Goal: Task Accomplishment & Management: Manage account settings

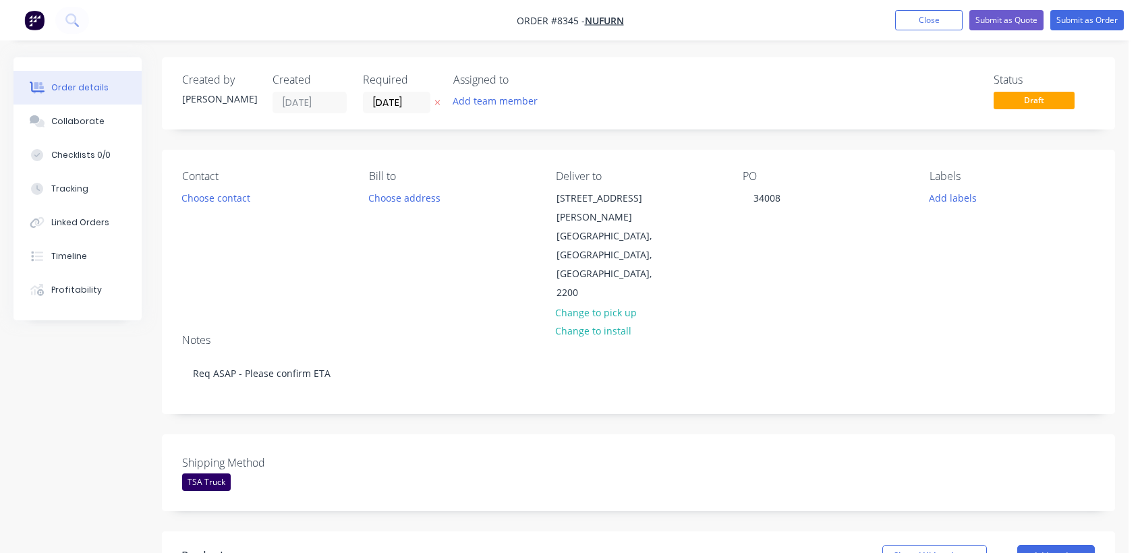
scroll to position [329, 0]
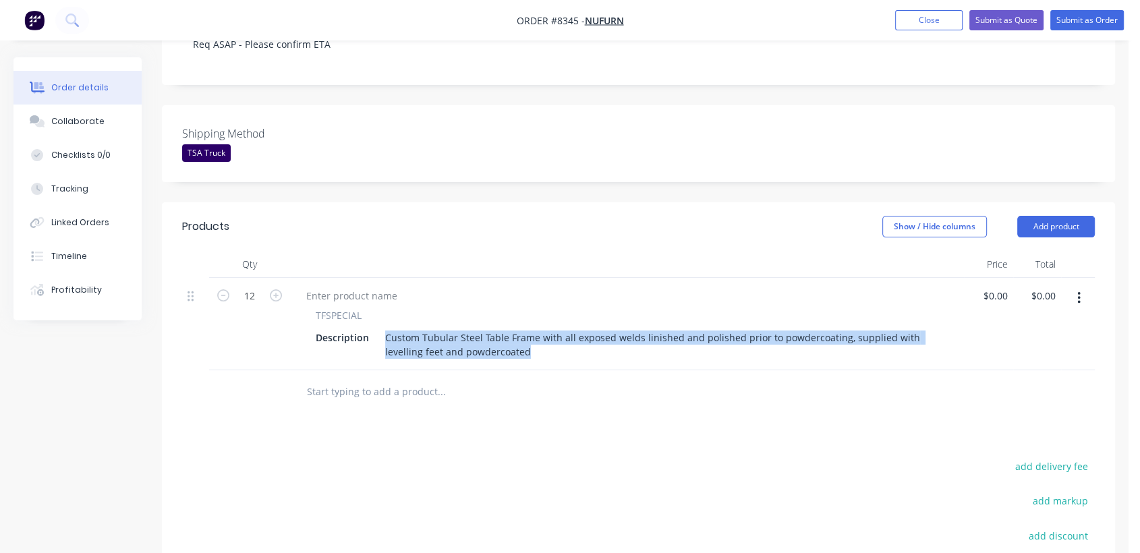
drag, startPoint x: 529, startPoint y: 293, endPoint x: 374, endPoint y: 272, distance: 156.4
click at [374, 328] on div "Description Custom Tubular Steel Table Frame with all exposed welds linished an…" at bounding box center [624, 345] width 629 height 34
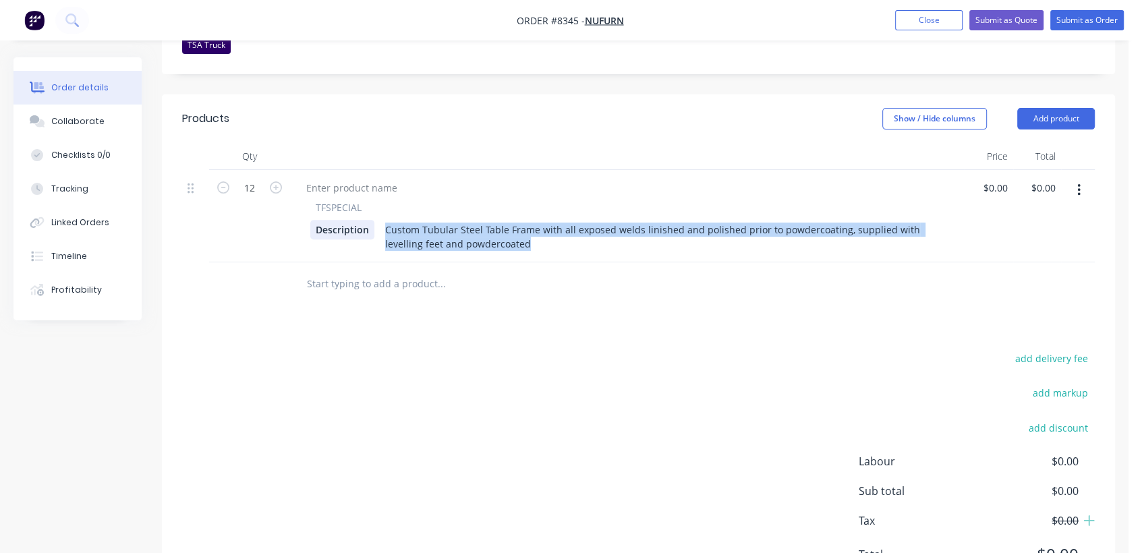
scroll to position [447, 0]
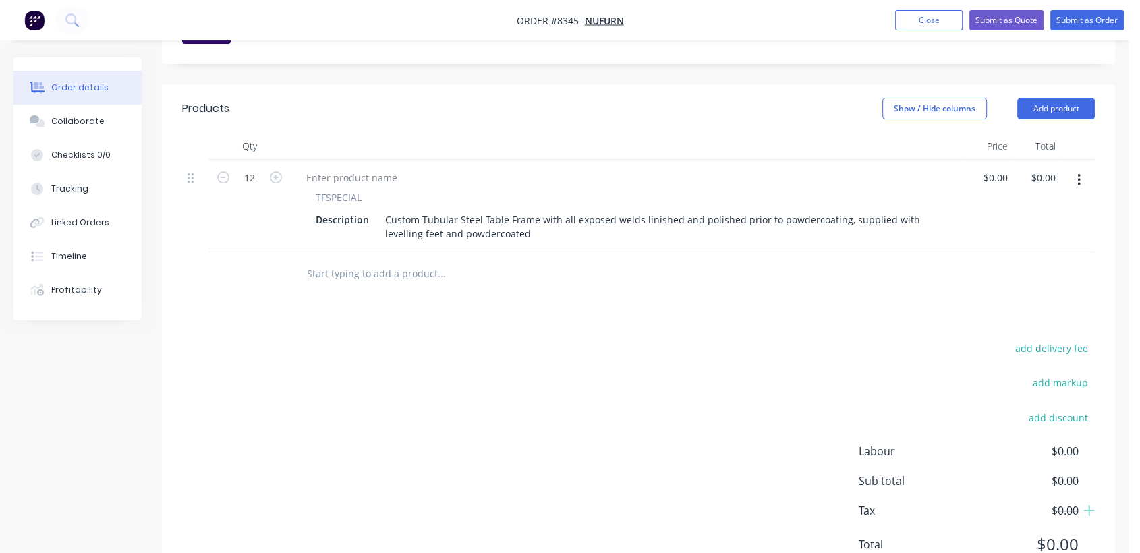
drag, startPoint x: 575, startPoint y: 231, endPoint x: 563, endPoint y: 216, distance: 19.2
click at [572, 252] on div at bounding box center [533, 274] width 486 height 44
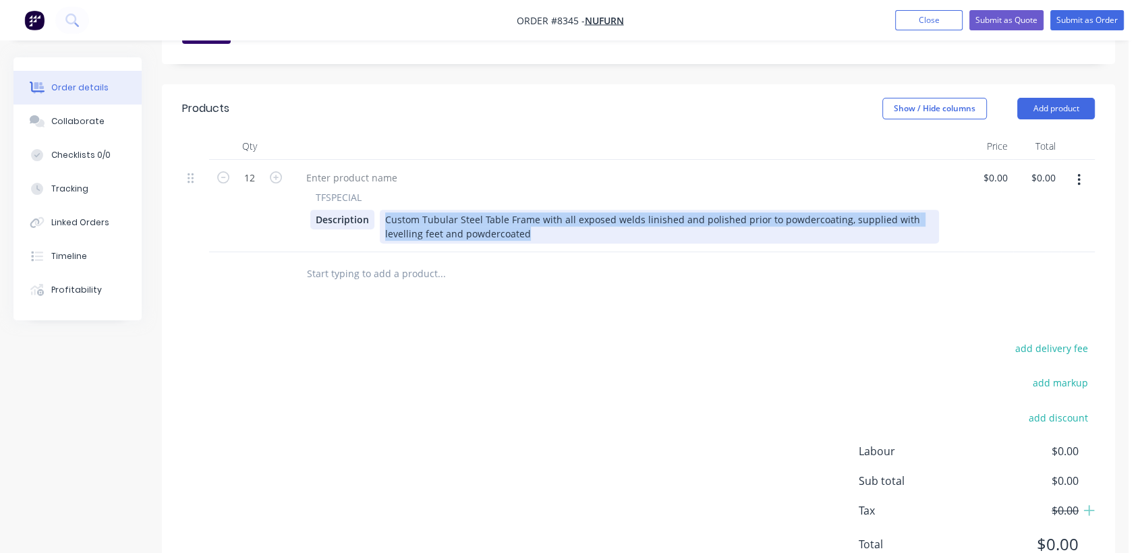
drag, startPoint x: 537, startPoint y: 174, endPoint x: 368, endPoint y: 167, distance: 169.4
click at [372, 210] on div "Description Custom Tubular Steel Table Frame with all exposed welds linished an…" at bounding box center [624, 227] width 629 height 34
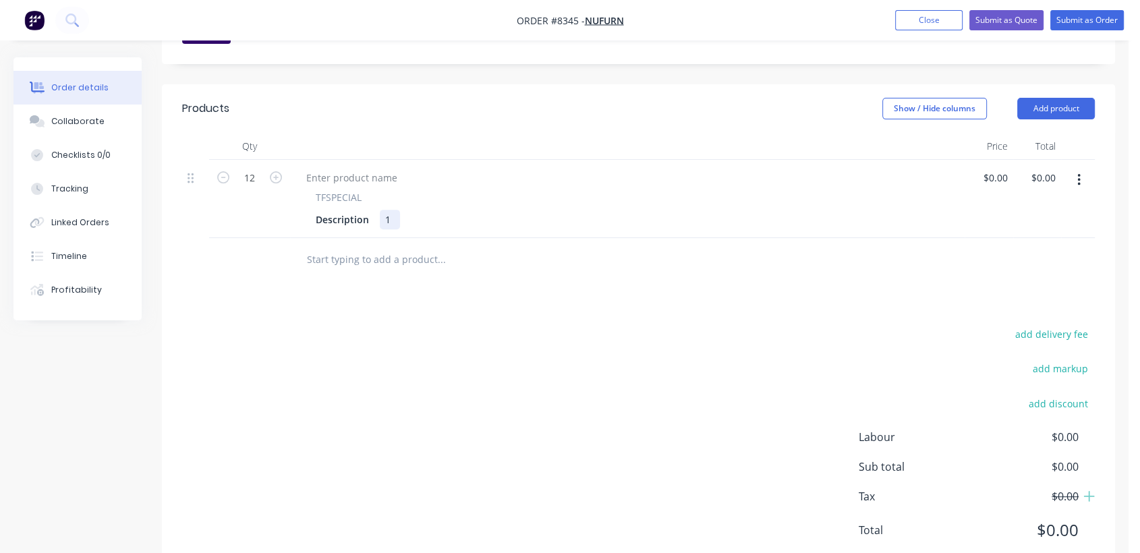
scroll to position [433, 0]
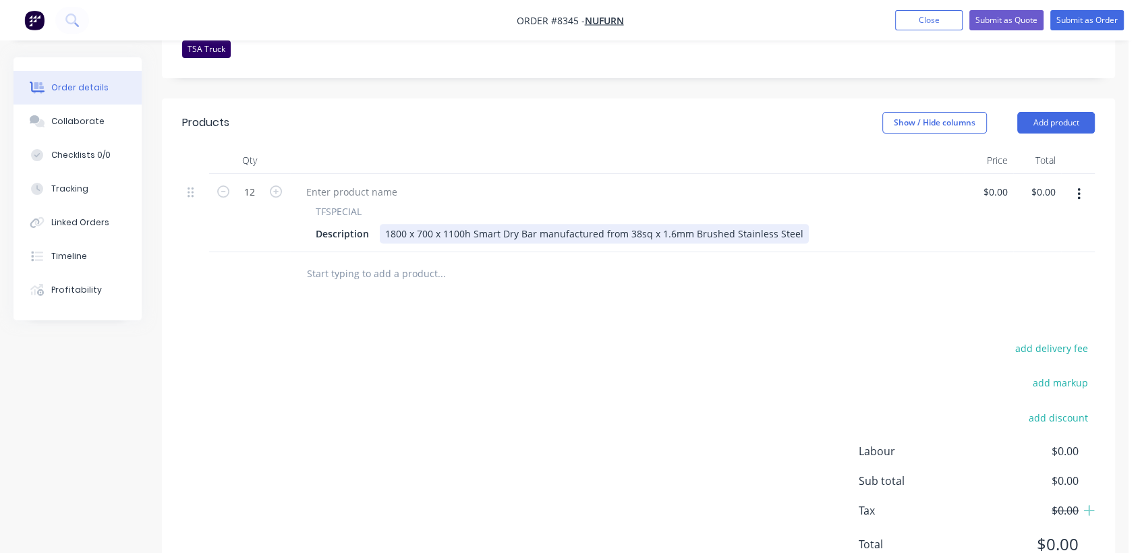
click at [689, 224] on div "1800 x 700 x 1100h Smart Dry Bar manufactured from 38sq x 1.6mm Brushed Stainle…" at bounding box center [594, 234] width 429 height 20
click at [813, 224] on div "1800 x 700 x 1100h Smart Dry Bar manufactured from 38sq x 1.6mm 304 Brushed Sta…" at bounding box center [604, 234] width 448 height 20
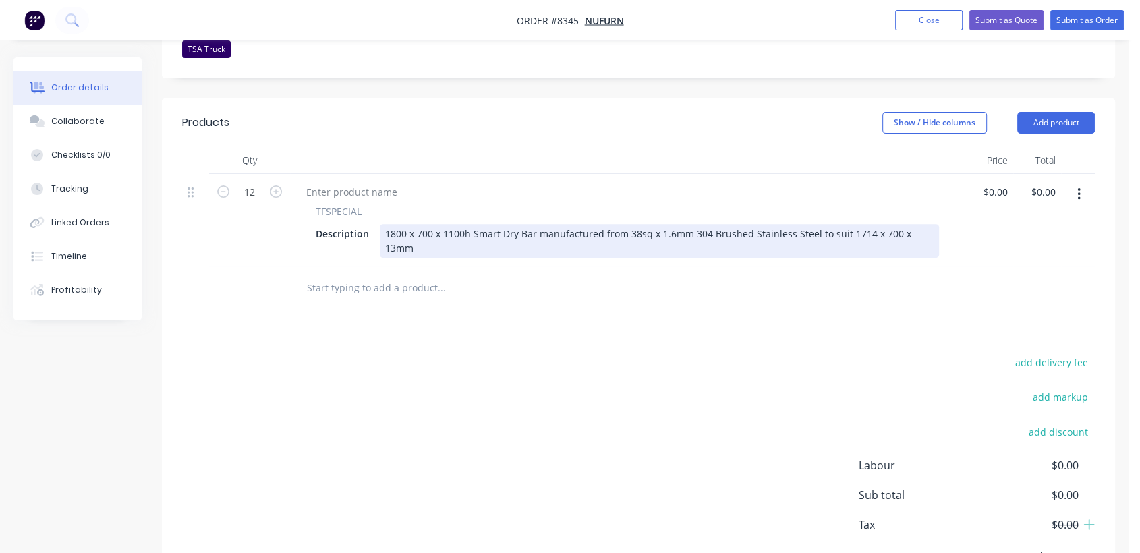
scroll to position [447, 0]
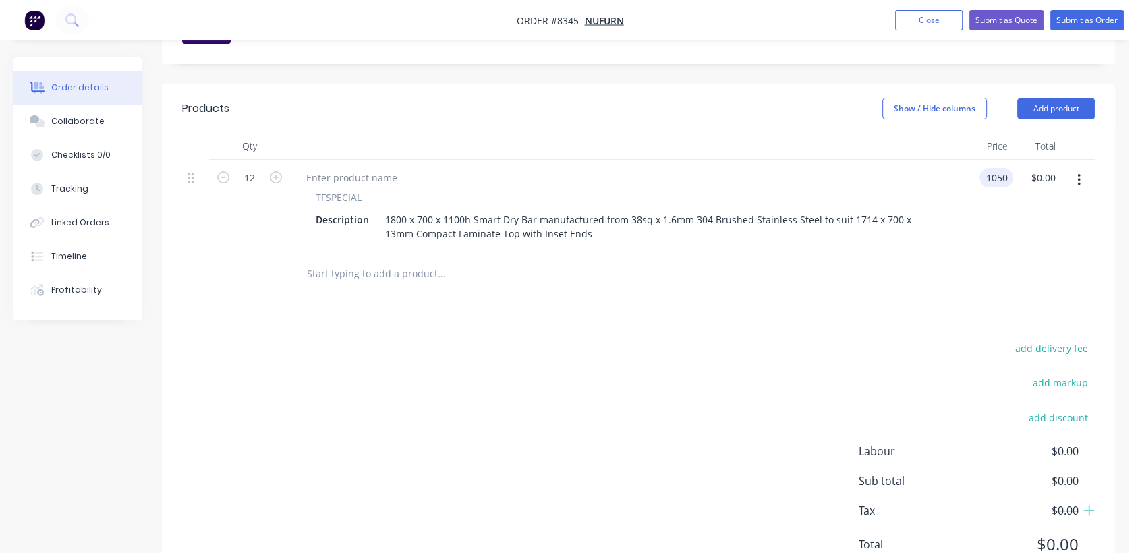
type input "$1,050.00"
type input "$12,600.00"
click at [407, 260] on input "text" at bounding box center [441, 273] width 270 height 27
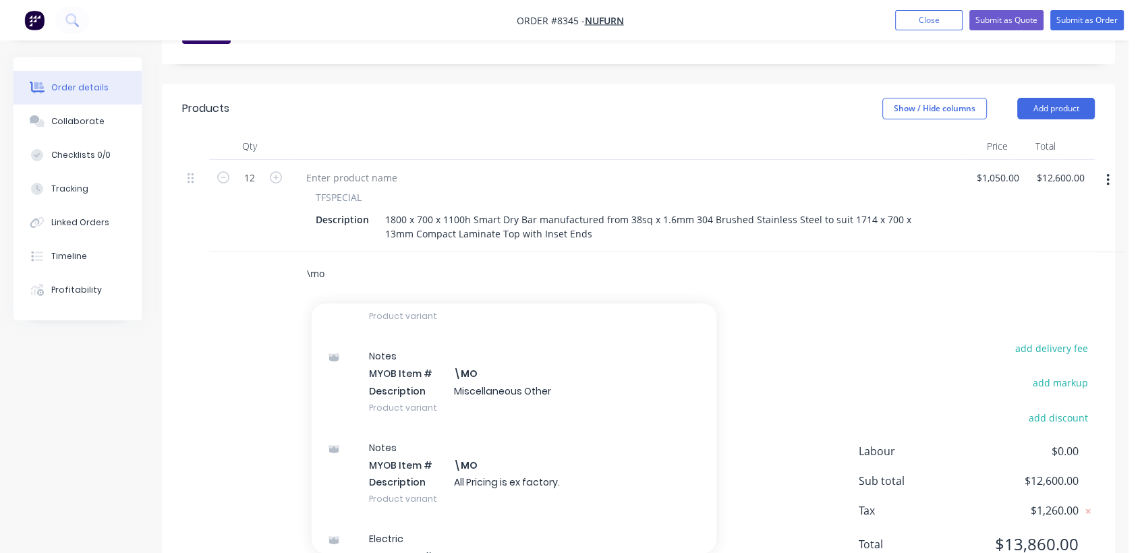
scroll to position [225, 0]
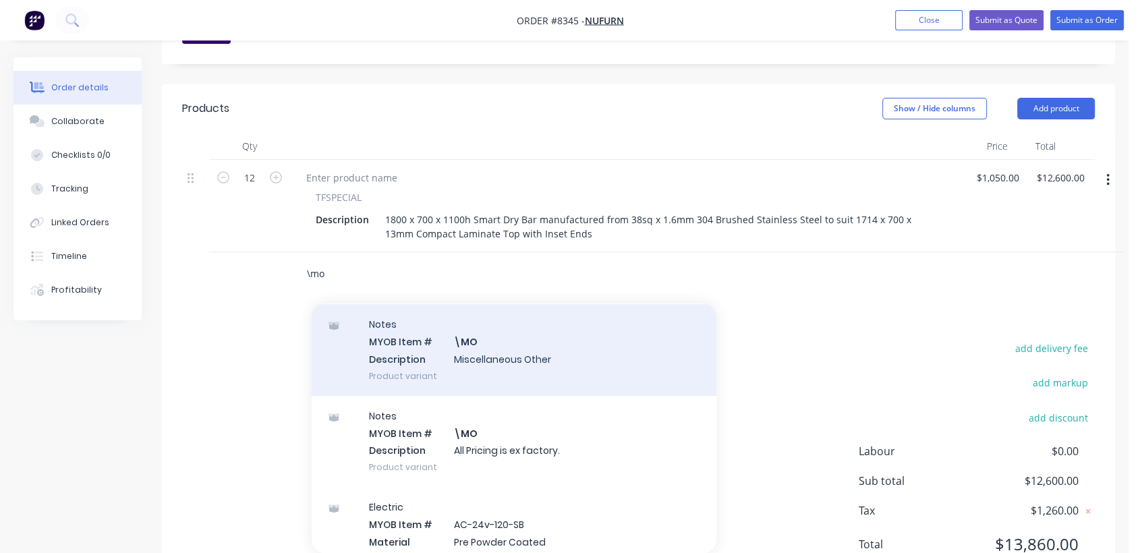
type input "\mo"
click at [479, 304] on div "Notes MYOB Item # \MO Description Miscellaneous Other Product variant" at bounding box center [514, 349] width 405 height 91
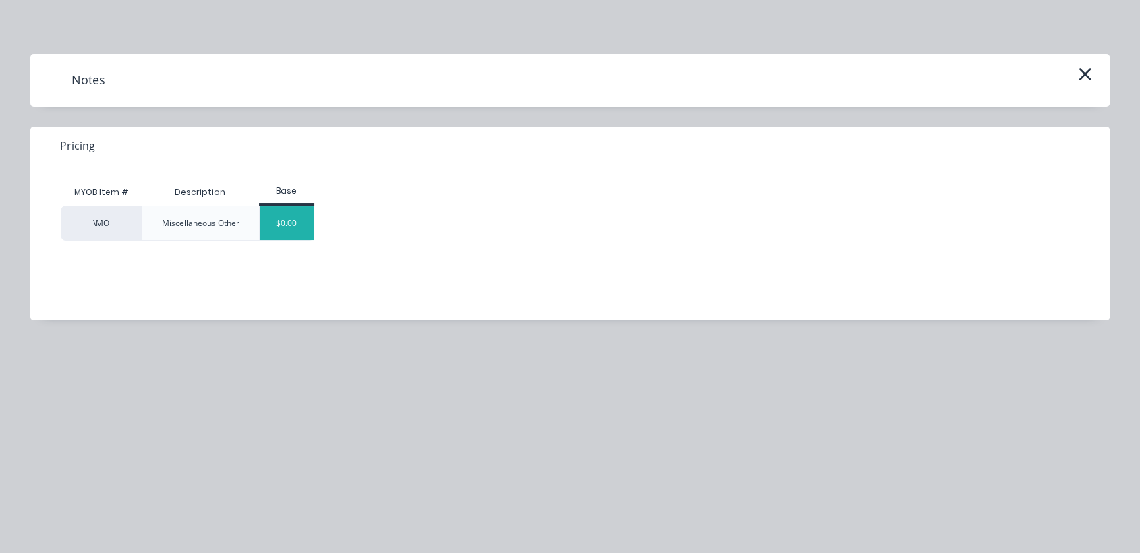
click at [286, 219] on div "$0.00" at bounding box center [287, 223] width 55 height 34
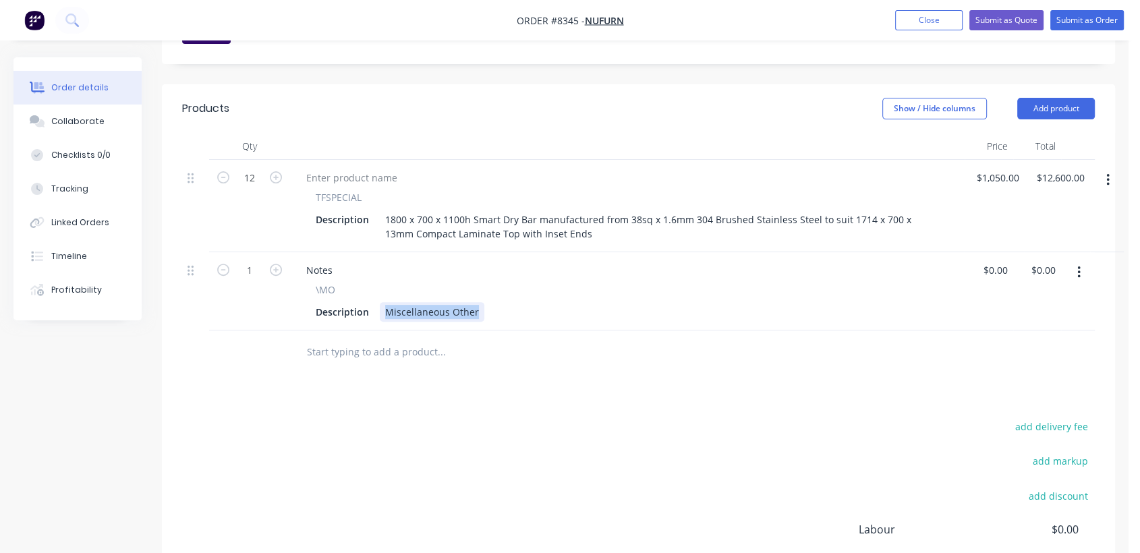
drag, startPoint x: 386, startPoint y: 247, endPoint x: 529, endPoint y: 248, distance: 142.3
click at [529, 302] on div "Description Miscellaneous Other" at bounding box center [624, 312] width 629 height 20
click at [425, 302] on div "Refer emqil quote" at bounding box center [426, 312] width 92 height 20
click at [468, 302] on div "Refer email quote" at bounding box center [426, 312] width 92 height 20
type input "$0.00"
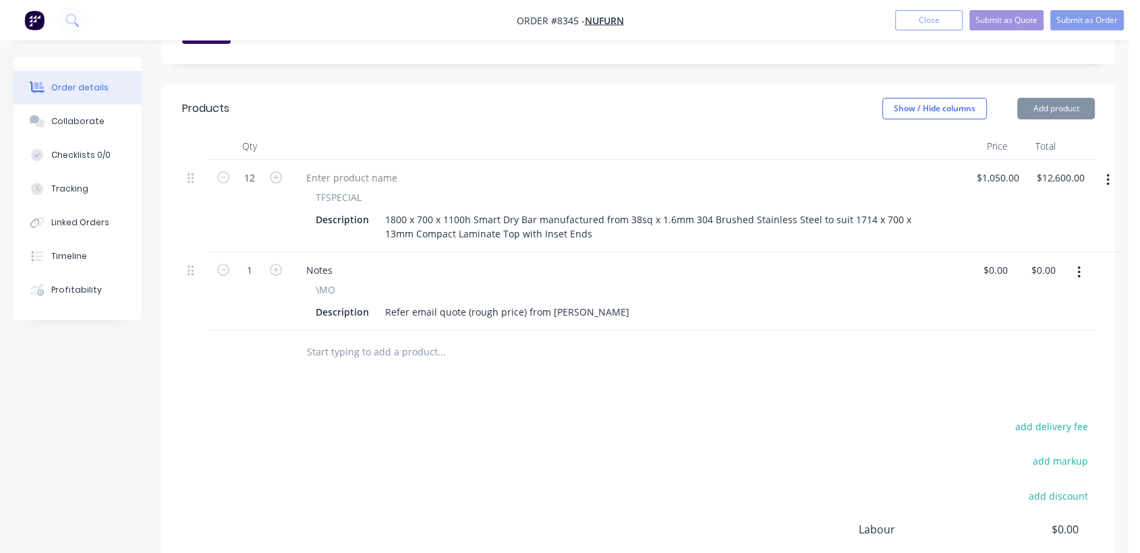
click at [365, 339] on input "text" at bounding box center [441, 352] width 270 height 27
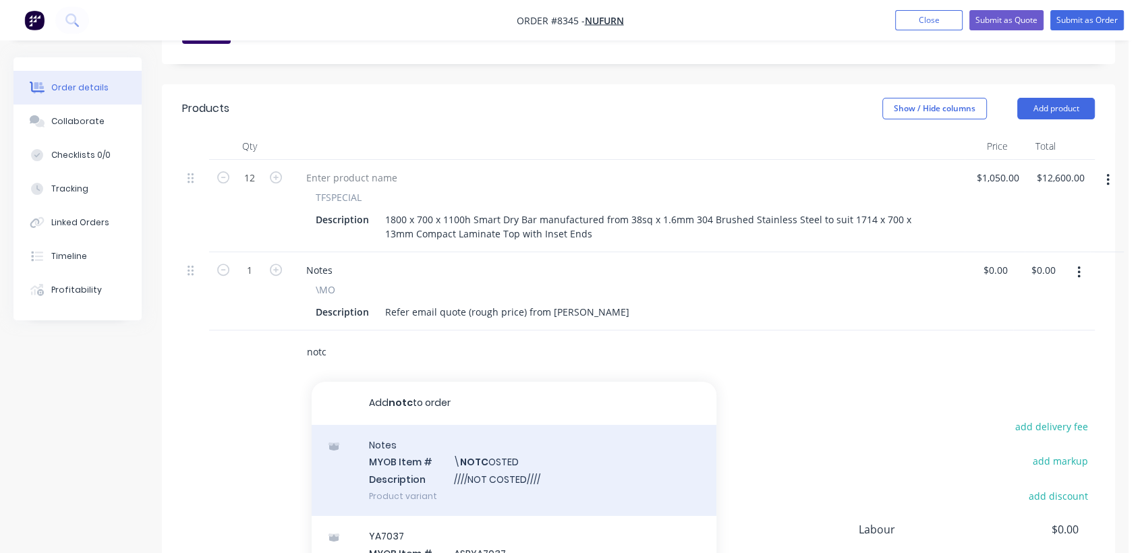
type input "notc"
click at [509, 425] on div "Notes MYOB Item # \ NOTC OSTED Description ////NOT COSTED//// Product variant" at bounding box center [514, 470] width 405 height 91
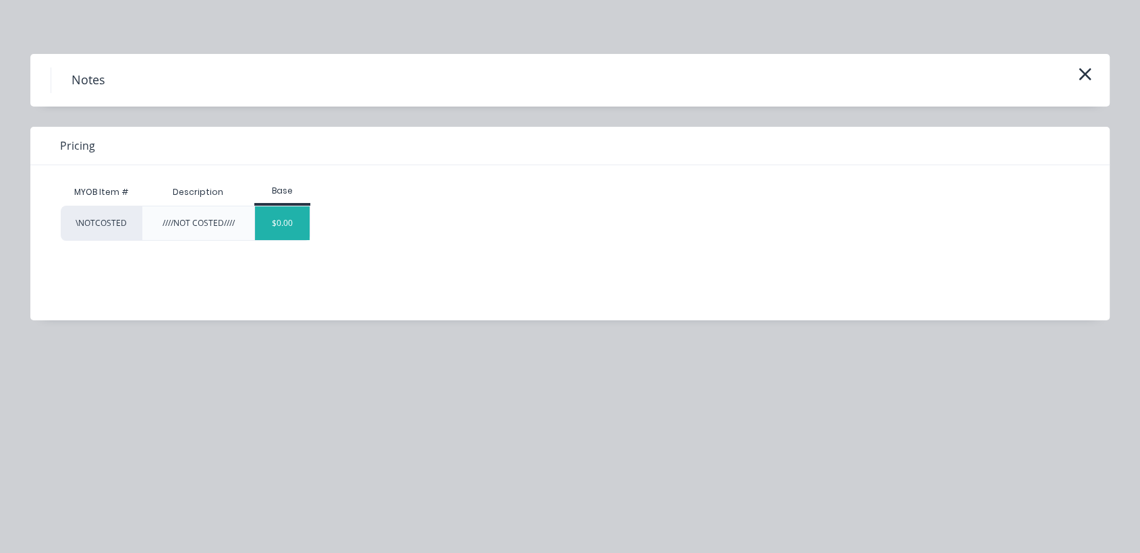
click at [303, 224] on div "$0.00" at bounding box center [282, 223] width 55 height 34
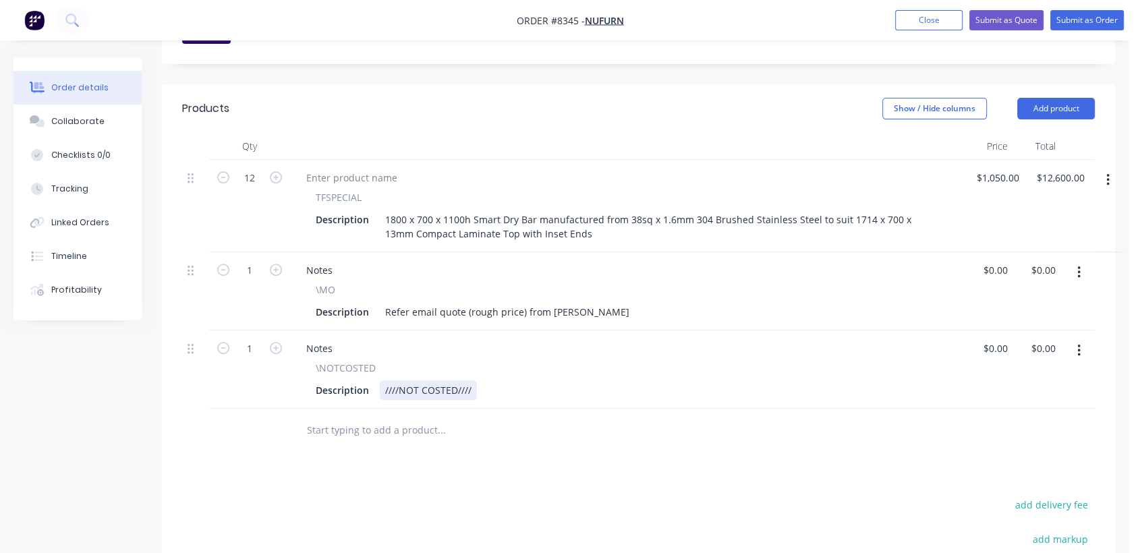
click at [471, 380] on div "////NOT COSTED////" at bounding box center [428, 390] width 97 height 20
type input "$0.00"
click at [92, 115] on div "Collaborate" at bounding box center [77, 121] width 53 height 12
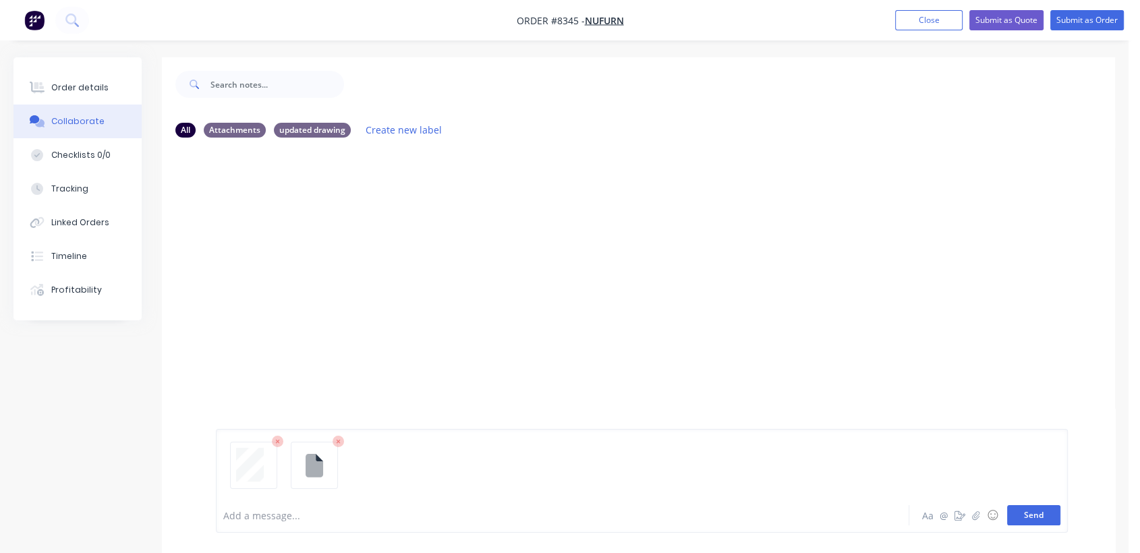
click at [1045, 514] on button "Send" at bounding box center [1033, 515] width 53 height 20
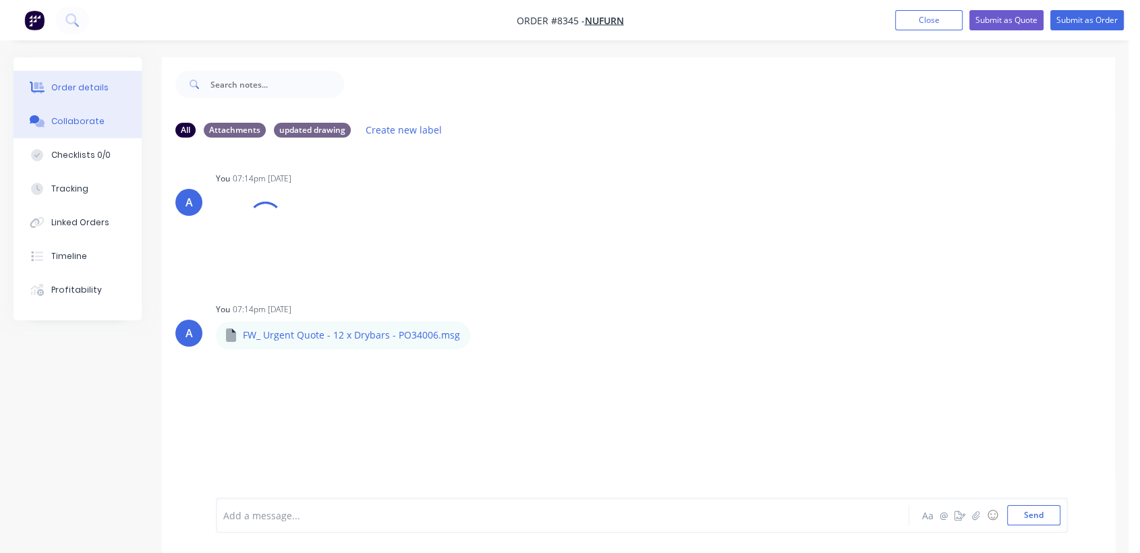
click at [92, 87] on div "Order details" at bounding box center [79, 88] width 57 height 12
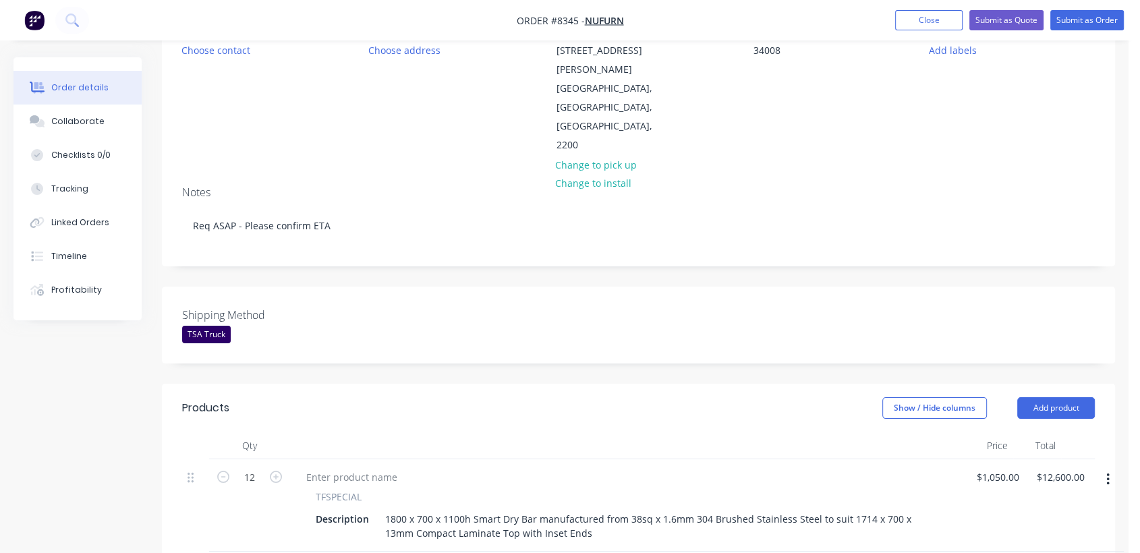
scroll to position [79, 0]
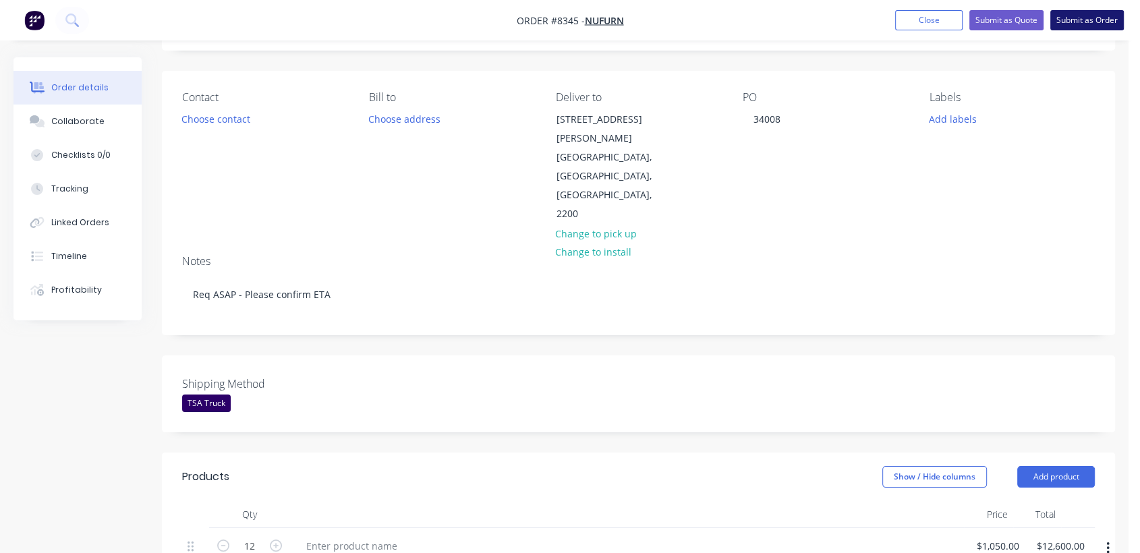
click at [1101, 22] on button "Submit as Order" at bounding box center [1087, 20] width 74 height 20
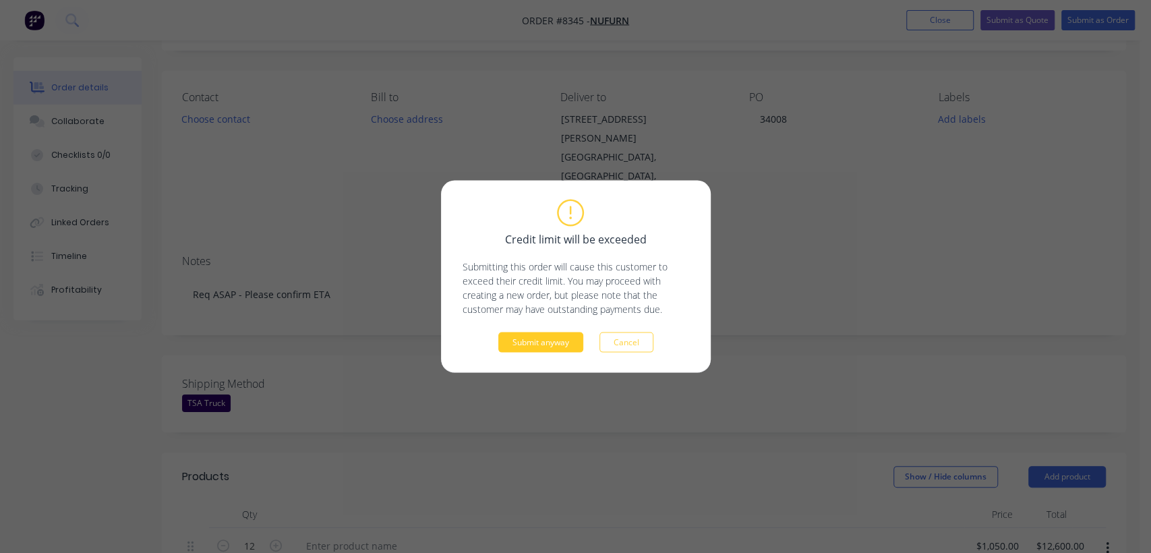
click at [560, 341] on button "Submit anyway" at bounding box center [540, 342] width 85 height 20
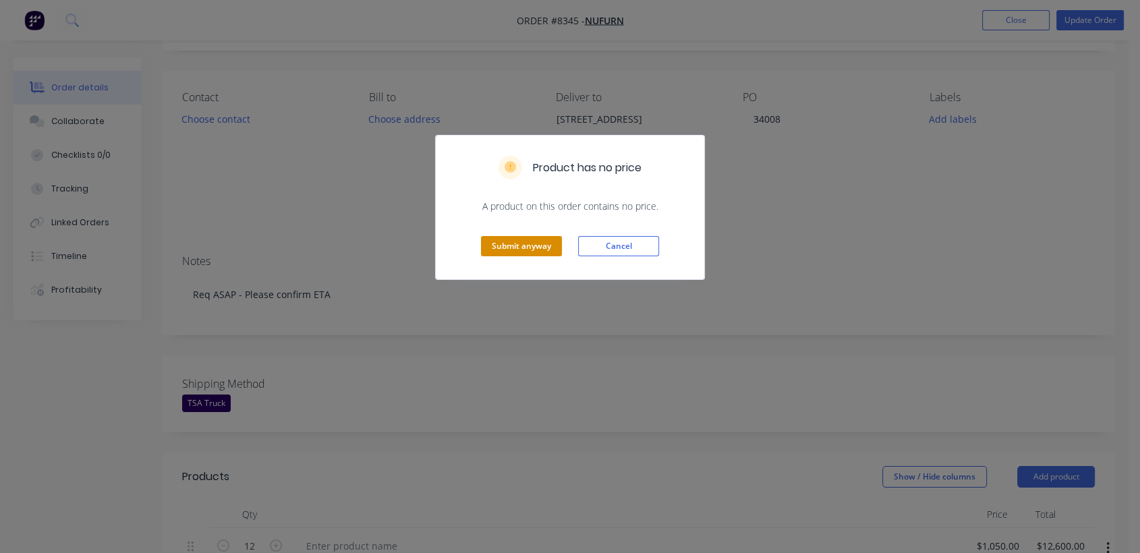
click at [531, 236] on button "Submit anyway" at bounding box center [521, 246] width 81 height 20
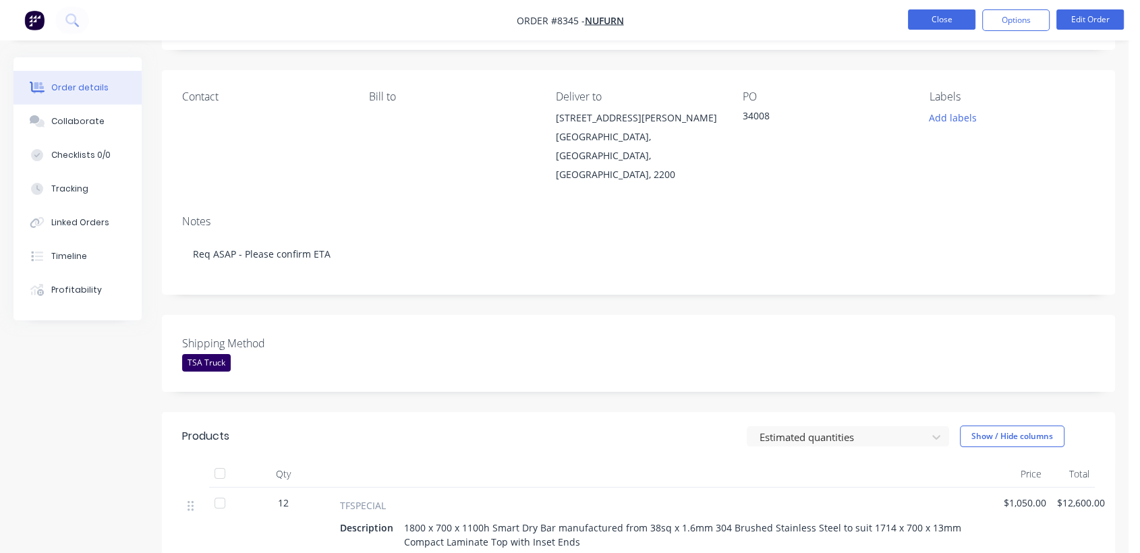
click at [954, 18] on button "Close" at bounding box center [941, 19] width 67 height 20
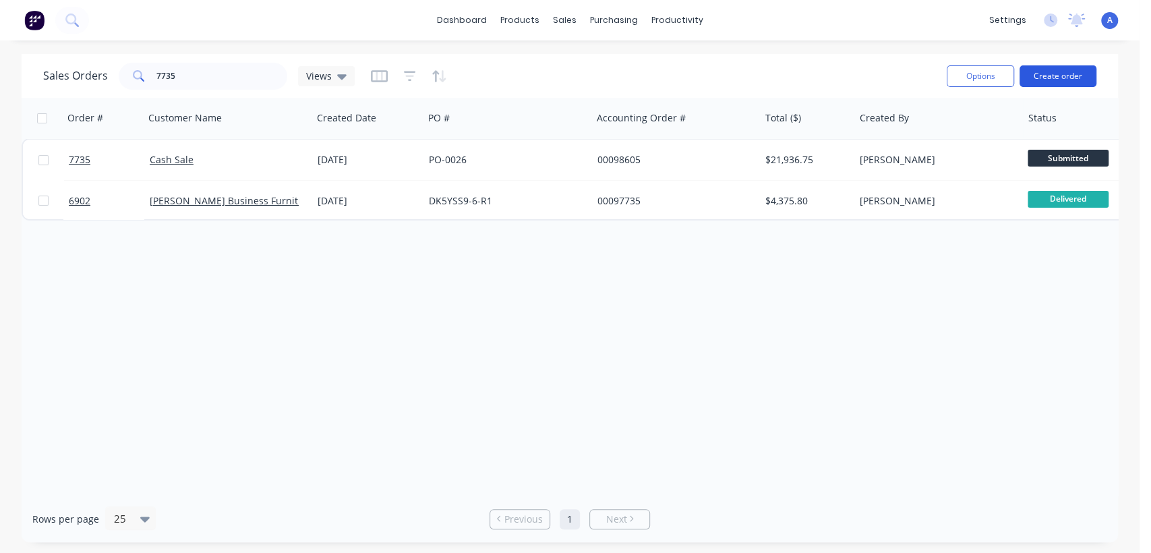
click at [1055, 71] on button "Create order" at bounding box center [1058, 76] width 77 height 22
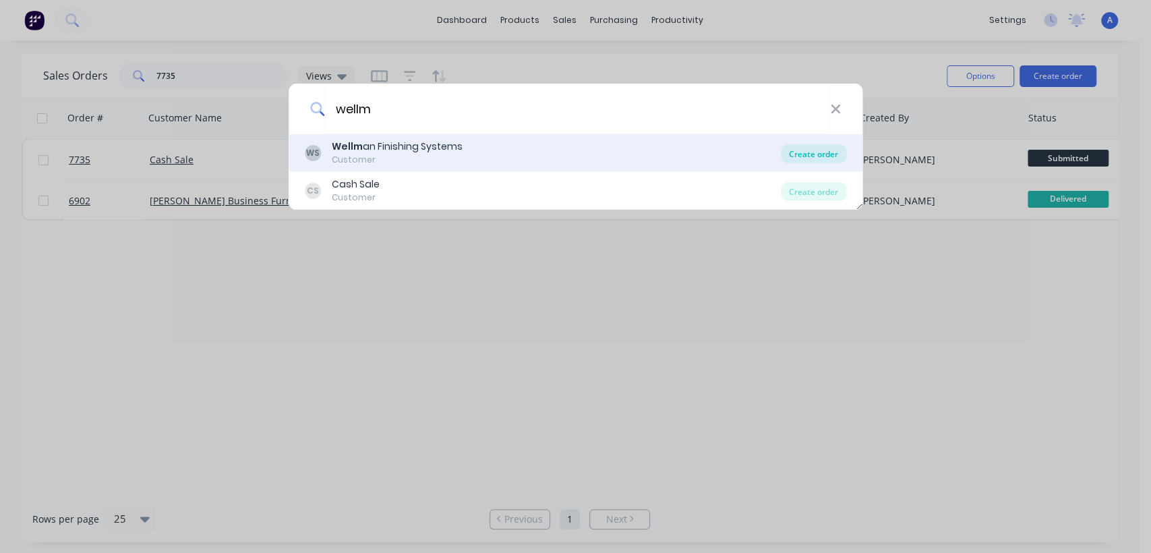
type input "wellm"
click at [814, 152] on div "Create order" at bounding box center [813, 153] width 65 height 19
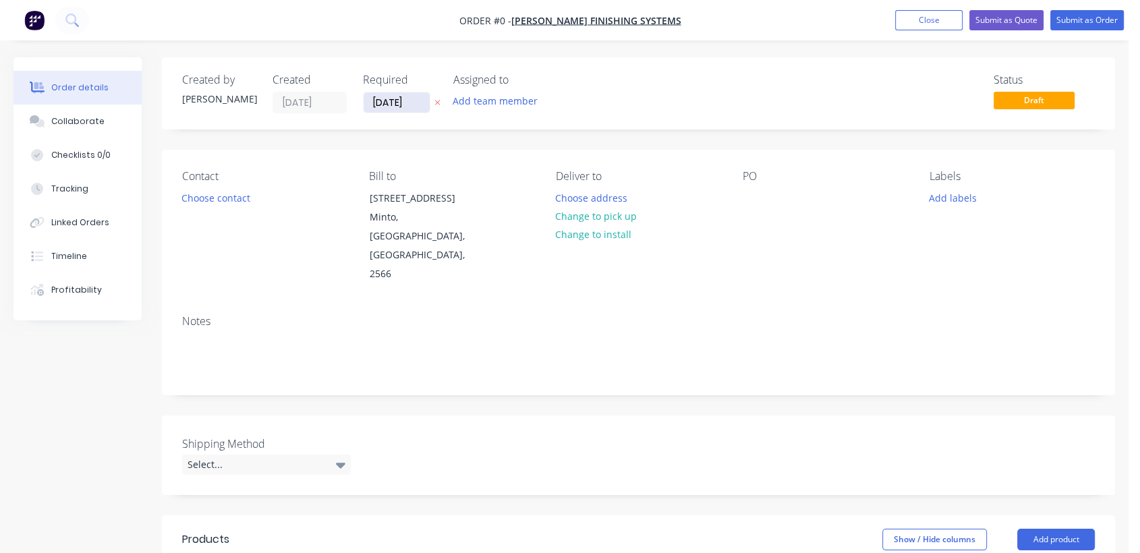
click at [409, 103] on input "[DATE]" at bounding box center [396, 102] width 66 height 20
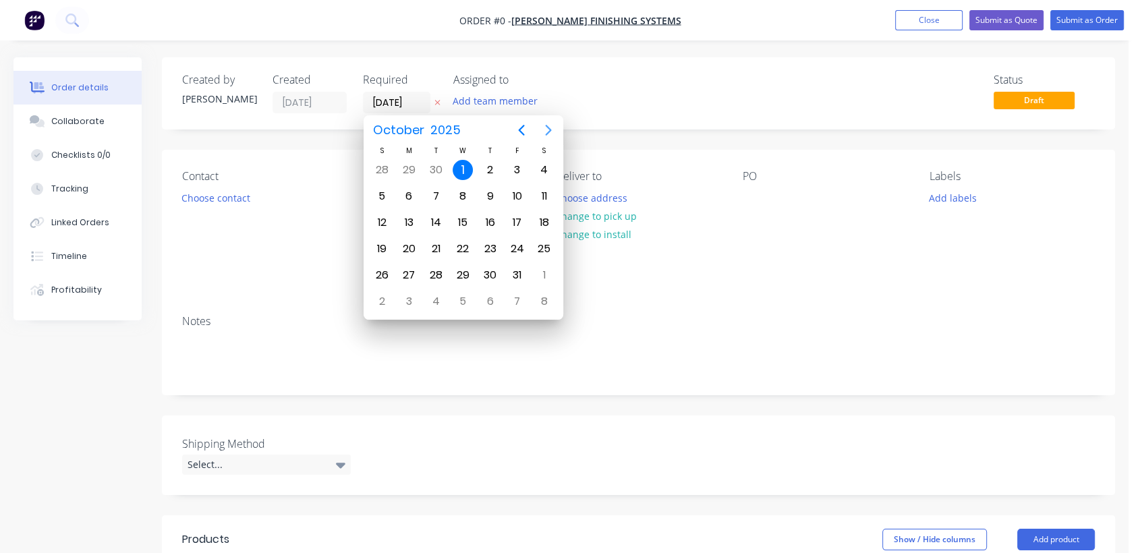
click at [550, 129] on icon "Next page" at bounding box center [548, 130] width 16 height 16
drag, startPoint x: 464, startPoint y: 272, endPoint x: 374, endPoint y: 301, distance: 94.7
click at [461, 274] on div "31" at bounding box center [463, 275] width 20 height 20
type input "[DATE]"
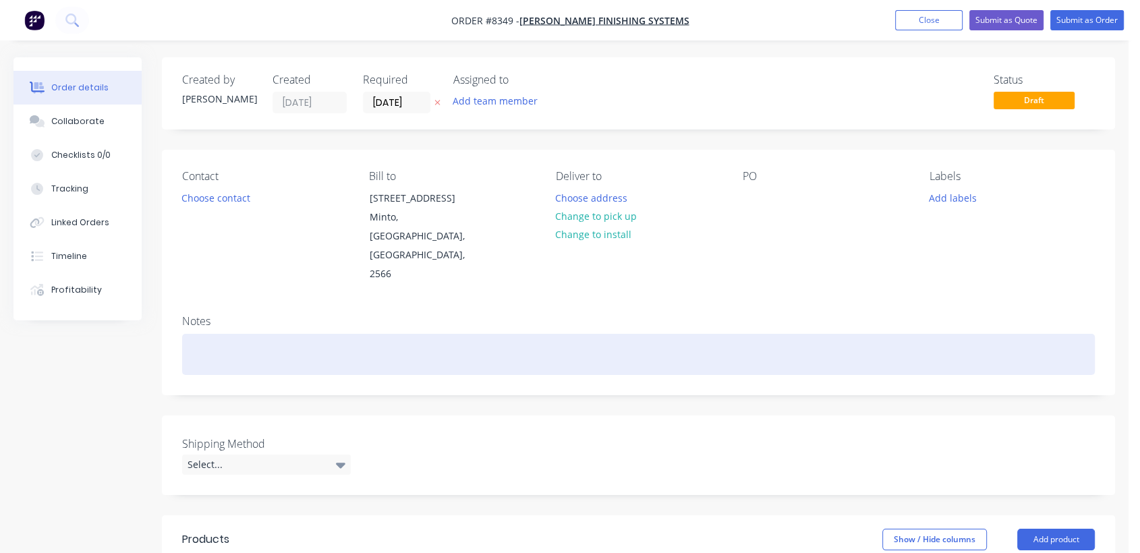
drag, startPoint x: 212, startPoint y: 318, endPoint x: 231, endPoint y: 314, distance: 20.0
click at [212, 334] on div at bounding box center [638, 354] width 912 height 41
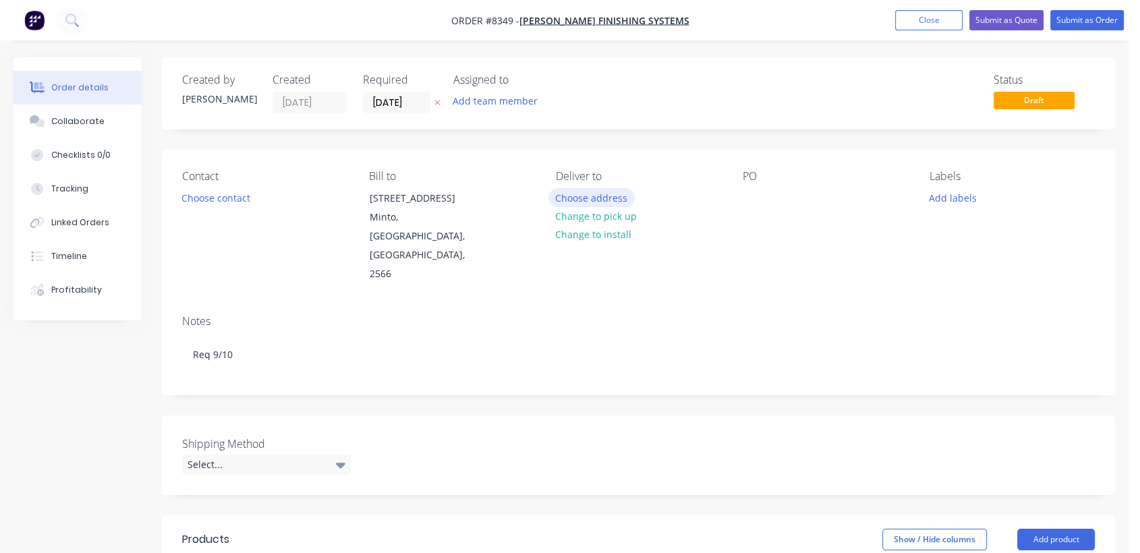
click at [588, 194] on button "Choose address" at bounding box center [591, 197] width 86 height 18
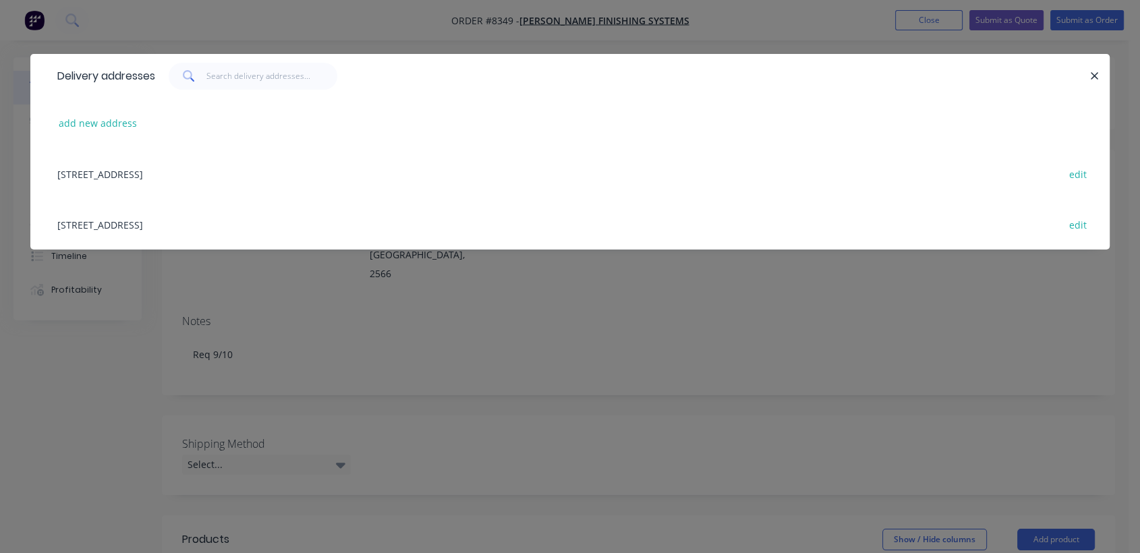
click at [152, 224] on div "[STREET_ADDRESS] edit" at bounding box center [570, 224] width 1039 height 51
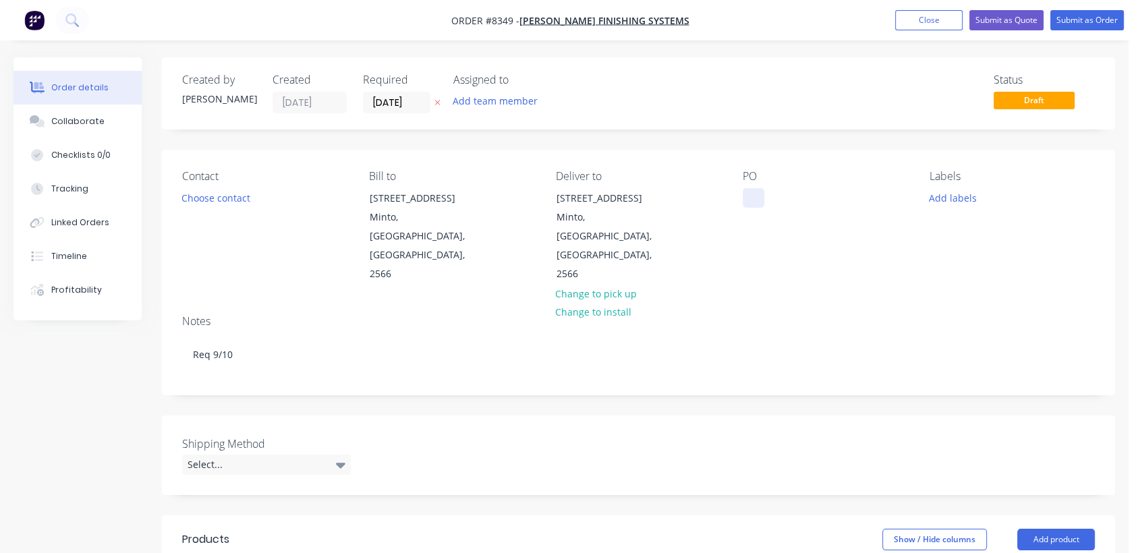
click at [750, 197] on div at bounding box center [753, 198] width 22 height 20
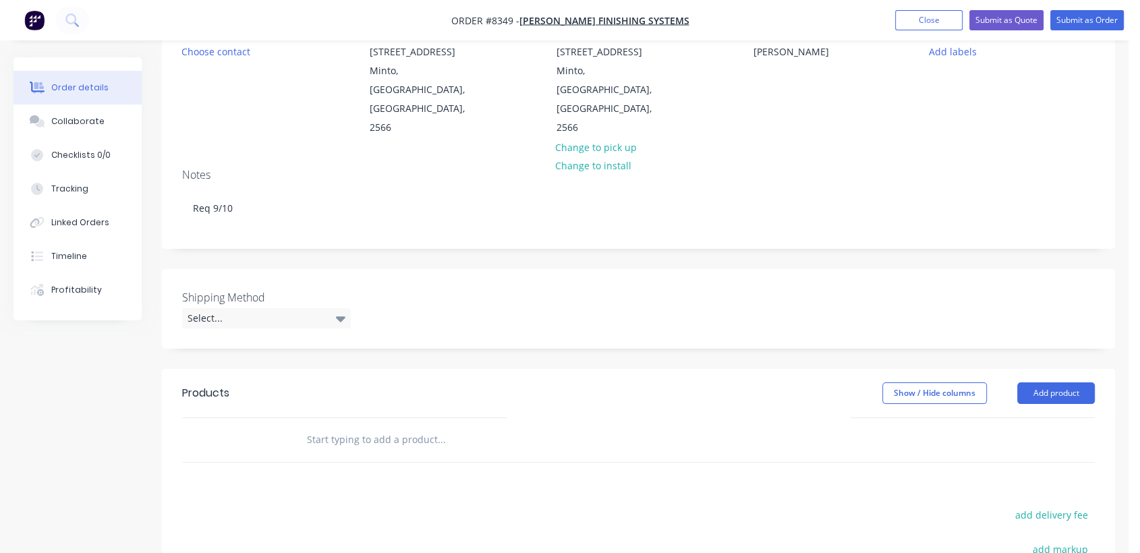
scroll to position [150, 0]
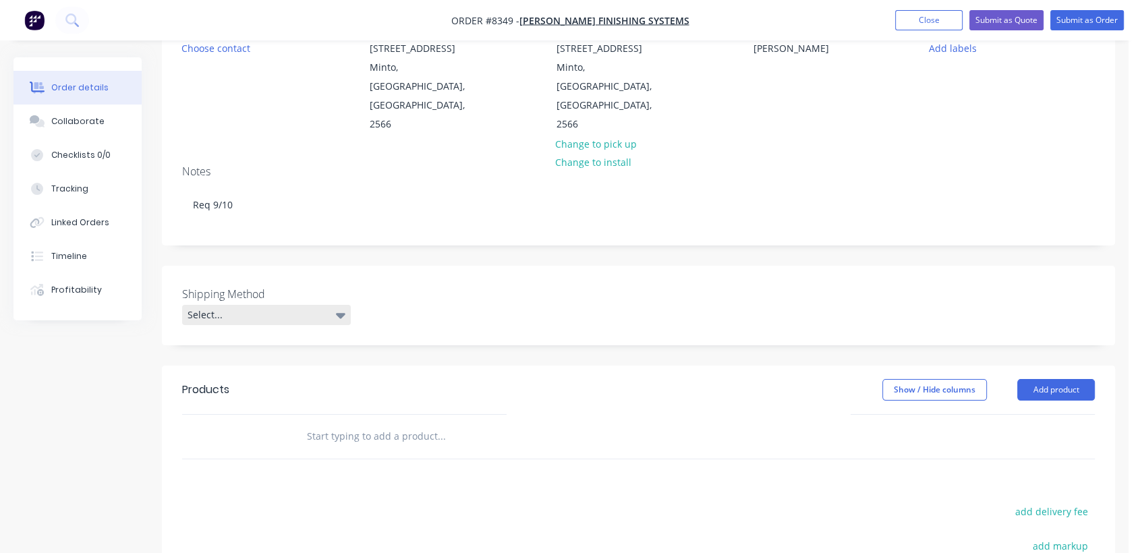
click at [259, 305] on div "Select..." at bounding box center [266, 315] width 169 height 20
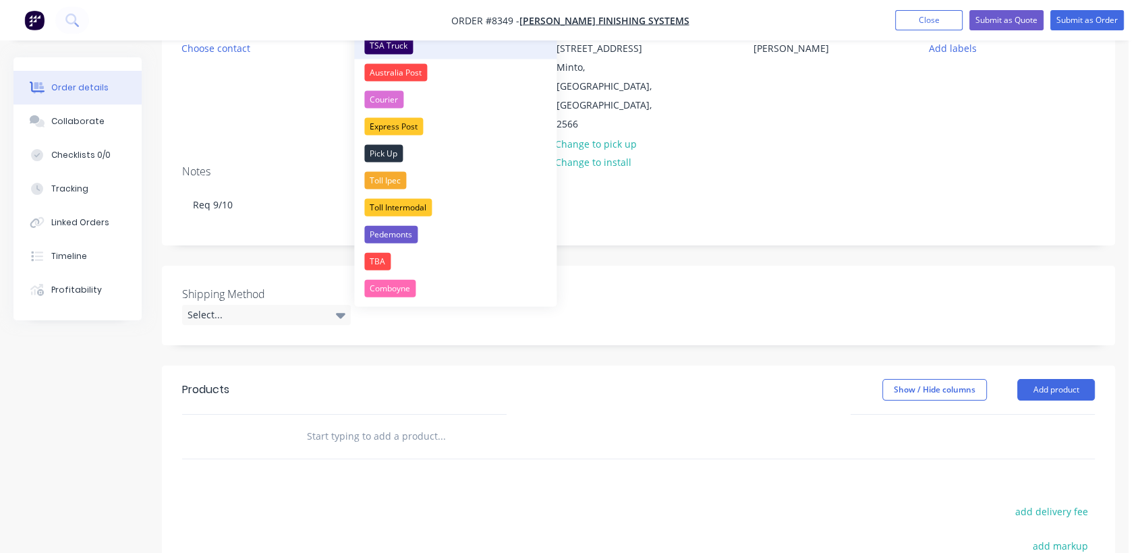
click at [406, 40] on div "TSA Truck" at bounding box center [388, 46] width 49 height 18
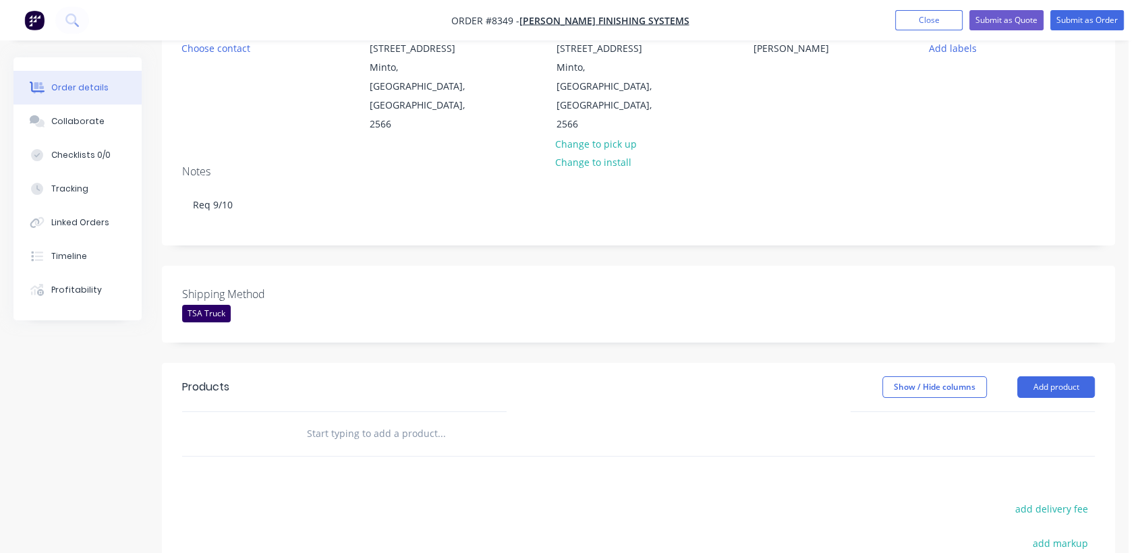
click at [370, 420] on input "text" at bounding box center [441, 433] width 270 height 27
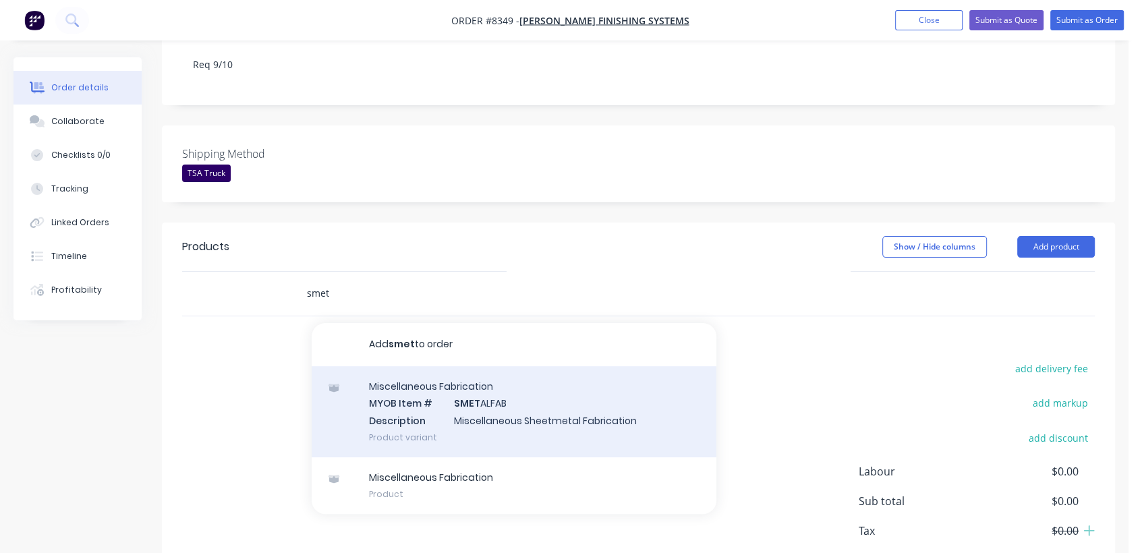
scroll to position [299, 0]
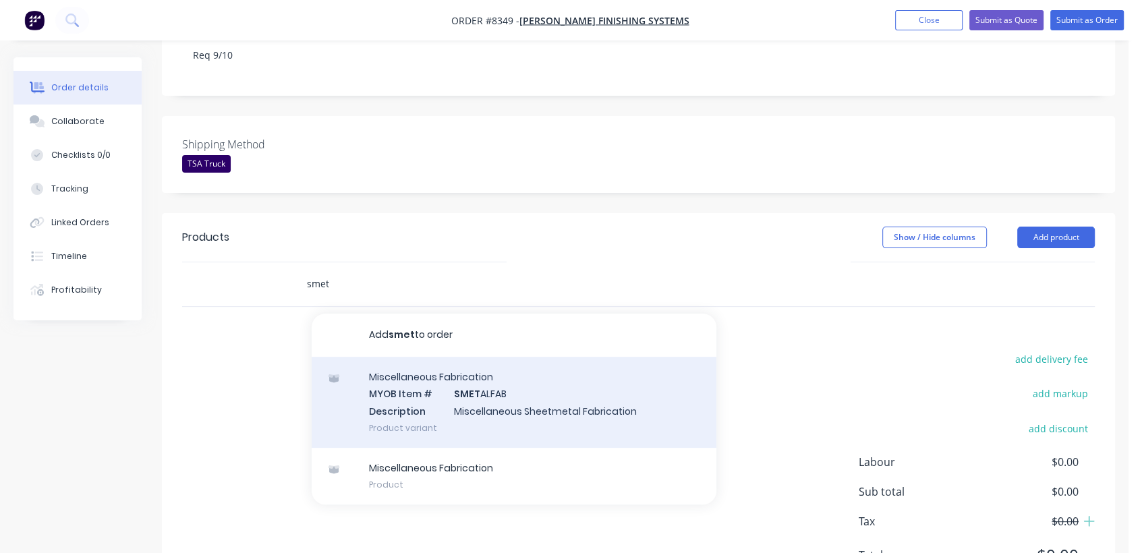
type input "smet"
click at [523, 369] on div "Miscellaneous Fabrication MYOB Item # SMET ALFAB Description Miscellaneous Shee…" at bounding box center [514, 402] width 405 height 91
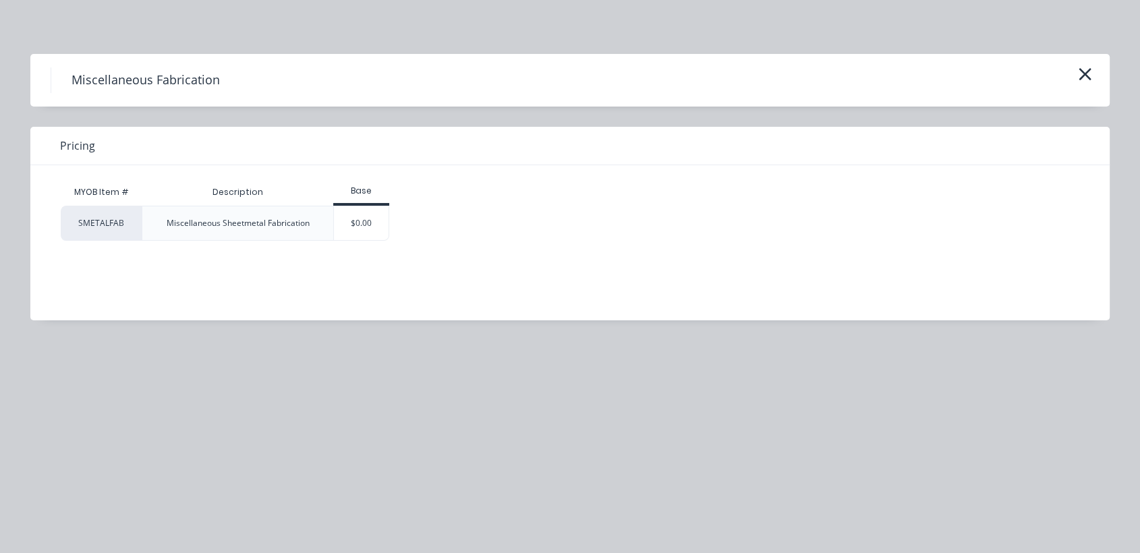
drag, startPoint x: 363, startPoint y: 223, endPoint x: 540, endPoint y: 349, distance: 217.1
click at [363, 224] on div "$0.00" at bounding box center [361, 223] width 55 height 34
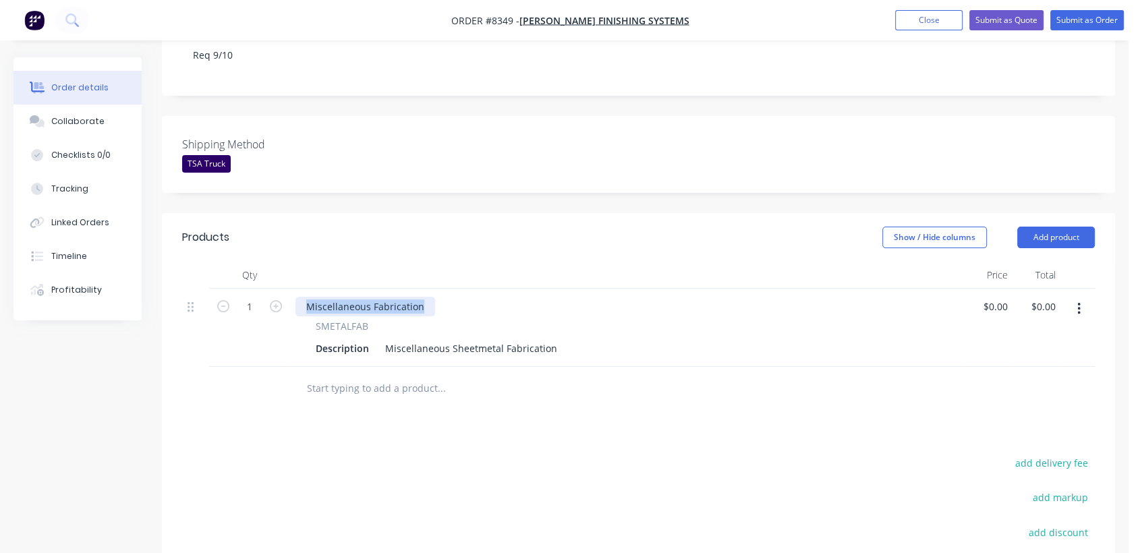
drag, startPoint x: 426, startPoint y: 266, endPoint x: 292, endPoint y: 249, distance: 134.6
click at [292, 262] on div "Qty Price Total 1 Miscellaneous Fabrication SMETALFAB Description Miscellaneous…" at bounding box center [638, 314] width 912 height 105
drag, startPoint x: 381, startPoint y: 310, endPoint x: 549, endPoint y: 316, distance: 168.1
click at [571, 330] on div "Qty Price Total 1 SMETALFAB Description Miscellaneous Sheetmetal Fabrication $0…" at bounding box center [638, 336] width 953 height 149
click at [529, 339] on div "Miscellaneous Sheetmetal Fabrication" at bounding box center [471, 349] width 183 height 20
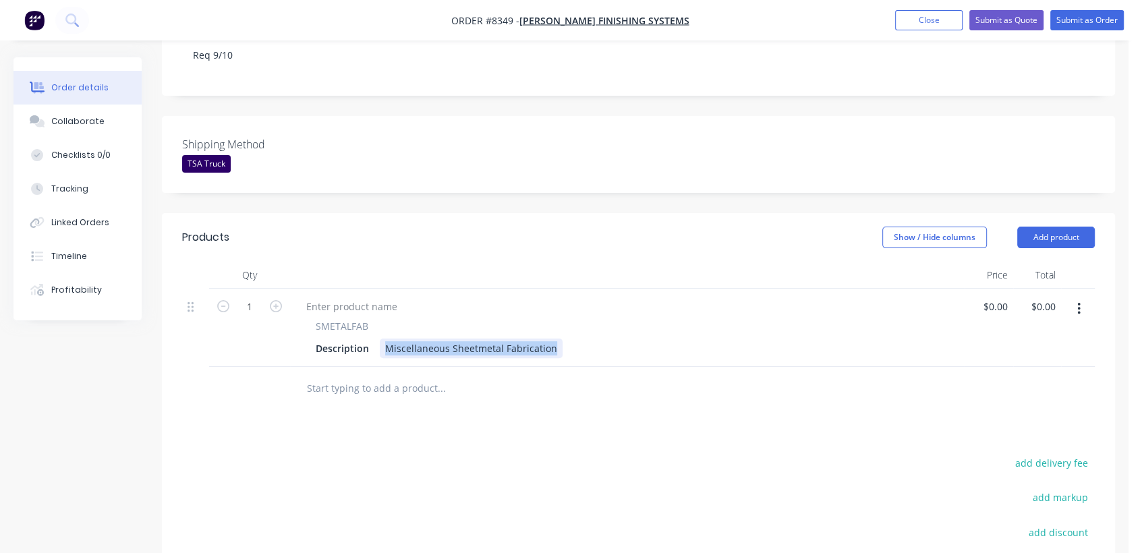
drag, startPoint x: 552, startPoint y: 309, endPoint x: 380, endPoint y: 299, distance: 172.2
click at [380, 339] on div "Miscellaneous Sheetmetal Fabrication" at bounding box center [471, 349] width 183 height 20
type input "$0.00"
click at [358, 375] on input "text" at bounding box center [441, 388] width 270 height 27
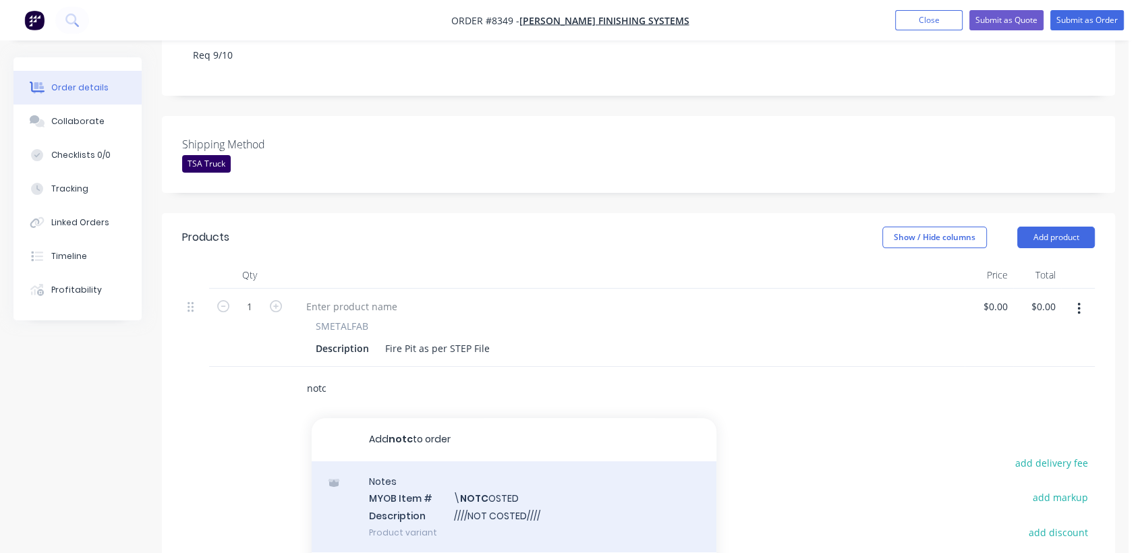
type input "notc"
click at [525, 467] on div "Notes MYOB Item # \ NOTC OSTED Description ////NOT COSTED//// Product variant" at bounding box center [514, 506] width 405 height 91
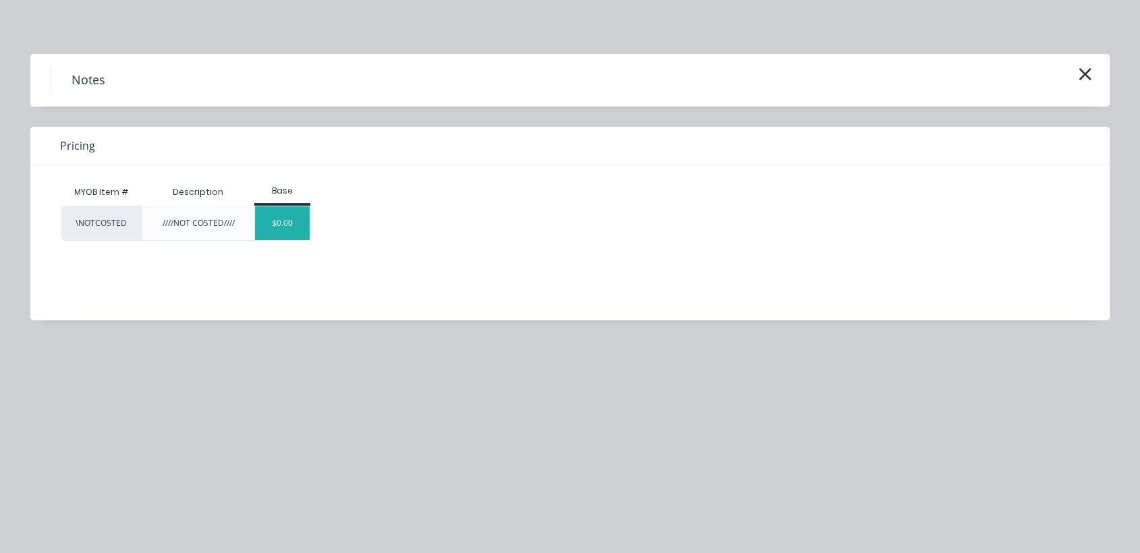
click at [279, 218] on div "$0.00" at bounding box center [282, 223] width 55 height 34
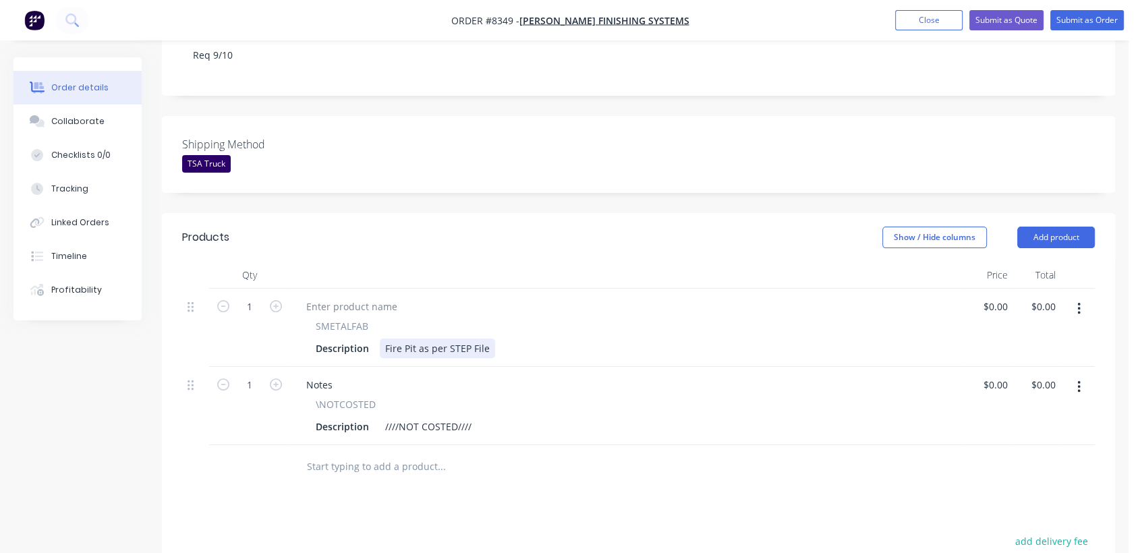
click at [448, 339] on div "Fire Pit as per STEP File" at bounding box center [437, 349] width 115 height 20
click at [84, 121] on div "Collaborate" at bounding box center [77, 121] width 53 height 12
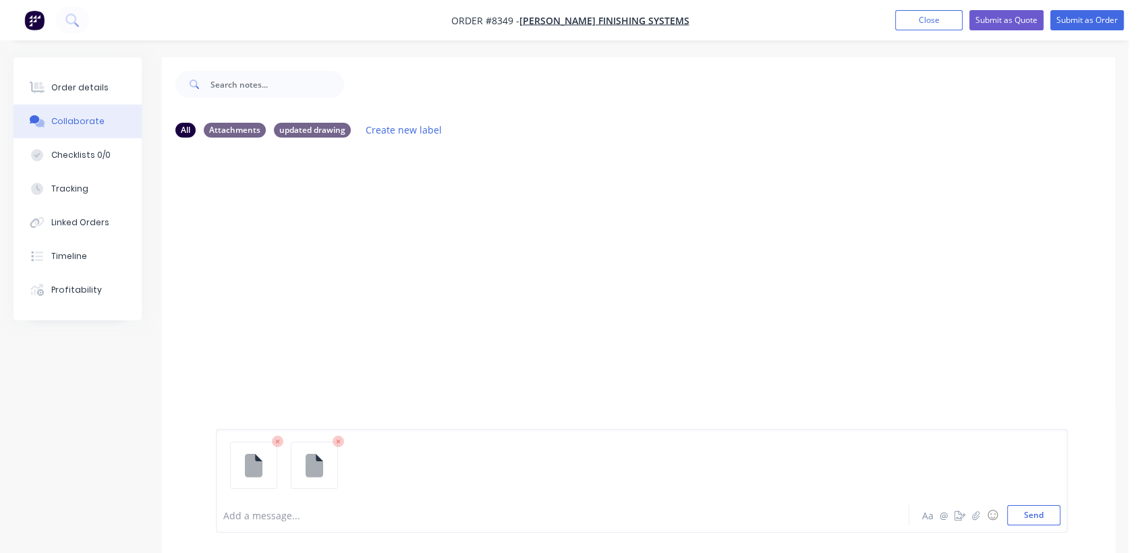
drag, startPoint x: 1053, startPoint y: 508, endPoint x: 695, endPoint y: 314, distance: 407.4
click at [1052, 508] on button "Send" at bounding box center [1033, 515] width 53 height 20
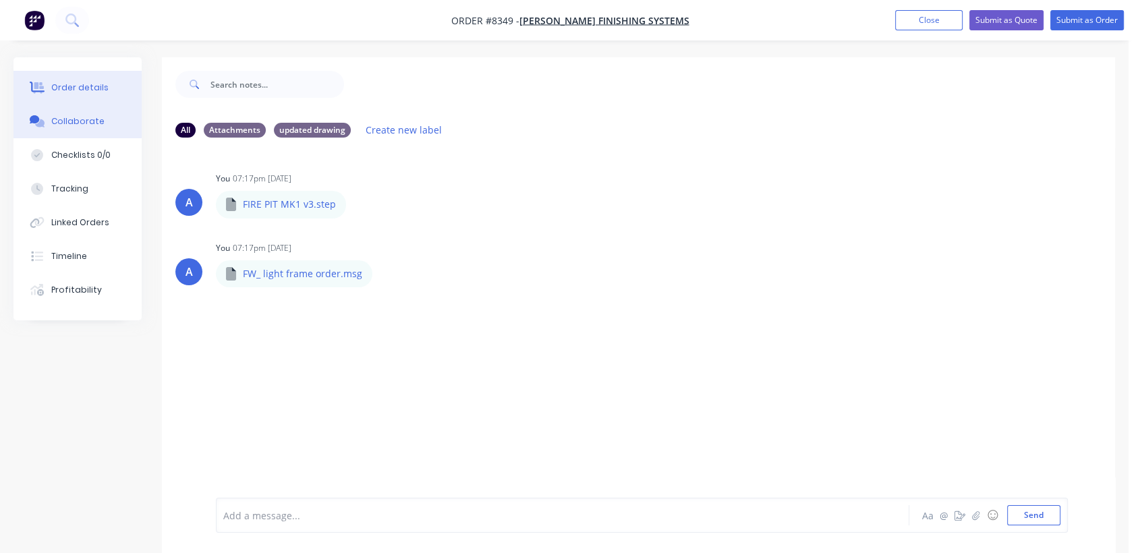
click at [89, 88] on div "Order details" at bounding box center [79, 88] width 57 height 12
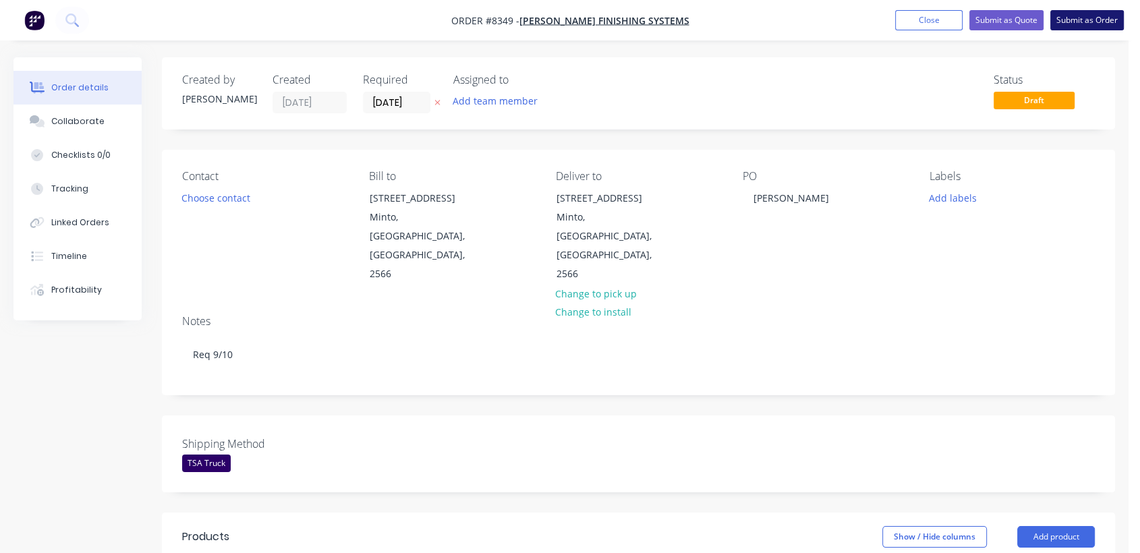
click at [1066, 19] on button "Submit as Order" at bounding box center [1087, 20] width 74 height 20
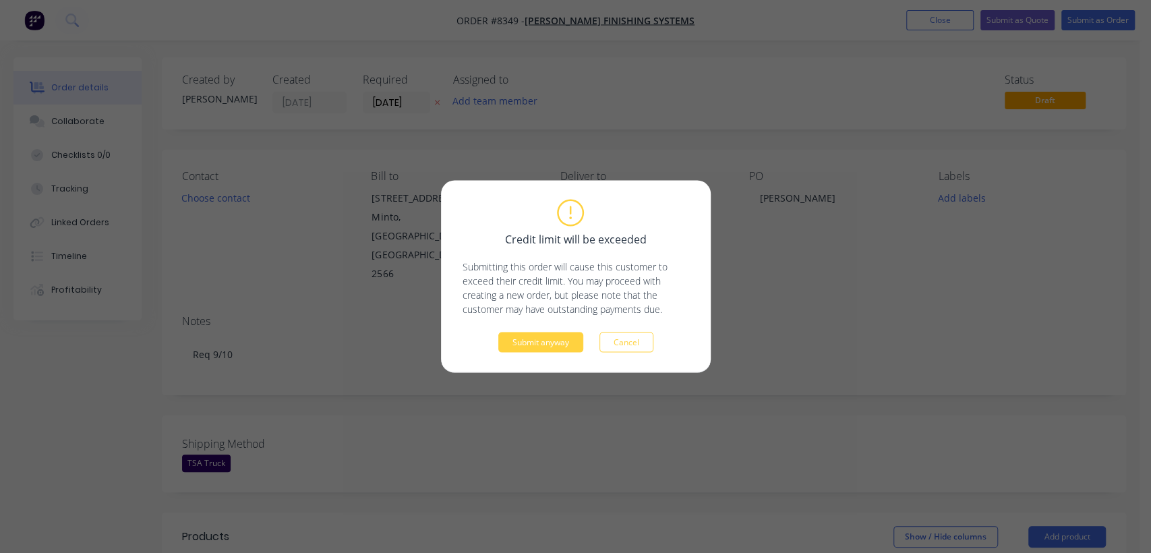
click at [566, 330] on div "Credit limit will be exceeded Submitting this order will cause this customer to…" at bounding box center [576, 277] width 227 height 152
click at [560, 343] on button "Submit anyway" at bounding box center [540, 342] width 85 height 20
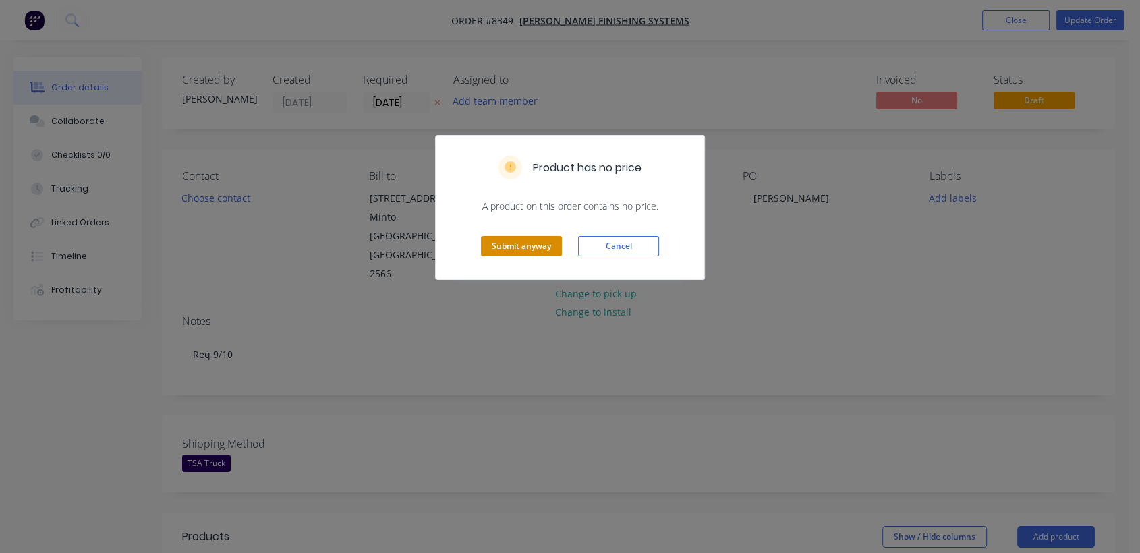
click at [526, 246] on button "Submit anyway" at bounding box center [521, 246] width 81 height 20
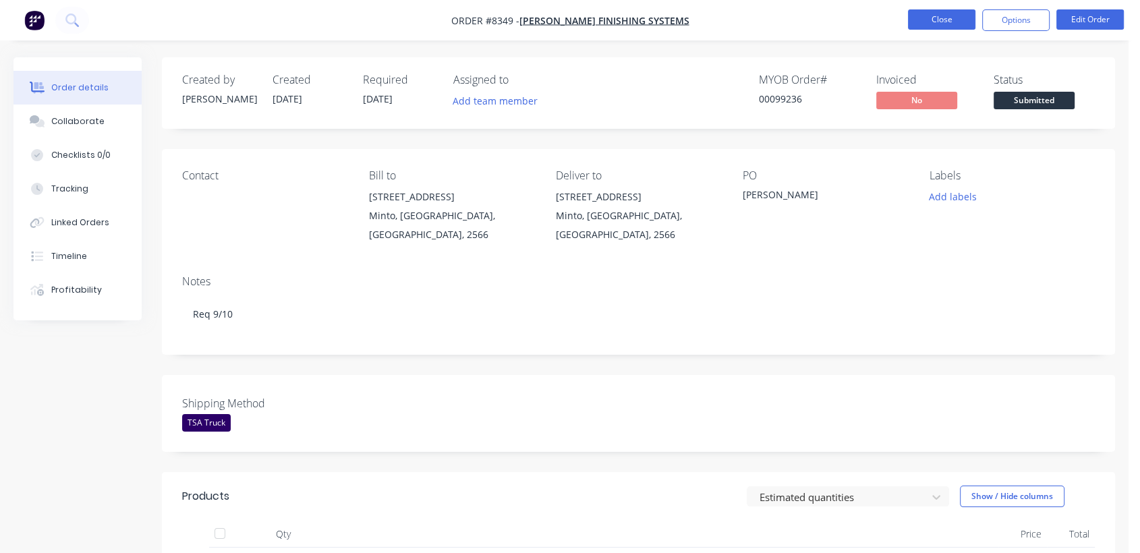
click at [943, 13] on button "Close" at bounding box center [941, 19] width 67 height 20
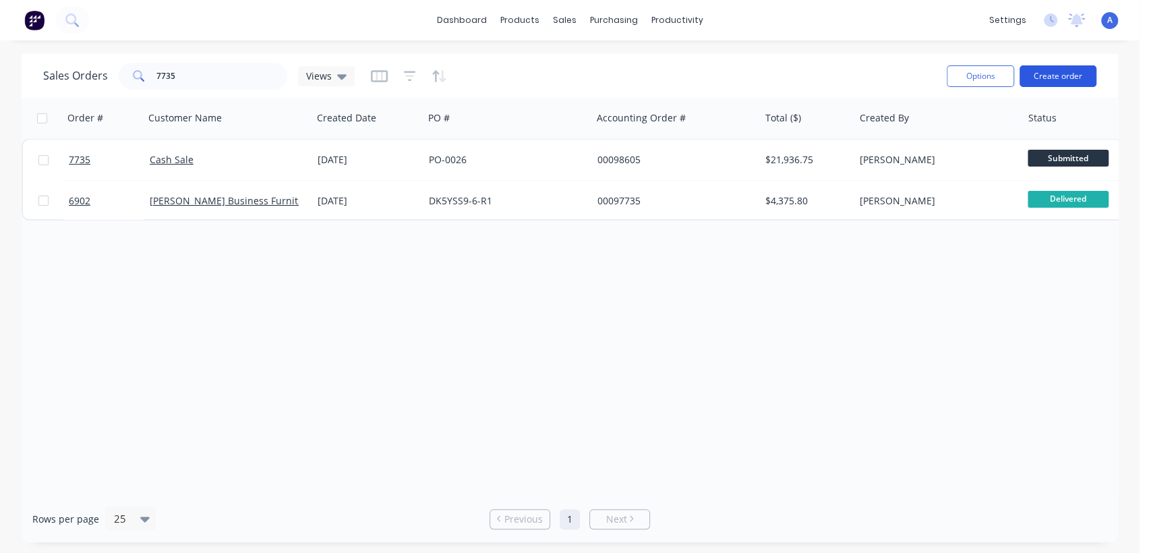
click at [1063, 65] on button "Create order" at bounding box center [1058, 76] width 77 height 22
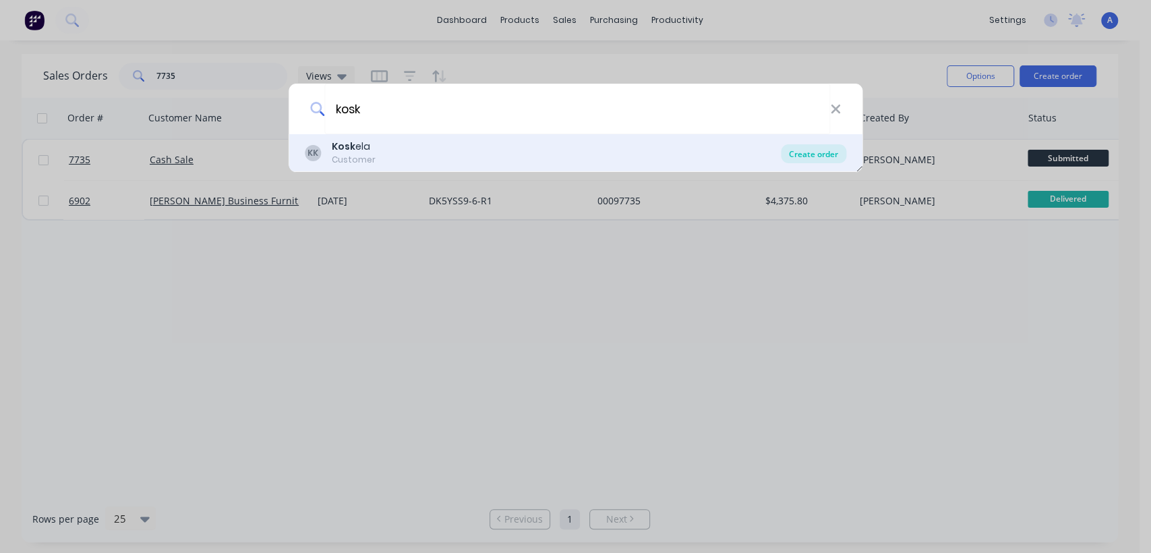
type input "kosk"
click at [814, 157] on div "Create order" at bounding box center [813, 153] width 65 height 19
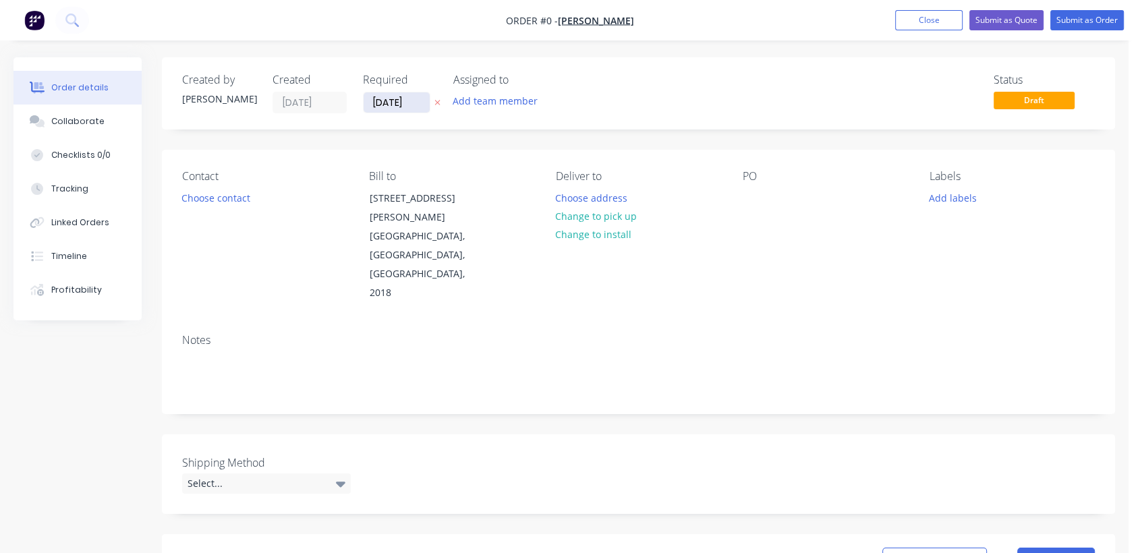
click at [416, 109] on input "[DATE]" at bounding box center [396, 102] width 66 height 20
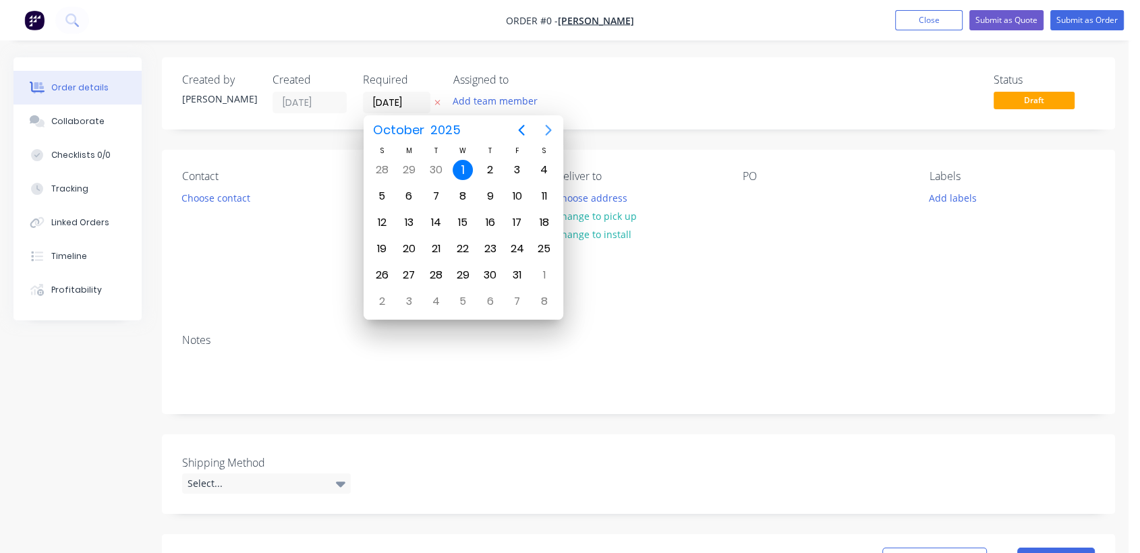
click at [546, 125] on icon "Next page" at bounding box center [548, 130] width 6 height 11
click at [461, 271] on div "31" at bounding box center [463, 275] width 20 height 20
type input "[DATE]"
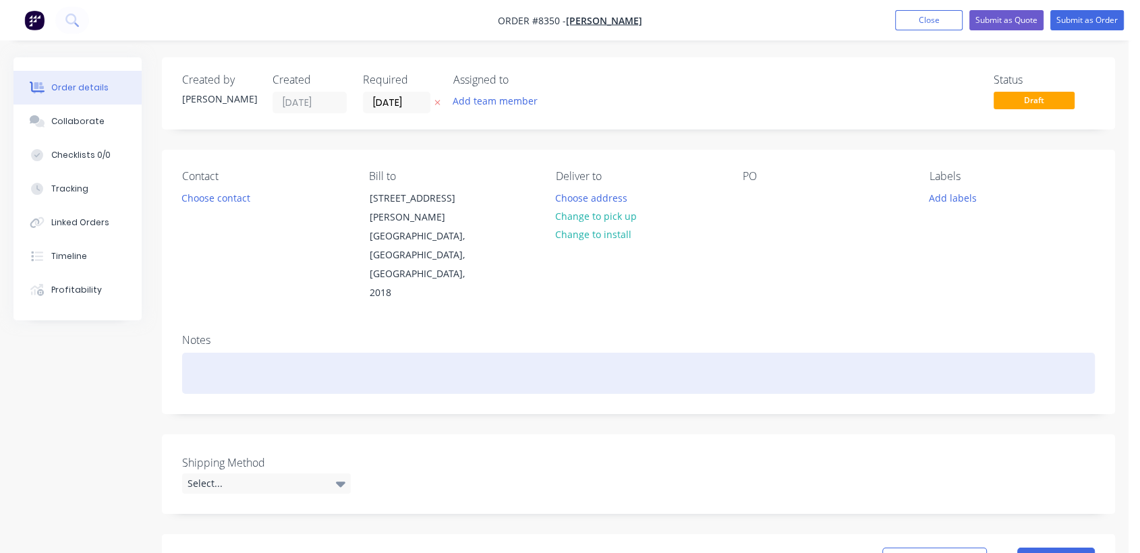
drag, startPoint x: 219, startPoint y: 316, endPoint x: 266, endPoint y: 332, distance: 50.1
click at [220, 353] on div at bounding box center [638, 373] width 912 height 41
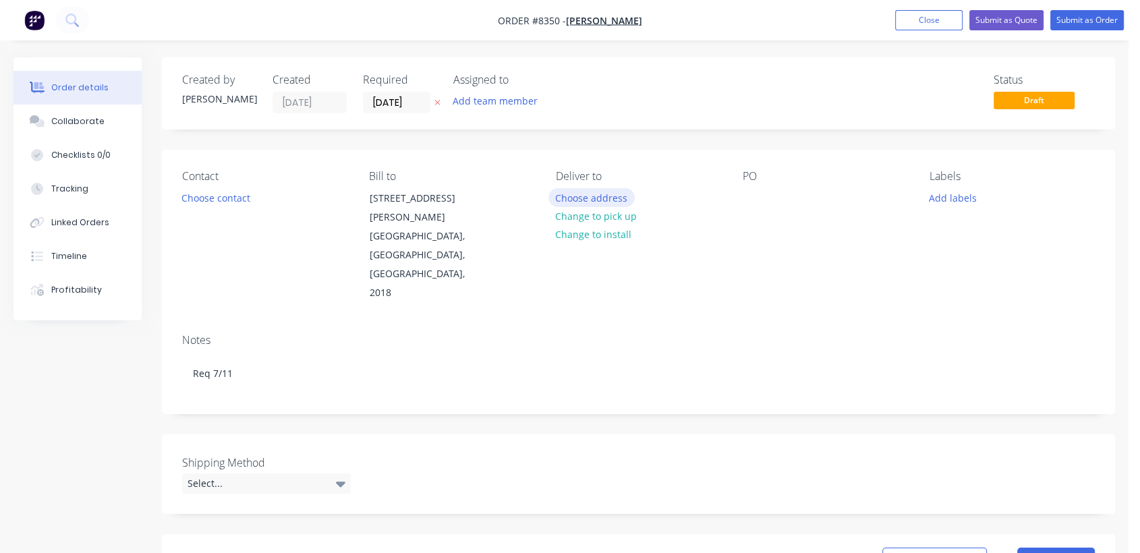
click at [592, 191] on button "Choose address" at bounding box center [591, 197] width 86 height 18
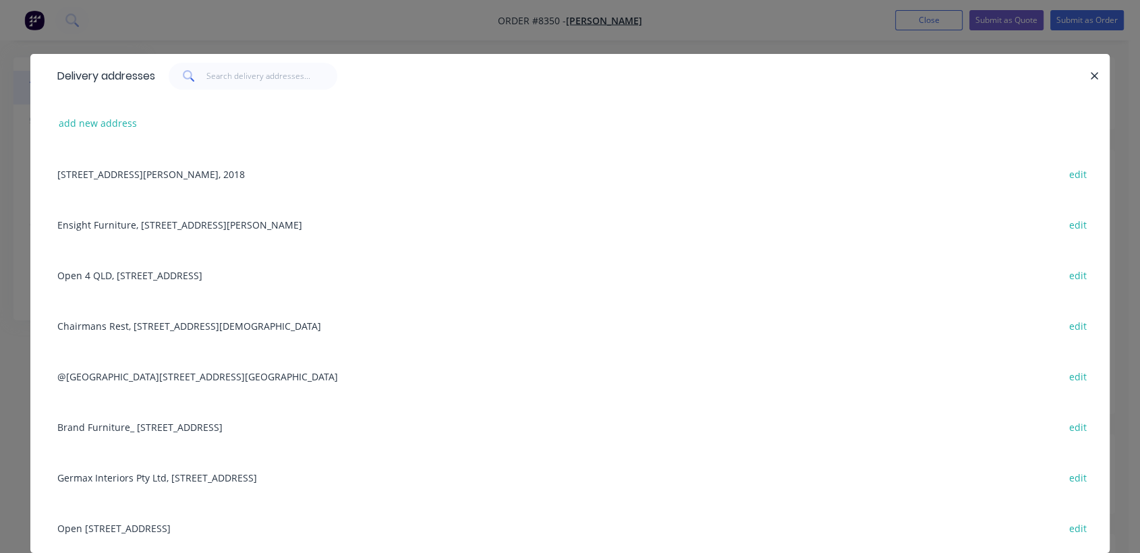
click at [154, 528] on div "Open [STREET_ADDRESS] edit" at bounding box center [570, 527] width 1039 height 51
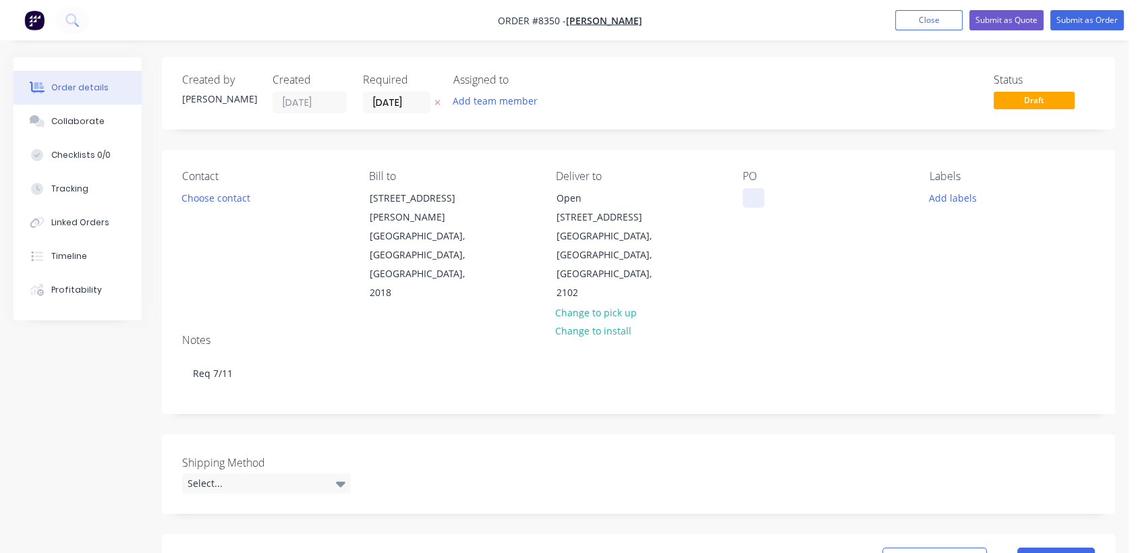
click at [750, 196] on div at bounding box center [753, 198] width 22 height 20
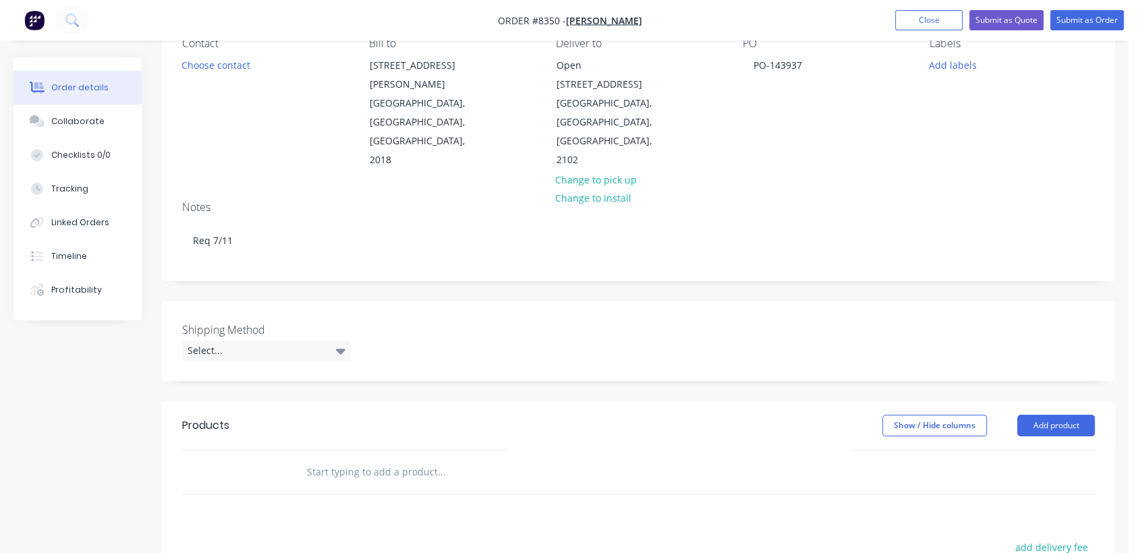
scroll to position [150, 0]
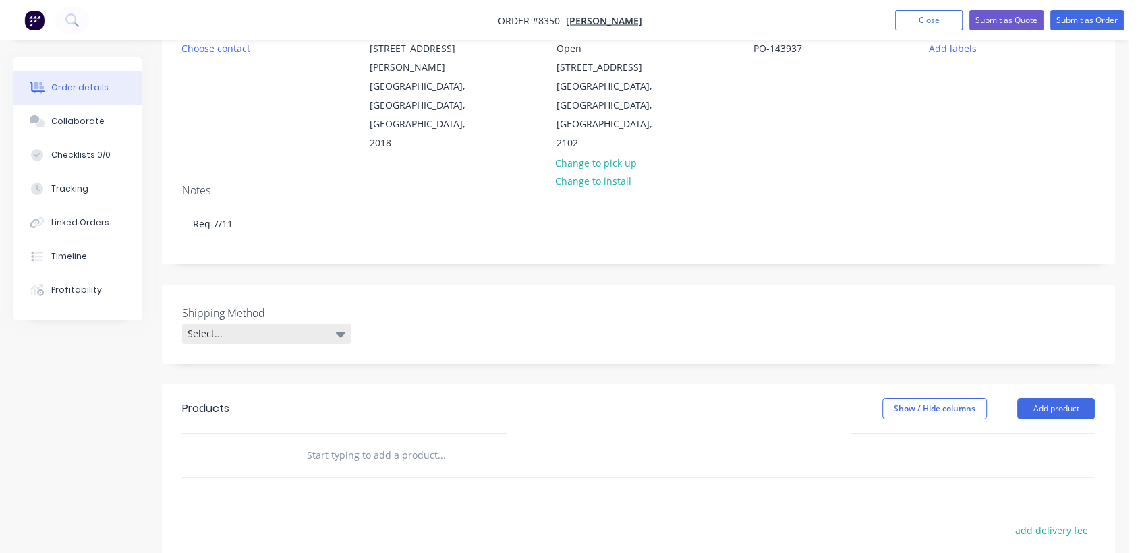
click at [308, 324] on div "Select..." at bounding box center [266, 334] width 169 height 20
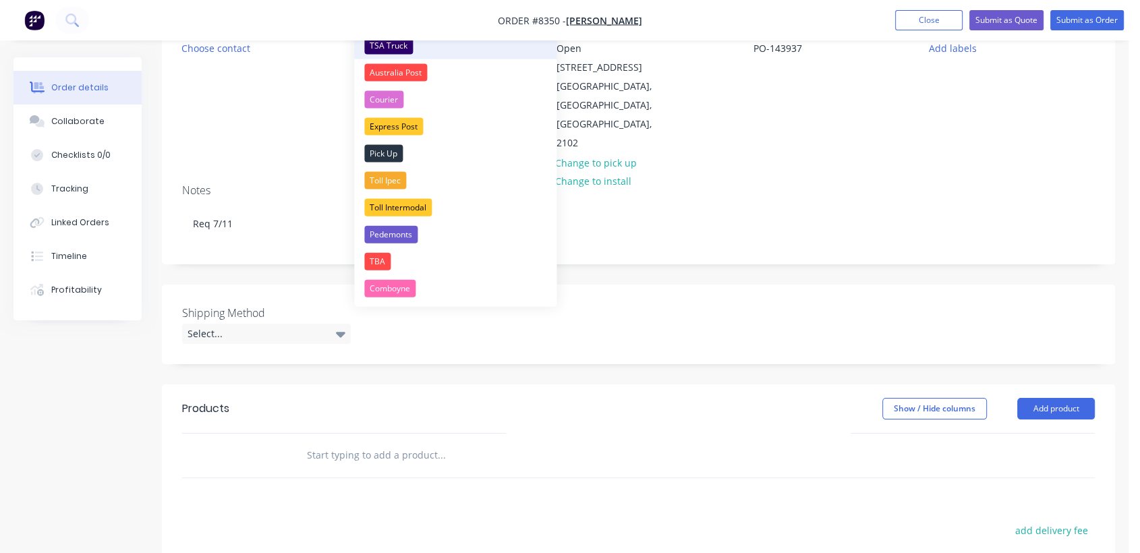
click at [403, 45] on div "TSA Truck" at bounding box center [388, 46] width 49 height 18
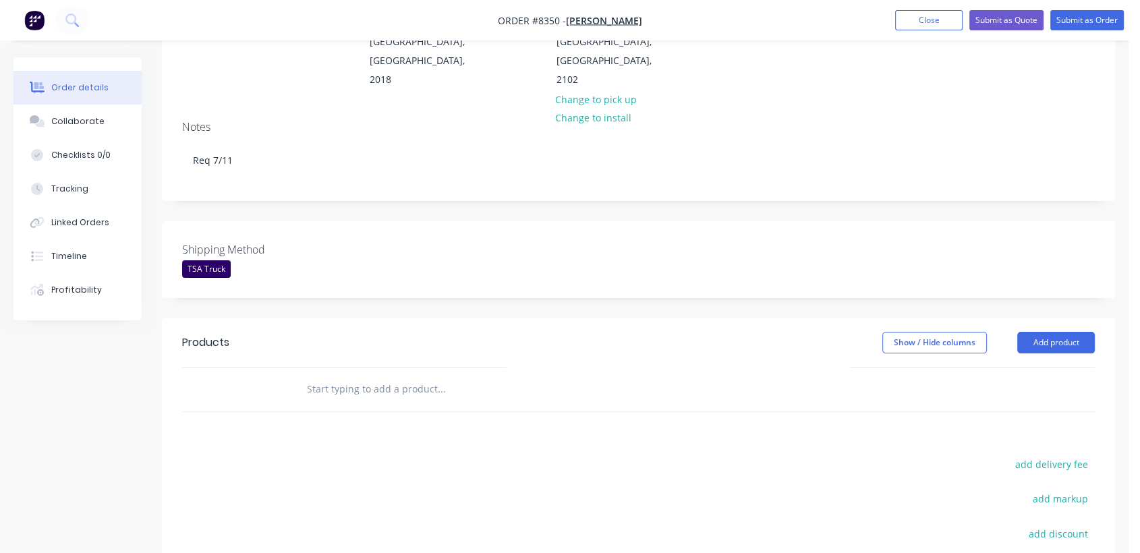
scroll to position [348, 0]
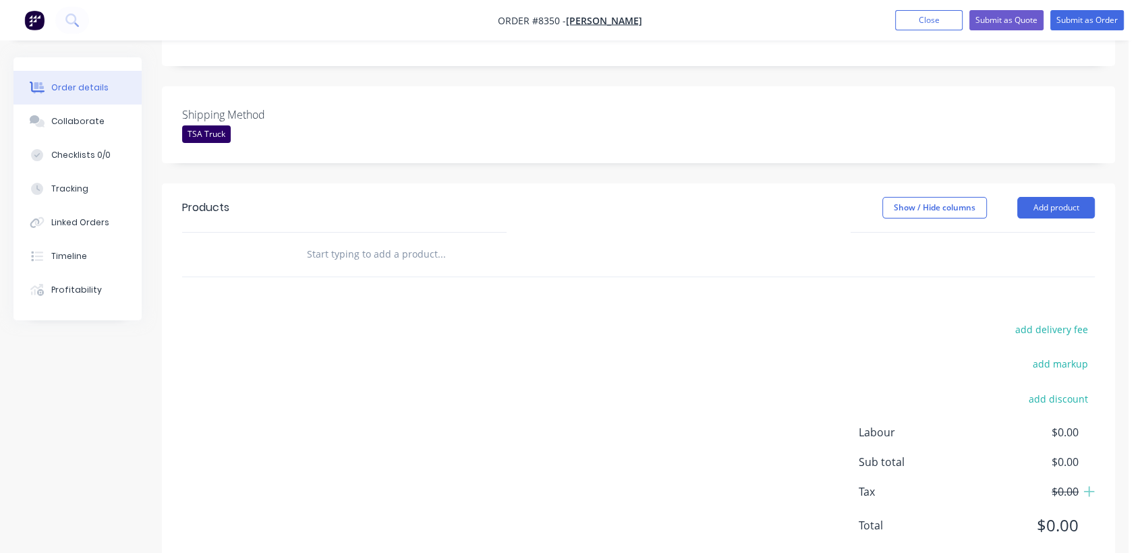
click at [403, 241] on input "text" at bounding box center [441, 254] width 270 height 27
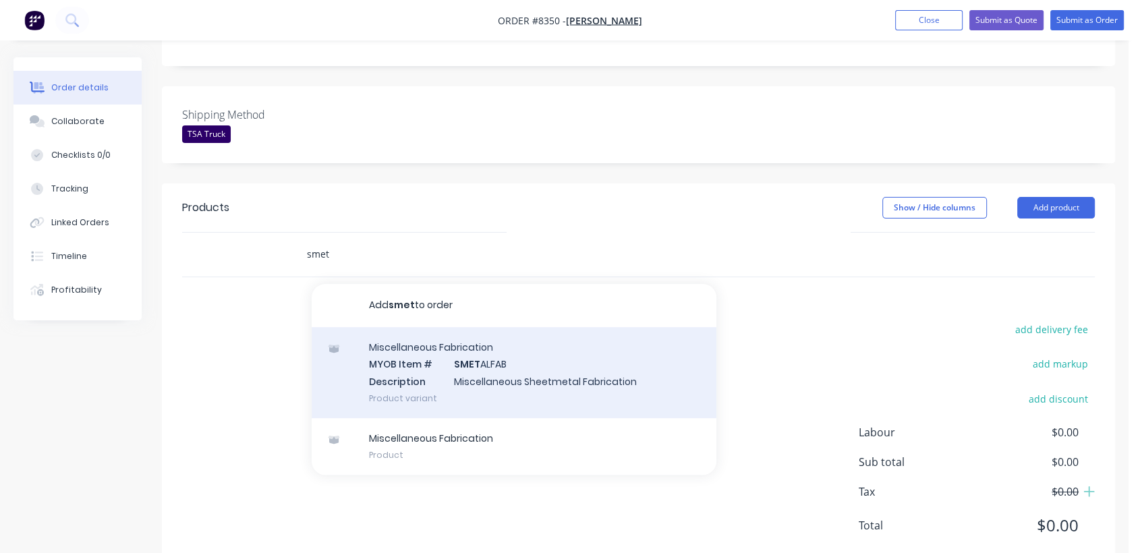
type input "smet"
click at [473, 337] on div "Miscellaneous Fabrication MYOB Item # SMET ALFAB Description Miscellaneous Shee…" at bounding box center [514, 372] width 405 height 91
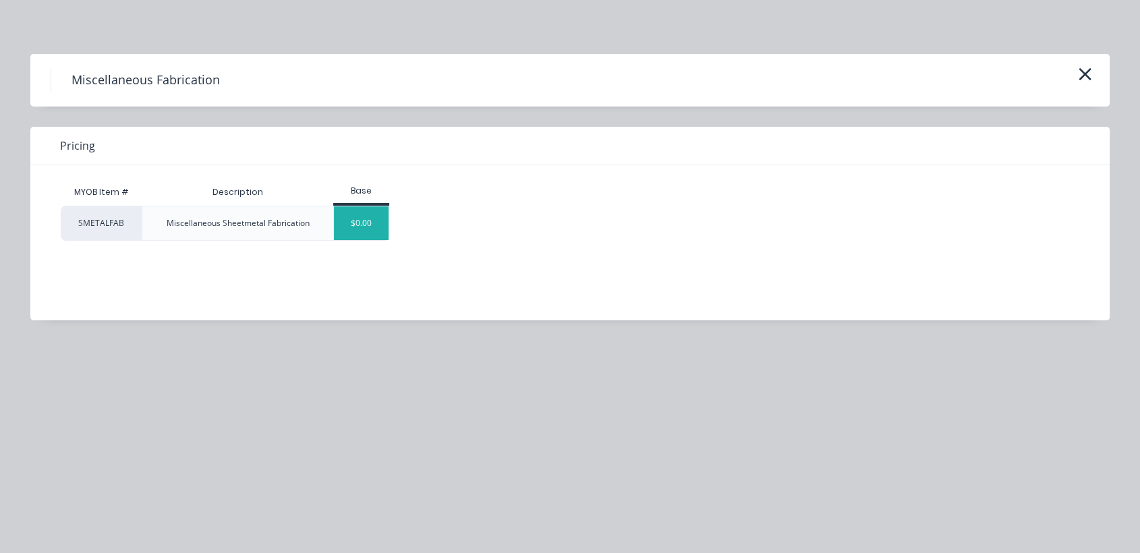
click at [374, 221] on div "$0.00" at bounding box center [361, 223] width 55 height 34
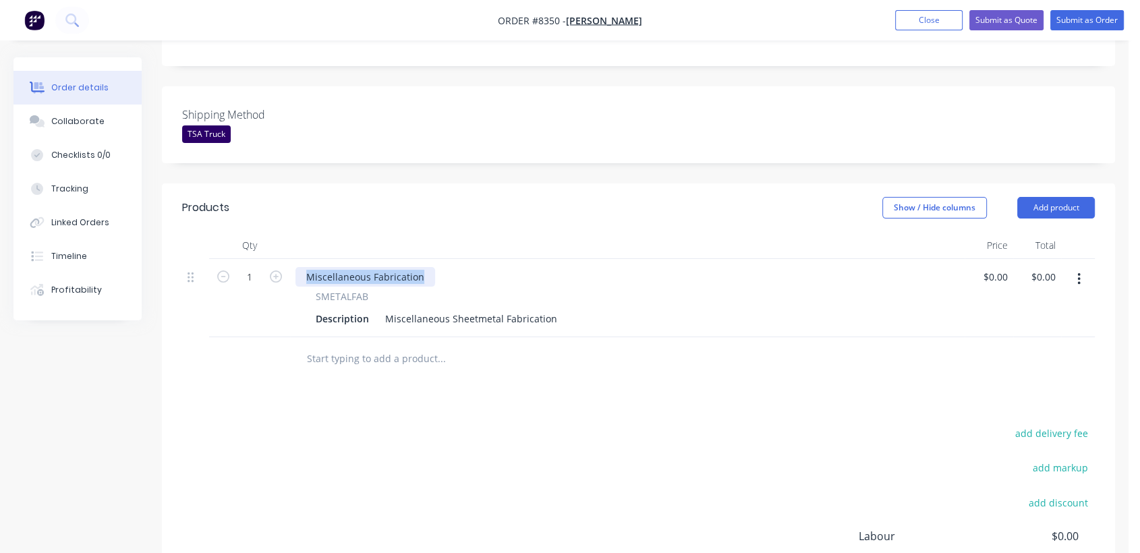
drag, startPoint x: 428, startPoint y: 239, endPoint x: 285, endPoint y: 232, distance: 143.2
click at [285, 259] on div "1 Miscellaneous Fabrication SMETALFAB Description Miscellaneous Sheetmetal Fabr…" at bounding box center [638, 298] width 912 height 78
drag, startPoint x: 383, startPoint y: 277, endPoint x: 558, endPoint y: 283, distance: 175.4
click at [573, 309] on div "Description Miscellaneous Sheetmetal Fabrication" at bounding box center [624, 319] width 629 height 20
click at [542, 309] on div "Miscellaneous Sheetmetal Fabrication" at bounding box center [471, 319] width 183 height 20
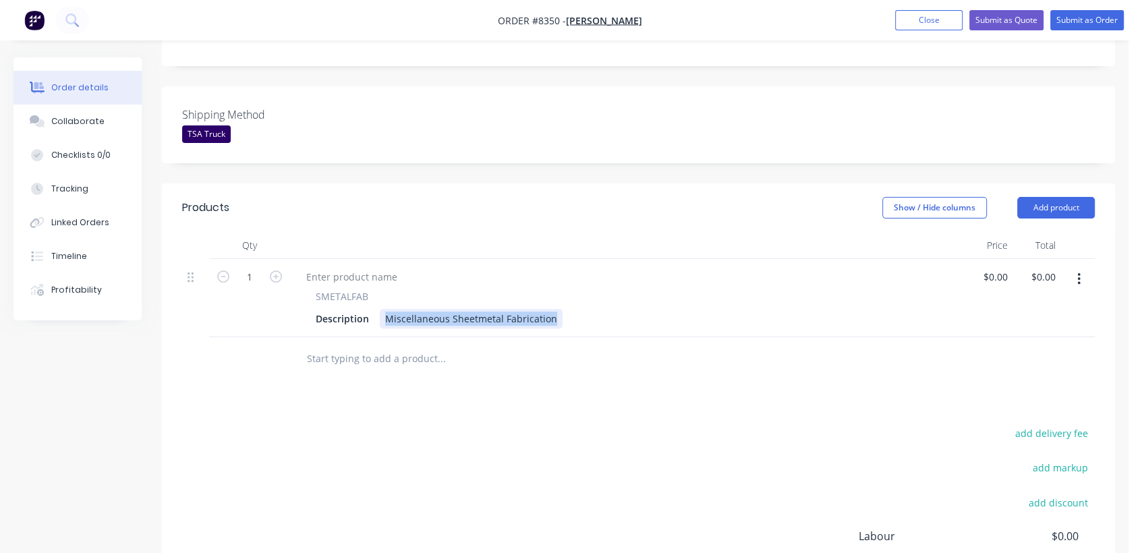
drag, startPoint x: 551, startPoint y: 279, endPoint x: 383, endPoint y: 260, distance: 168.9
click at [383, 289] on div "SMETALFAB Description Miscellaneous Sheetmetal Fabrication" at bounding box center [627, 308] width 664 height 39
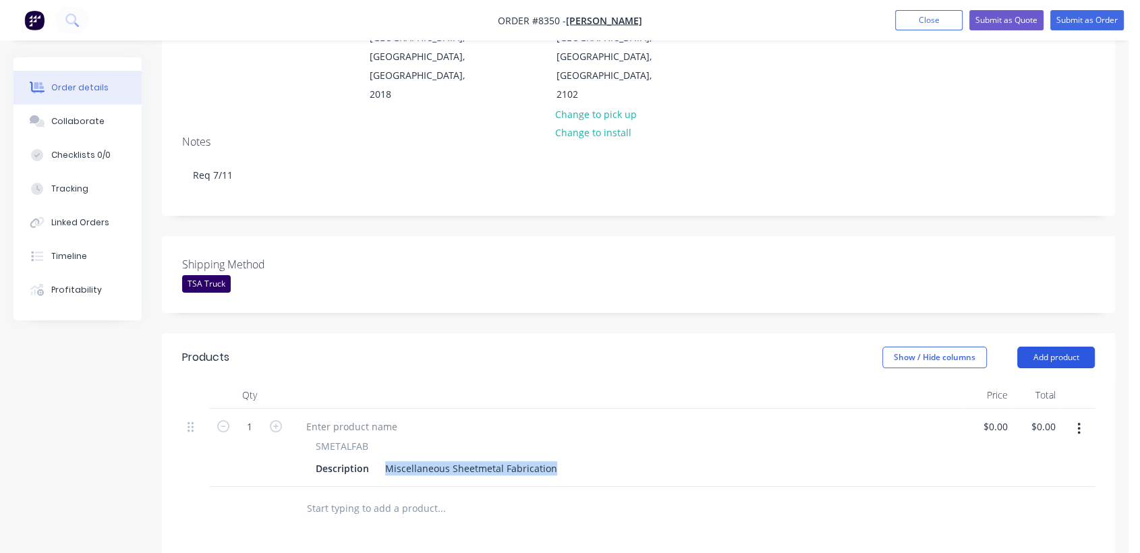
click at [1057, 347] on button "Add product" at bounding box center [1056, 358] width 78 height 22
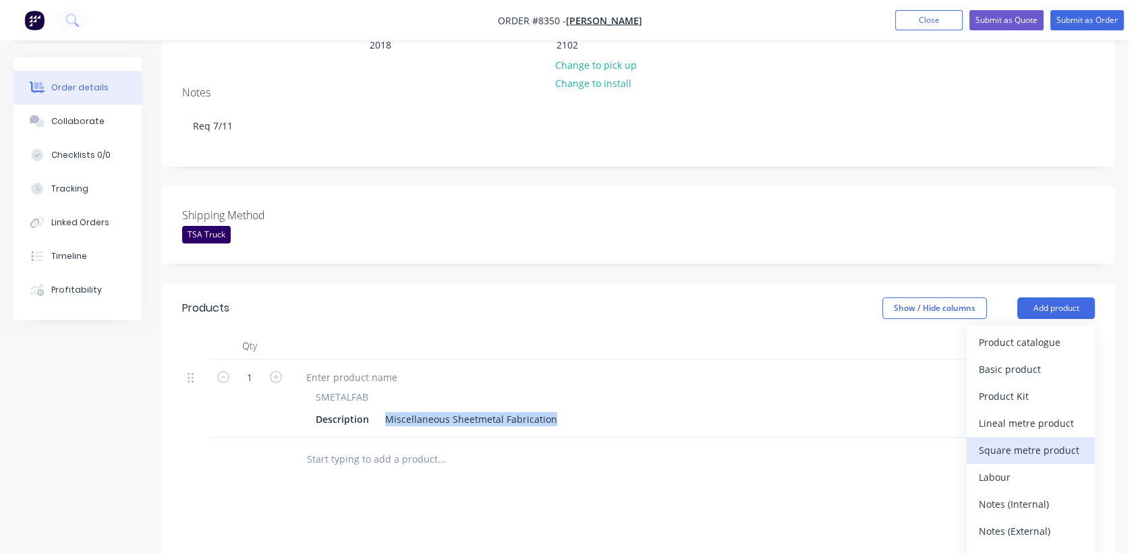
scroll to position [273, 0]
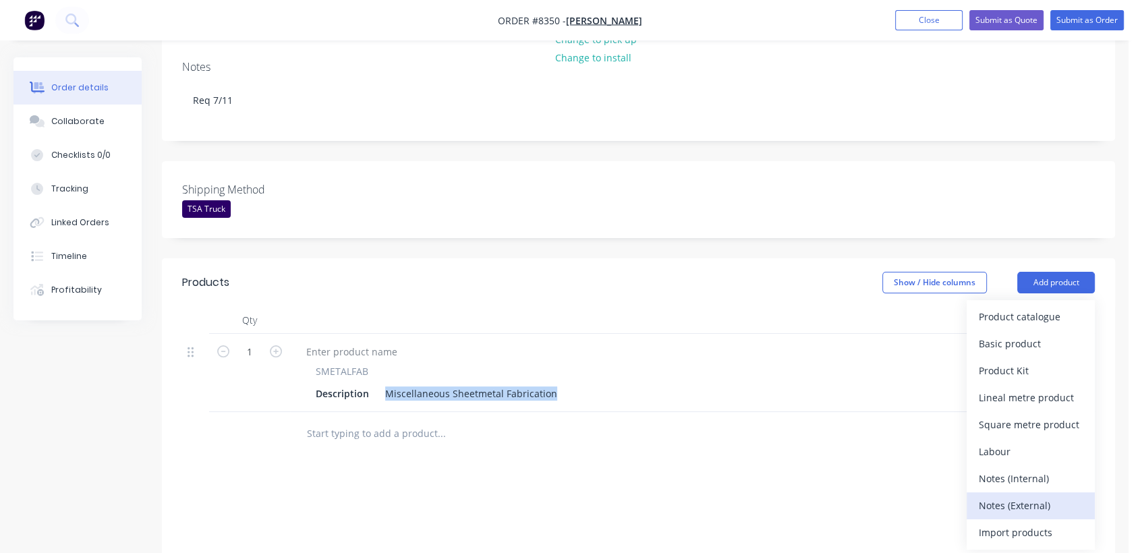
click at [1023, 496] on div "Notes (External)" at bounding box center [1031, 506] width 104 height 20
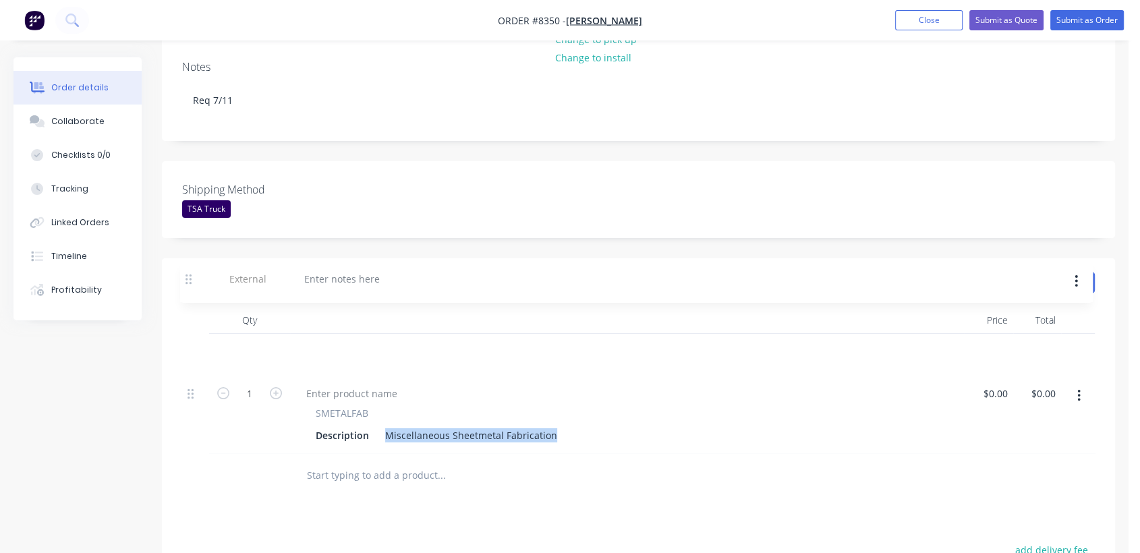
drag, startPoint x: 190, startPoint y: 391, endPoint x: 194, endPoint y: 274, distance: 116.7
click at [194, 307] on div "Qty Price Total 1 SMETALFAB Description Miscellaneous Sheetmetal Fabrication $0…" at bounding box center [638, 380] width 912 height 147
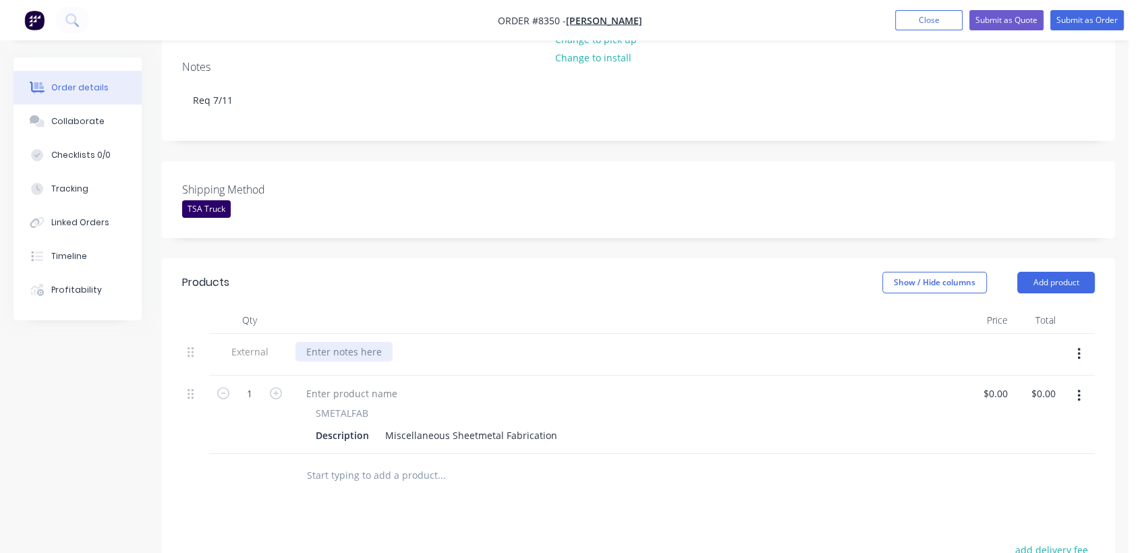
click at [339, 342] on div at bounding box center [343, 352] width 97 height 20
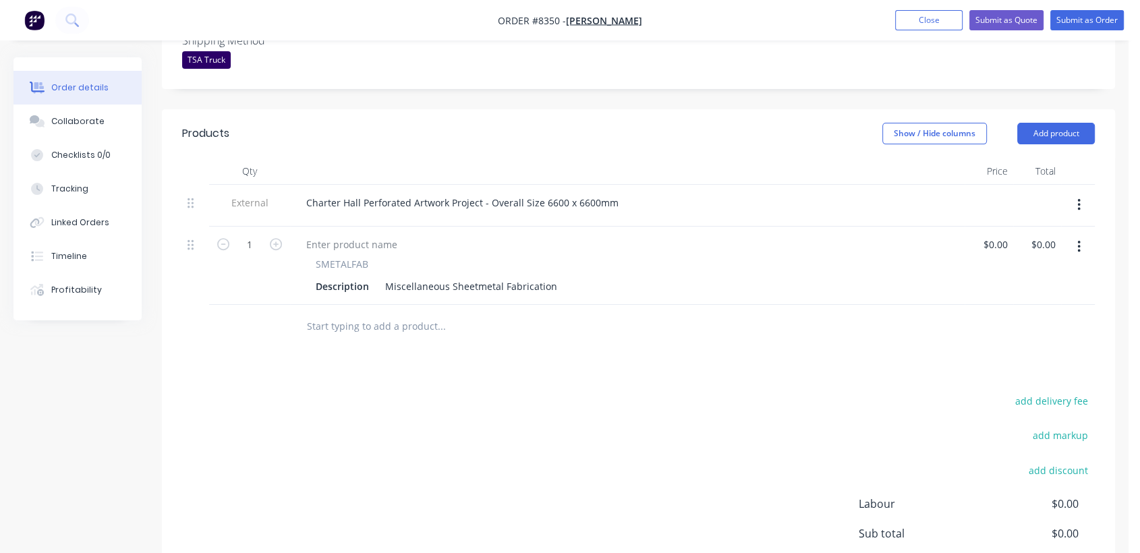
scroll to position [423, 0]
click at [1074, 234] on button "button" at bounding box center [1079, 246] width 32 height 24
click at [1010, 299] on div "Duplicate" at bounding box center [1031, 309] width 104 height 20
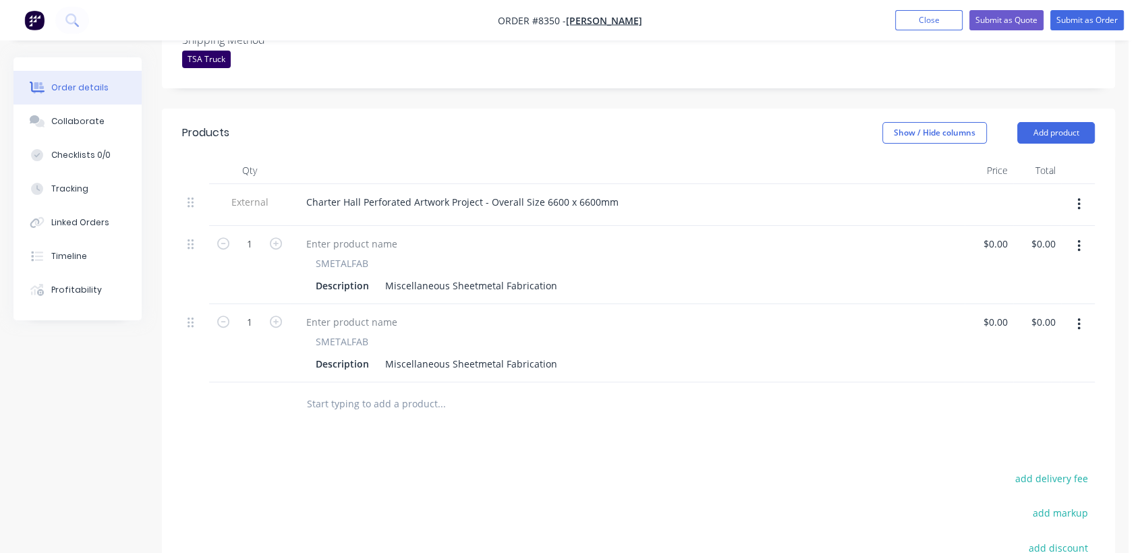
click at [1080, 239] on icon "button" at bounding box center [1078, 246] width 3 height 15
click at [1032, 299] on div "Duplicate" at bounding box center [1031, 309] width 104 height 20
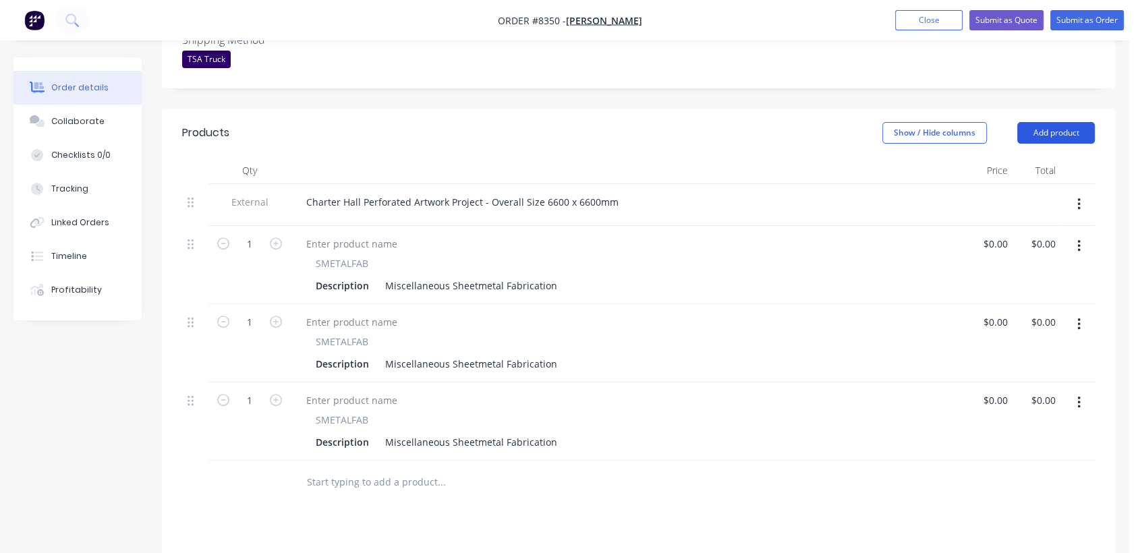
click at [1043, 122] on button "Add product" at bounding box center [1056, 133] width 78 height 22
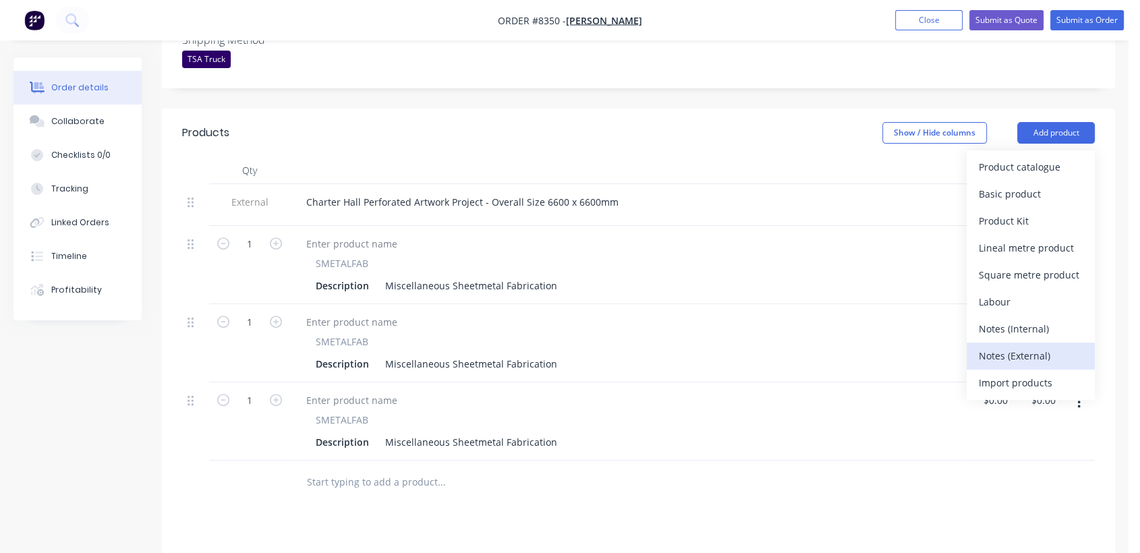
click at [1003, 346] on div "Notes (External)" at bounding box center [1031, 356] width 104 height 20
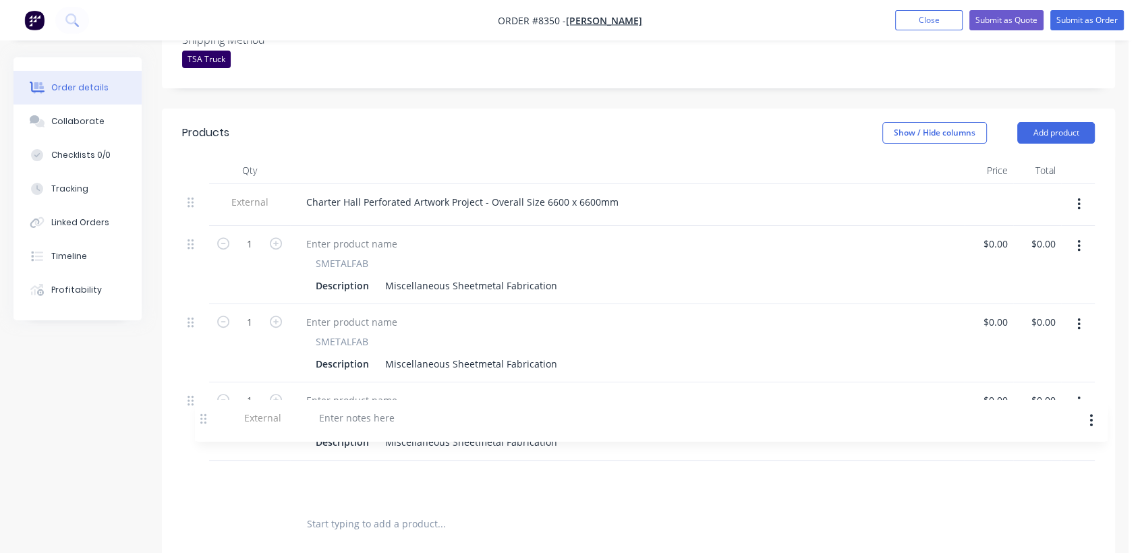
scroll to position [424, 0]
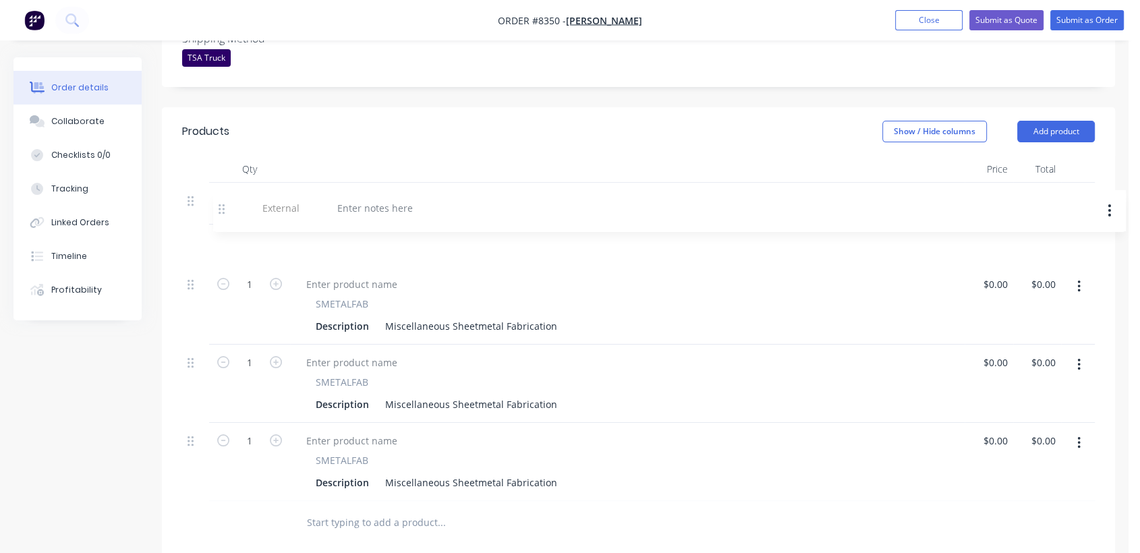
drag, startPoint x: 193, startPoint y: 442, endPoint x: 219, endPoint y: 206, distance: 236.8
click at [219, 206] on div "External Charter Hall Perforated Artwork Project - Overall Size 6600 x 6600mm 1…" at bounding box center [638, 342] width 912 height 318
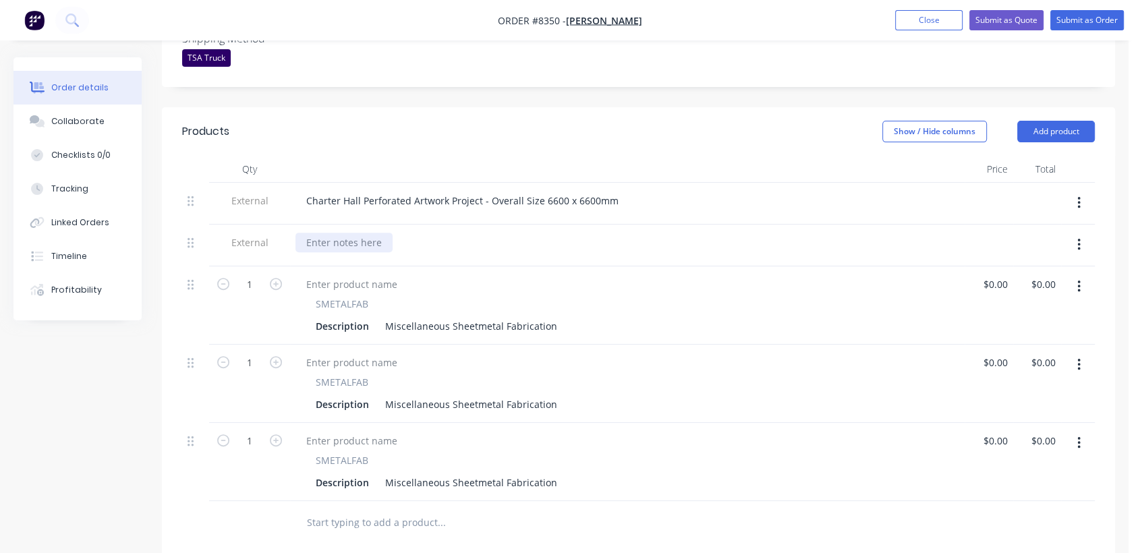
click at [361, 233] on div at bounding box center [343, 243] width 97 height 20
drag, startPoint x: 383, startPoint y: 285, endPoint x: 586, endPoint y: 276, distance: 203.1
click at [586, 297] on div "SMETALFAB Description Miscellaneous Sheetmetal Fabrication" at bounding box center [627, 316] width 664 height 39
click at [383, 316] on div "2 x Layers of Countries & Connection Between Countries (Above & Below Roads)" at bounding box center [565, 326] width 370 height 20
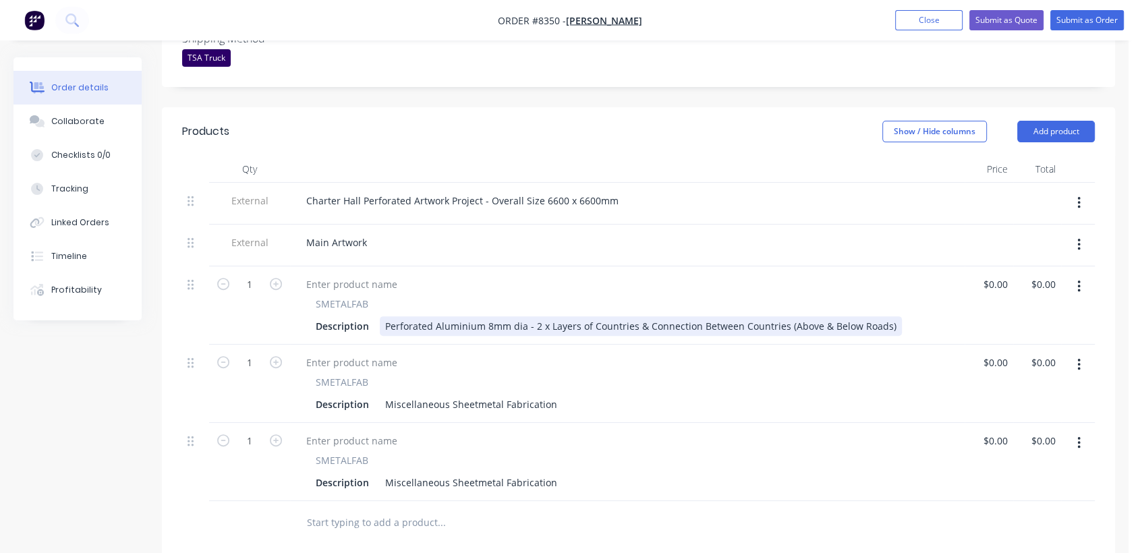
click at [885, 316] on div "Perforated Aluminium 8mm dia - 2 x Layers of Countries & Connection Between Cou…" at bounding box center [641, 326] width 522 height 20
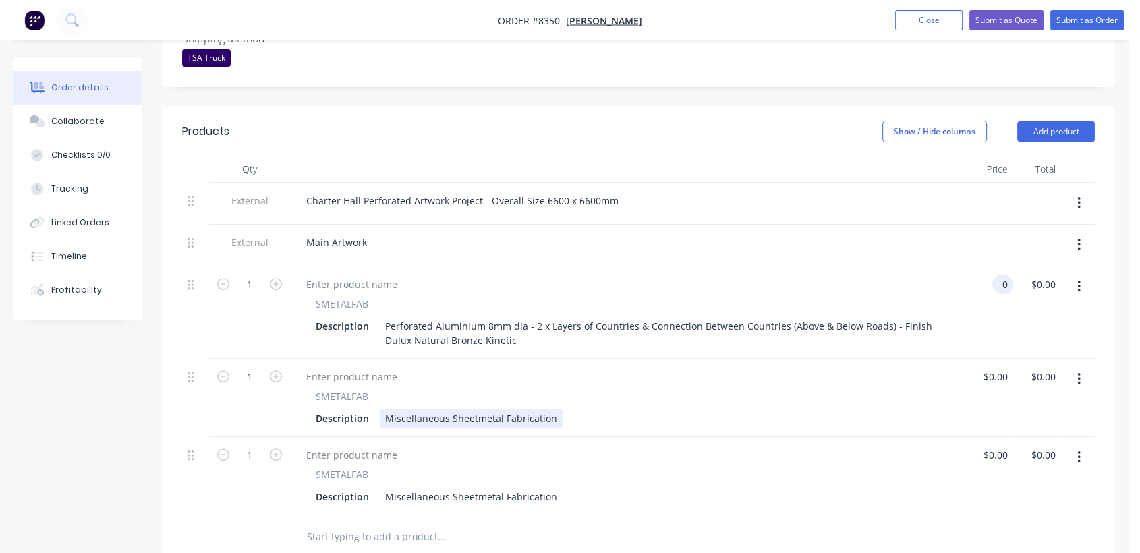
type input "$0.00"
drag, startPoint x: 383, startPoint y: 379, endPoint x: 558, endPoint y: 380, distance: 175.3
click at [580, 389] on div "SMETALFAB Description Miscellaneous Sheetmetal Fabrication" at bounding box center [627, 408] width 664 height 39
click at [556, 409] on div "Miscellaneous Sheetmetal Fabrication" at bounding box center [471, 419] width 183 height 20
drag, startPoint x: 553, startPoint y: 381, endPoint x: 376, endPoint y: 385, distance: 177.4
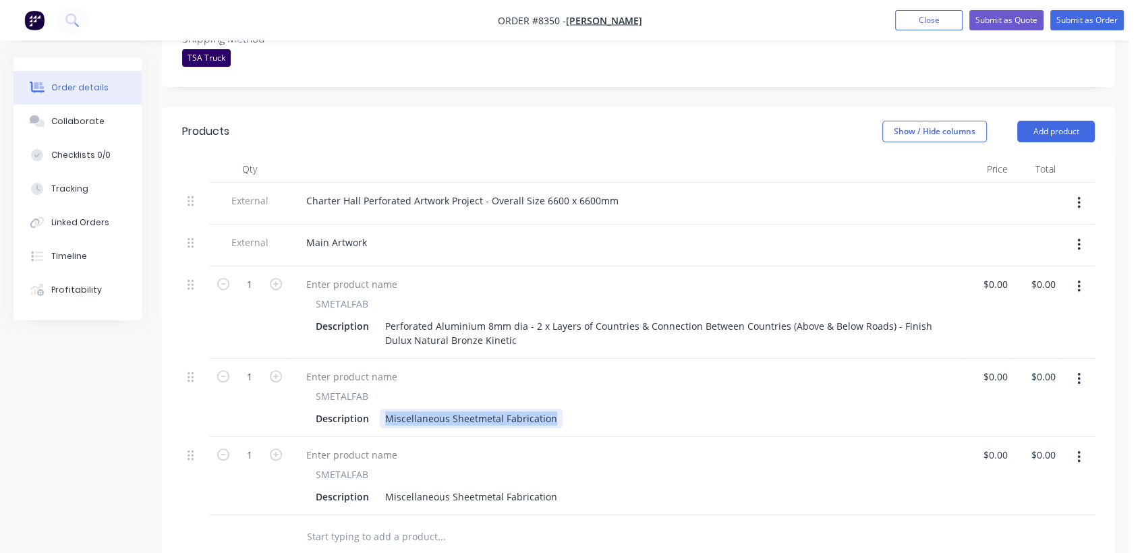
click at [376, 409] on div "Description Miscellaneous Sheetmetal Fabrication" at bounding box center [624, 419] width 629 height 20
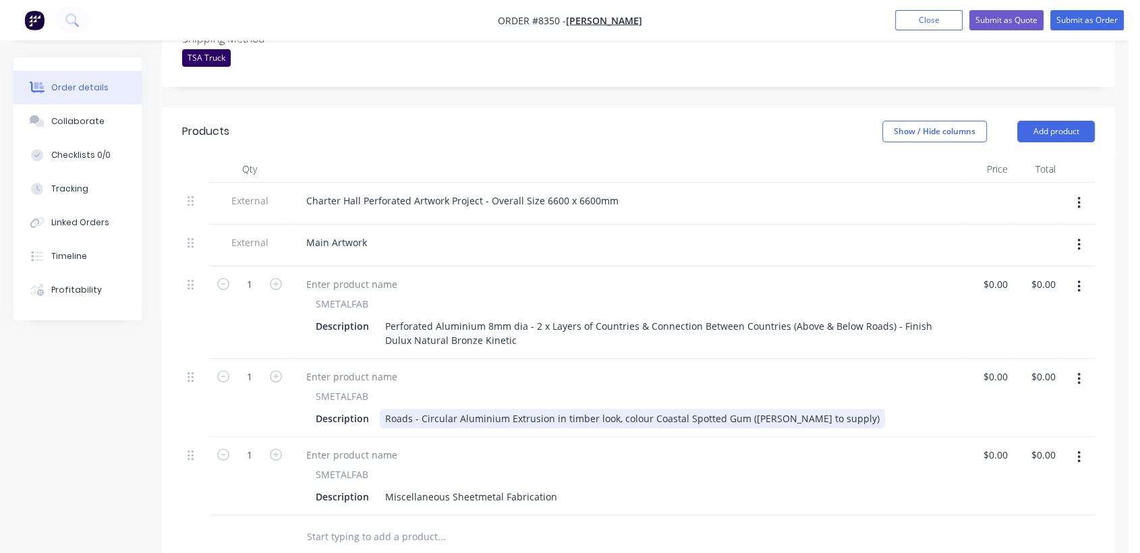
click at [751, 409] on div "Roads - Circular Aluminium Extrusion in timber look, colour Coastal Spotted Gum…" at bounding box center [632, 419] width 505 height 20
click at [825, 409] on div "Roads - Circular Aluminium Extrusion in timber look, colour Coastal Spotted Gum…" at bounding box center [632, 419] width 505 height 20
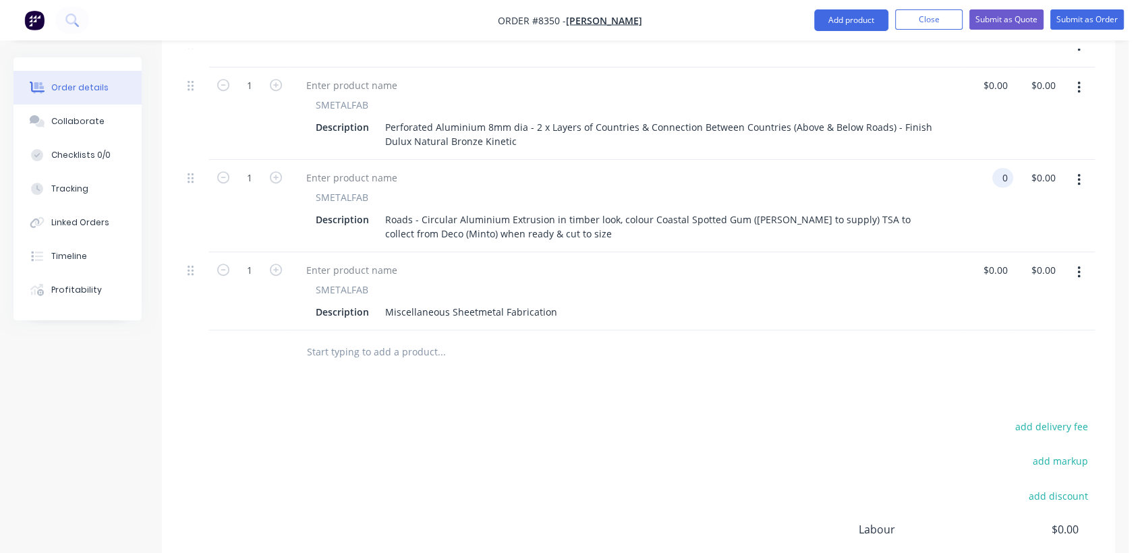
scroll to position [649, 0]
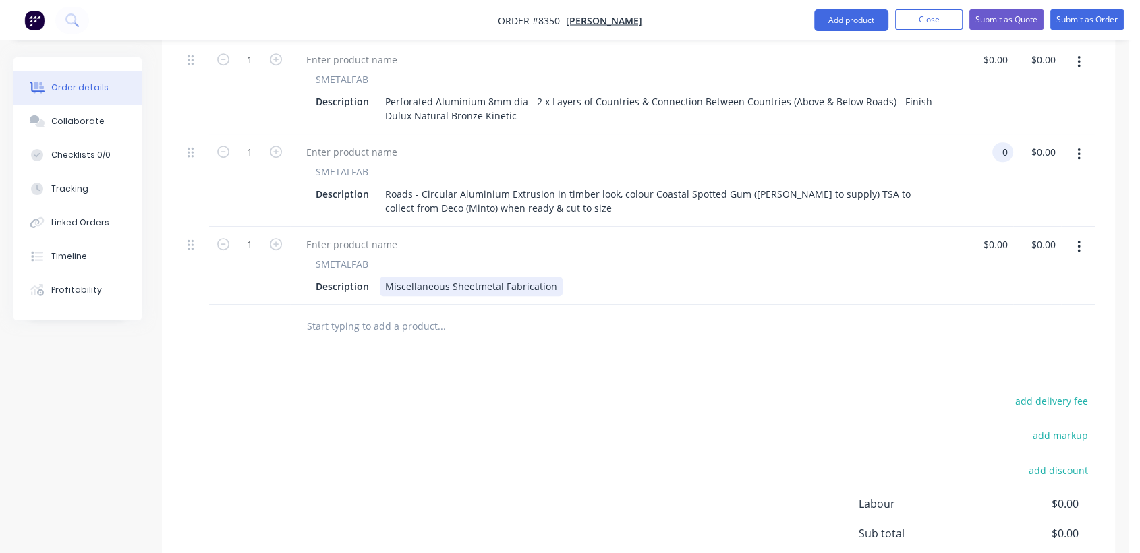
type input "$0.00"
drag, startPoint x: 382, startPoint y: 245, endPoint x: 559, endPoint y: 255, distance: 177.6
click at [559, 276] on div "Description Miscellaneous Sheetmetal Fabrication" at bounding box center [624, 286] width 629 height 20
click at [550, 276] on div "Miscellaneous Sheetmetal Fabrication" at bounding box center [471, 286] width 183 height 20
drag, startPoint x: 552, startPoint y: 248, endPoint x: 383, endPoint y: 243, distance: 169.3
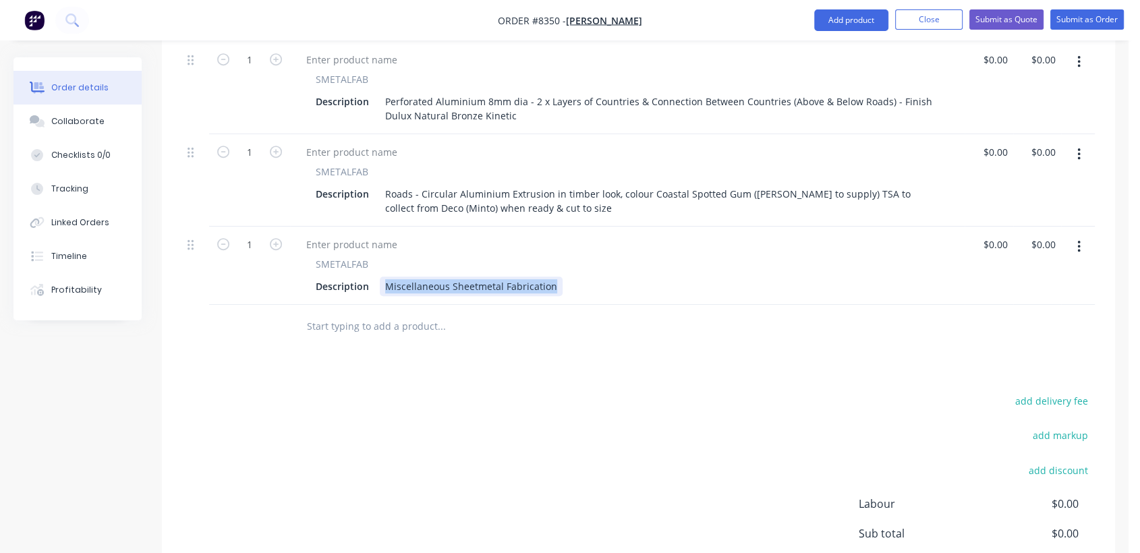
click at [383, 276] on div "Miscellaneous Sheetmetal Fabrication" at bounding box center [471, 286] width 183 height 20
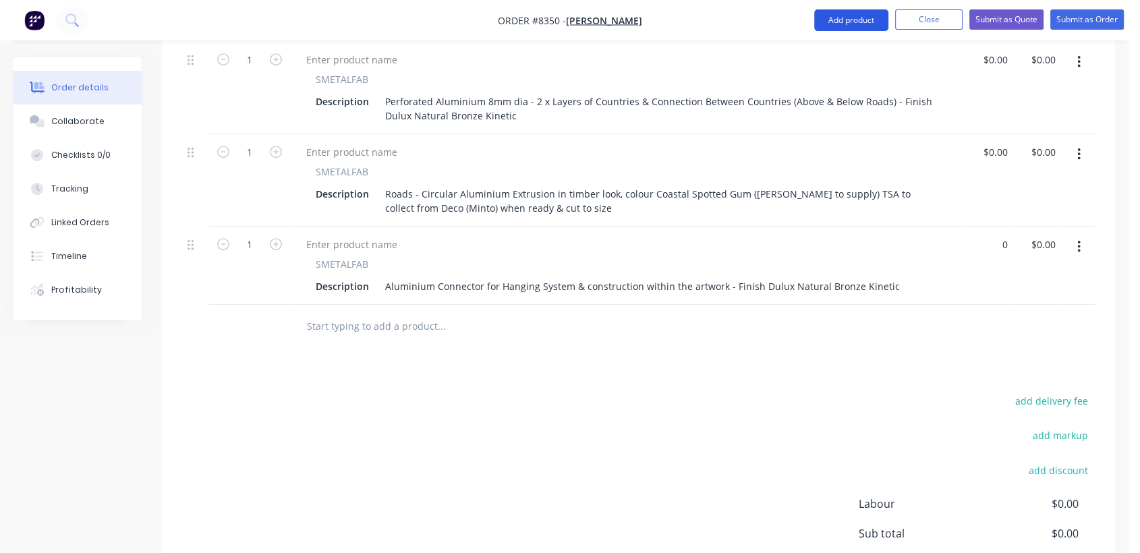
type input "$0.00"
click at [854, 27] on button "Add product" at bounding box center [851, 20] width 74 height 22
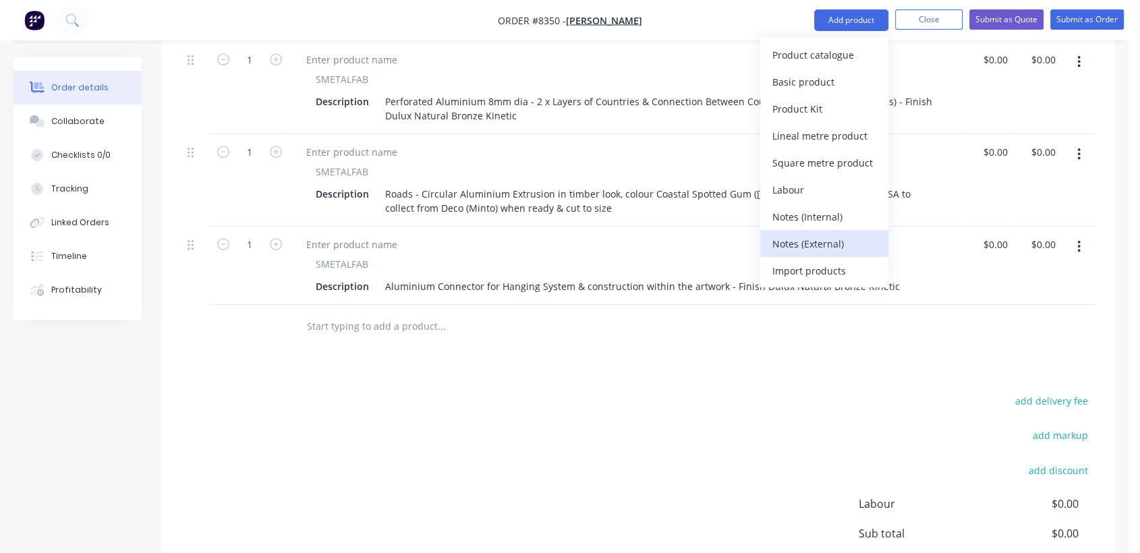
click at [813, 234] on div "Notes (External)" at bounding box center [824, 244] width 104 height 20
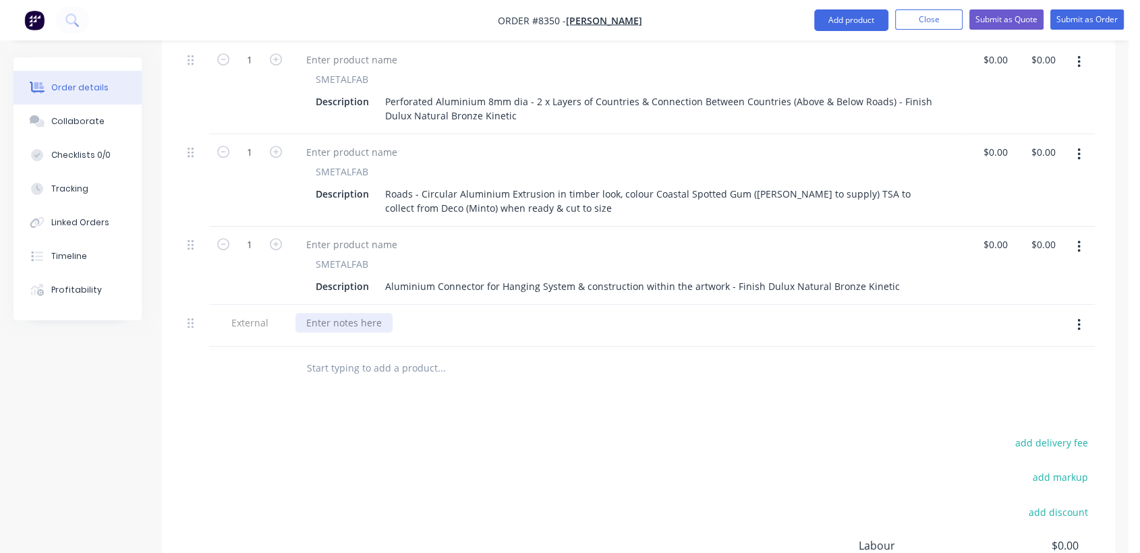
click at [364, 313] on div at bounding box center [343, 323] width 97 height 20
click at [363, 355] on input "text" at bounding box center [441, 368] width 270 height 27
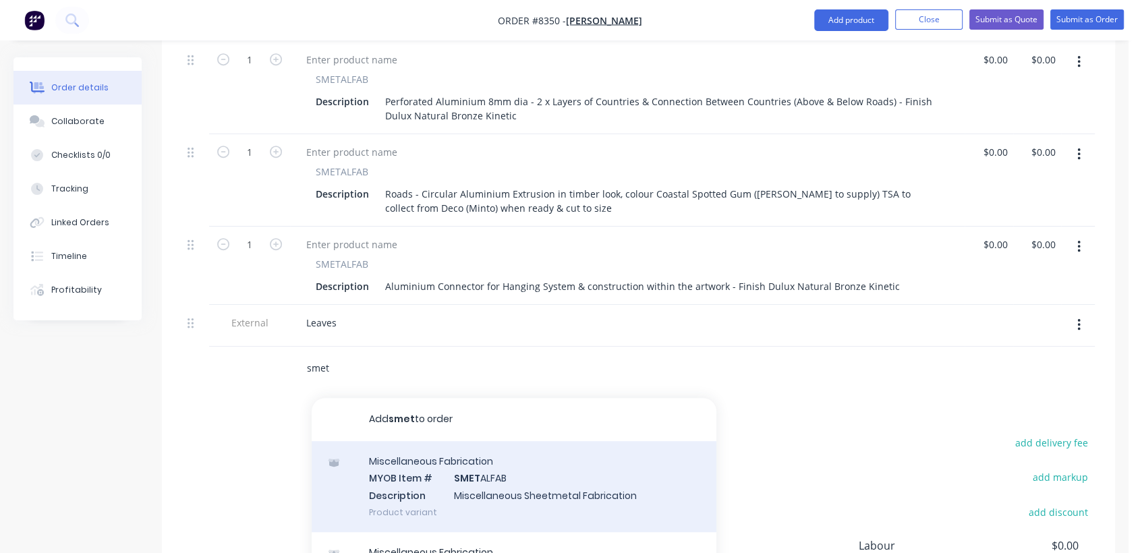
type input "smet"
click at [504, 449] on div "Miscellaneous Fabrication MYOB Item # SMET ALFAB Description Miscellaneous Shee…" at bounding box center [514, 486] width 405 height 91
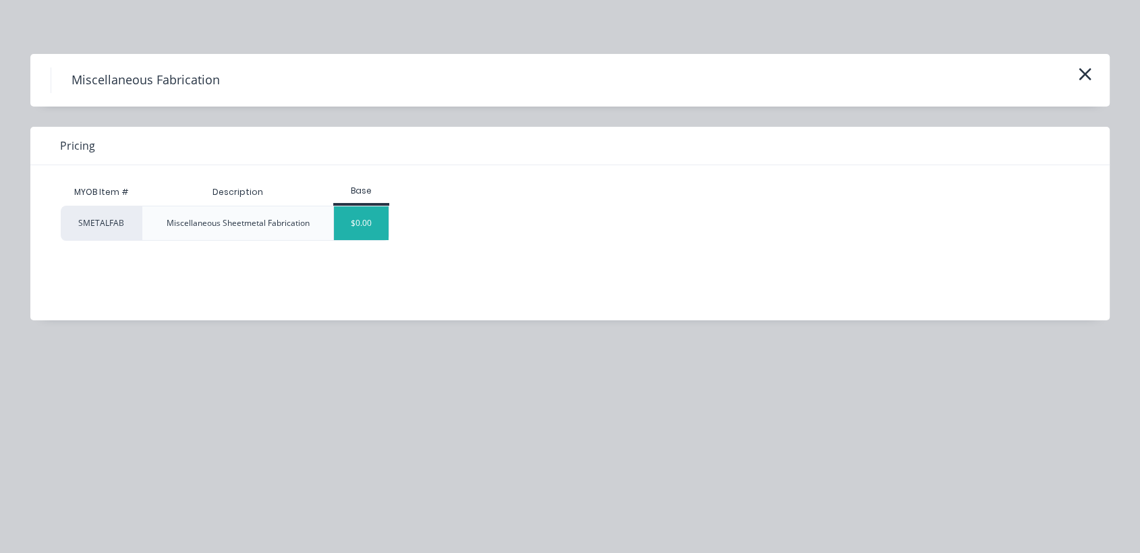
click at [361, 218] on div "$0.00" at bounding box center [361, 223] width 55 height 34
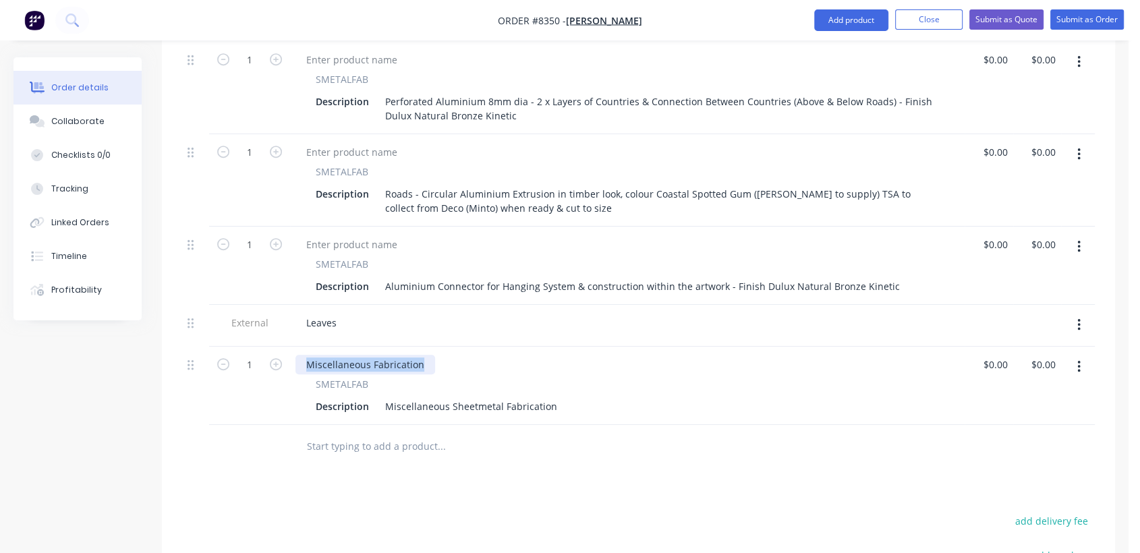
drag, startPoint x: 430, startPoint y: 322, endPoint x: 297, endPoint y: 309, distance: 133.5
click at [297, 347] on div "Miscellaneous Fabrication SMETALFAB Description Miscellaneous Sheetmetal Fabric…" at bounding box center [627, 386] width 674 height 78
drag, startPoint x: 381, startPoint y: 364, endPoint x: 571, endPoint y: 351, distance: 189.9
click at [571, 377] on div "SMETALFAB Description Miscellaneous Sheetmetal Fabrication" at bounding box center [627, 396] width 664 height 39
click at [555, 397] on div "Description Miscellaneous Sheetmetal Fabrication" at bounding box center [624, 407] width 629 height 20
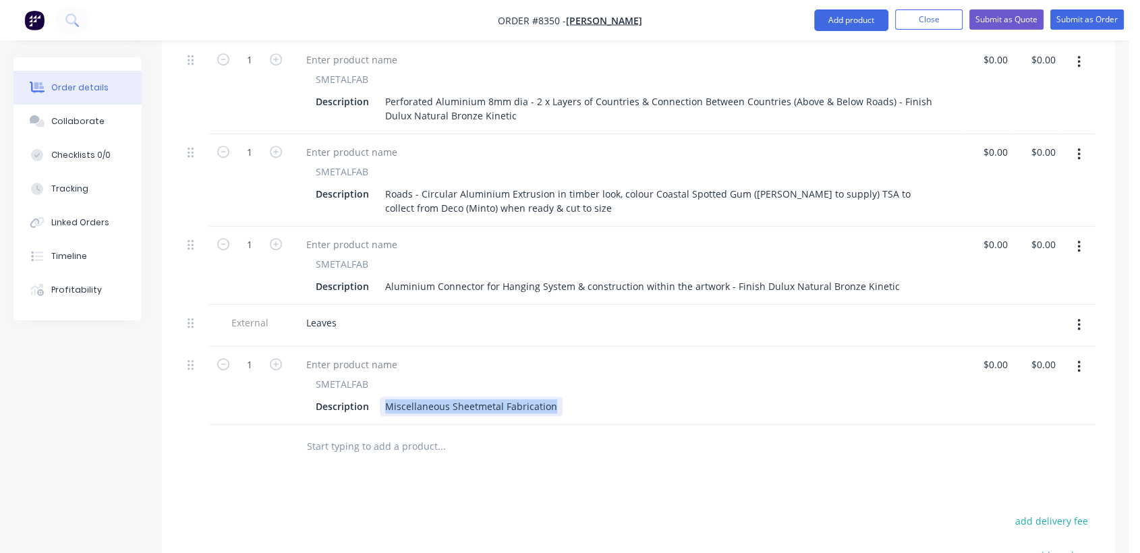
drag, startPoint x: 553, startPoint y: 366, endPoint x: 380, endPoint y: 369, distance: 173.3
click at [380, 397] on div "Miscellaneous Sheetmetal Fabrication" at bounding box center [471, 407] width 183 height 20
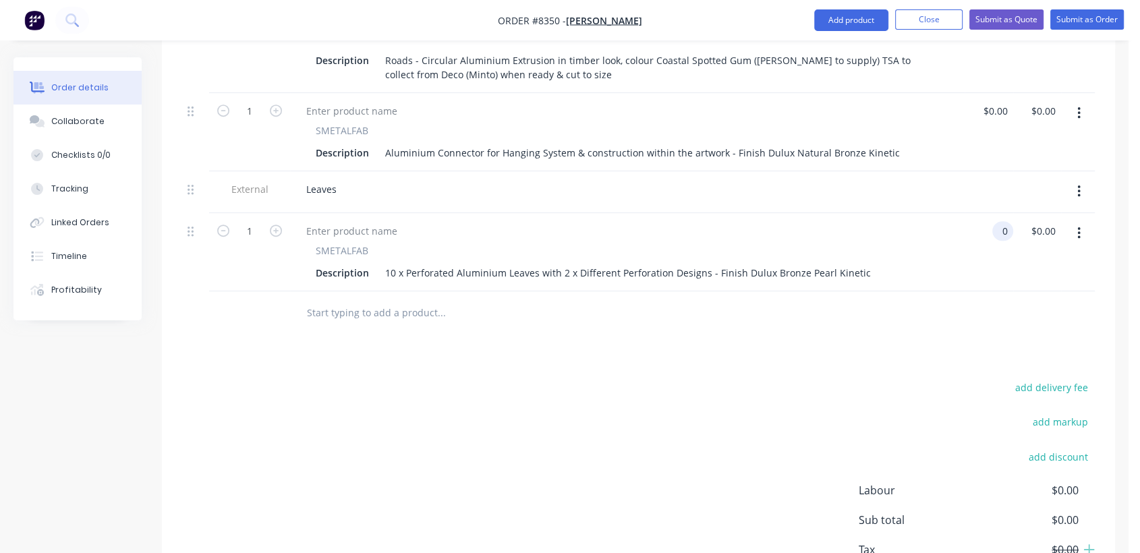
scroll to position [798, 0]
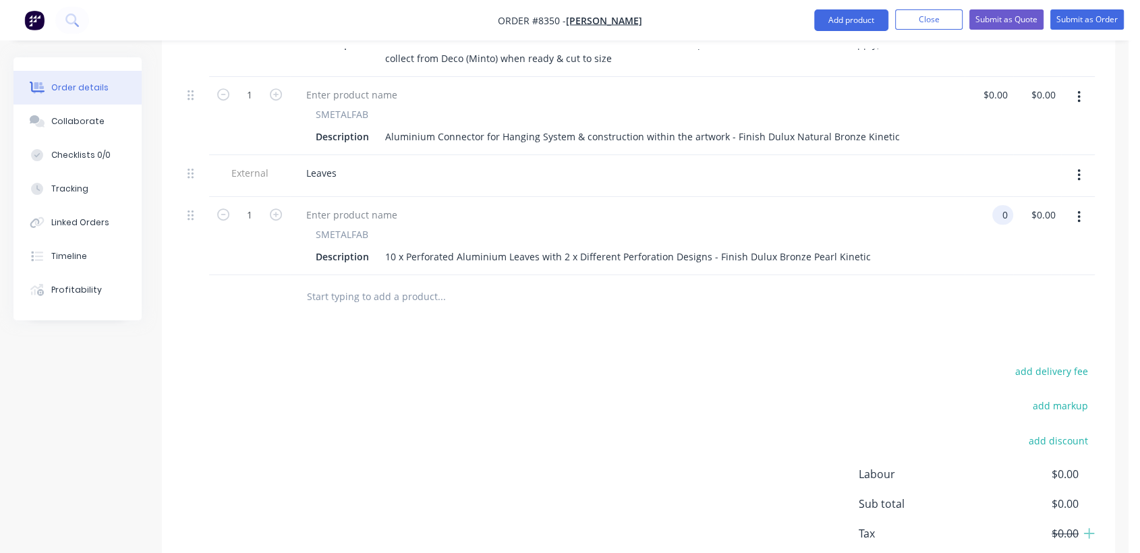
type input "$0.00"
click at [1079, 210] on icon "button" at bounding box center [1078, 217] width 3 height 15
click at [1009, 270] on div "Duplicate" at bounding box center [1031, 280] width 104 height 20
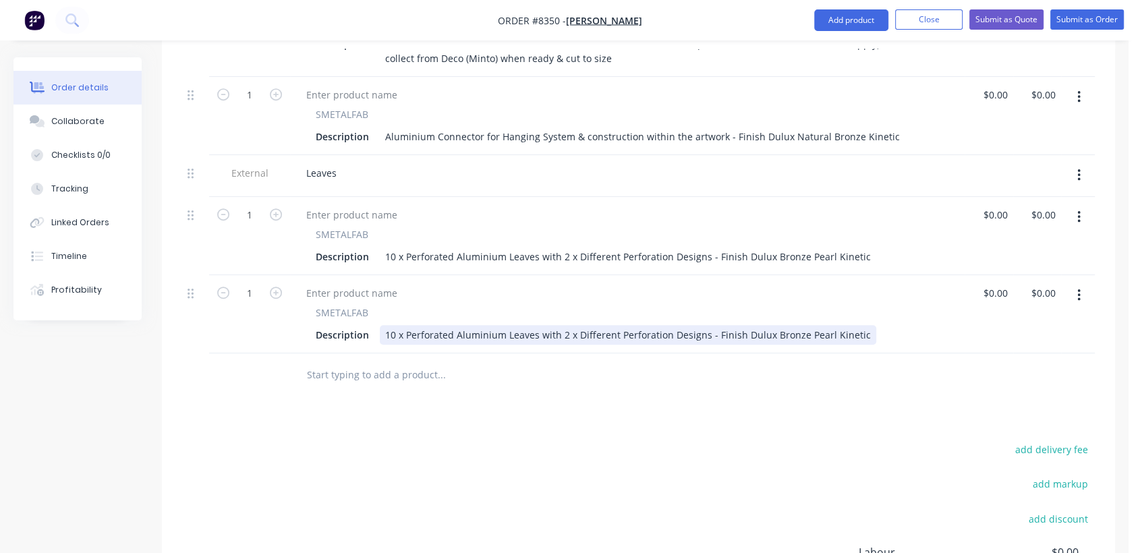
click at [393, 325] on div "10 x Perforated Aluminium Leaves with 2 x Different Perforation Designs - Finis…" at bounding box center [628, 335] width 496 height 20
drag, startPoint x: 822, startPoint y: 295, endPoint x: 766, endPoint y: 290, distance: 56.2
click at [766, 325] on div "11 x Perforated Aluminium Leaves with 2 x Different Perforation Designs - Finis…" at bounding box center [628, 335] width 496 height 20
click at [769, 325] on div "11 x Perforated Aluminium Leaves with 2 x Different Perforation Designs - Finis…" at bounding box center [626, 335] width 492 height 20
click at [765, 325] on div "11 x Perforated Aluminium Leaves with 2 x Different Perforation Designs - Finis…" at bounding box center [627, 335] width 494 height 20
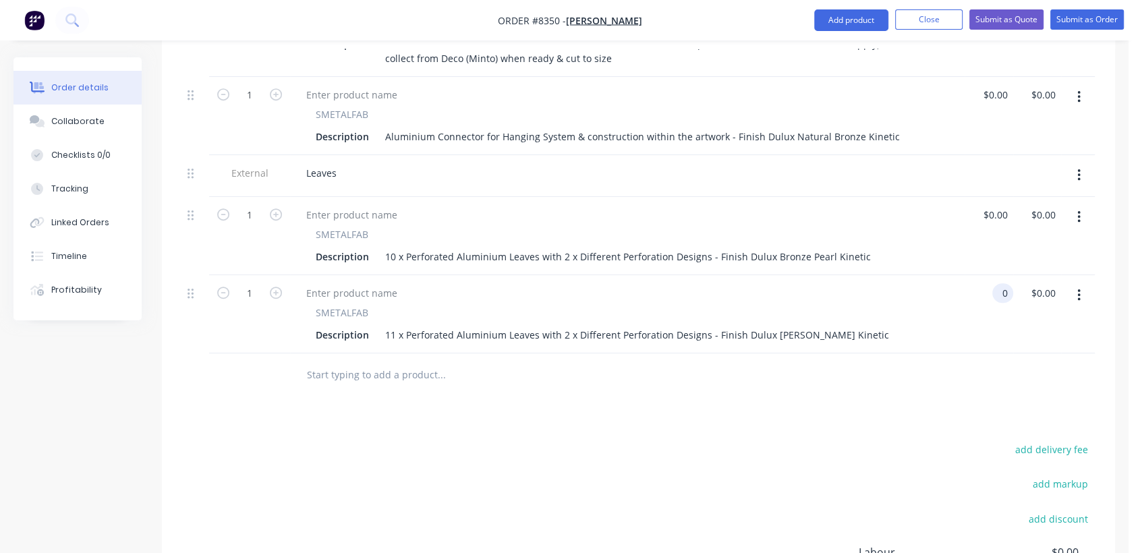
type input "$0.00"
click at [1077, 210] on icon "button" at bounding box center [1078, 217] width 3 height 15
click at [1023, 270] on div "Duplicate" at bounding box center [1031, 280] width 104 height 20
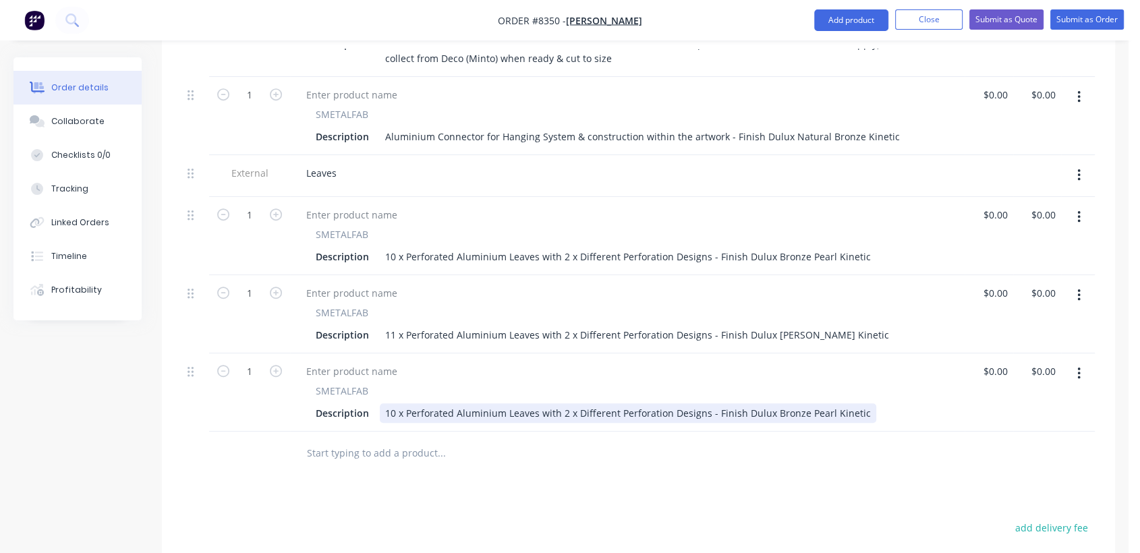
click at [395, 403] on div "10 x Perforated Aluminium Leaves with 2 x Different Perforation Designs - Finis…" at bounding box center [628, 413] width 496 height 20
drag, startPoint x: 823, startPoint y: 371, endPoint x: 771, endPoint y: 371, distance: 51.9
click at [771, 403] on div "11 x Perforated Aluminium Leaves with 2 x Different Perforation Designs - Finis…" at bounding box center [628, 413] width 496 height 20
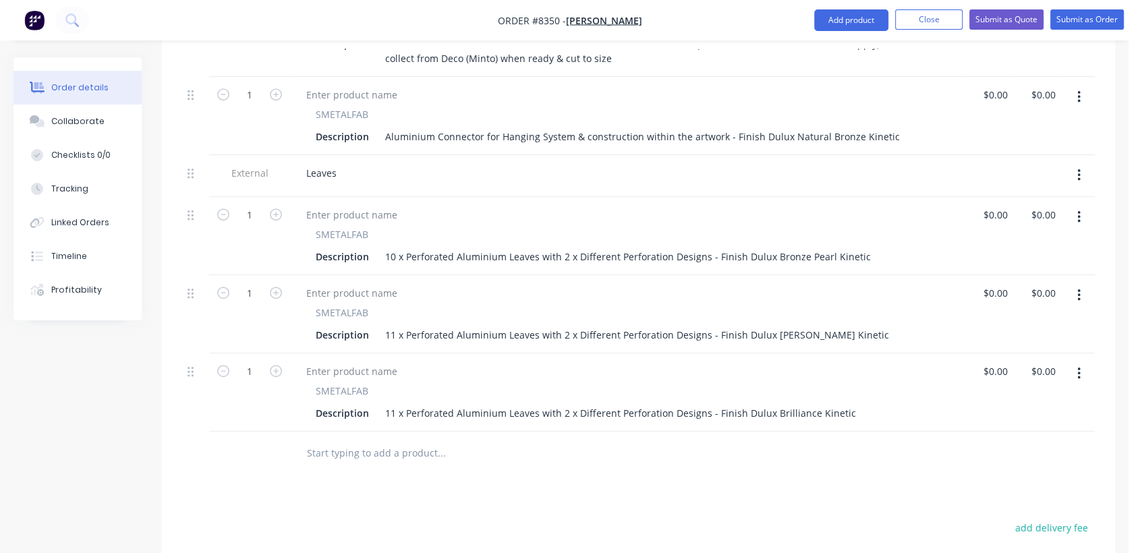
click at [399, 440] on input "text" at bounding box center [441, 453] width 270 height 27
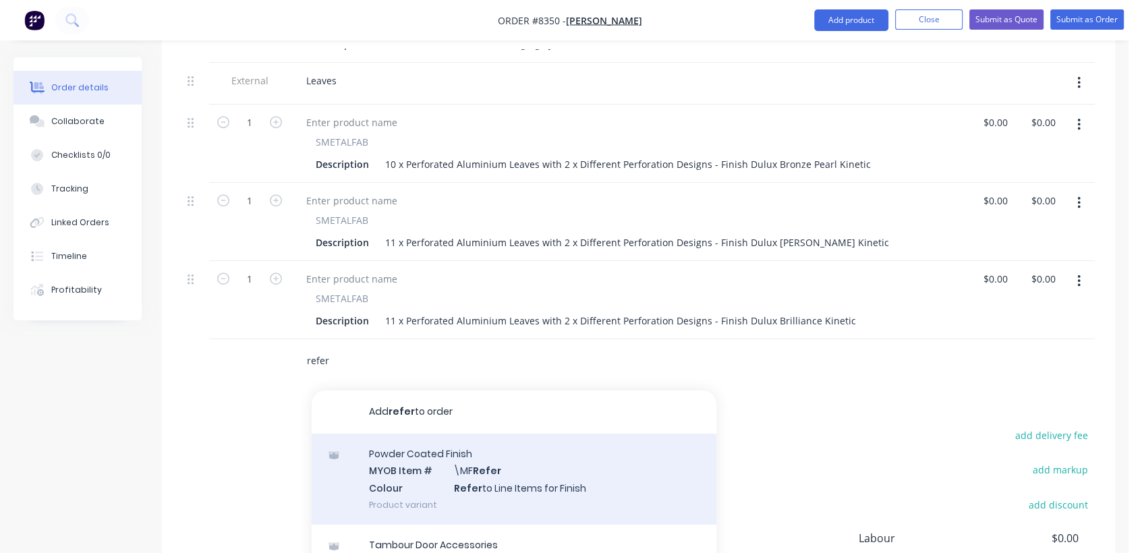
scroll to position [949, 0]
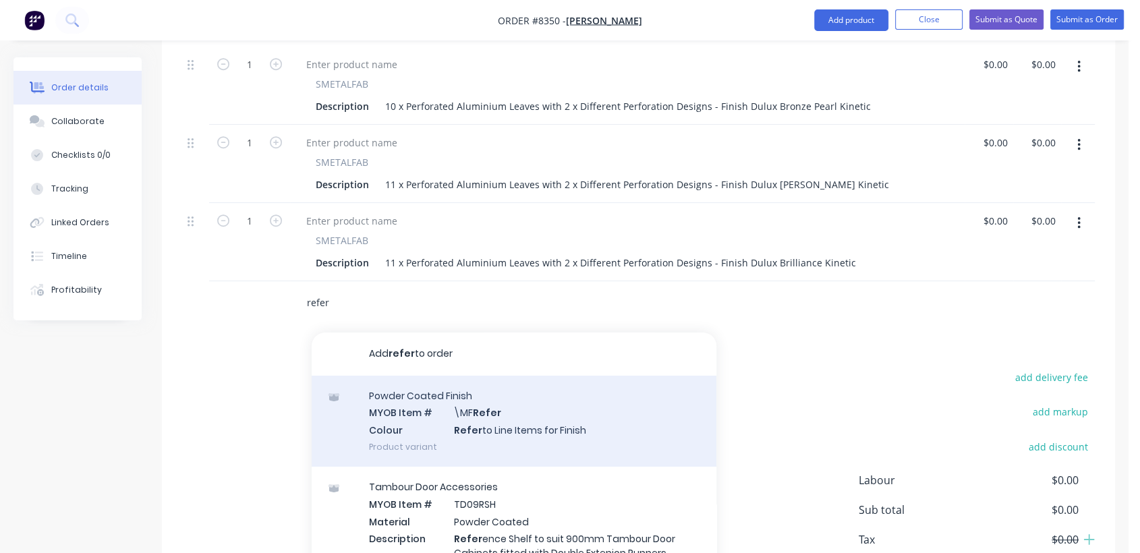
type input "refer"
click at [507, 385] on div "Powder Coated Finish MYOB Item # \MF Refer Colour Refer to Line Items for Finis…" at bounding box center [514, 421] width 405 height 91
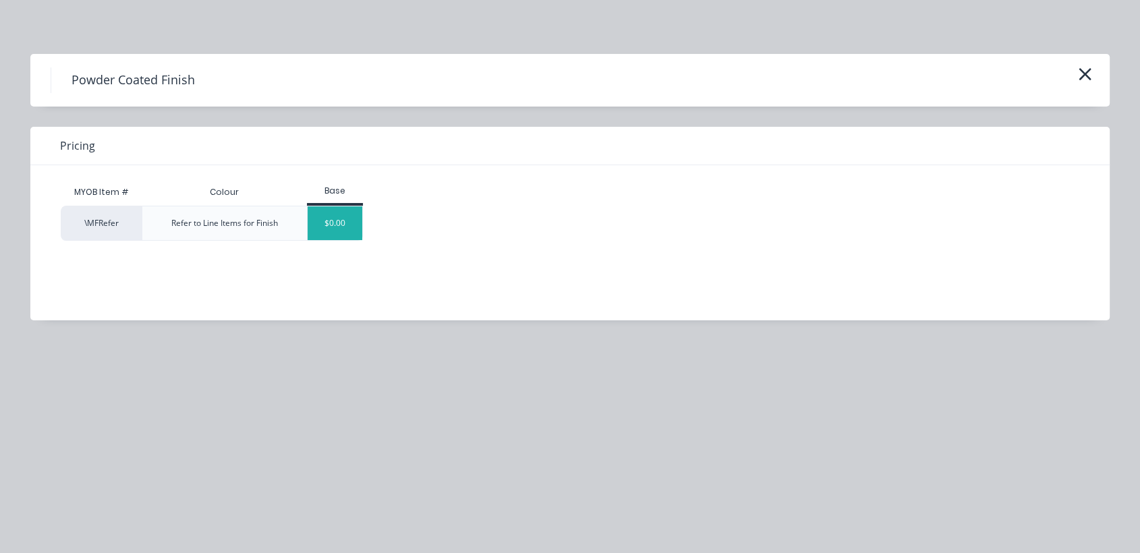
click at [331, 228] on div "$0.00" at bounding box center [335, 223] width 55 height 34
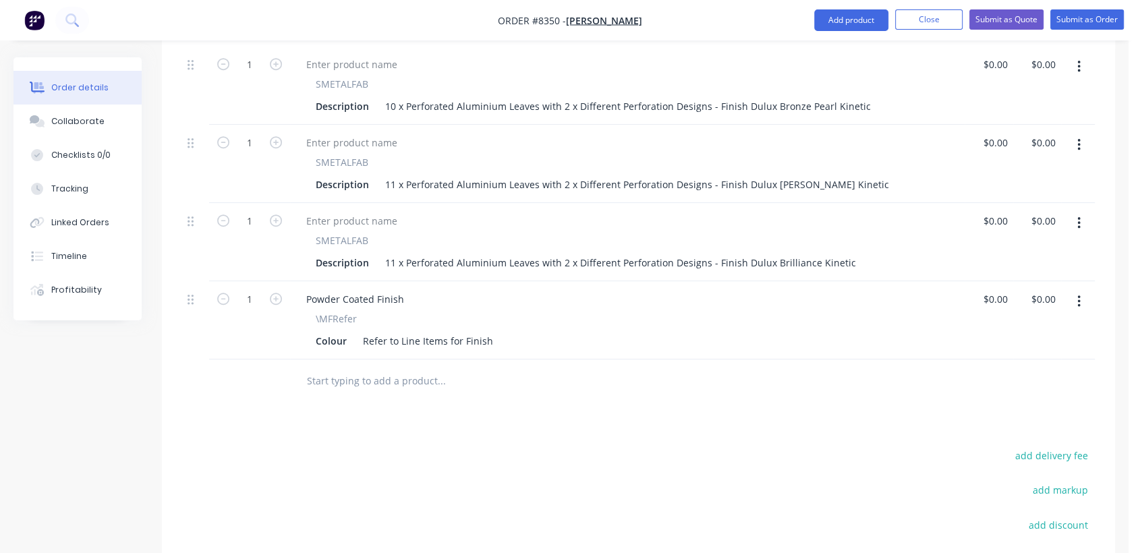
click at [378, 368] on input "text" at bounding box center [441, 381] width 270 height 27
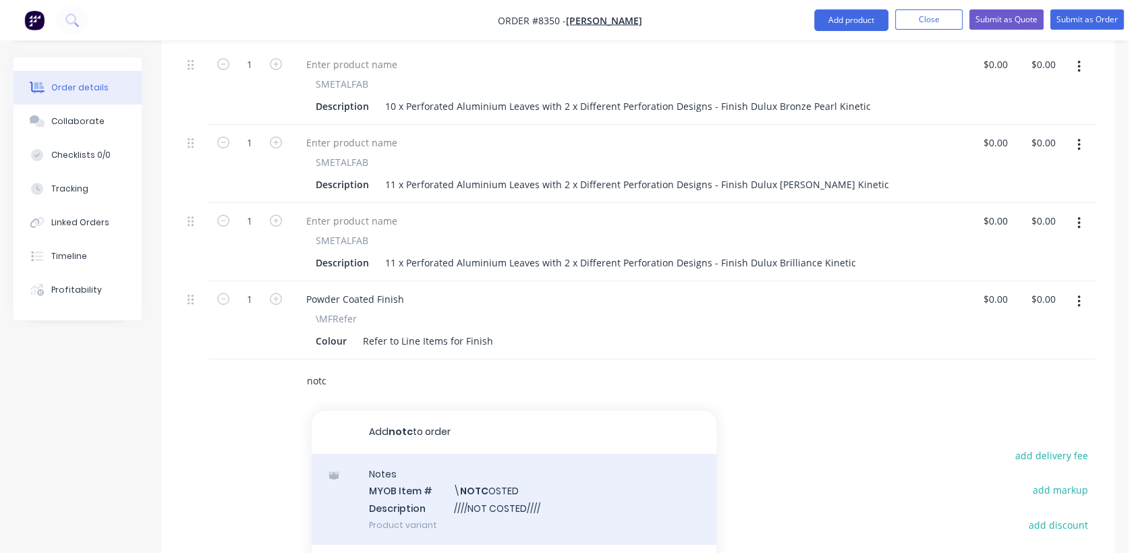
type input "notc"
click at [500, 454] on div "Notes MYOB Item # \ NOTC OSTED Description ////NOT COSTED//// Product variant" at bounding box center [514, 499] width 405 height 91
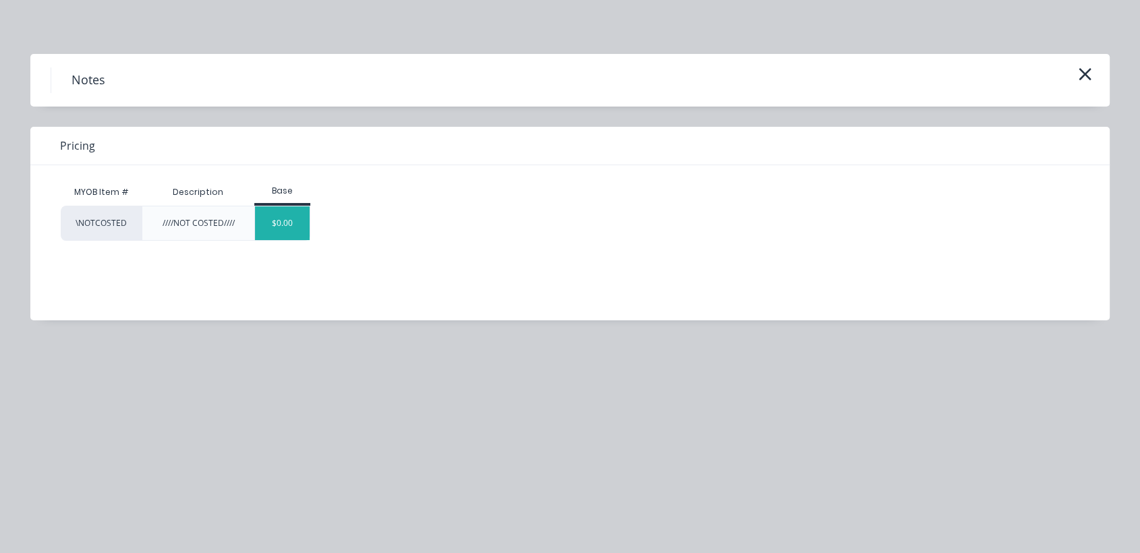
click at [295, 223] on div "$0.00" at bounding box center [282, 223] width 55 height 34
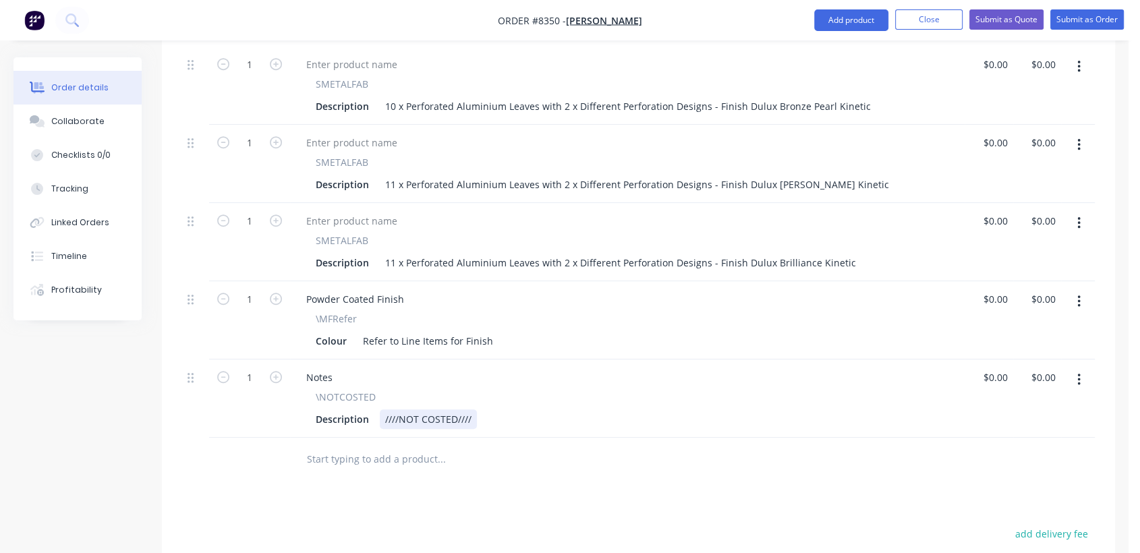
click at [474, 409] on div "////NOT COSTED////" at bounding box center [428, 419] width 97 height 20
type input "$80,000.00"
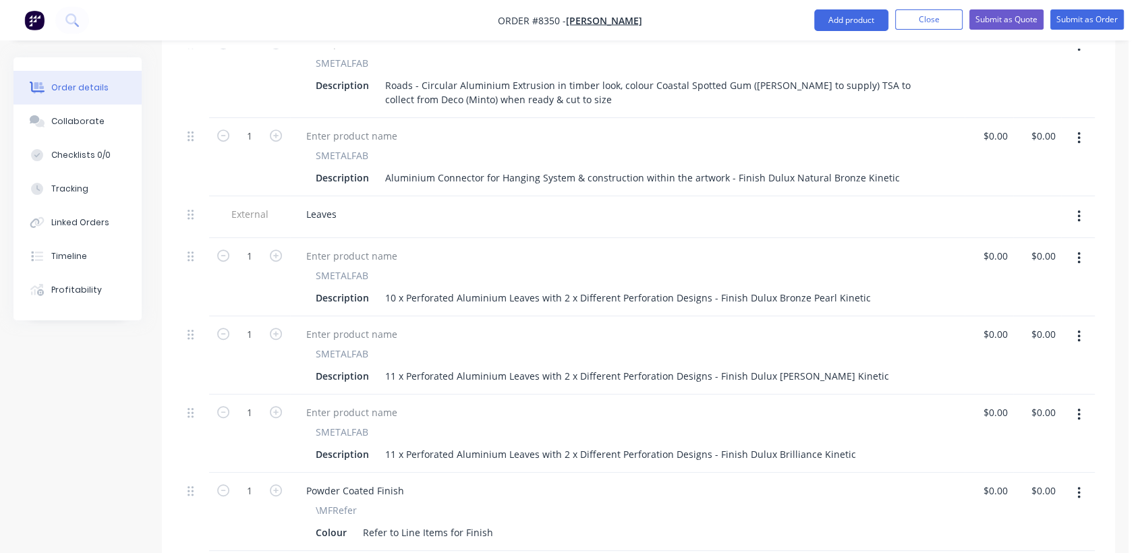
scroll to position [852, 0]
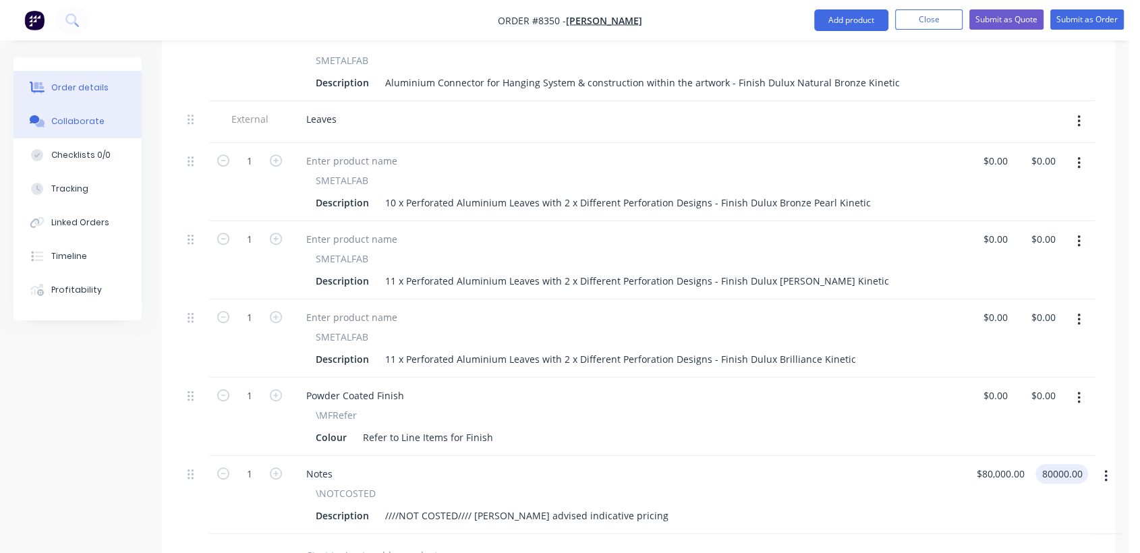
type input "$80,000.00"
click at [103, 112] on button "Collaborate" at bounding box center [77, 122] width 128 height 34
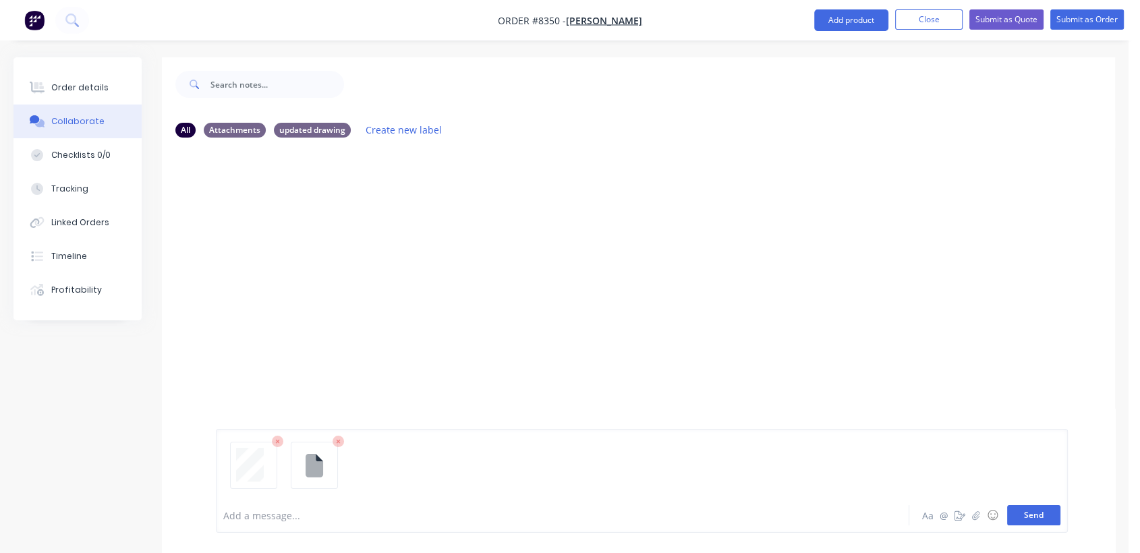
click at [1049, 513] on button "Send" at bounding box center [1033, 515] width 53 height 20
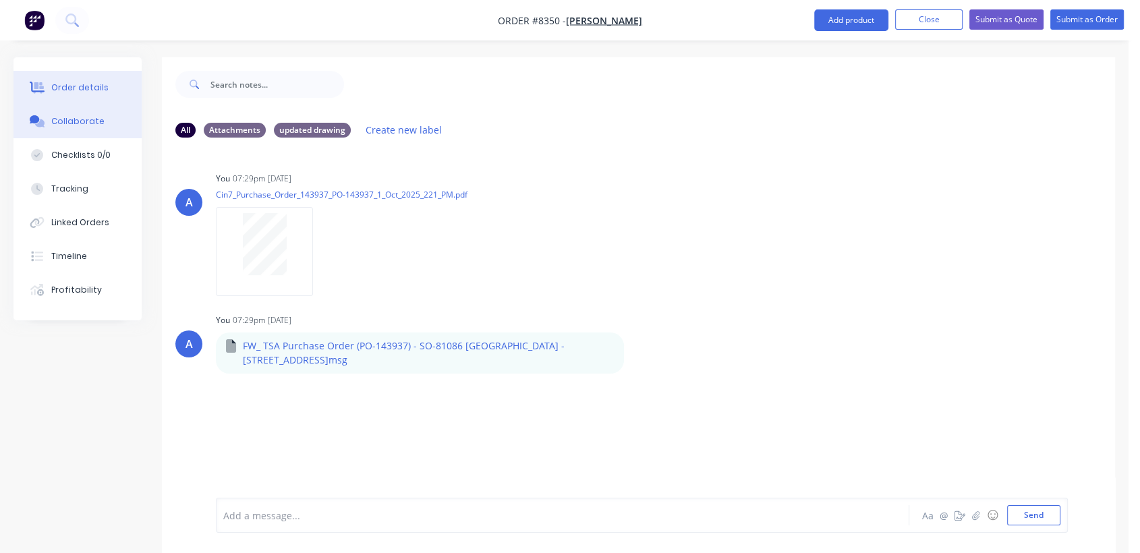
click at [94, 91] on div "Order details" at bounding box center [79, 88] width 57 height 12
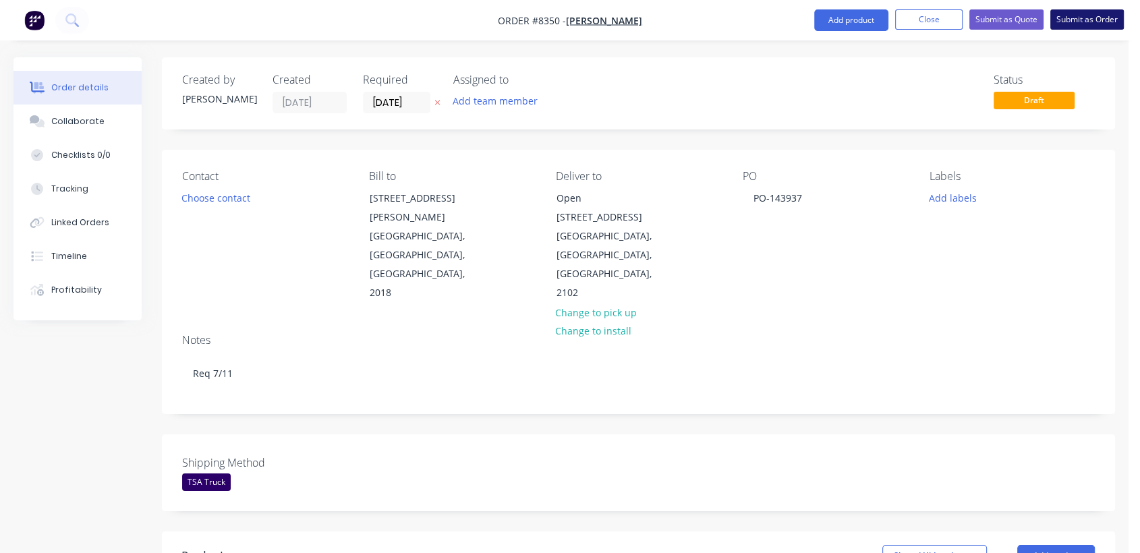
click at [1098, 18] on button "Submit as Order" at bounding box center [1087, 19] width 74 height 20
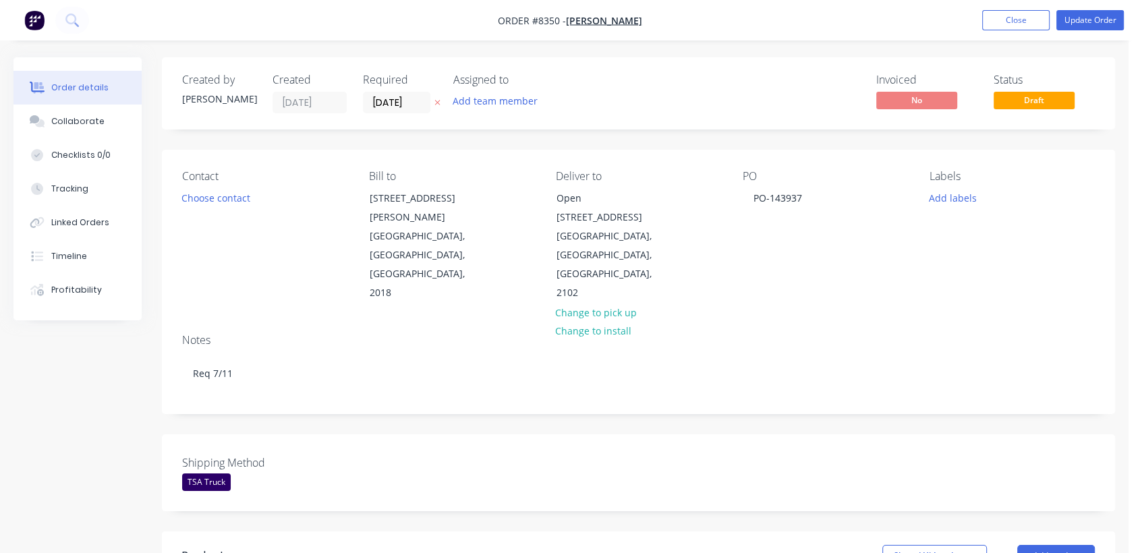
type input "$80,000.00"
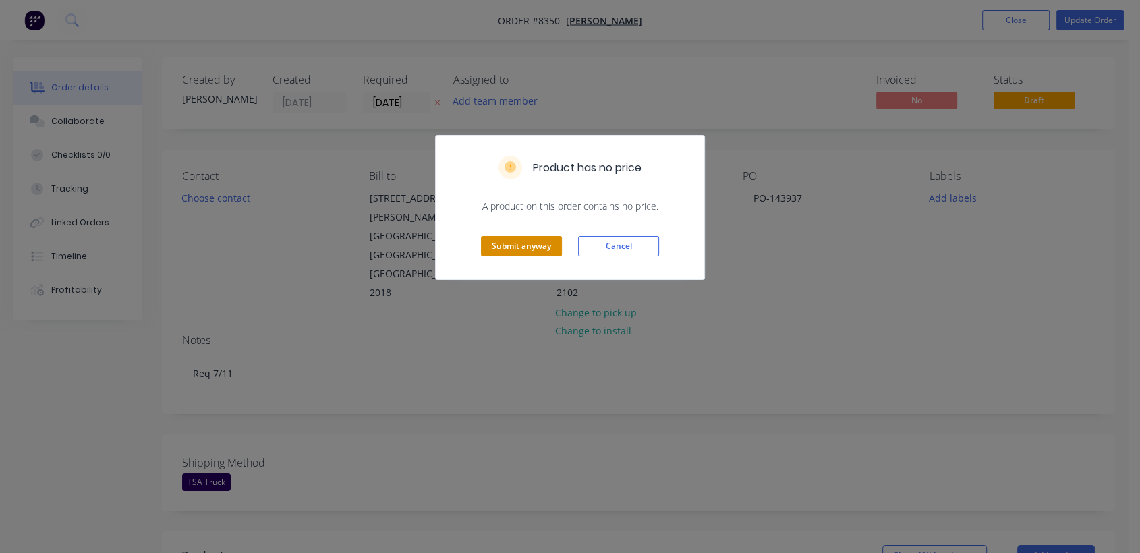
click at [507, 245] on button "Submit anyway" at bounding box center [521, 246] width 81 height 20
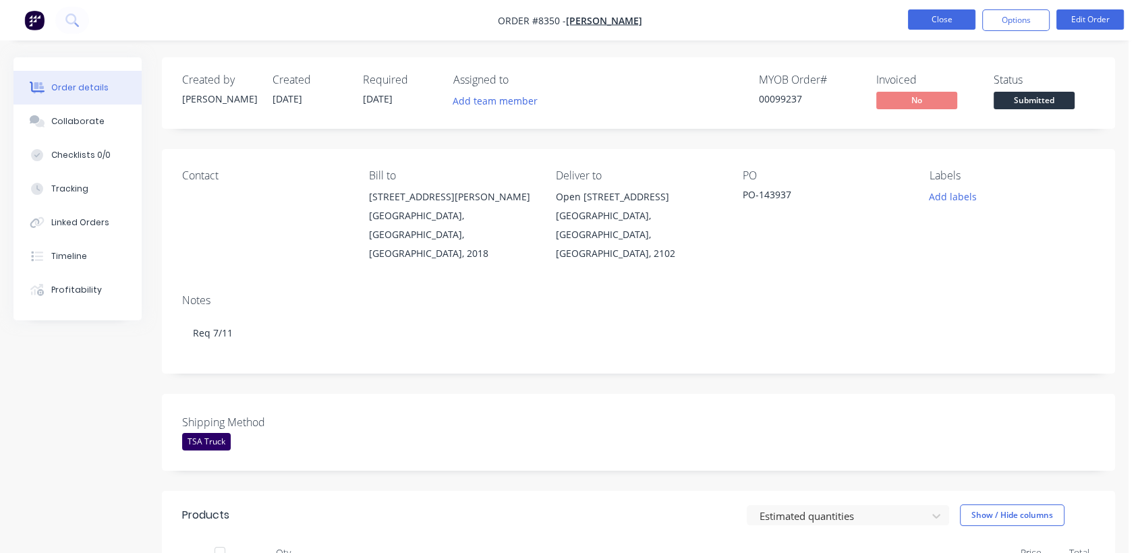
click at [931, 16] on button "Close" at bounding box center [941, 19] width 67 height 20
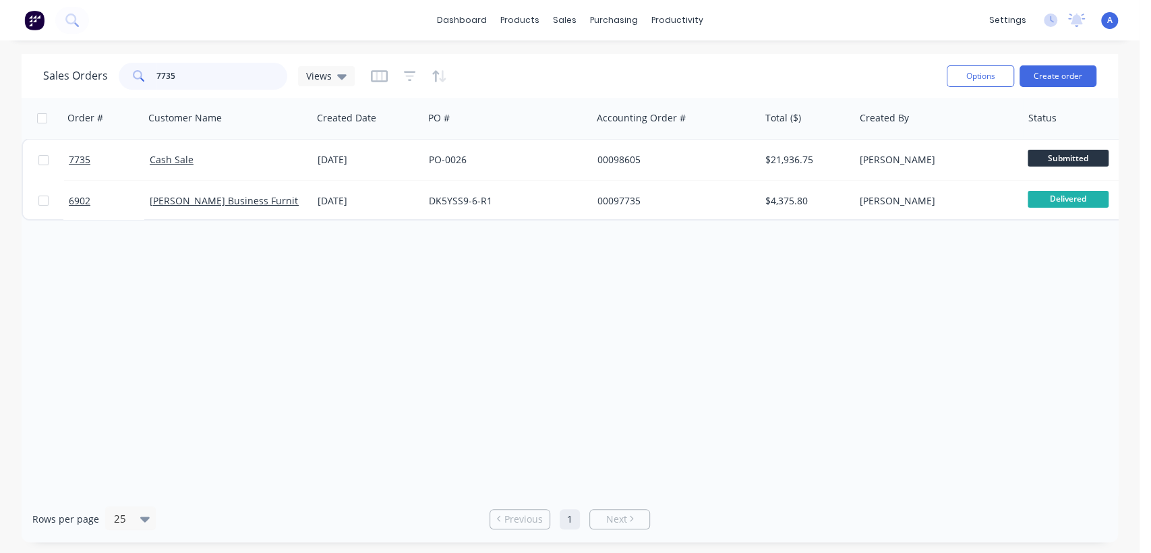
drag, startPoint x: 200, startPoint y: 74, endPoint x: 140, endPoint y: 69, distance: 59.6
click at [140, 69] on div "7735" at bounding box center [203, 76] width 169 height 27
type input "98408"
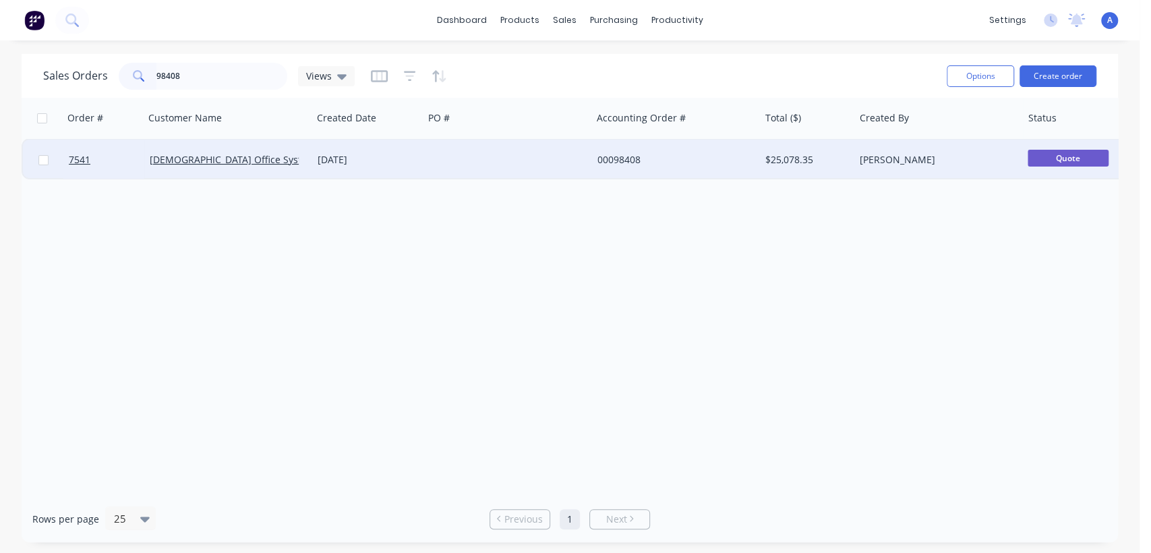
click at [477, 160] on div at bounding box center [508, 160] width 168 height 40
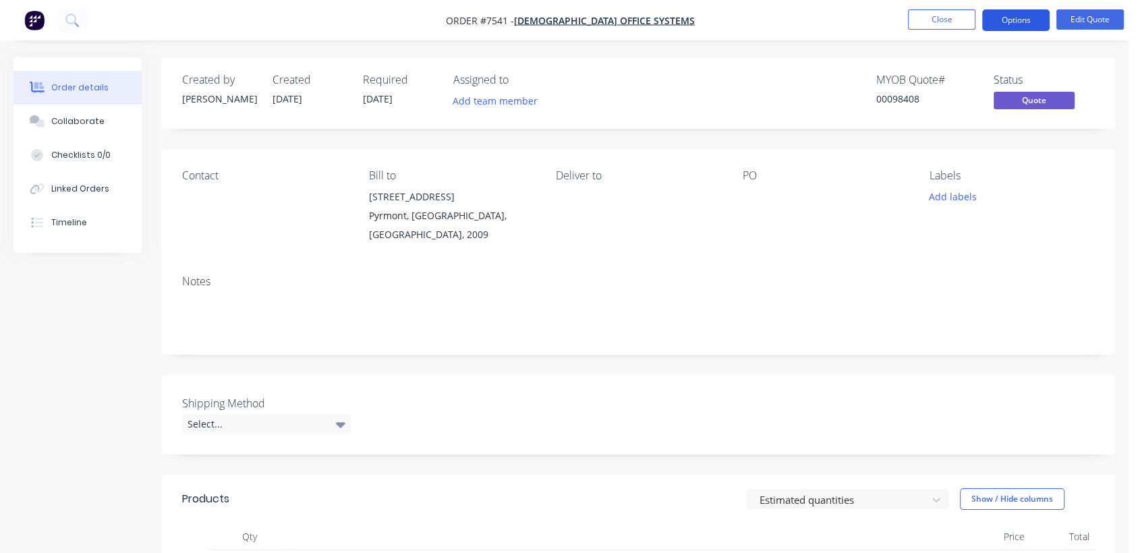
click at [1003, 12] on button "Options" at bounding box center [1015, 20] width 67 height 22
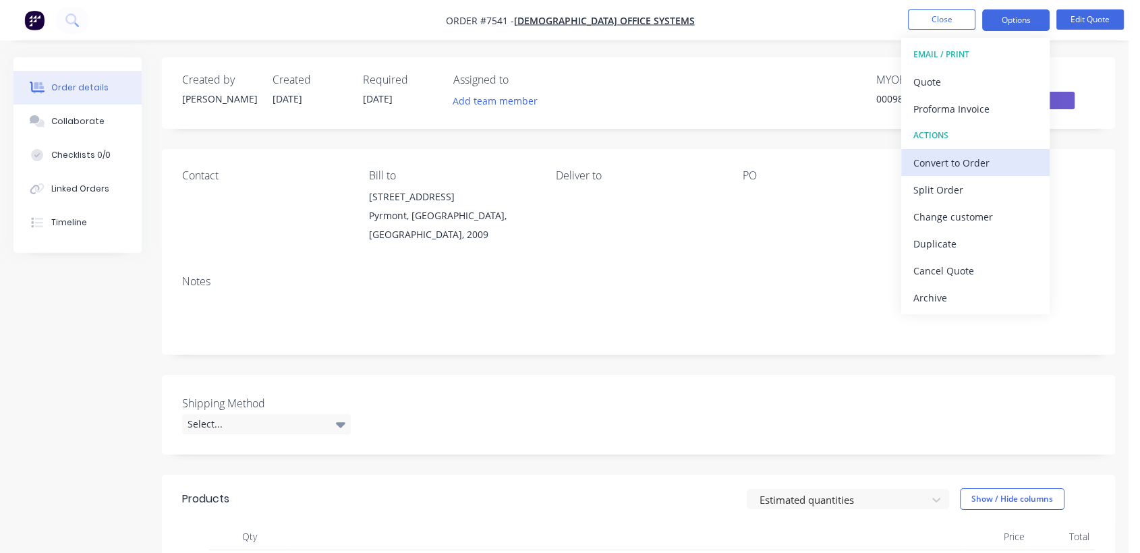
click at [951, 159] on div "Convert to Order" at bounding box center [975, 163] width 124 height 20
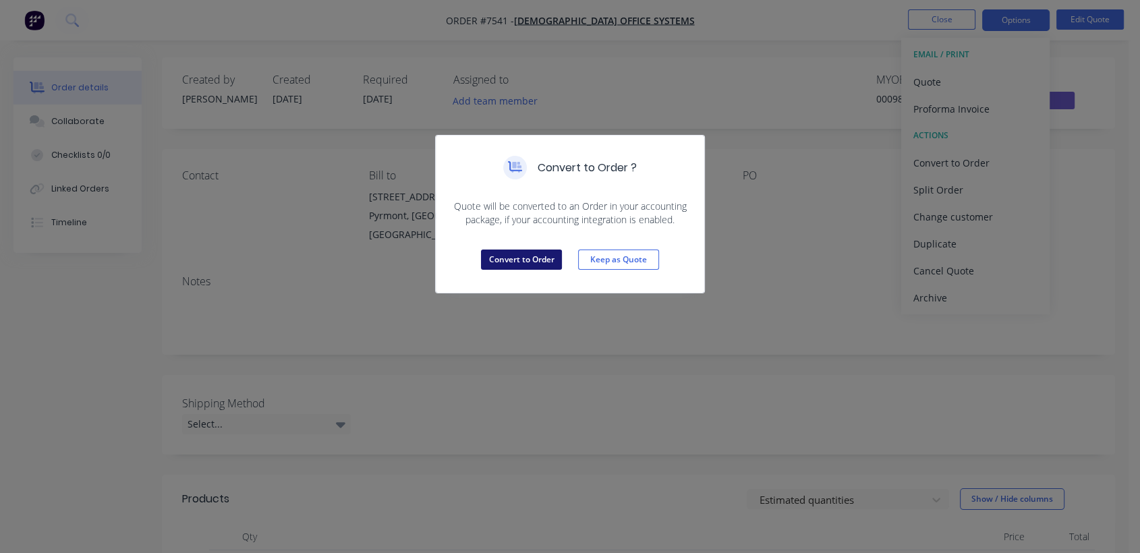
click at [536, 254] on button "Convert to Order" at bounding box center [521, 260] width 81 height 20
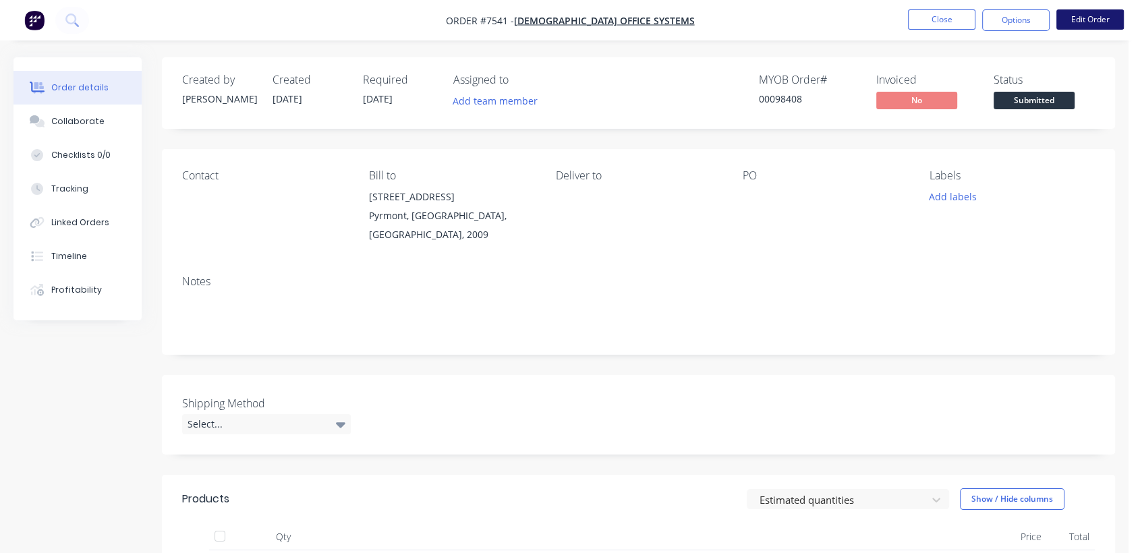
click at [1101, 22] on button "Edit Order" at bounding box center [1089, 19] width 67 height 20
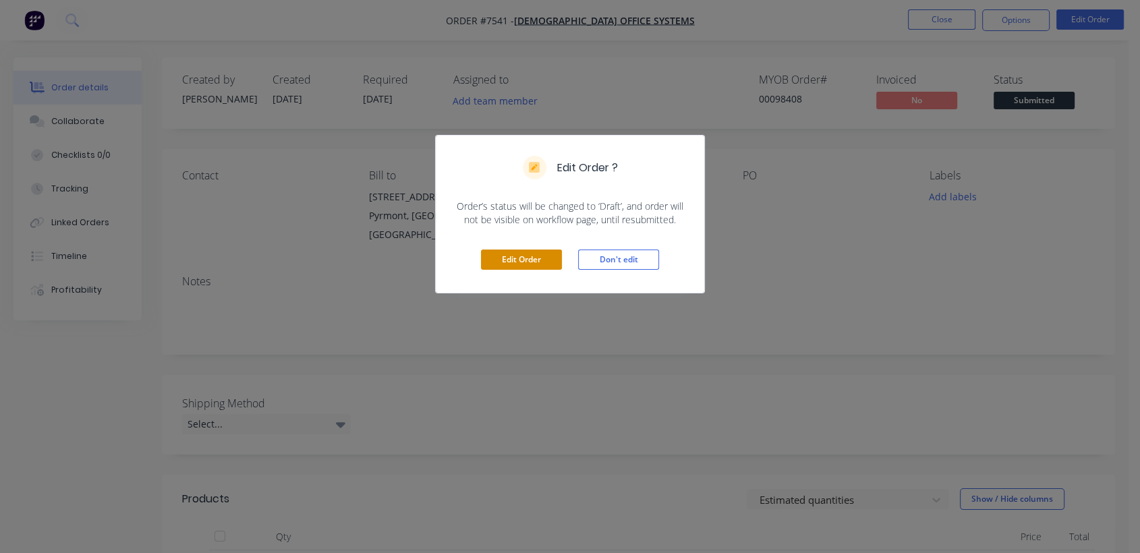
click at [517, 258] on button "Edit Order" at bounding box center [521, 260] width 81 height 20
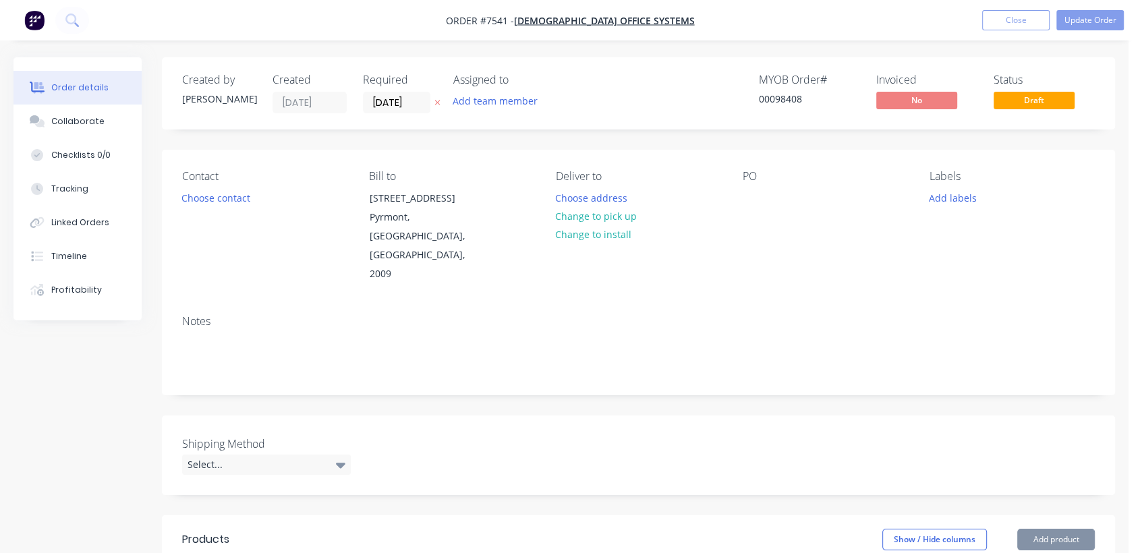
drag, startPoint x: 419, startPoint y: 98, endPoint x: 469, endPoint y: 115, distance: 52.5
click at [419, 98] on input "[DATE]" at bounding box center [396, 102] width 66 height 20
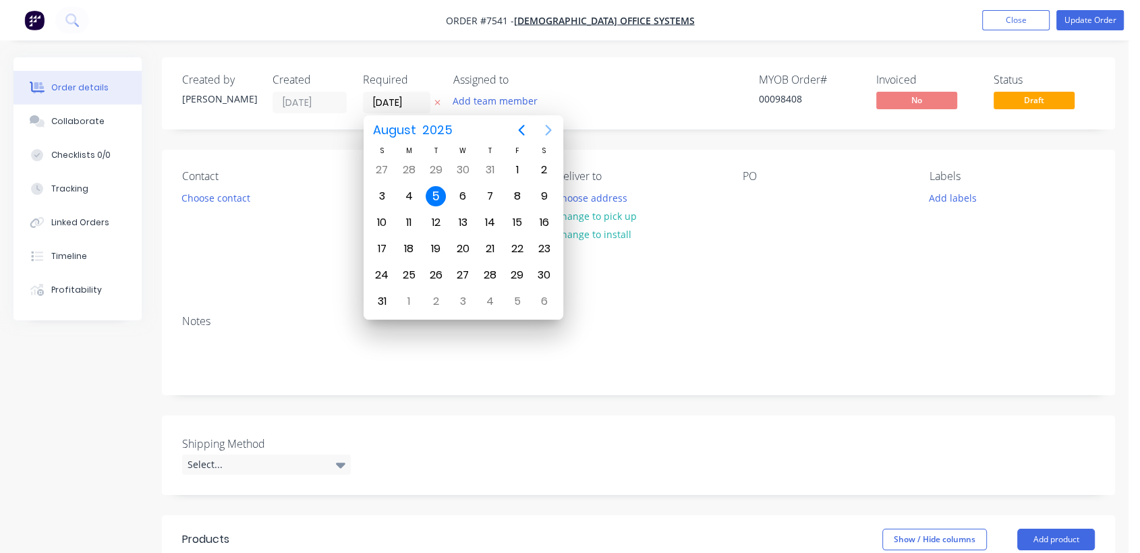
click at [544, 125] on icon "Next page" at bounding box center [548, 130] width 16 height 16
click at [545, 125] on icon "Next page" at bounding box center [548, 130] width 16 height 16
click at [545, 127] on icon "Next page" at bounding box center [548, 130] width 16 height 16
click at [465, 272] on div "31" at bounding box center [463, 275] width 20 height 20
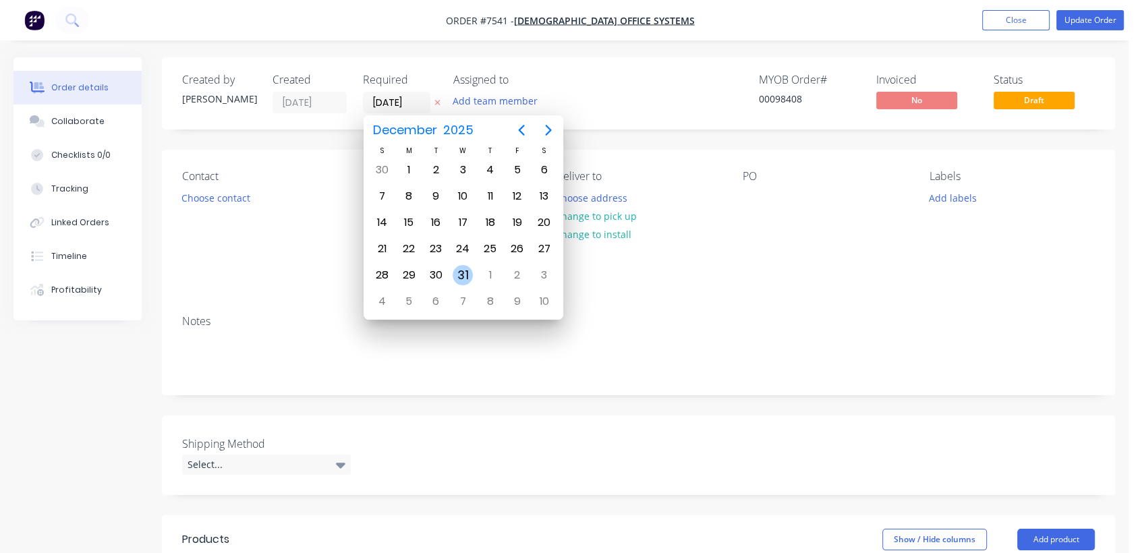
type input "[DATE]"
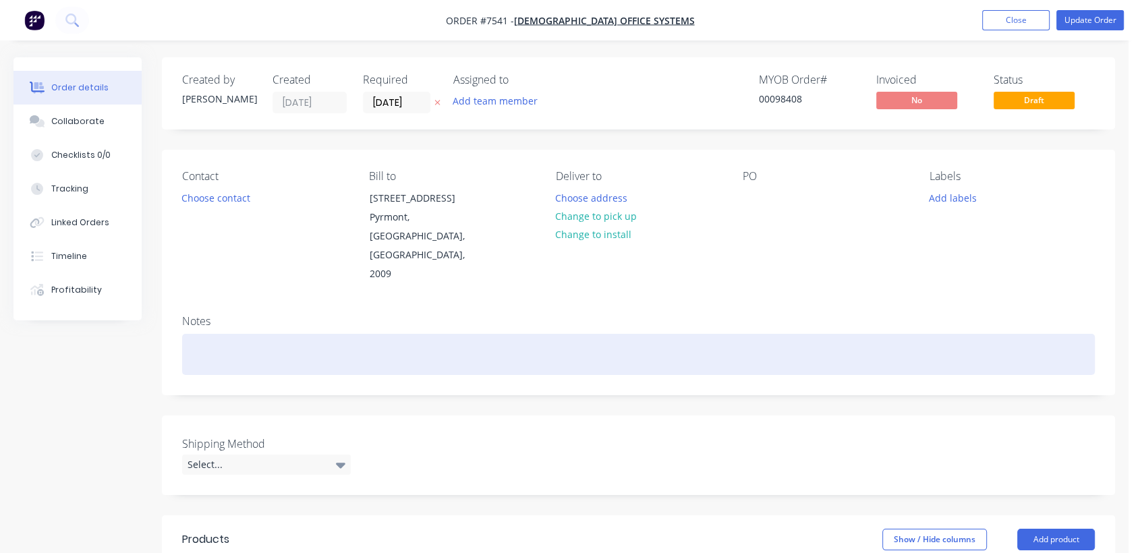
drag, startPoint x: 215, startPoint y: 320, endPoint x: 227, endPoint y: 316, distance: 12.2
click at [216, 334] on div at bounding box center [638, 354] width 912 height 41
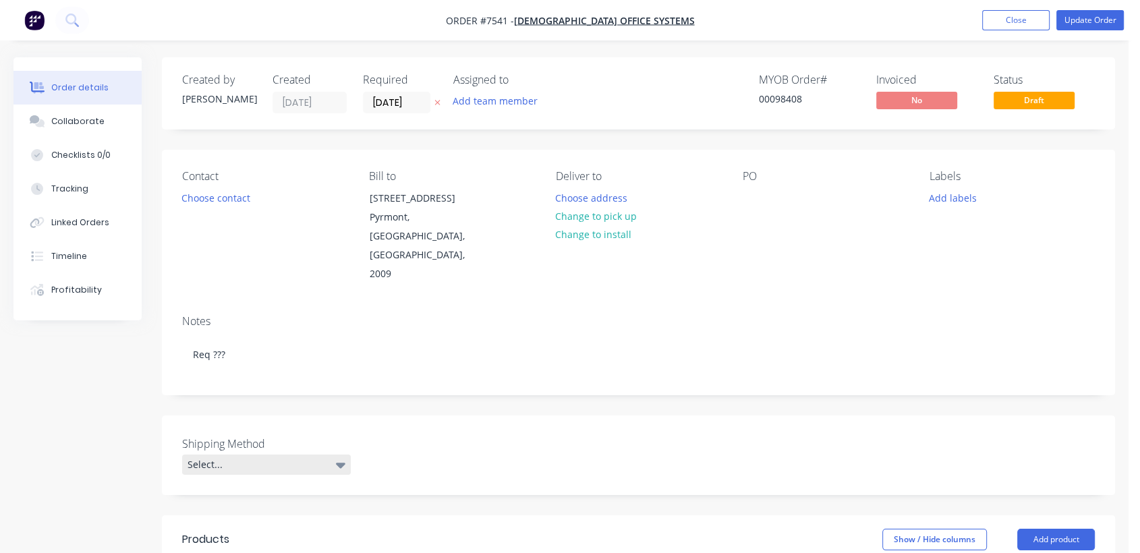
click at [256, 455] on div "Select..." at bounding box center [266, 465] width 169 height 20
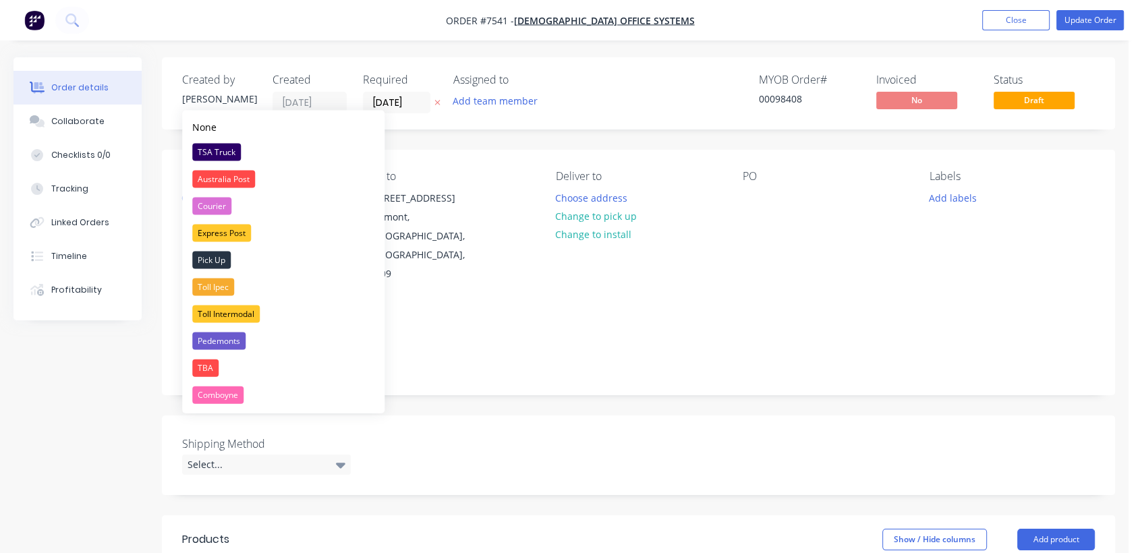
click at [210, 152] on div "TSA Truck" at bounding box center [216, 153] width 49 height 18
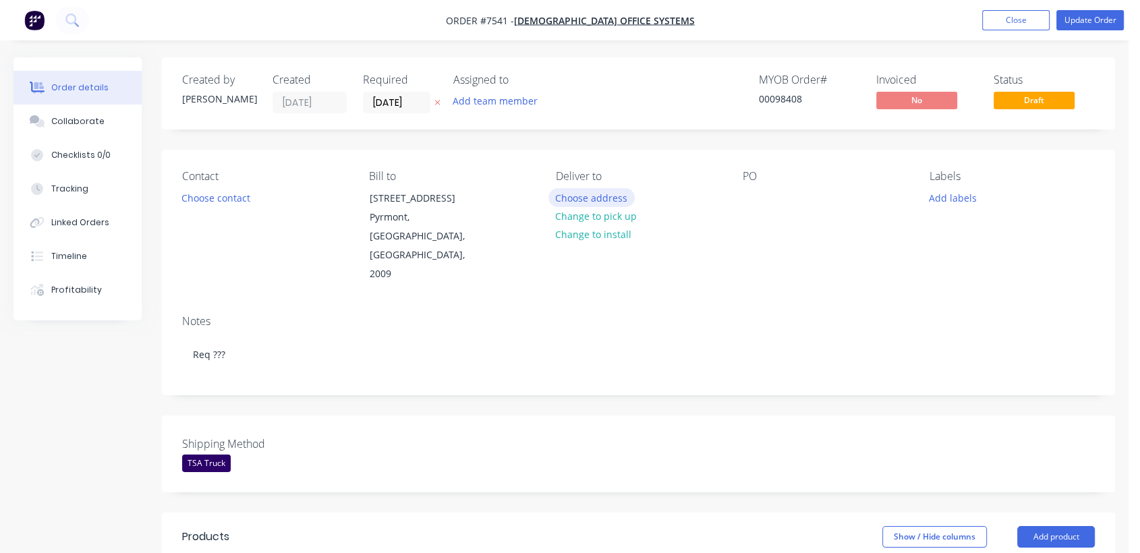
click at [604, 190] on button "Choose address" at bounding box center [591, 197] width 86 height 18
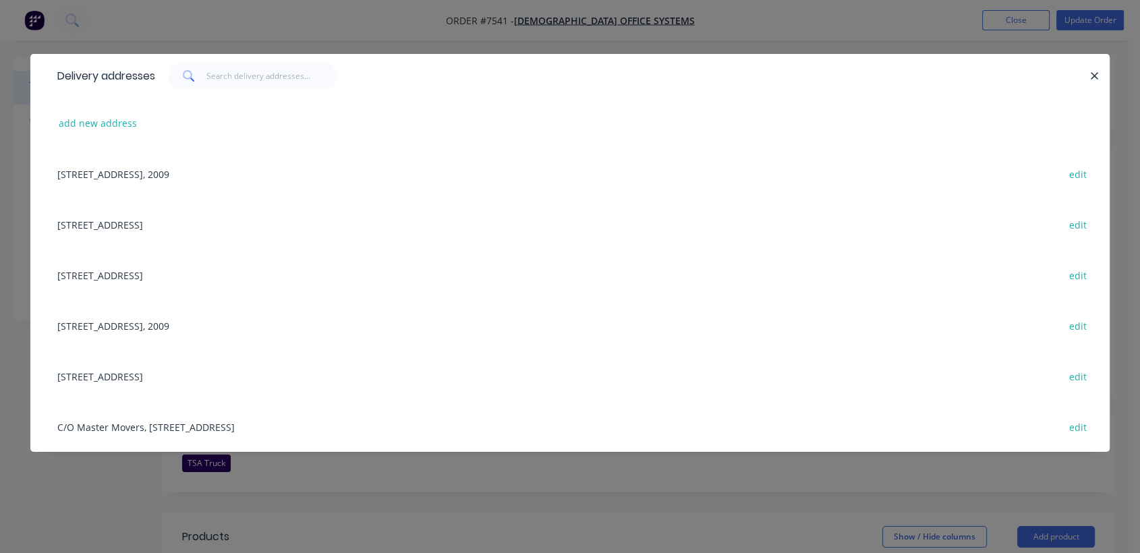
click at [100, 221] on div "[STREET_ADDRESS] edit" at bounding box center [570, 224] width 1039 height 51
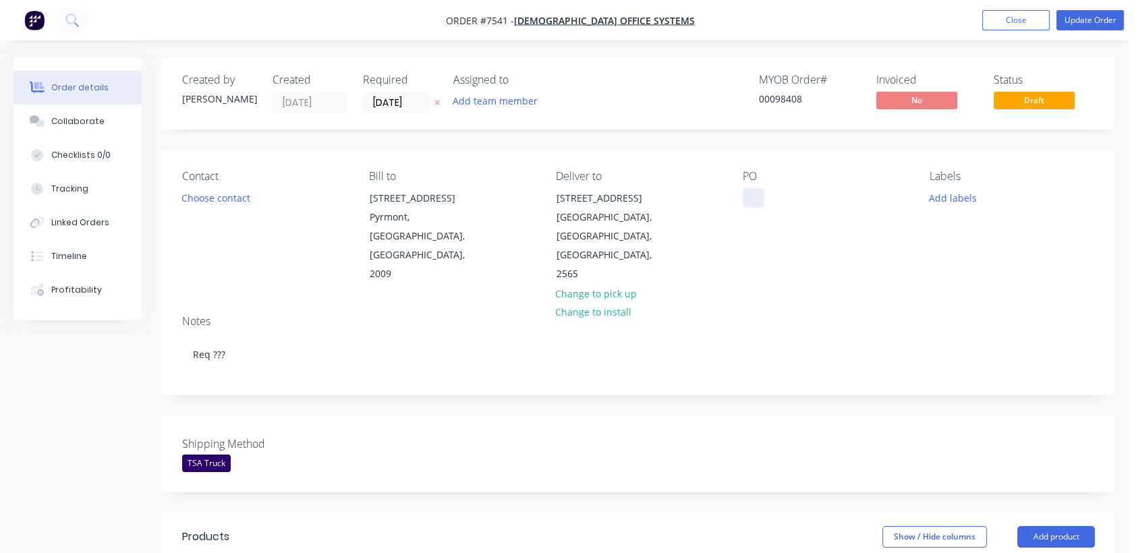
click at [759, 192] on div at bounding box center [753, 198] width 22 height 20
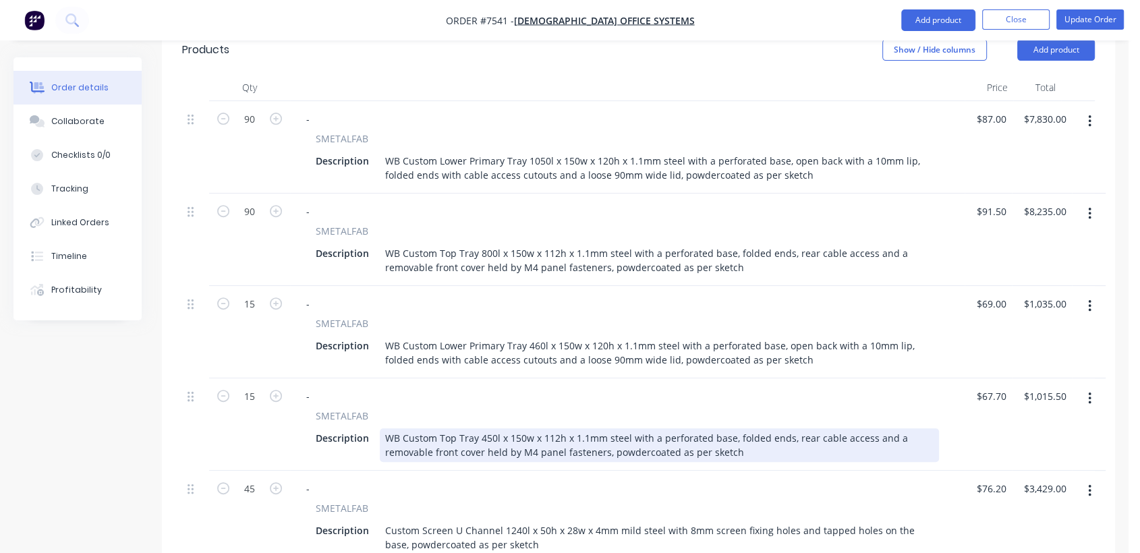
scroll to position [749, 0]
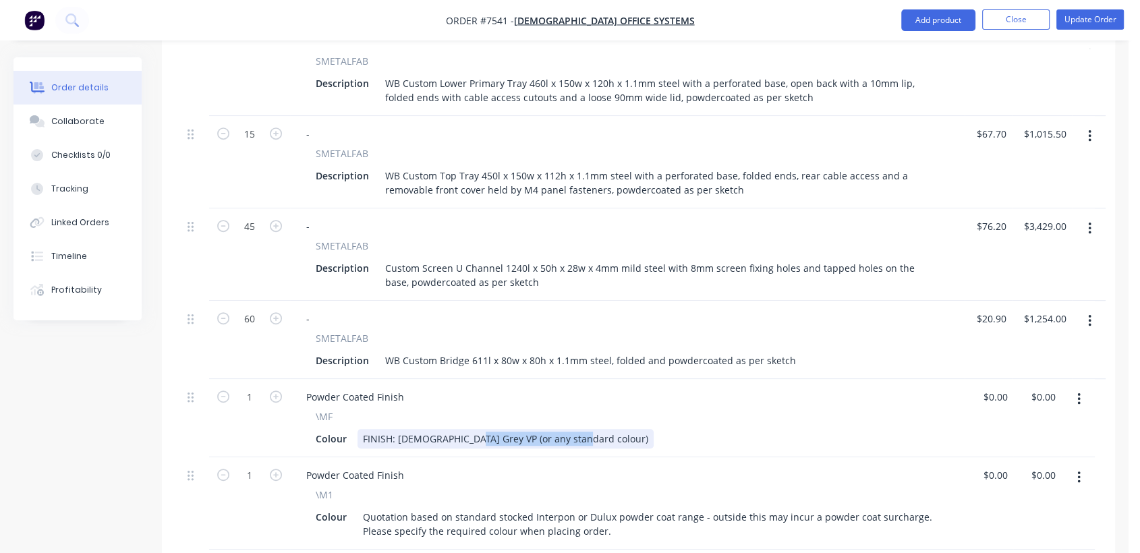
drag, startPoint x: 572, startPoint y: 398, endPoint x: 463, endPoint y: 398, distance: 108.6
click at [463, 429] on div "FINISH: [DEMOGRAPHIC_DATA] Grey VP (or any standard colour)" at bounding box center [505, 439] width 296 height 20
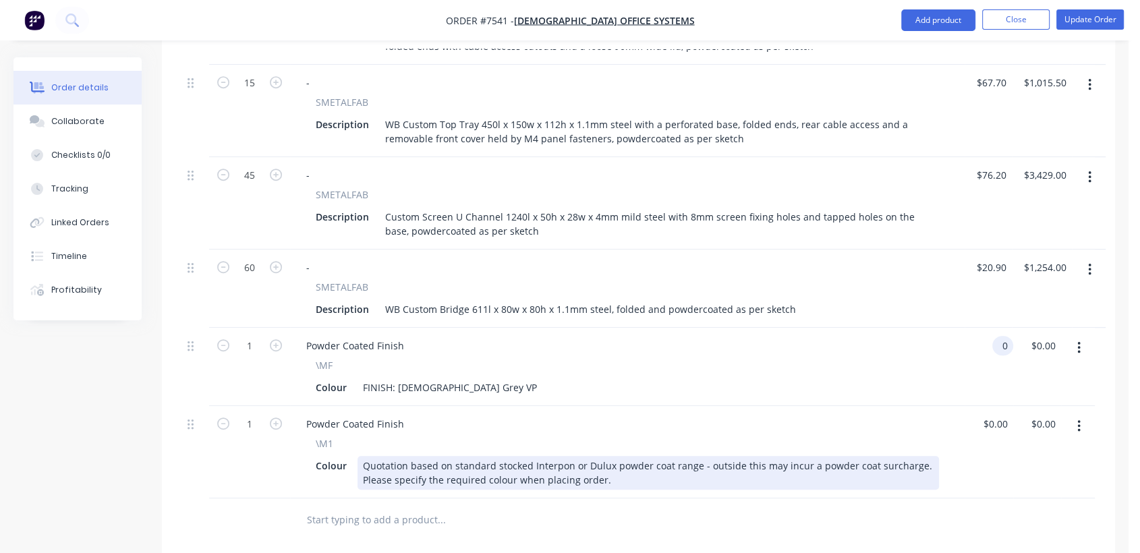
scroll to position [824, 0]
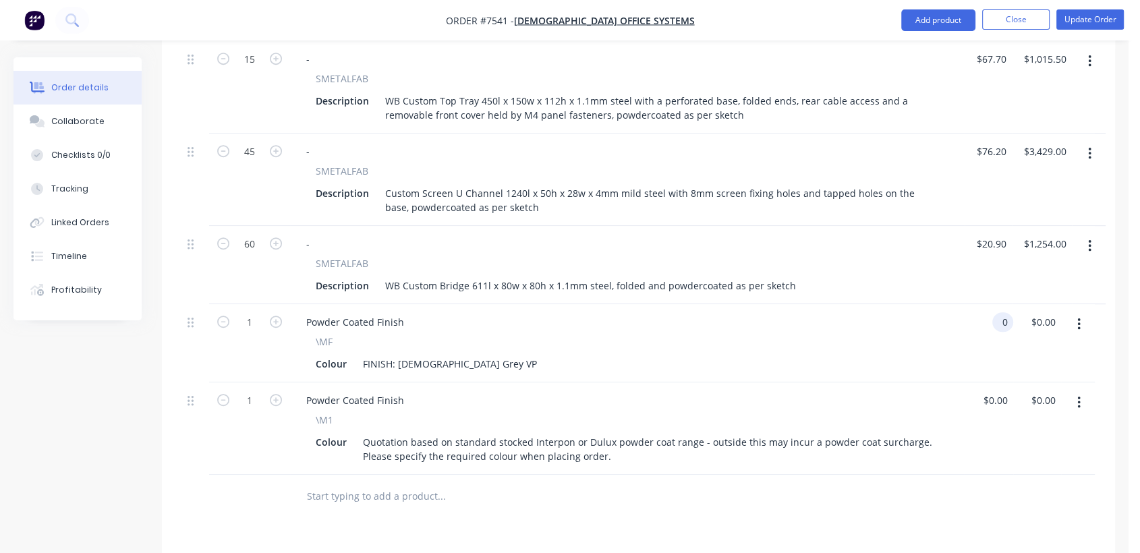
type input "$0.00"
click at [1075, 390] on button "button" at bounding box center [1079, 402] width 32 height 24
drag, startPoint x: 1005, startPoint y: 472, endPoint x: 981, endPoint y: 459, distance: 27.5
click at [1003, 509] on div "Delete" at bounding box center [1031, 519] width 104 height 20
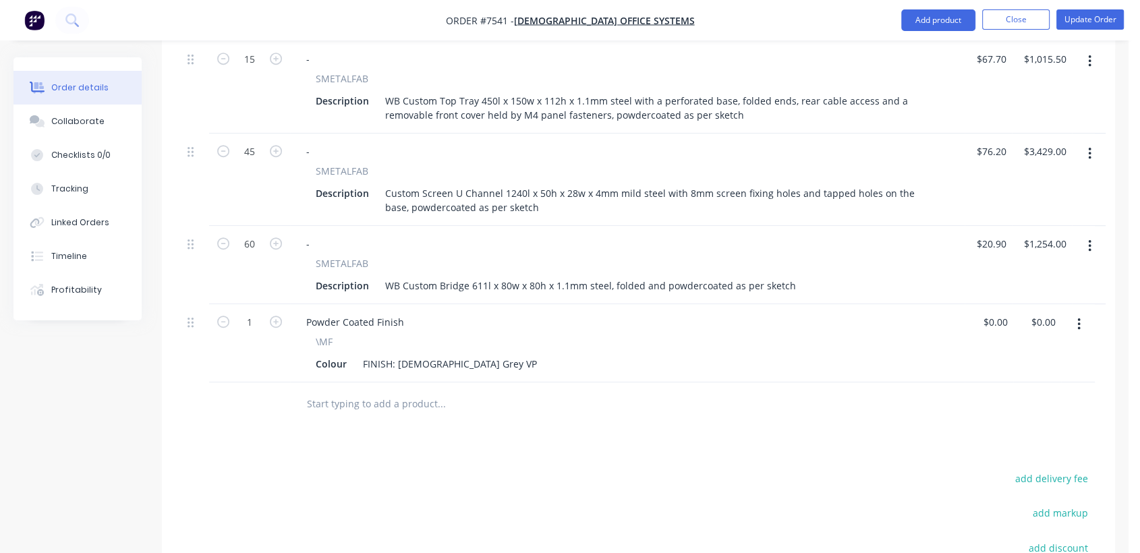
click at [384, 390] on input "text" at bounding box center [441, 403] width 270 height 27
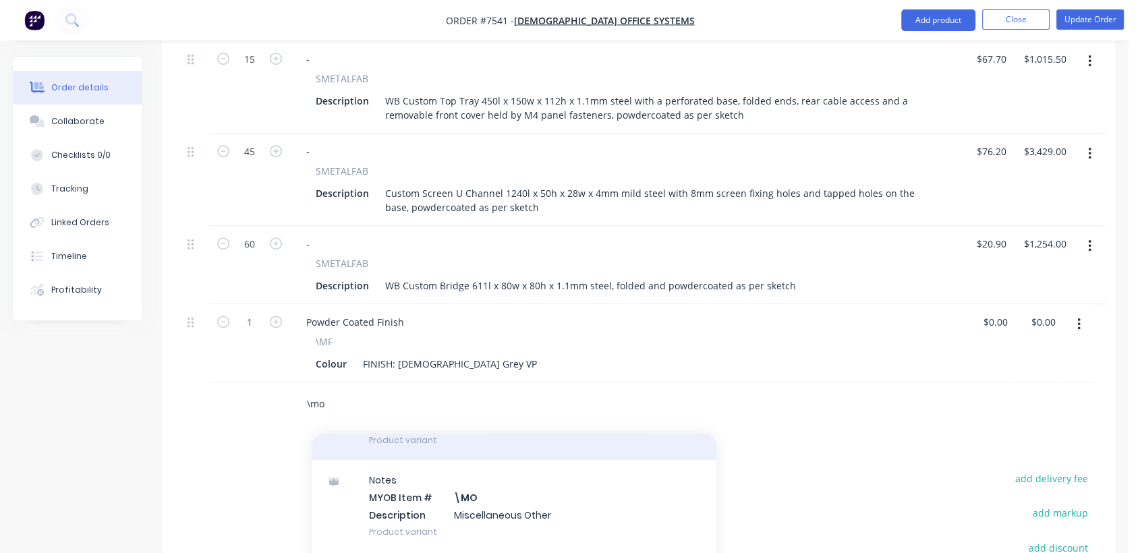
scroll to position [225, 0]
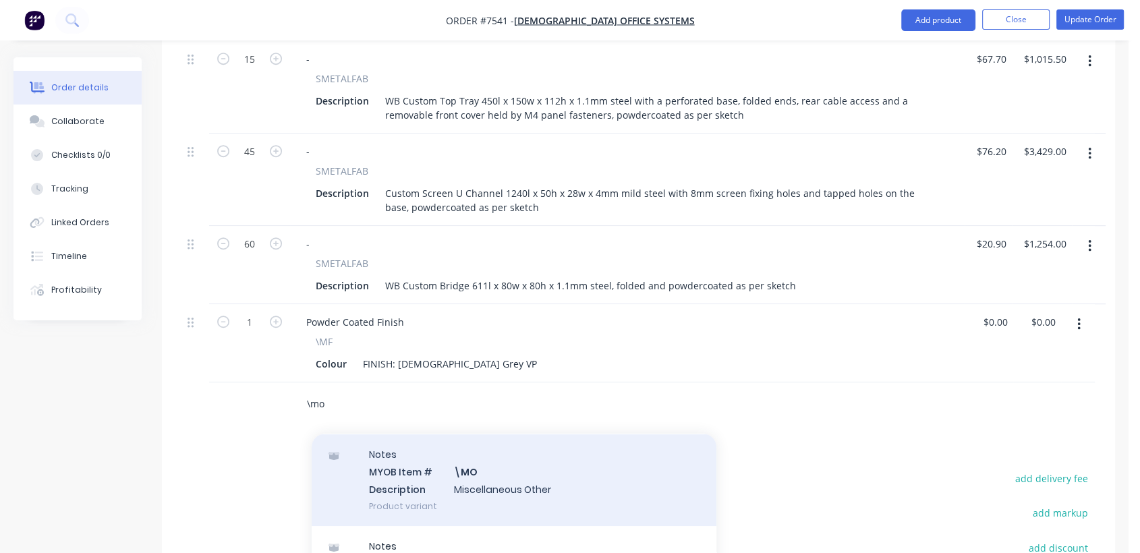
type input "\mo"
click at [519, 442] on div "Notes MYOB Item # \MO Description Miscellaneous Other Product variant" at bounding box center [514, 479] width 405 height 91
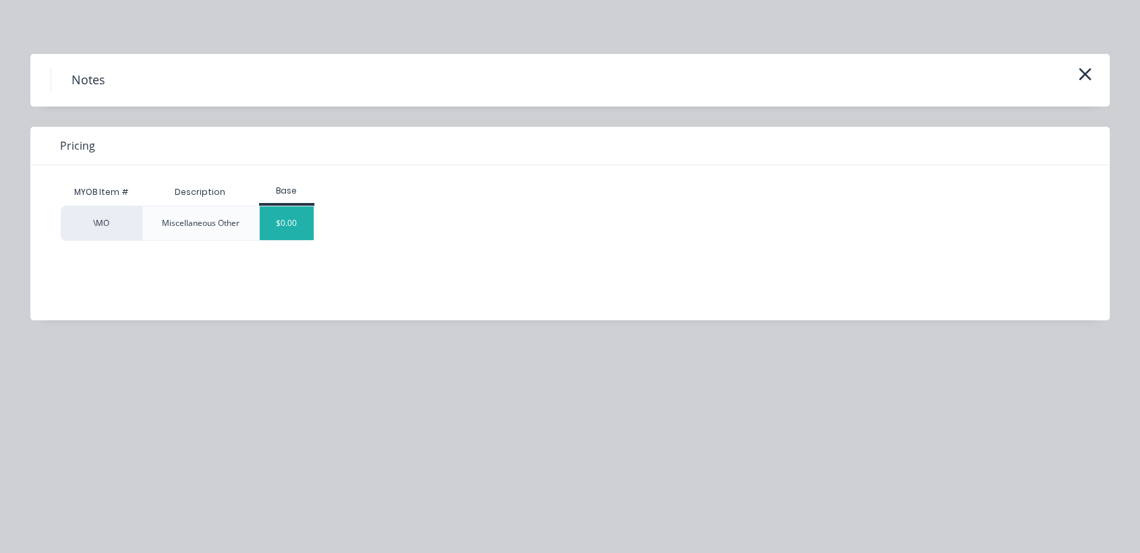
click at [286, 223] on div "$0.00" at bounding box center [287, 223] width 55 height 34
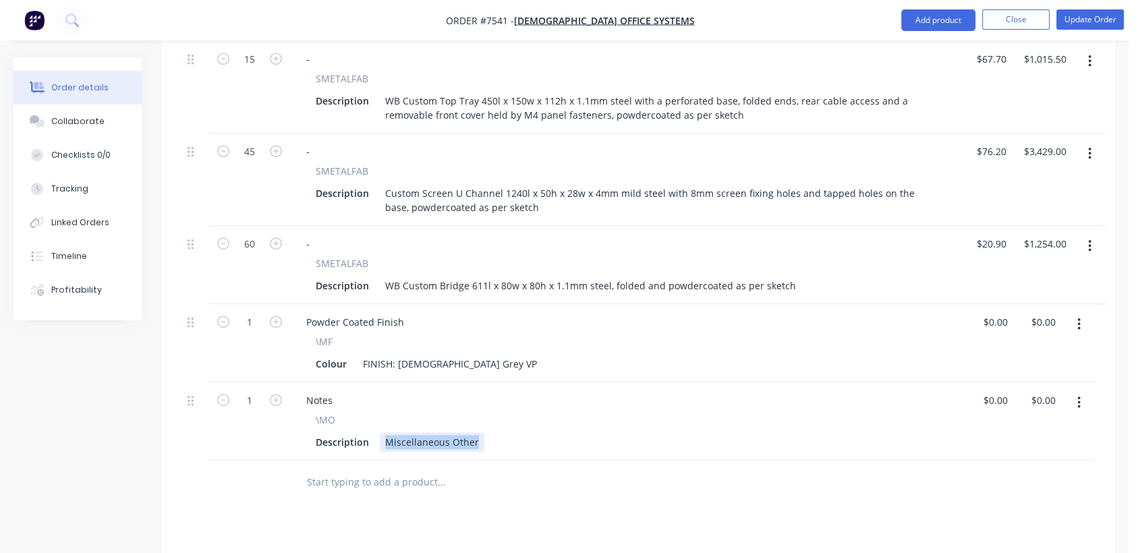
drag, startPoint x: 380, startPoint y: 400, endPoint x: 515, endPoint y: 417, distance: 136.6
click at [515, 417] on div "Notes \MO Description Miscellaneous Other" at bounding box center [627, 421] width 674 height 78
type input "0"
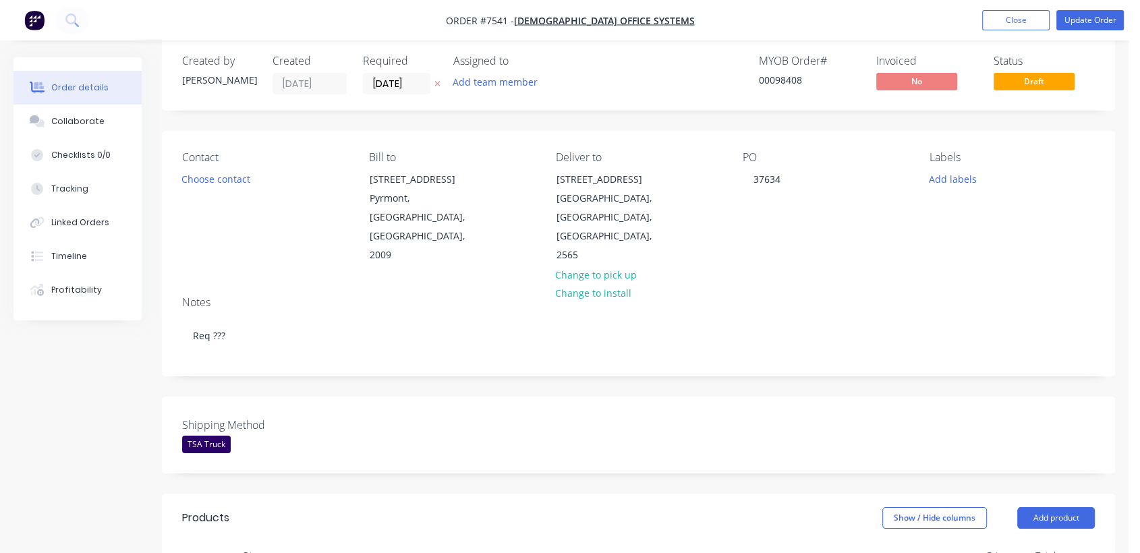
scroll to position [0, 0]
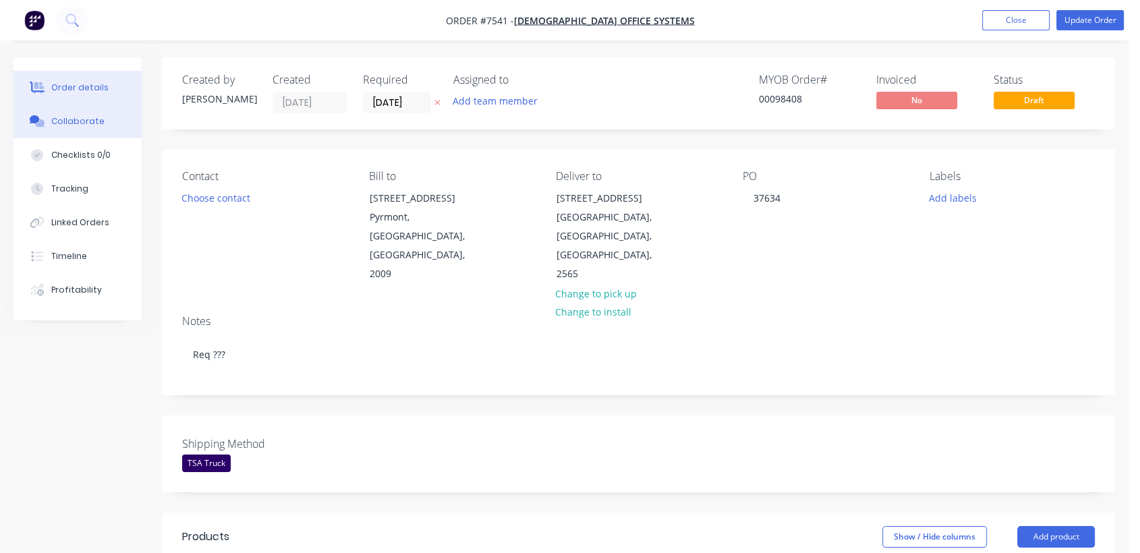
click at [71, 118] on div "Collaborate" at bounding box center [77, 121] width 53 height 12
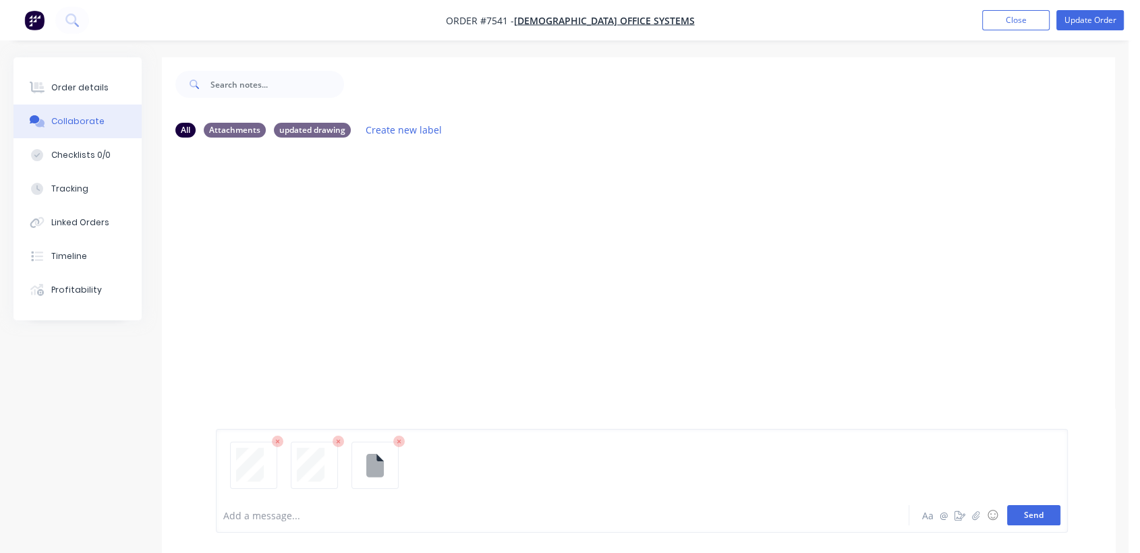
click at [1030, 508] on button "Send" at bounding box center [1033, 515] width 53 height 20
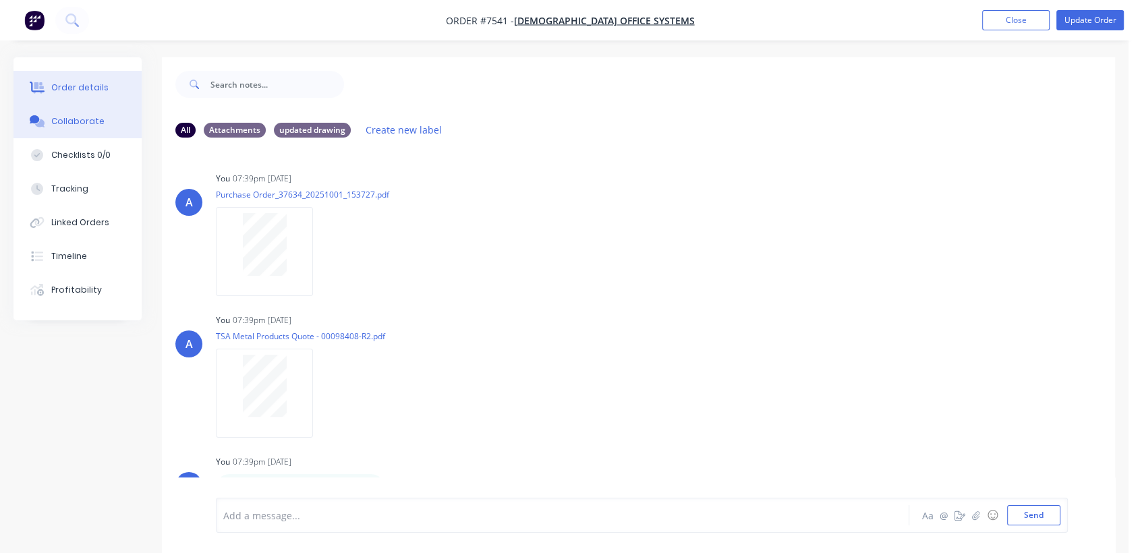
drag, startPoint x: 79, startPoint y: 78, endPoint x: 69, endPoint y: 77, distance: 10.2
click at [78, 76] on button "Order details" at bounding box center [77, 88] width 128 height 34
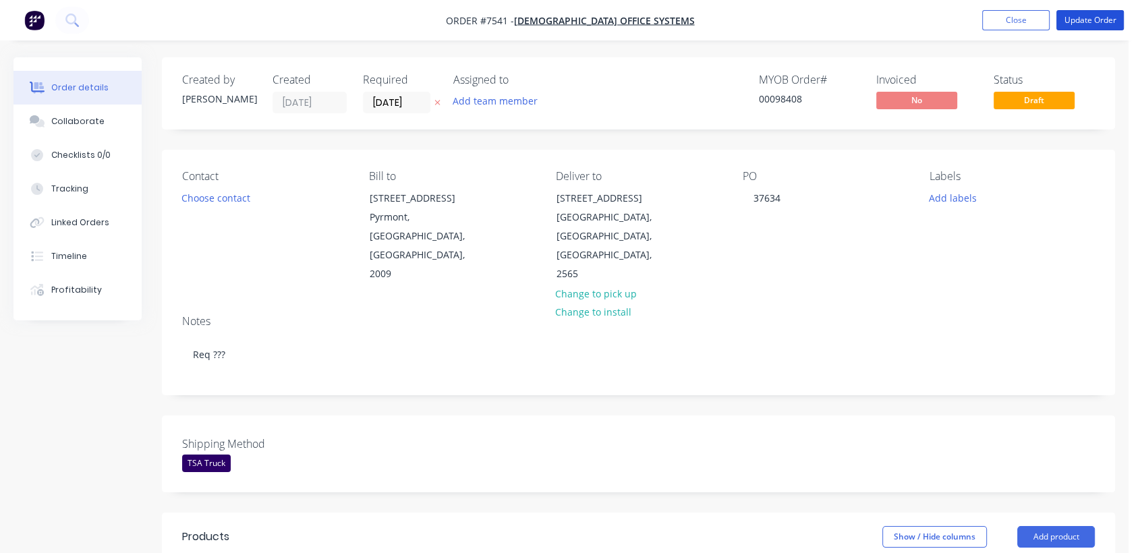
drag, startPoint x: 1102, startPoint y: 22, endPoint x: 1063, endPoint y: 30, distance: 39.4
click at [1101, 22] on button "Update Order" at bounding box center [1089, 20] width 67 height 20
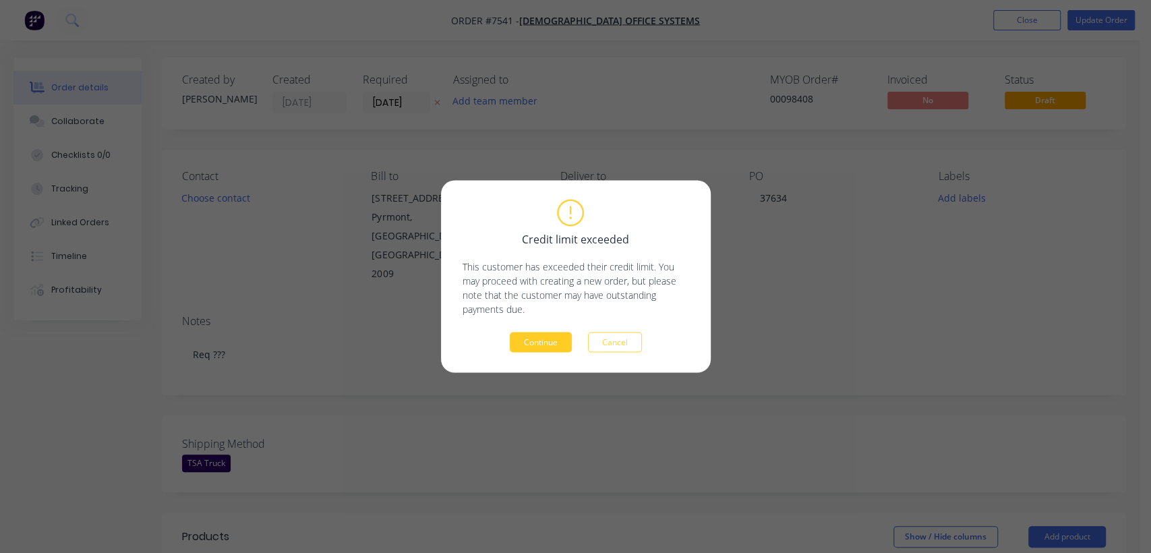
click at [544, 343] on button "Continue" at bounding box center [541, 342] width 62 height 20
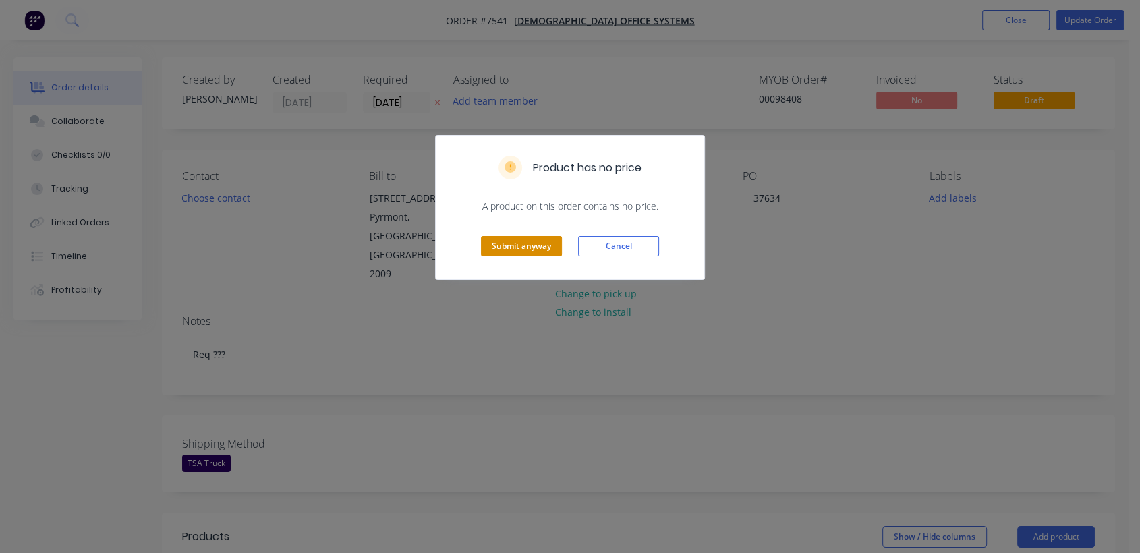
click at [529, 243] on button "Submit anyway" at bounding box center [521, 246] width 81 height 20
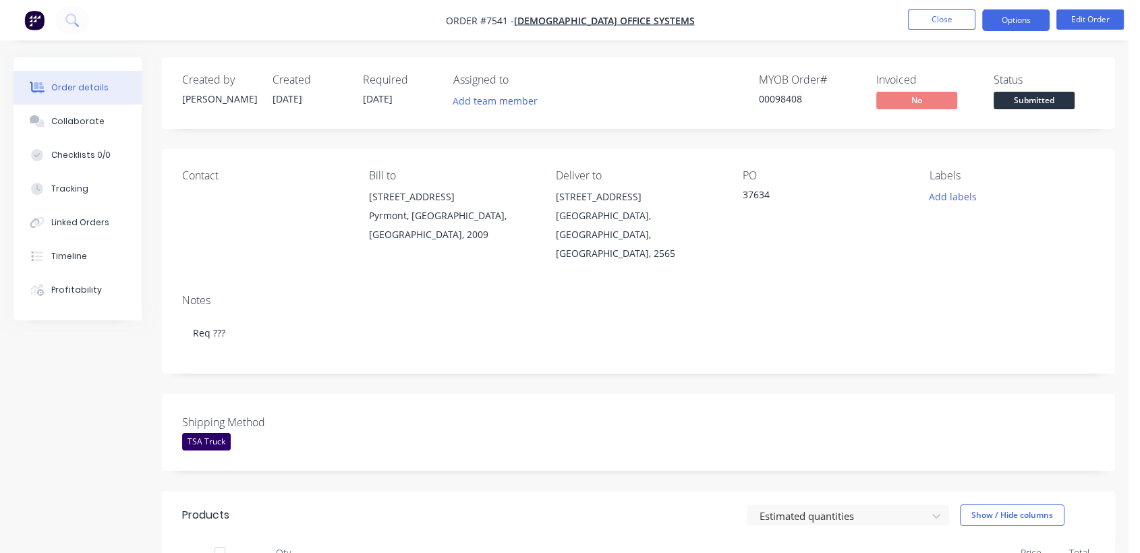
click at [1009, 22] on button "Options" at bounding box center [1015, 20] width 67 height 22
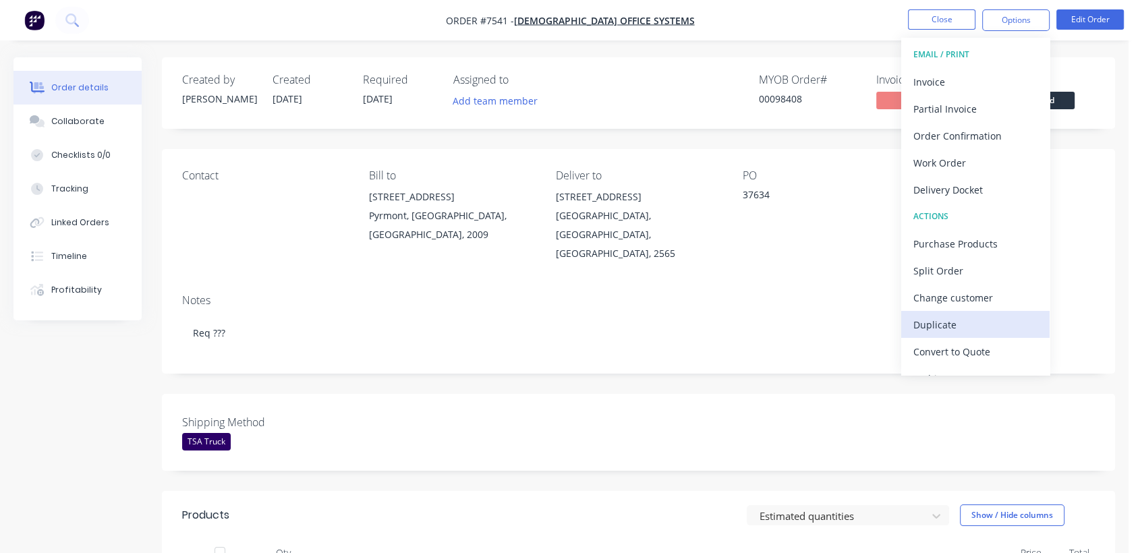
click at [943, 318] on div "Duplicate" at bounding box center [975, 325] width 124 height 20
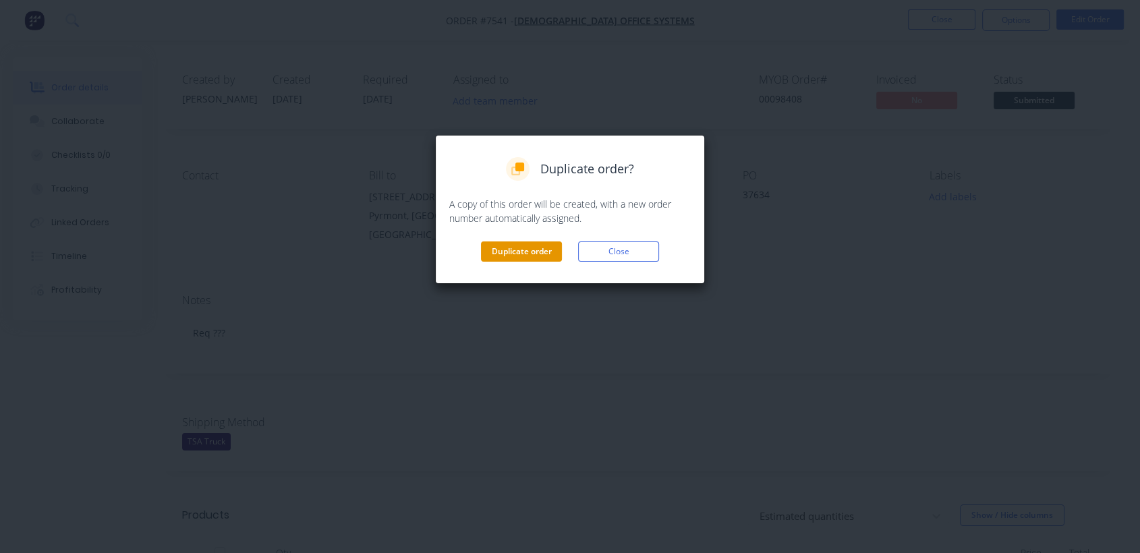
click at [523, 250] on button "Duplicate order" at bounding box center [521, 251] width 81 height 20
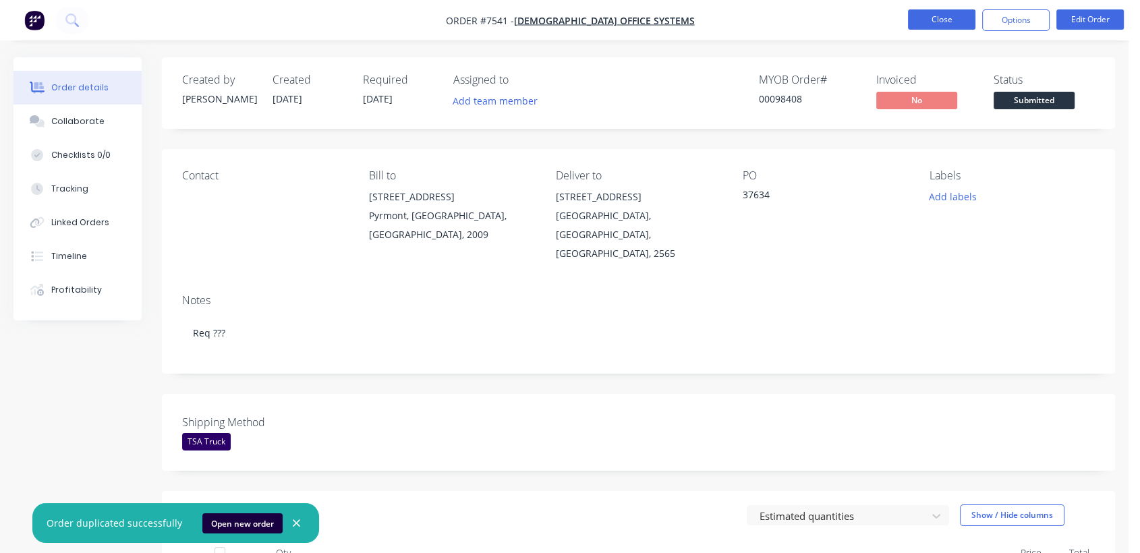
click at [931, 13] on button "Close" at bounding box center [941, 19] width 67 height 20
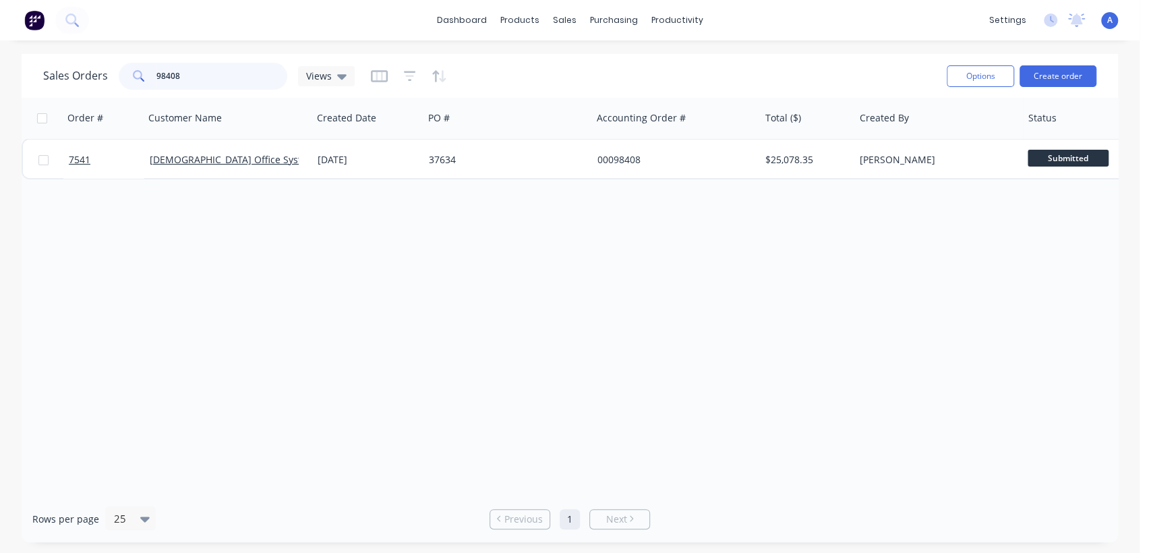
drag, startPoint x: 204, startPoint y: 76, endPoint x: 132, endPoint y: 68, distance: 72.6
click at [132, 68] on div "98408" at bounding box center [203, 76] width 169 height 27
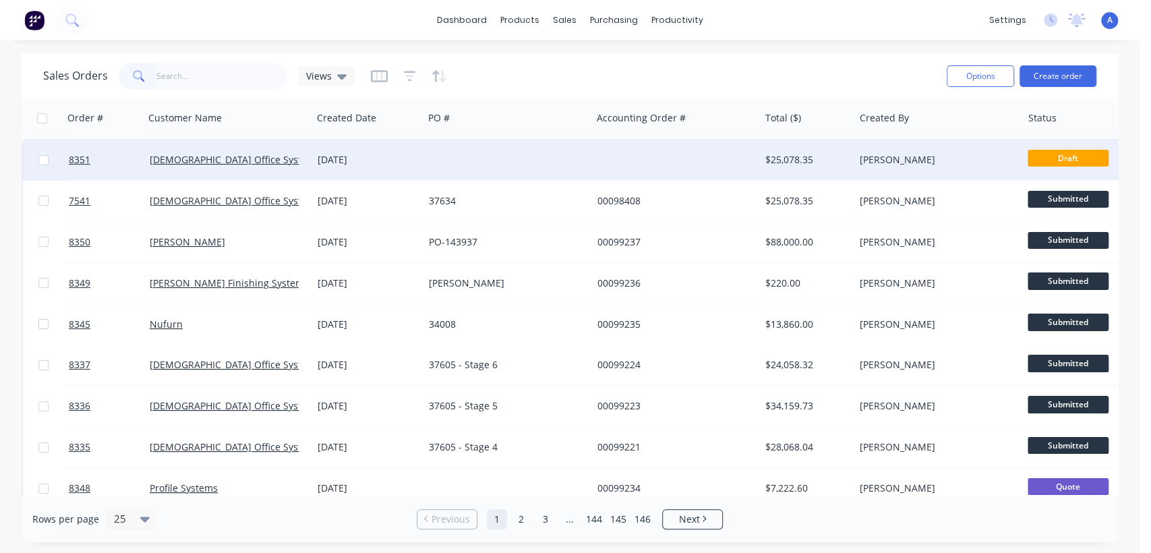
click at [506, 153] on div at bounding box center [508, 160] width 168 height 40
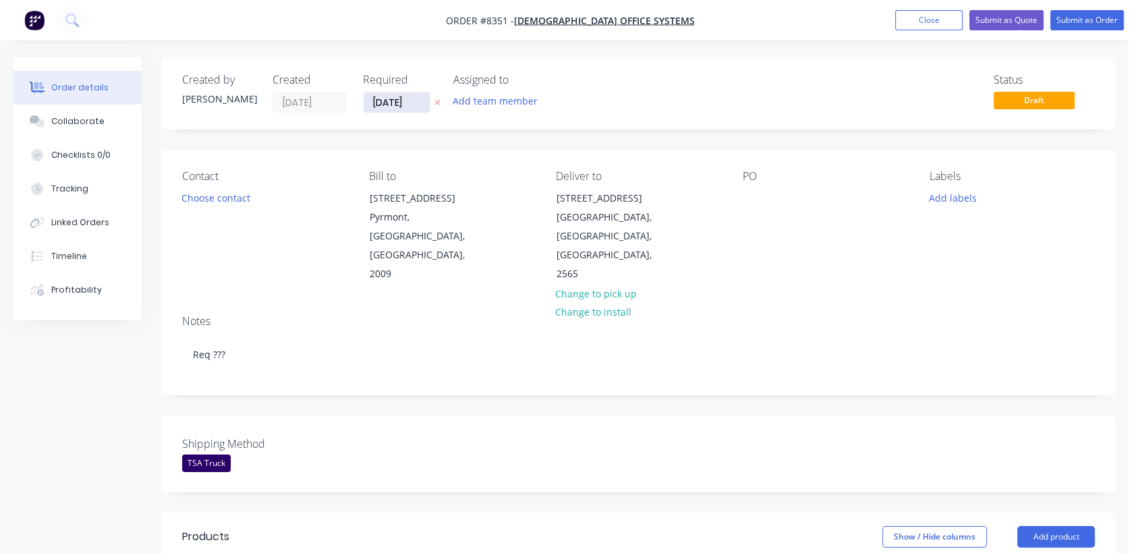
click at [416, 103] on input "[DATE]" at bounding box center [396, 102] width 66 height 20
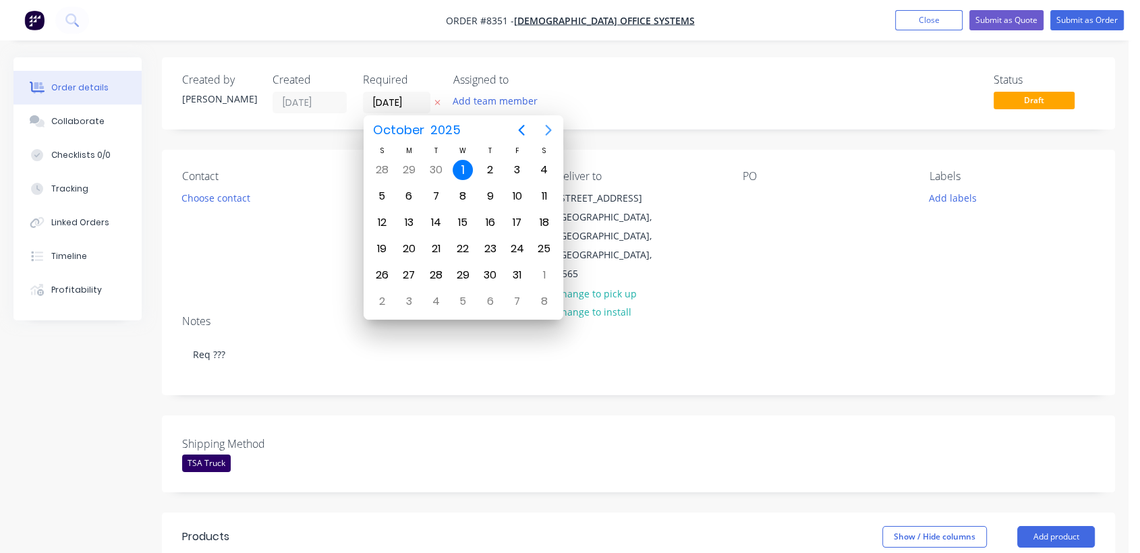
click at [548, 131] on icon "Next page" at bounding box center [548, 130] width 16 height 16
click at [461, 274] on div "31" at bounding box center [463, 275] width 20 height 20
type input "[DATE]"
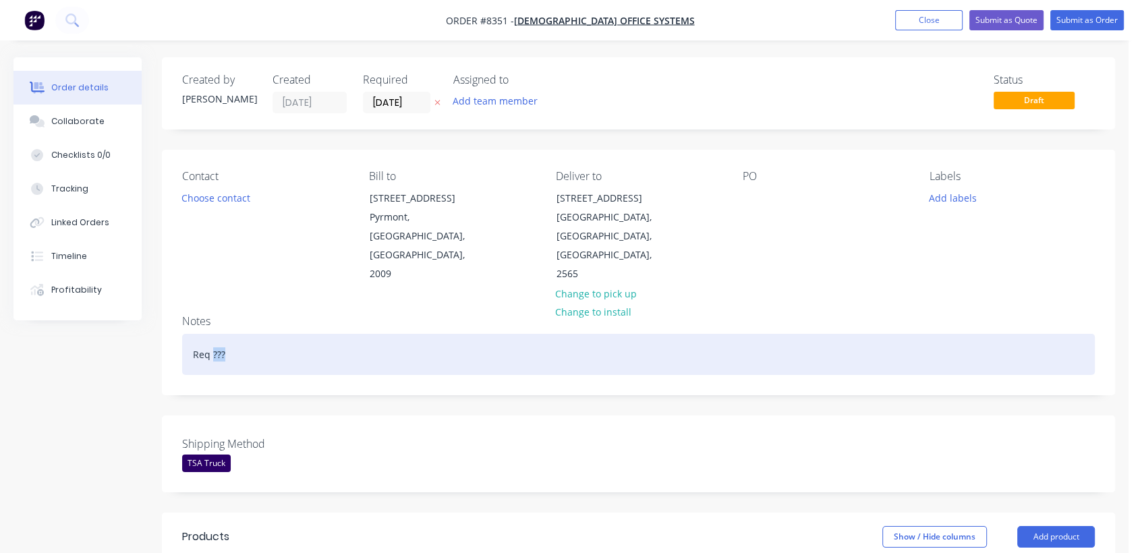
drag, startPoint x: 234, startPoint y: 313, endPoint x: 212, endPoint y: 313, distance: 21.6
click at [212, 334] on div "Req ???" at bounding box center [638, 354] width 912 height 41
click at [296, 334] on div "Req prior to main order for mock up" at bounding box center [638, 354] width 912 height 41
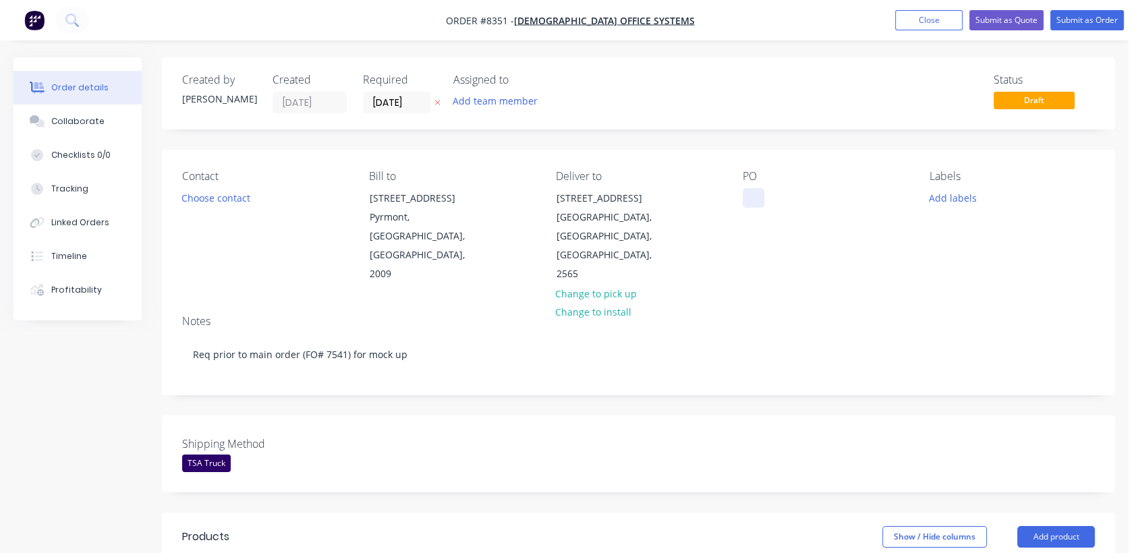
click at [748, 198] on div at bounding box center [753, 198] width 22 height 20
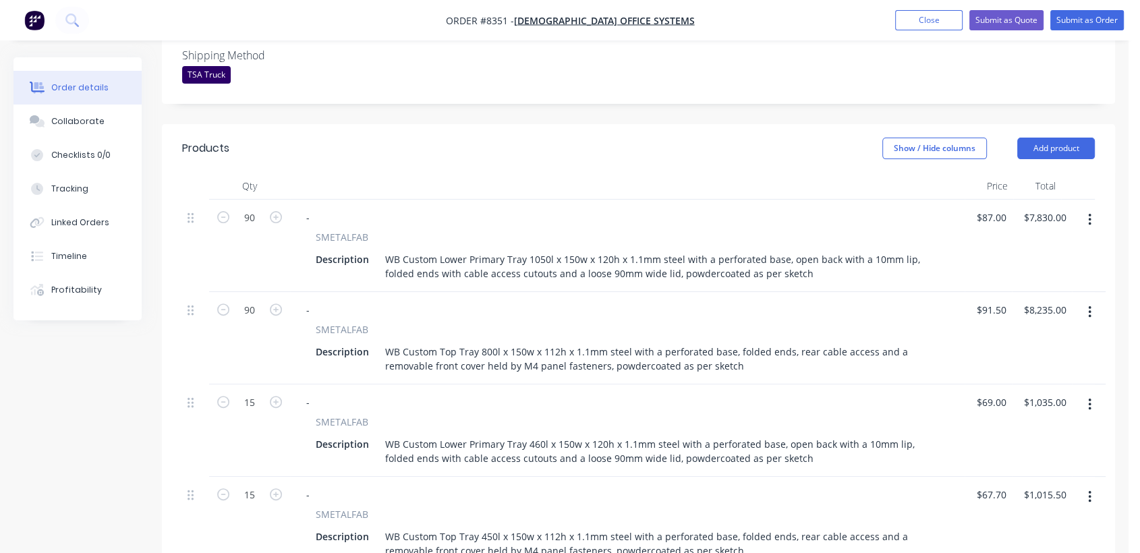
scroll to position [374, 0]
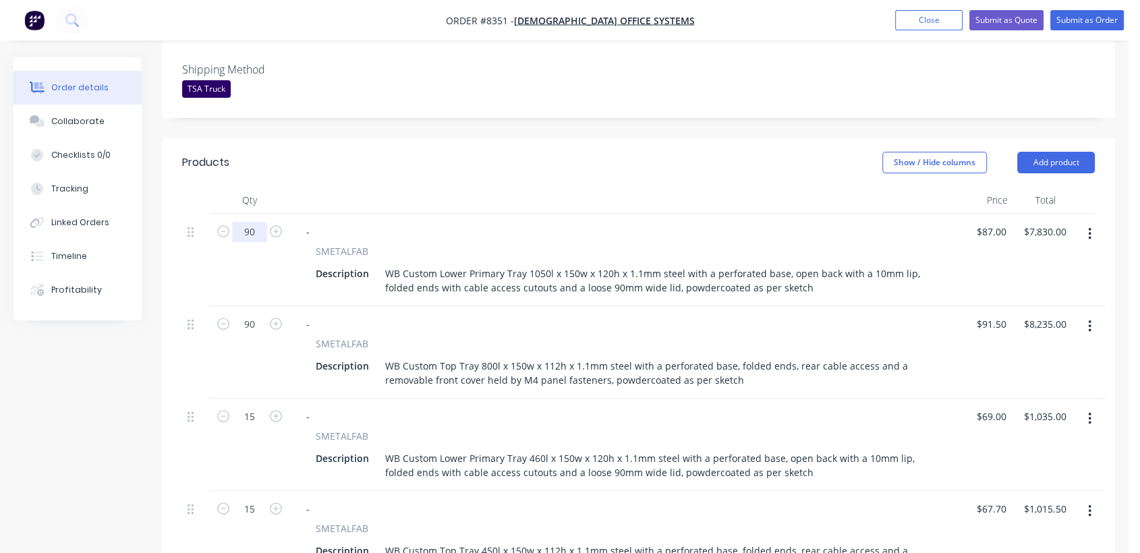
click at [258, 222] on input "90" at bounding box center [249, 232] width 35 height 20
type input "4"
type input "$348.00"
click at [264, 314] on input "90" at bounding box center [249, 324] width 35 height 20
type input "4"
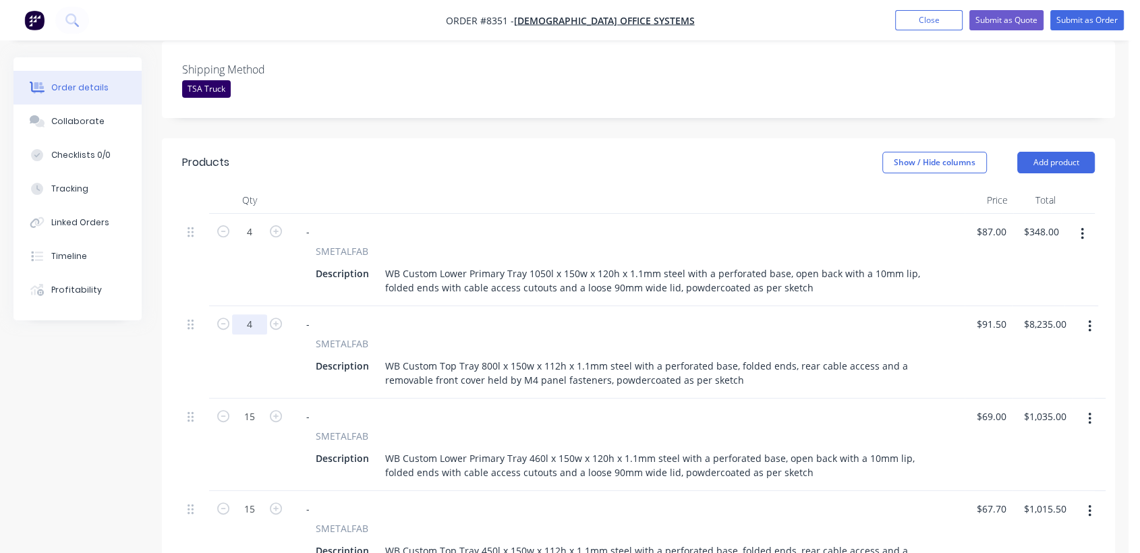
type input "$366.00"
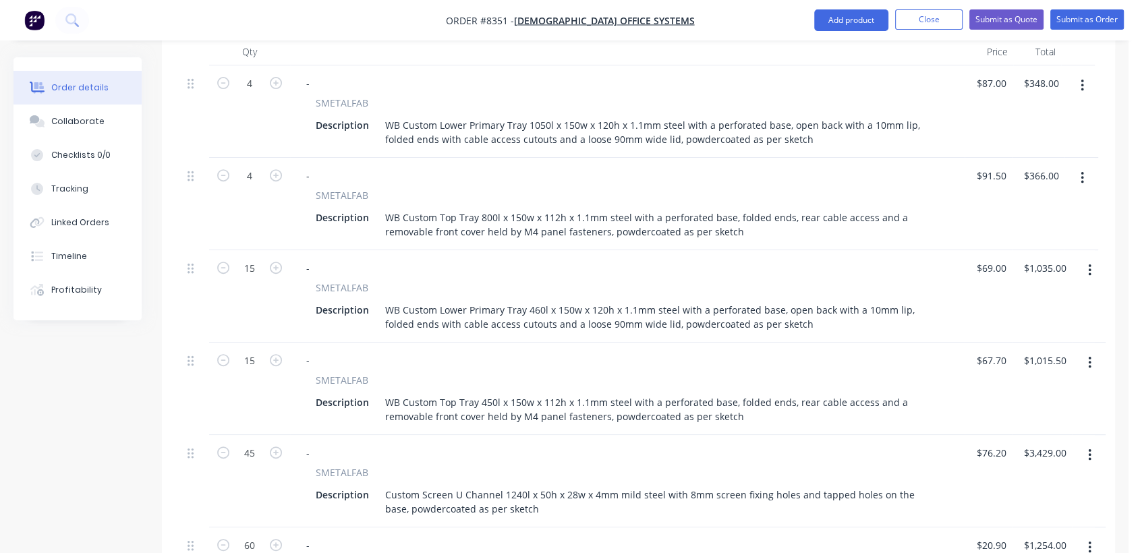
scroll to position [524, 0]
click at [1090, 262] on icon "button" at bounding box center [1089, 269] width 3 height 15
click at [1001, 376] on div "Delete" at bounding box center [1041, 386] width 104 height 20
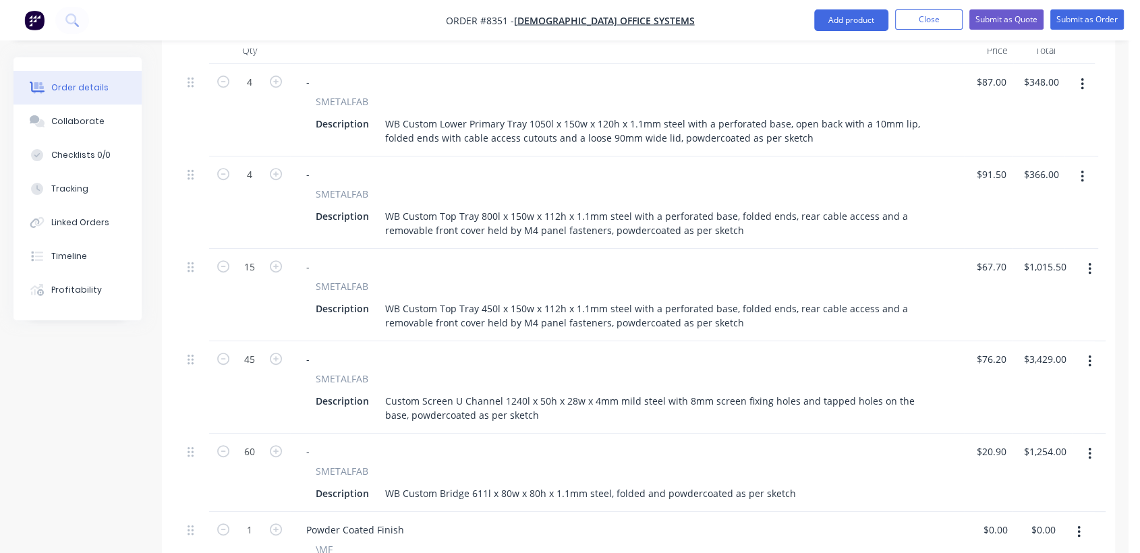
click at [1089, 263] on icon "button" at bounding box center [1089, 269] width 3 height 12
drag, startPoint x: 1022, startPoint y: 339, endPoint x: 745, endPoint y: 307, distance: 279.6
click at [1022, 376] on div "Delete" at bounding box center [1041, 386] width 104 height 20
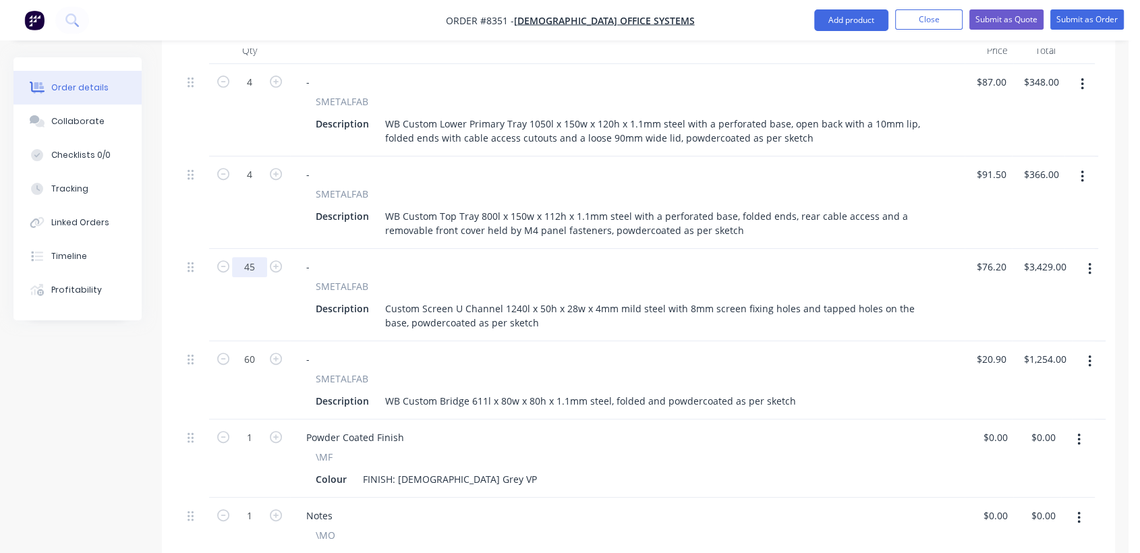
click at [258, 257] on input "45" at bounding box center [249, 267] width 35 height 20
type input "2"
type input "$152.40"
click at [256, 349] on input "60" at bounding box center [249, 359] width 35 height 20
type input "2"
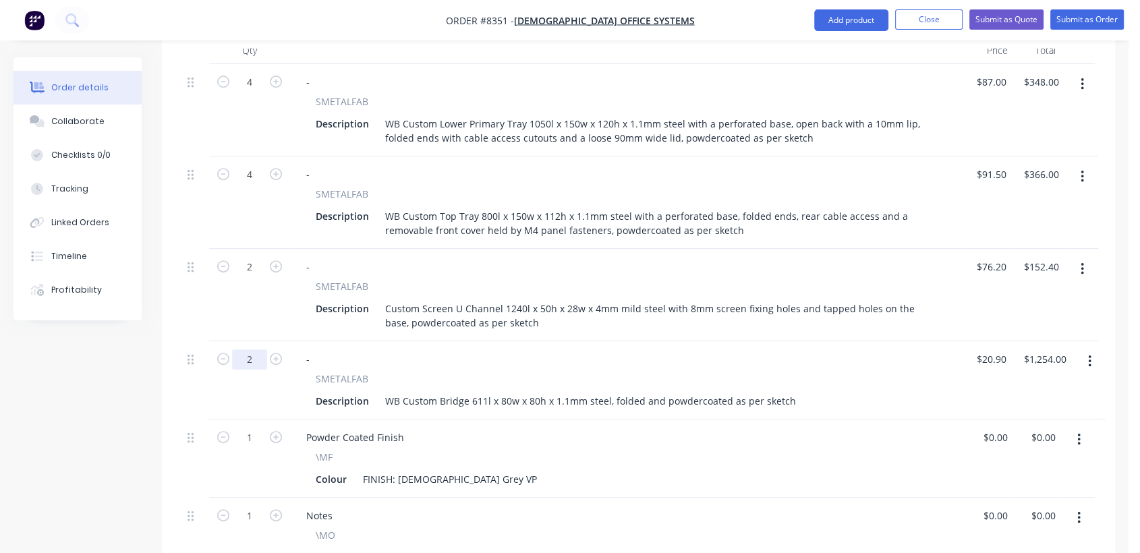
type input "$41.80"
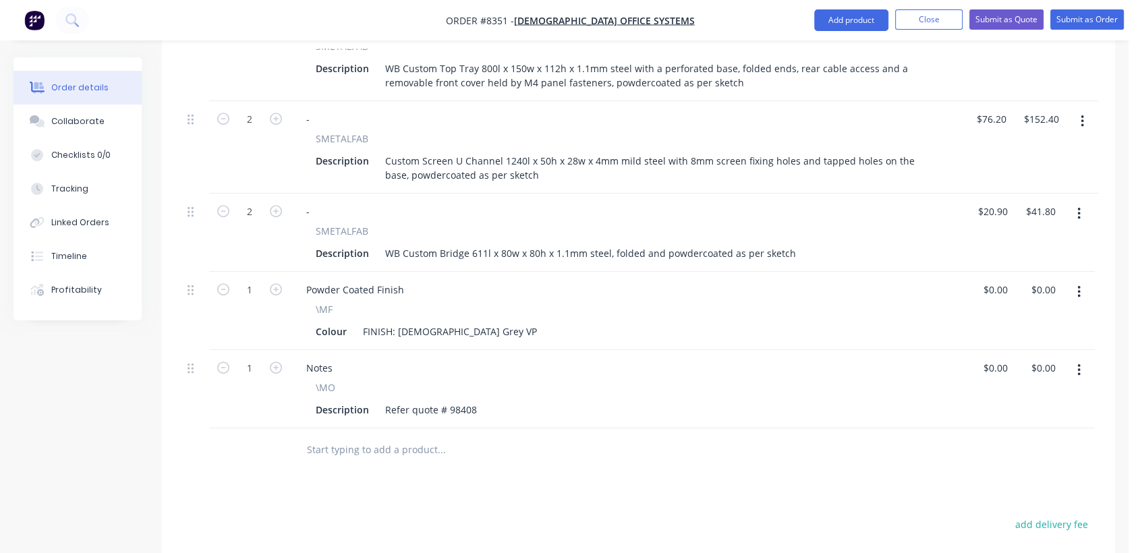
scroll to position [674, 0]
click at [477, 397] on div "Refer quote # 98408" at bounding box center [431, 407] width 103 height 20
click at [381, 434] on input "text" at bounding box center [441, 447] width 270 height 27
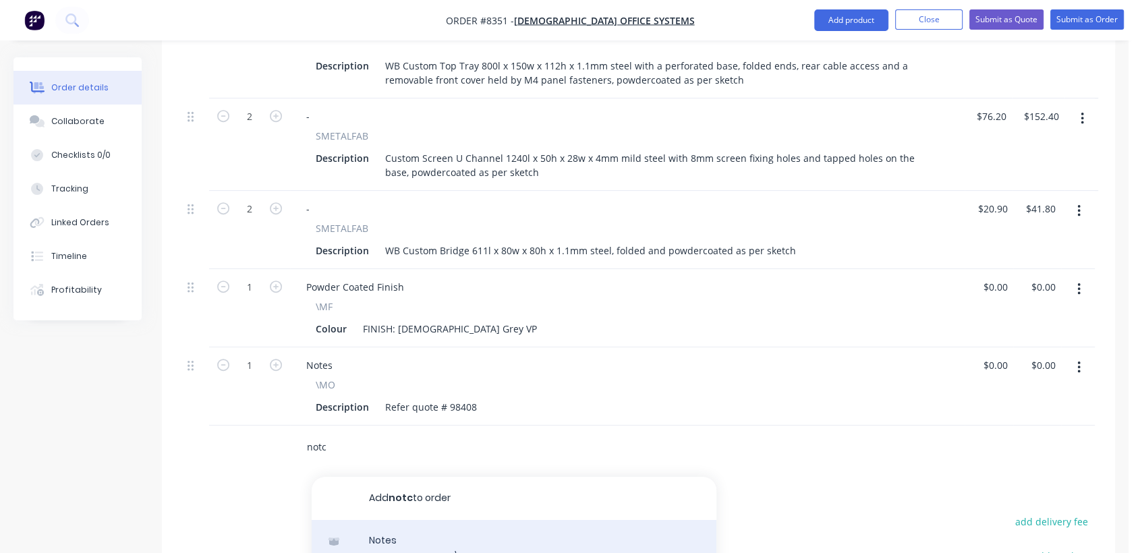
type input "notc"
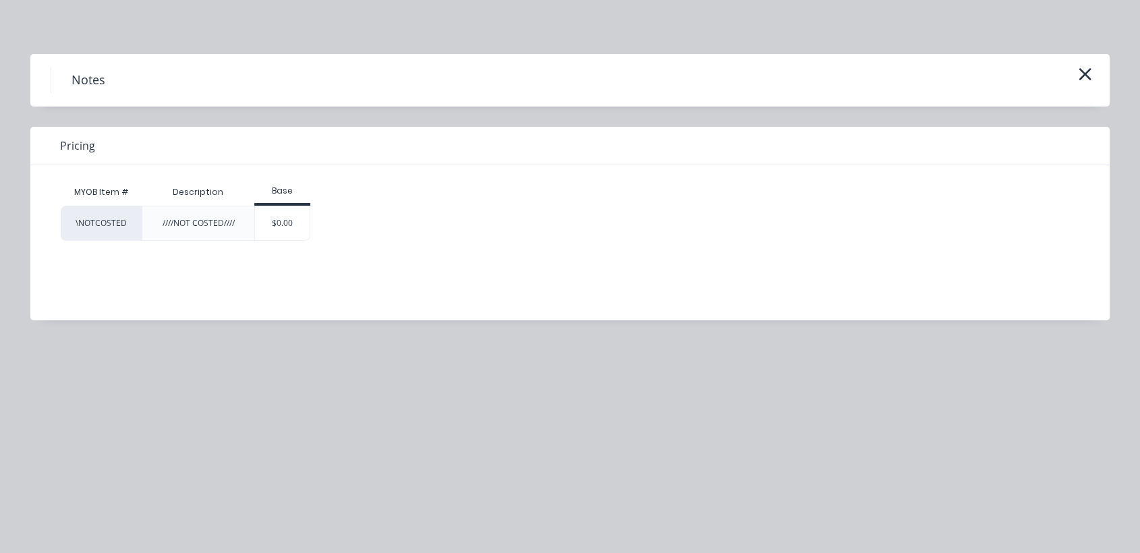
click at [293, 226] on div "$0.00" at bounding box center [282, 223] width 55 height 34
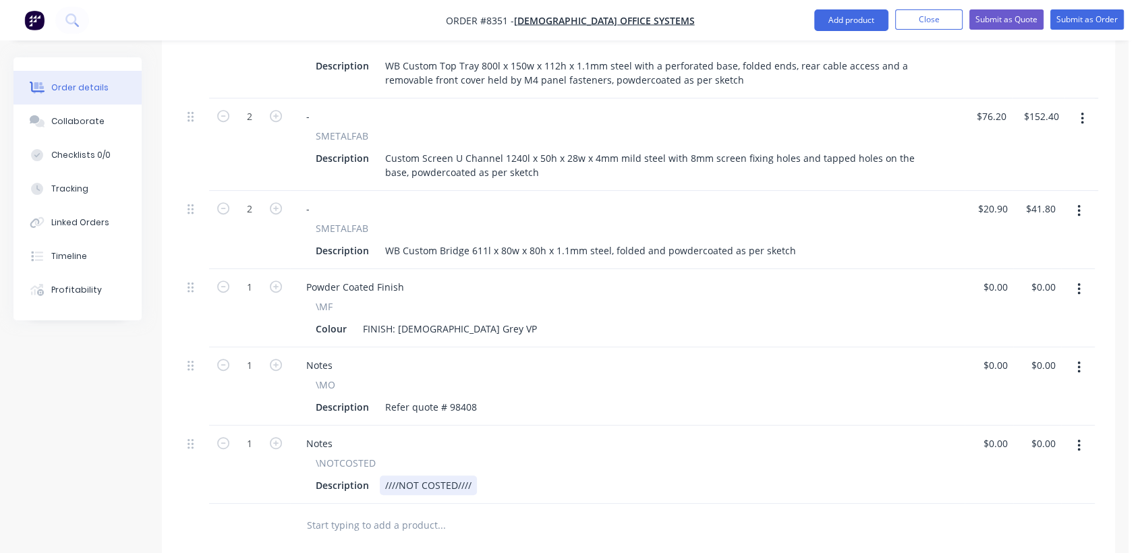
click at [470, 475] on div "////NOT COSTED////" at bounding box center [428, 485] width 97 height 20
type input "$0.00"
click at [82, 117] on div "Collaborate" at bounding box center [77, 121] width 53 height 12
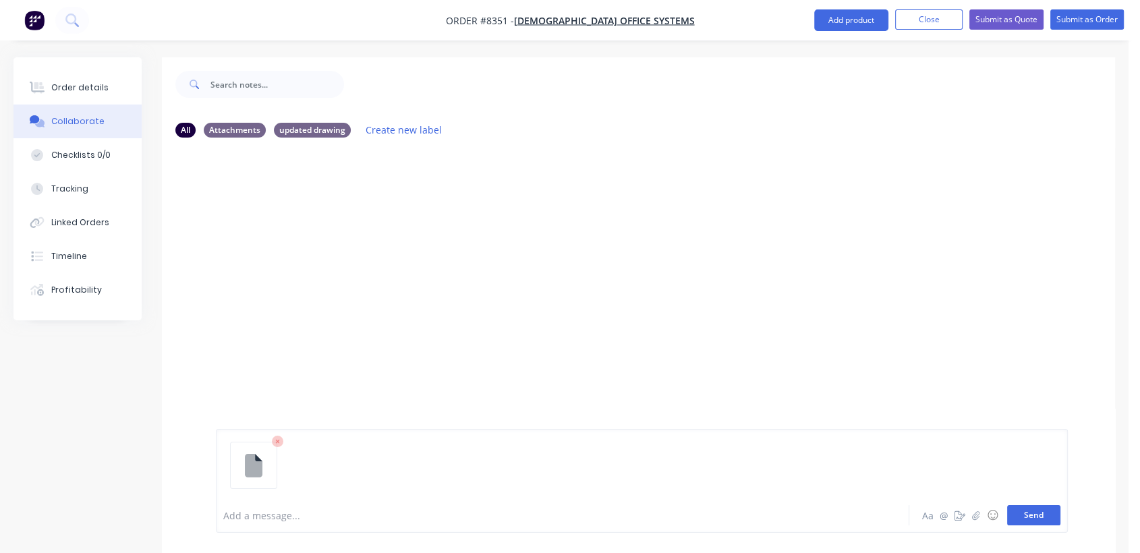
click at [1038, 508] on button "Send" at bounding box center [1033, 515] width 53 height 20
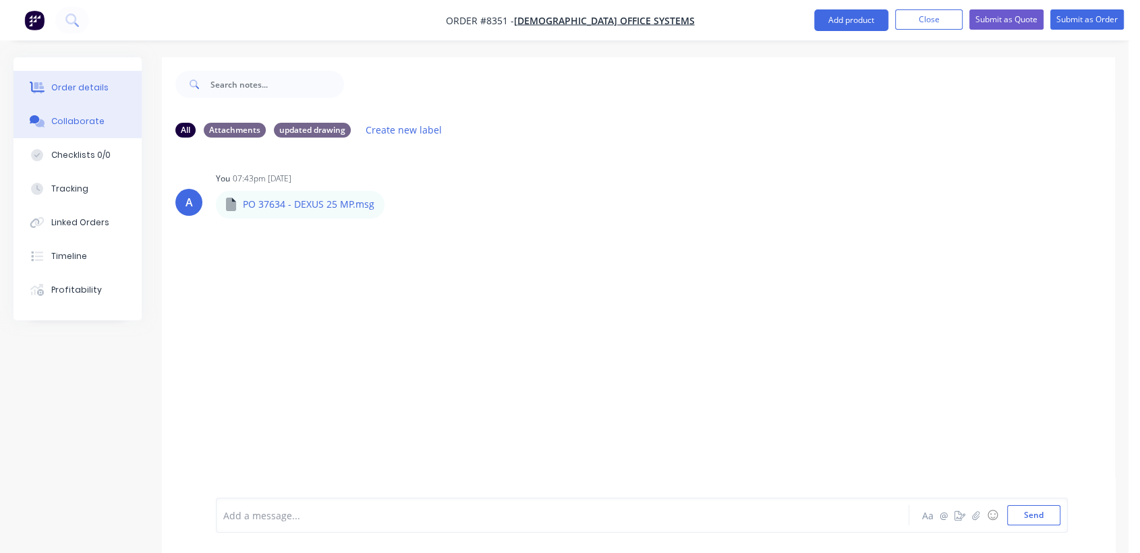
click at [70, 88] on div "Order details" at bounding box center [79, 88] width 57 height 12
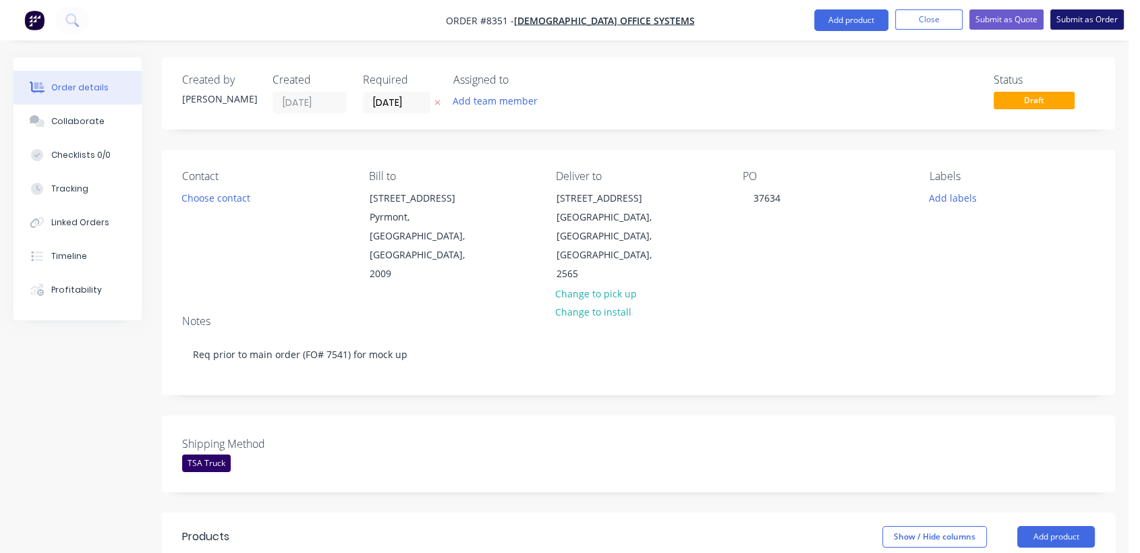
click at [1100, 23] on button "Submit as Order" at bounding box center [1087, 19] width 74 height 20
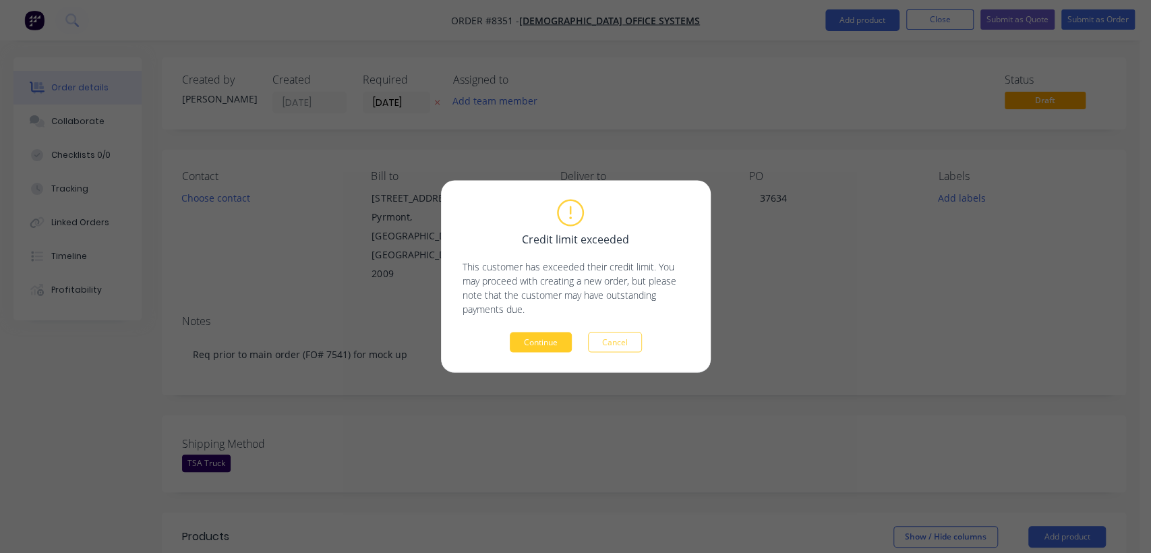
click at [543, 338] on button "Continue" at bounding box center [541, 342] width 62 height 20
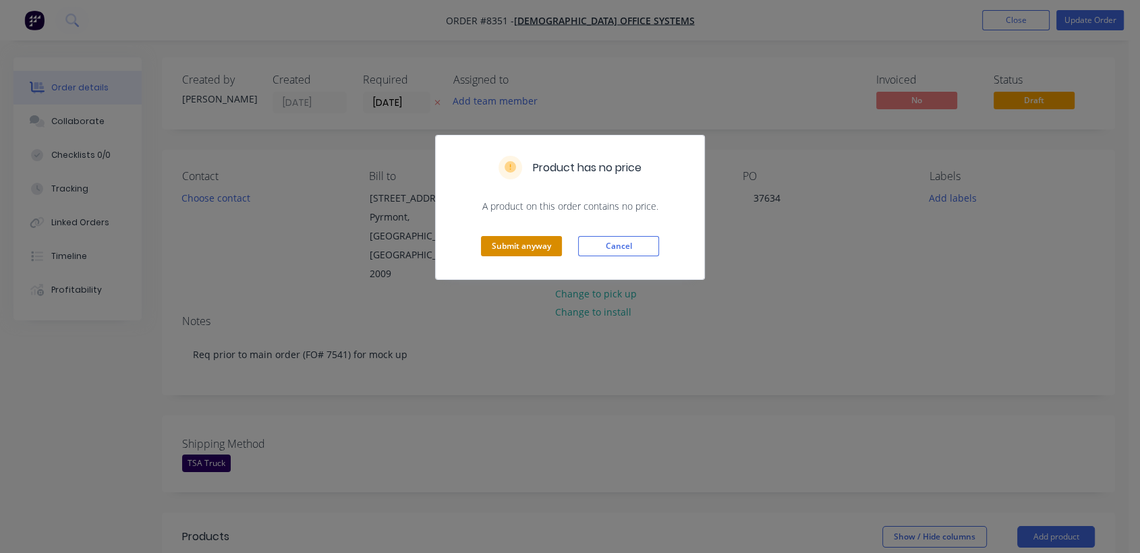
click at [525, 247] on button "Submit anyway" at bounding box center [521, 246] width 81 height 20
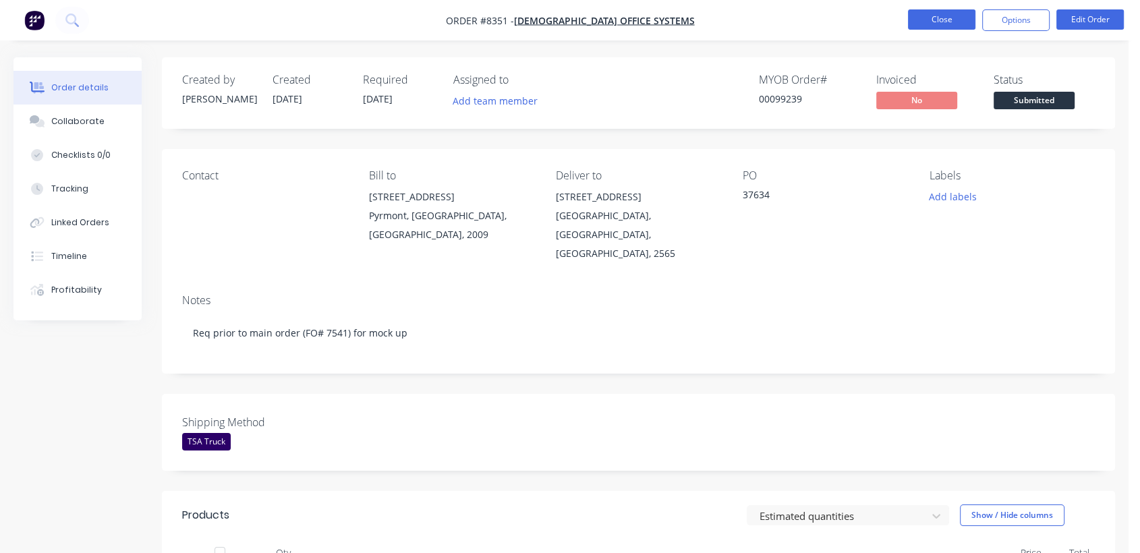
click at [951, 14] on button "Close" at bounding box center [941, 19] width 67 height 20
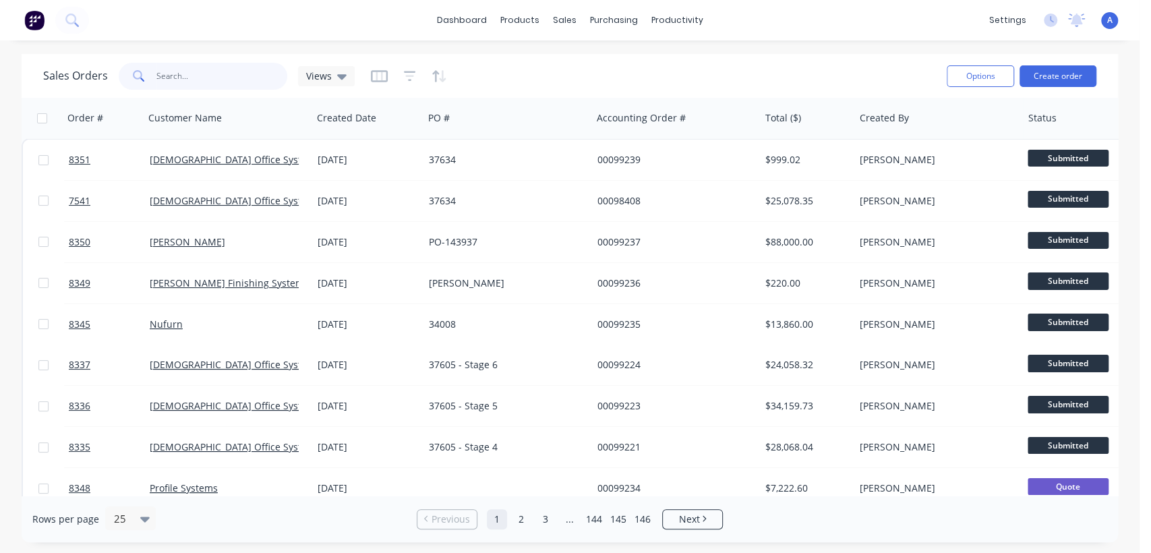
click at [196, 75] on input "text" at bounding box center [222, 76] width 132 height 27
type input "107003"
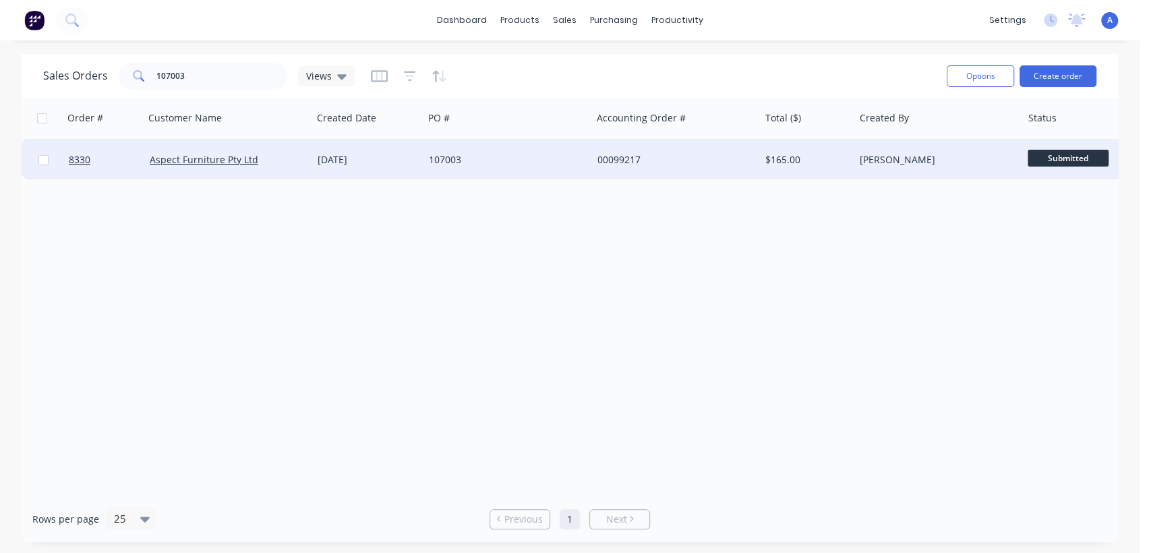
click at [417, 156] on div "[DATE]" at bounding box center [368, 159] width 100 height 13
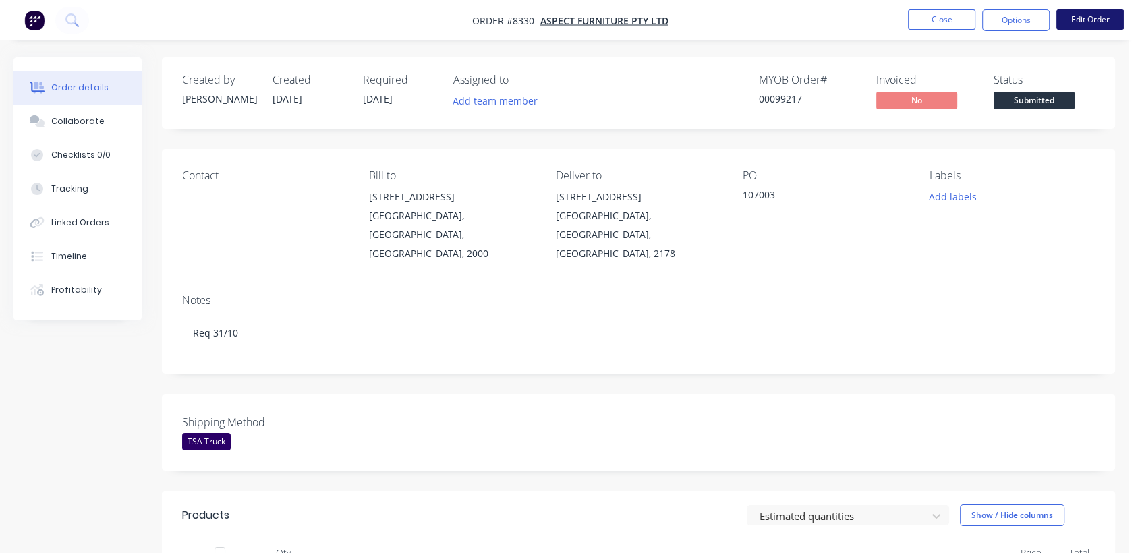
click at [1101, 13] on button "Edit Order" at bounding box center [1089, 19] width 67 height 20
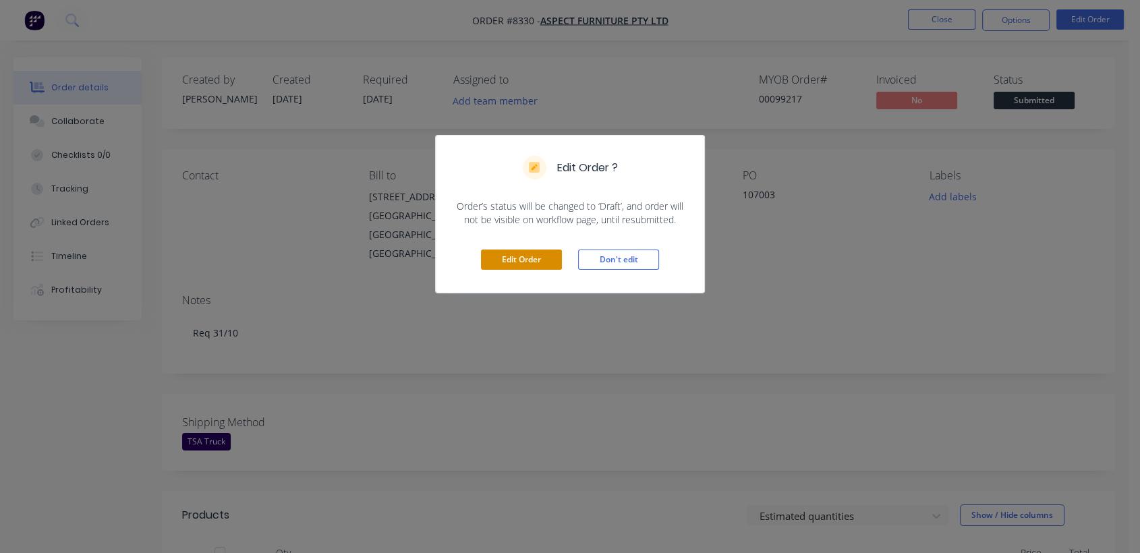
click at [515, 254] on button "Edit Order" at bounding box center [521, 260] width 81 height 20
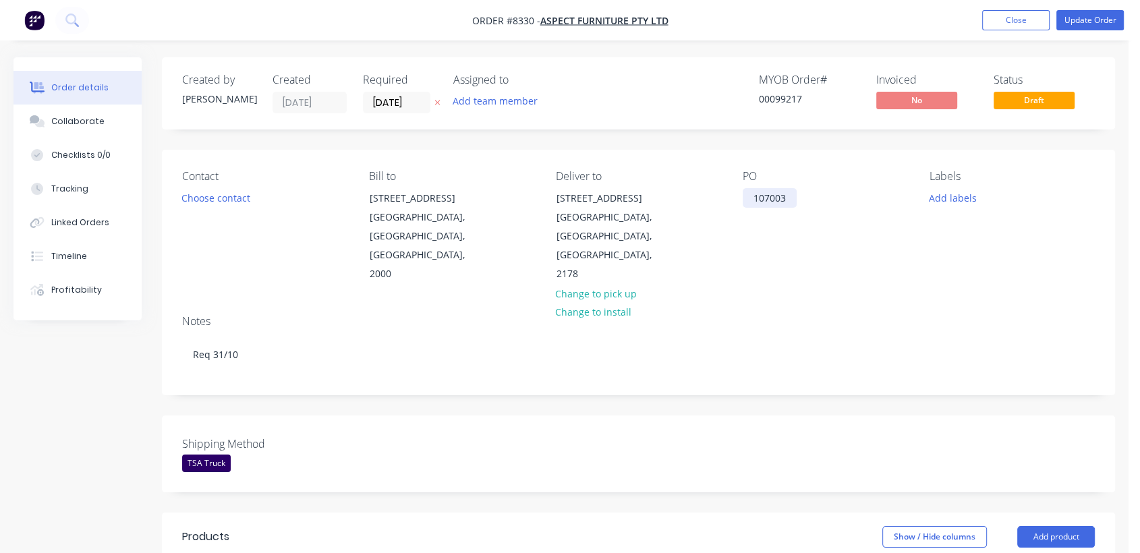
click at [792, 197] on div "107003" at bounding box center [769, 198] width 54 height 20
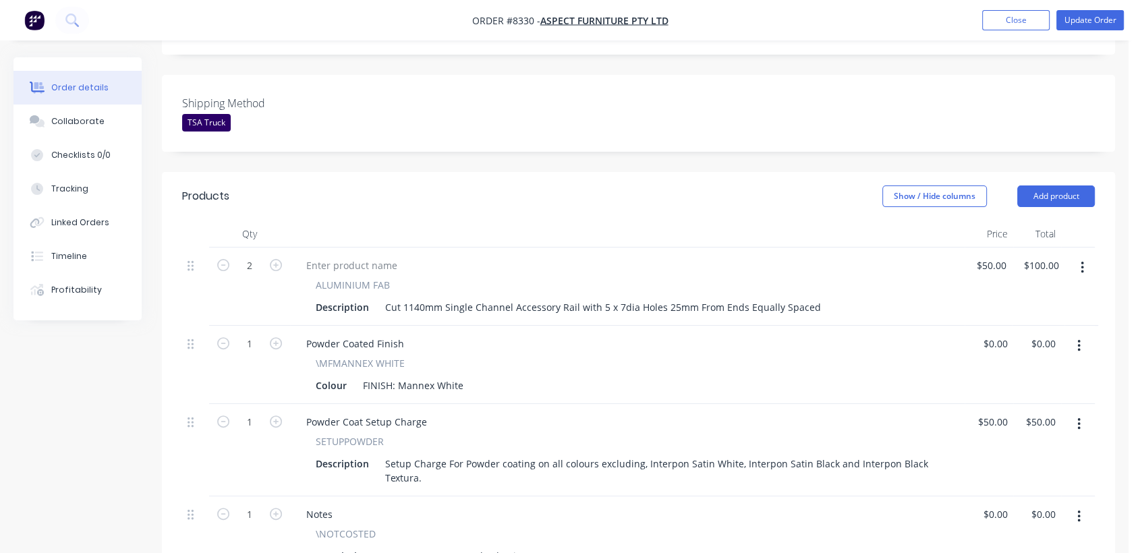
scroll to position [374, 0]
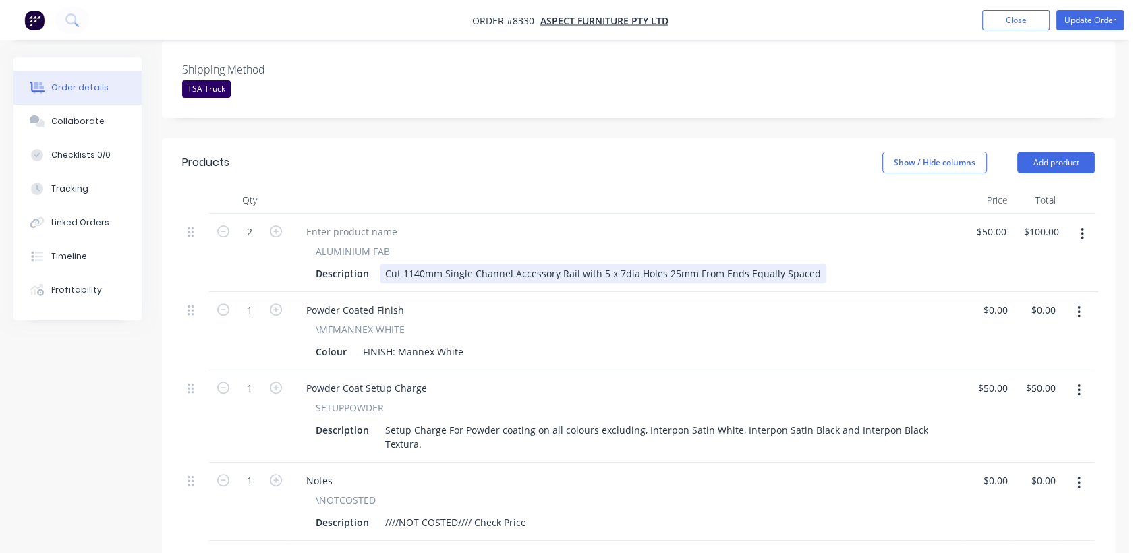
click at [417, 264] on div "Cut 1140mm Single Channel Accessory Rail with 5 x 7dia Holes 25mm From Ends Equ…" at bounding box center [603, 274] width 446 height 20
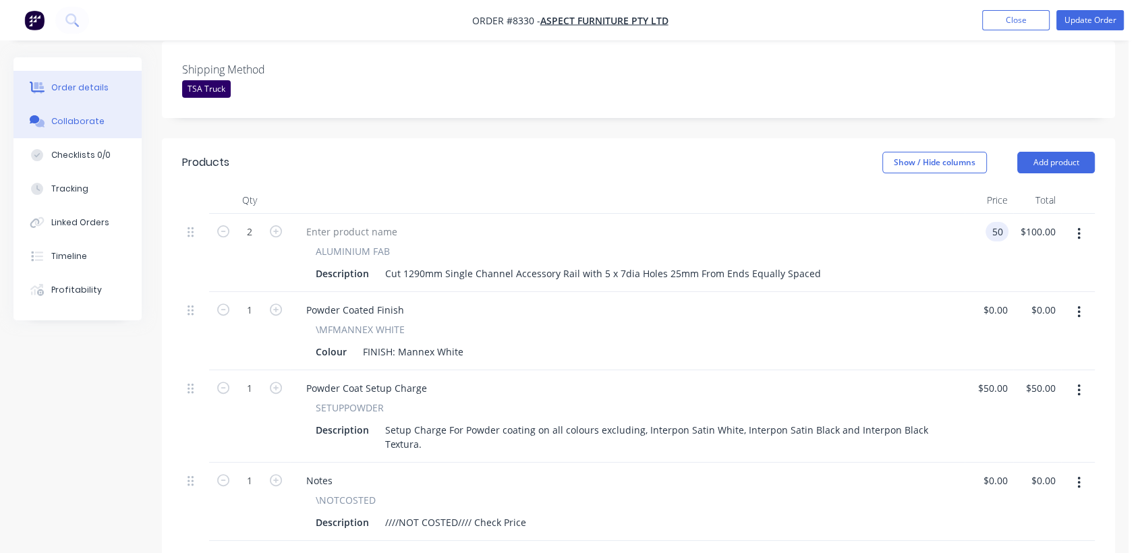
type input "$50.00"
click at [72, 122] on div "Collaborate" at bounding box center [77, 121] width 53 height 12
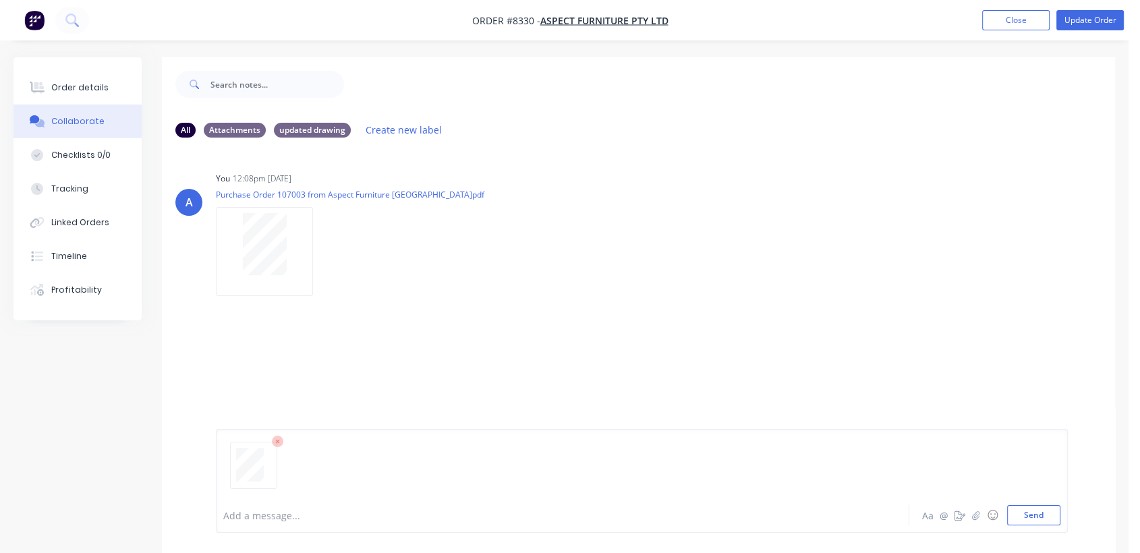
click at [286, 514] on div at bounding box center [537, 515] width 627 height 14
click at [1028, 516] on button "Send" at bounding box center [1033, 515] width 53 height 20
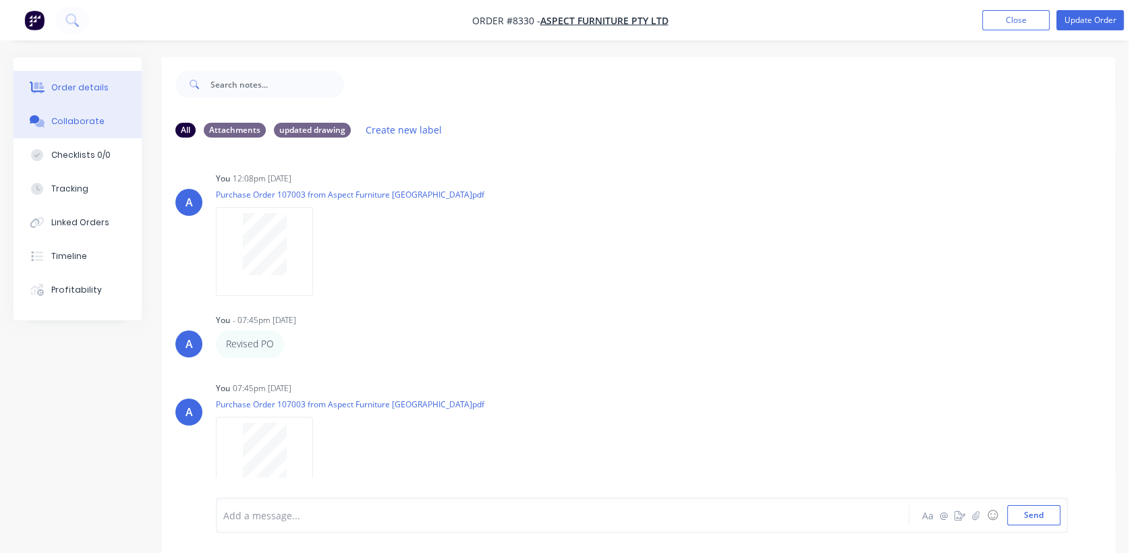
click at [99, 78] on button "Order details" at bounding box center [77, 88] width 128 height 34
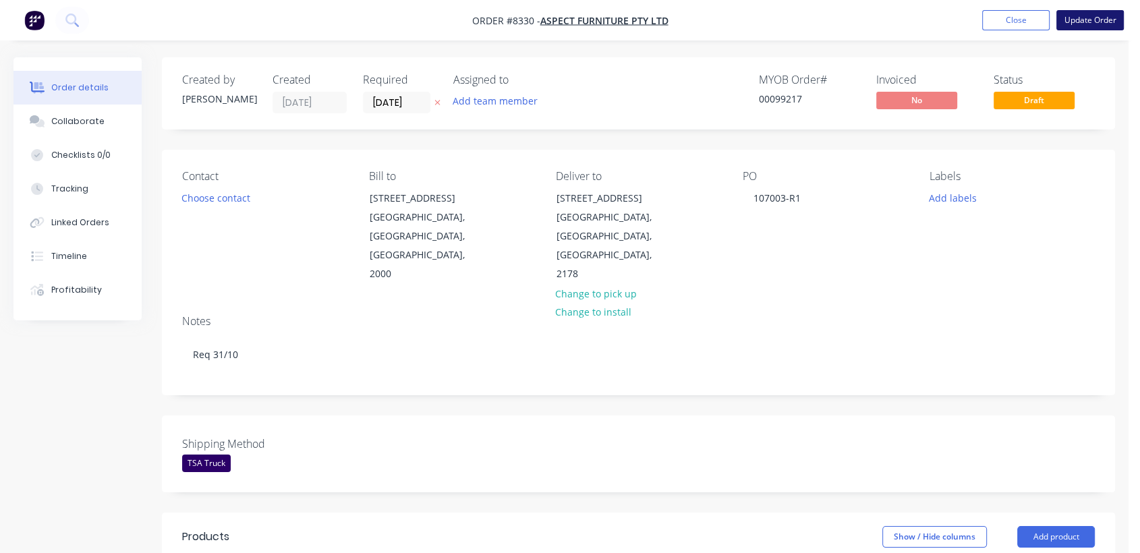
click at [1078, 20] on button "Update Order" at bounding box center [1089, 20] width 67 height 20
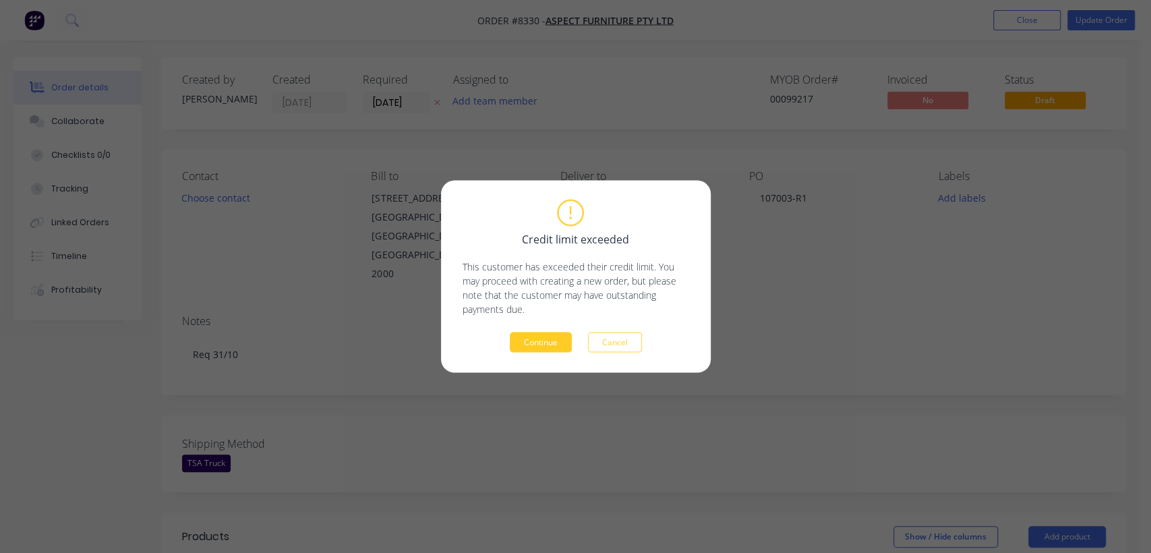
click at [554, 347] on button "Continue" at bounding box center [541, 342] width 62 height 20
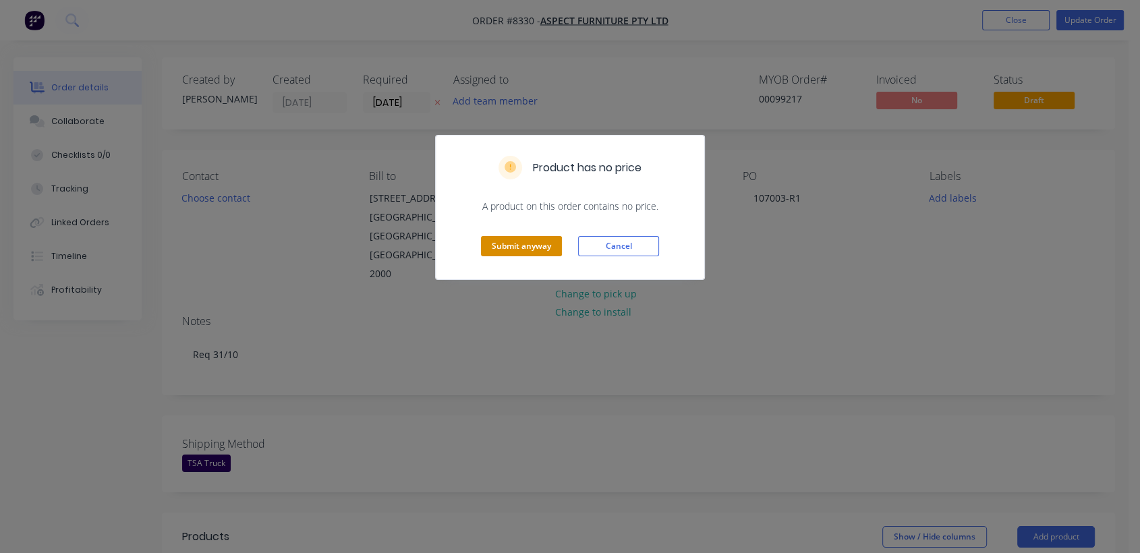
click at [509, 251] on button "Submit anyway" at bounding box center [521, 246] width 81 height 20
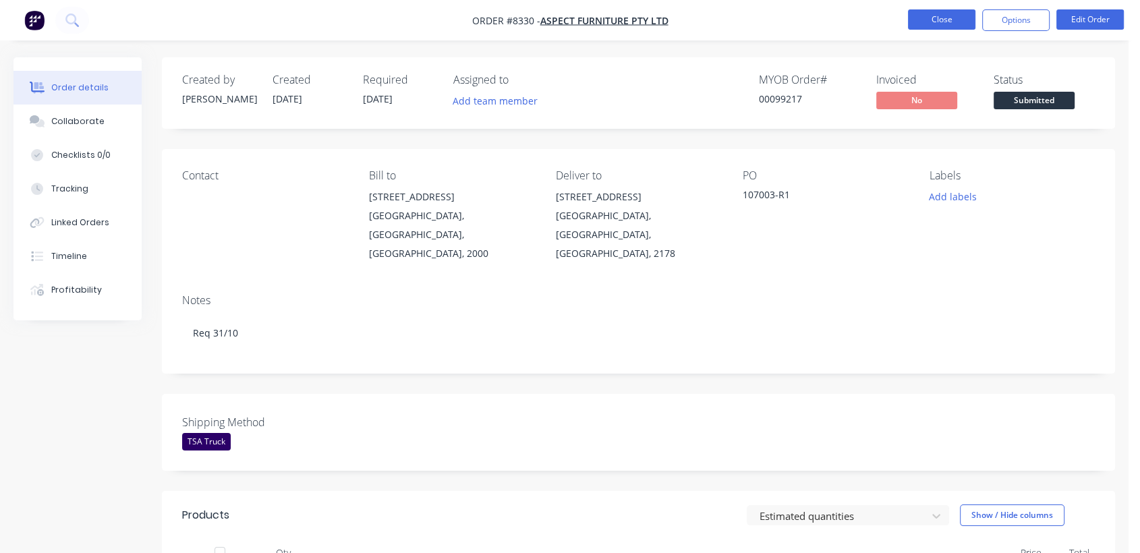
click at [950, 18] on button "Close" at bounding box center [941, 19] width 67 height 20
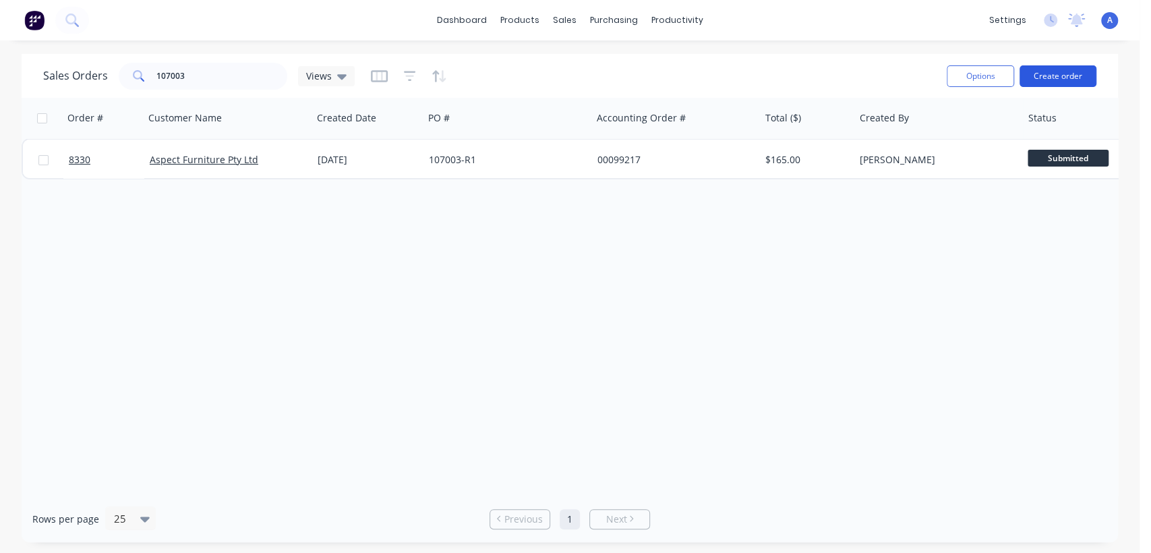
click at [1056, 74] on button "Create order" at bounding box center [1058, 76] width 77 height 22
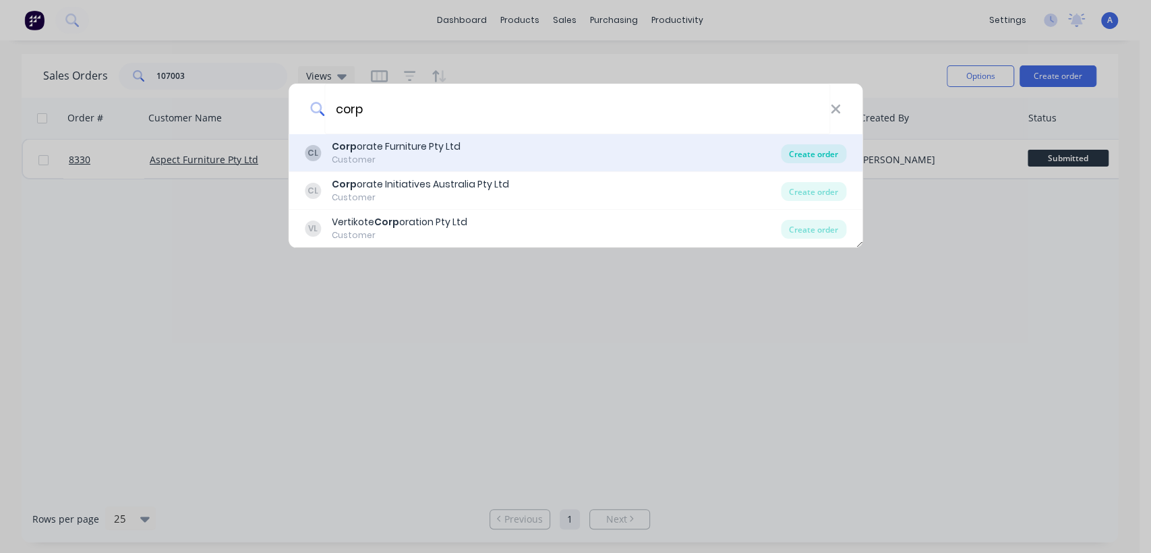
type input "corp"
click at [820, 150] on div "Create order" at bounding box center [813, 153] width 65 height 19
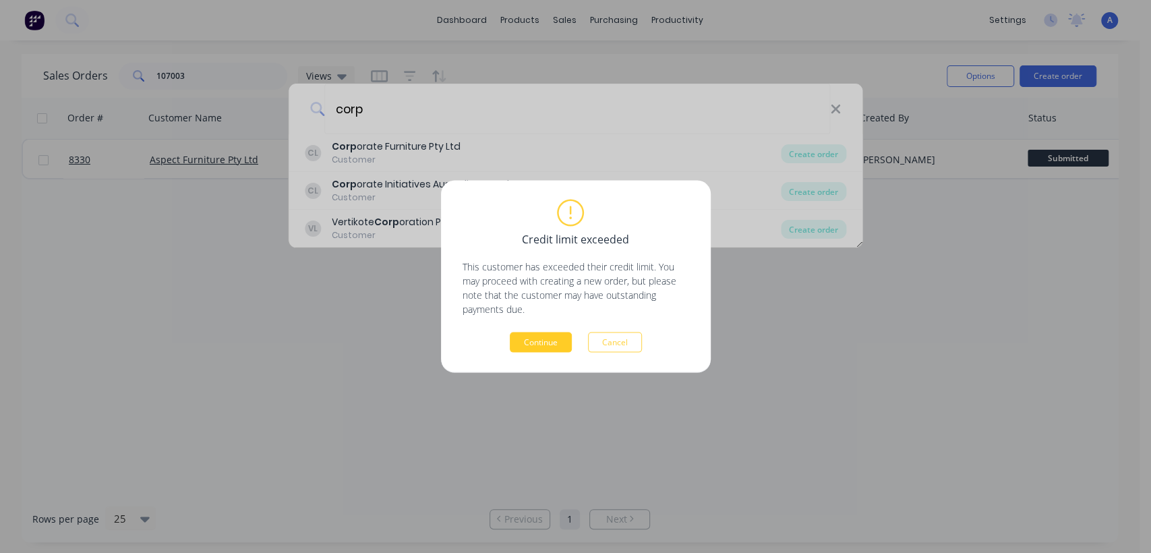
click at [537, 342] on button "Continue" at bounding box center [541, 342] width 62 height 20
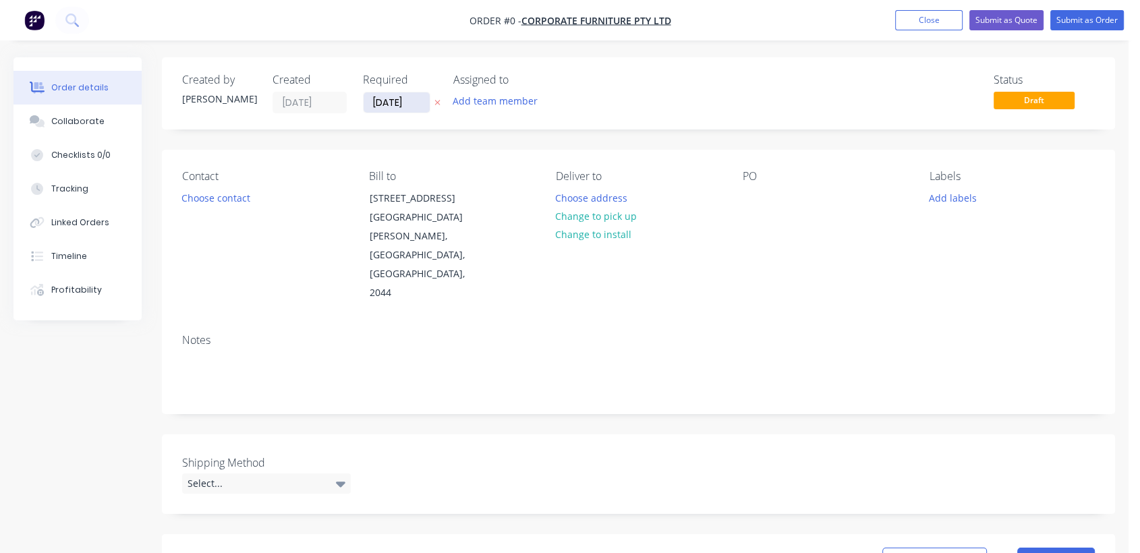
click at [413, 95] on input "[DATE]" at bounding box center [396, 102] width 66 height 20
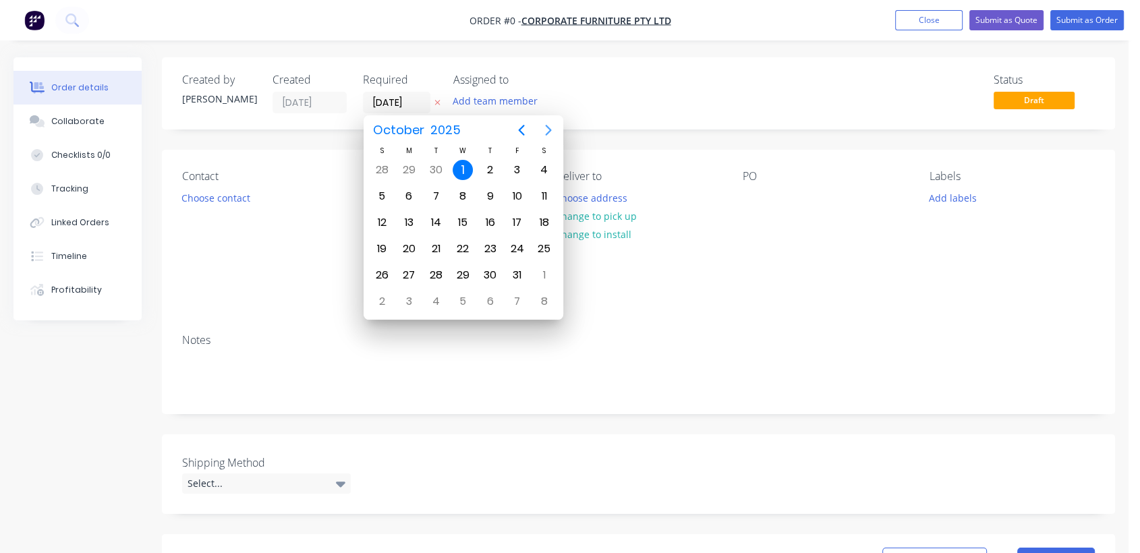
click at [552, 129] on icon "Next page" at bounding box center [548, 130] width 16 height 16
click at [519, 123] on icon "Previous page" at bounding box center [521, 130] width 16 height 16
drag, startPoint x: 464, startPoint y: 272, endPoint x: 448, endPoint y: 269, distance: 16.5
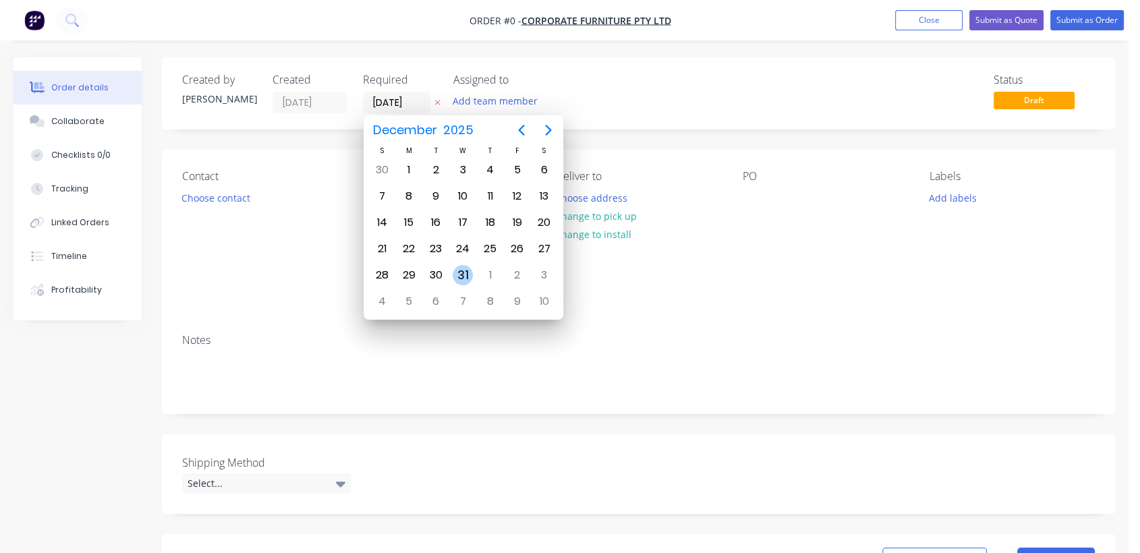
click at [464, 272] on div "31" at bounding box center [463, 275] width 20 height 20
type input "[DATE]"
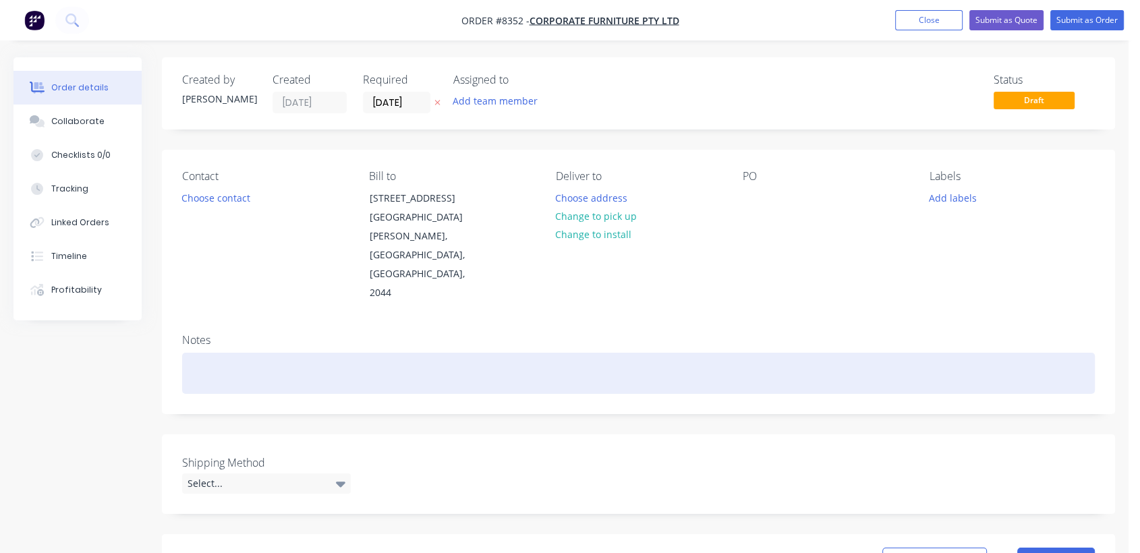
click at [215, 353] on div at bounding box center [638, 373] width 912 height 41
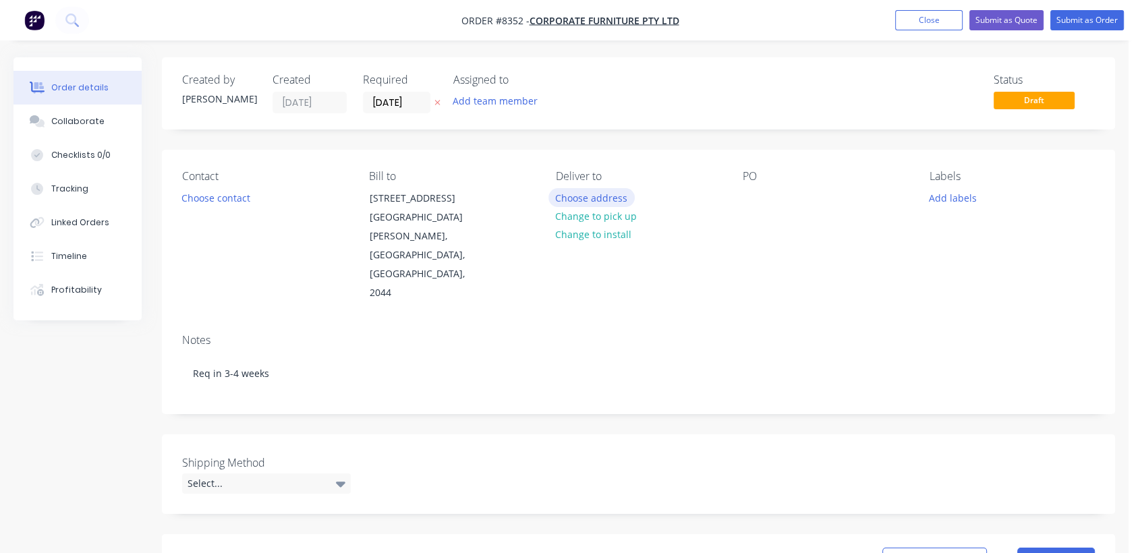
click at [600, 192] on button "Choose address" at bounding box center [591, 197] width 86 height 18
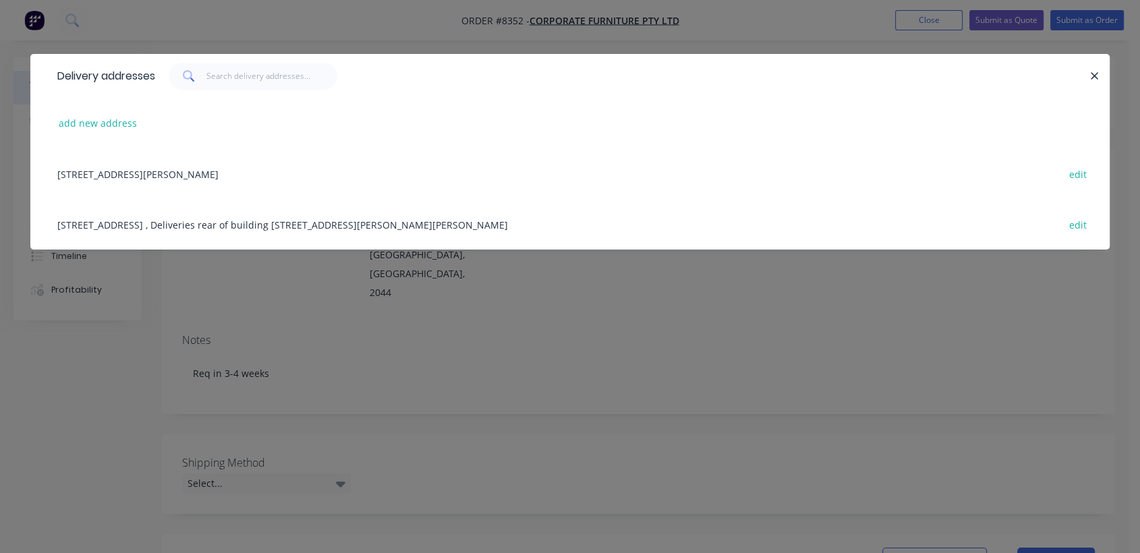
click at [166, 225] on div "[STREET_ADDRESS] , Deliveries rear of building [STREET_ADDRESS][PERSON_NAME][PE…" at bounding box center [570, 224] width 1039 height 51
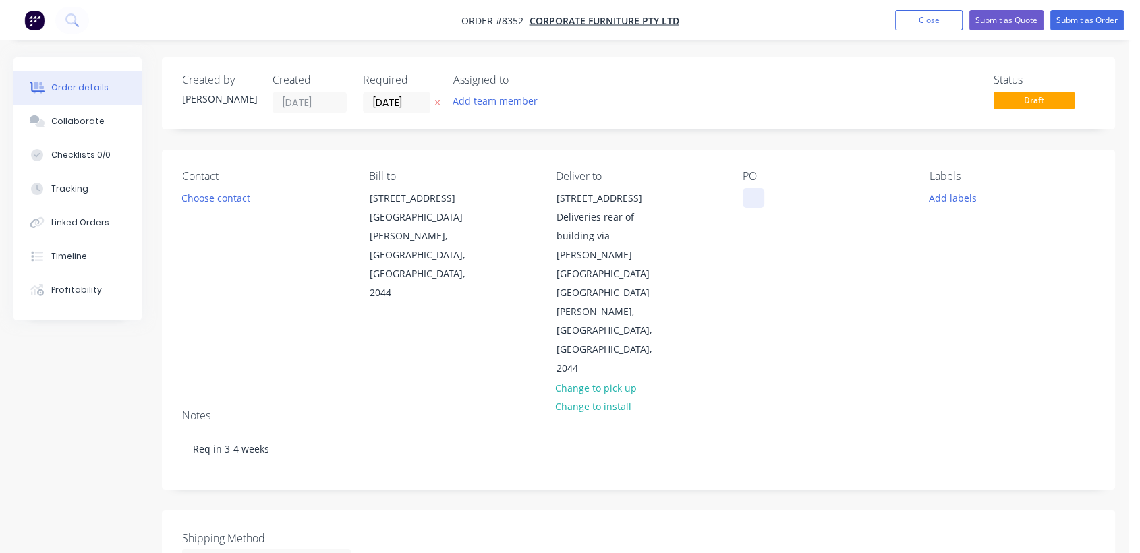
click at [755, 190] on div at bounding box center [753, 198] width 22 height 20
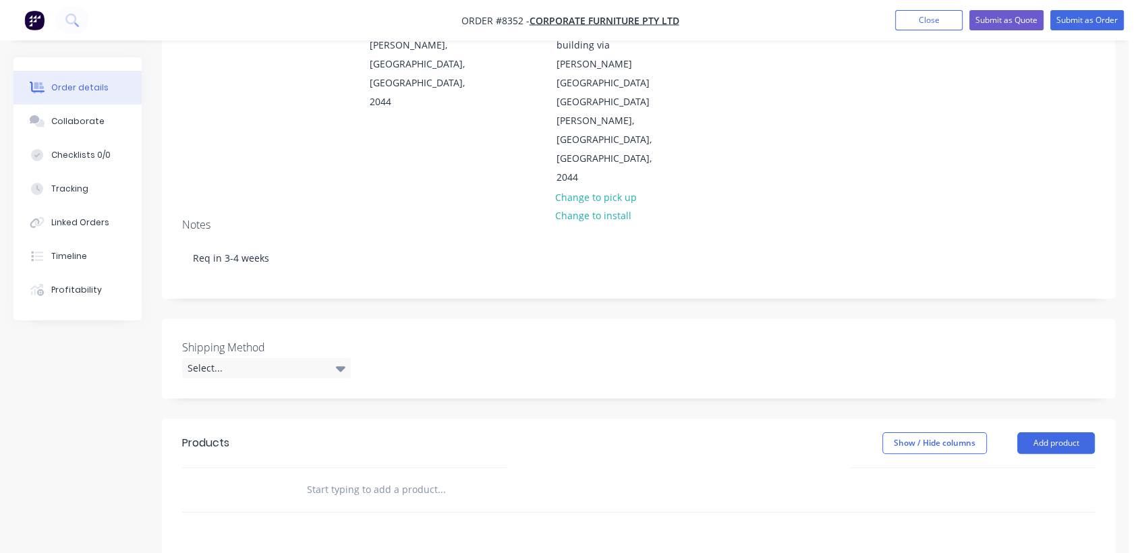
scroll to position [225, 0]
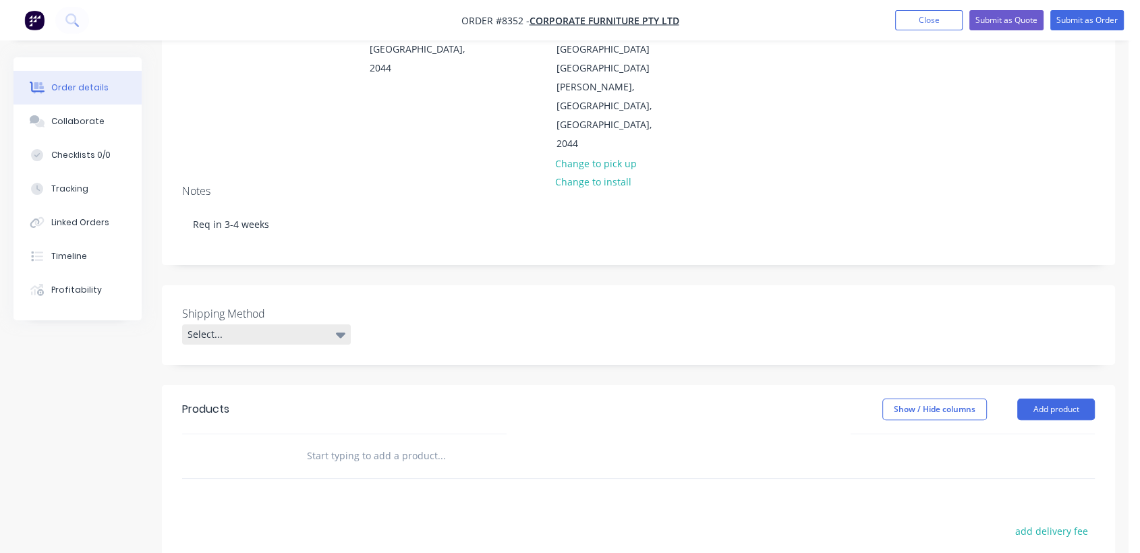
click at [312, 324] on div "Select..." at bounding box center [266, 334] width 169 height 20
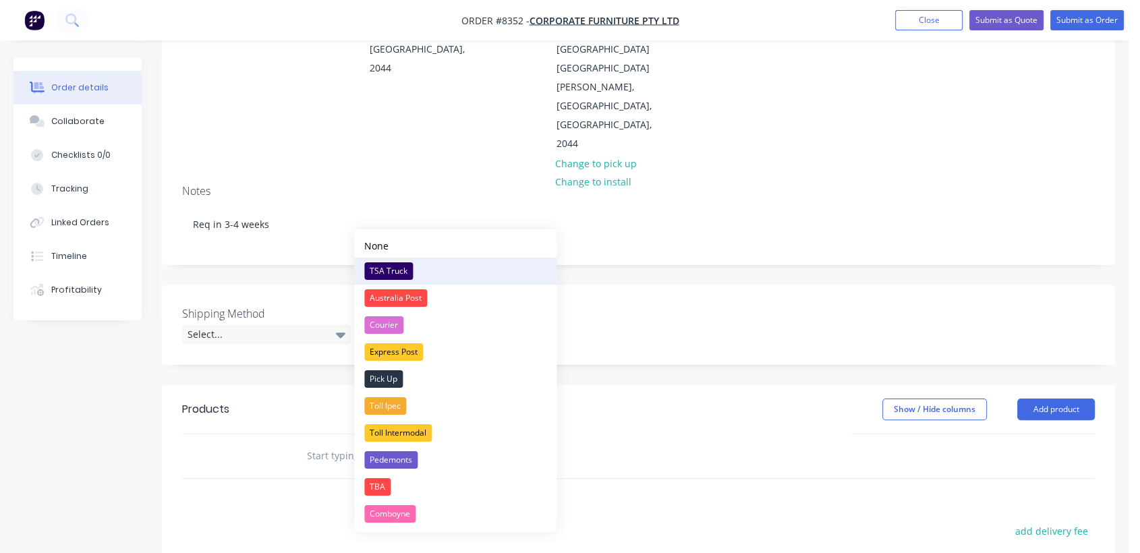
click at [376, 266] on div "TSA Truck" at bounding box center [388, 271] width 49 height 18
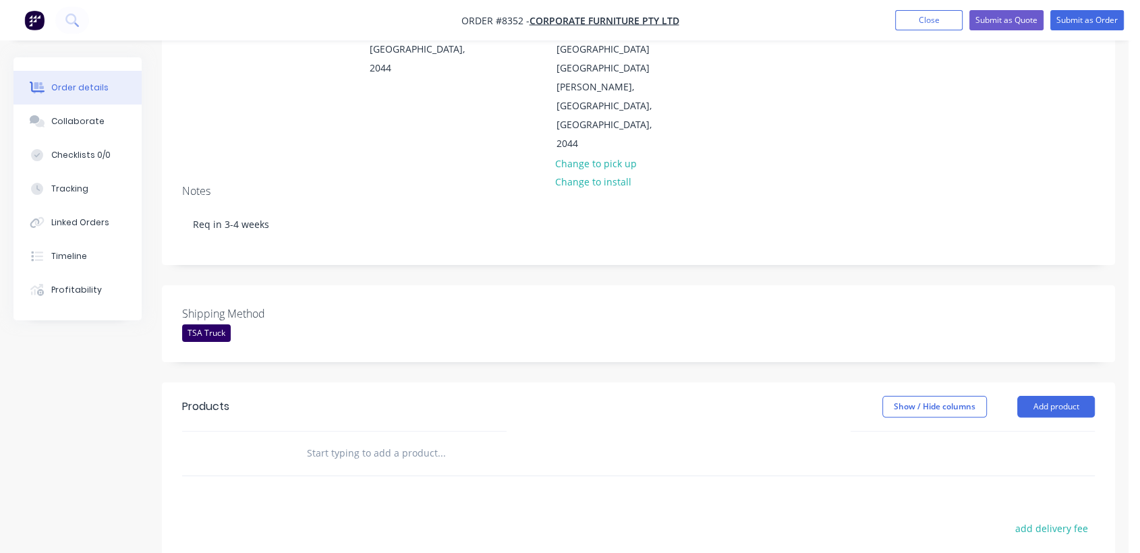
click at [356, 440] on input "text" at bounding box center [441, 453] width 270 height 27
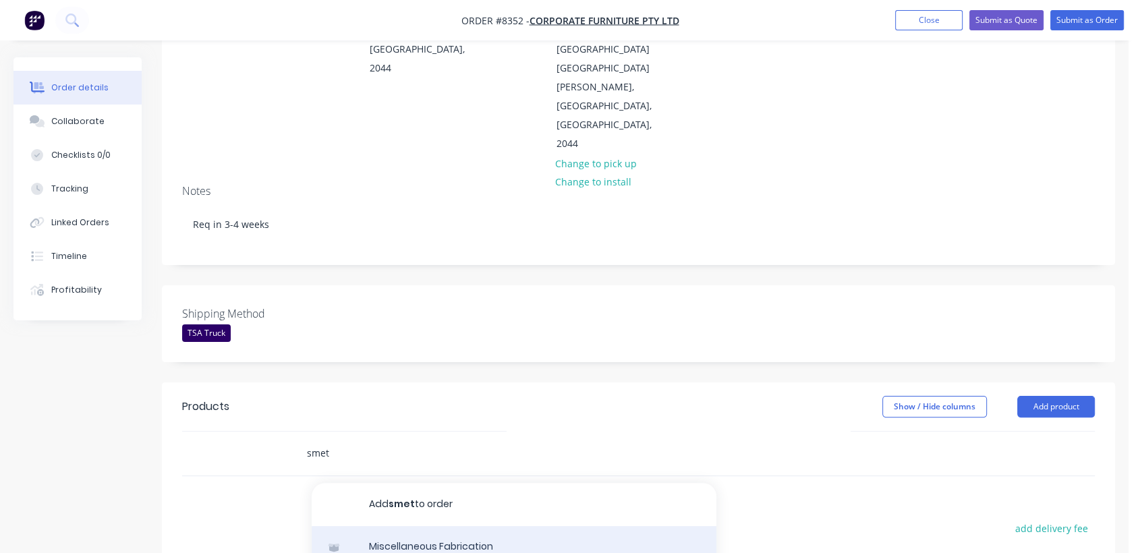
type input "smet"
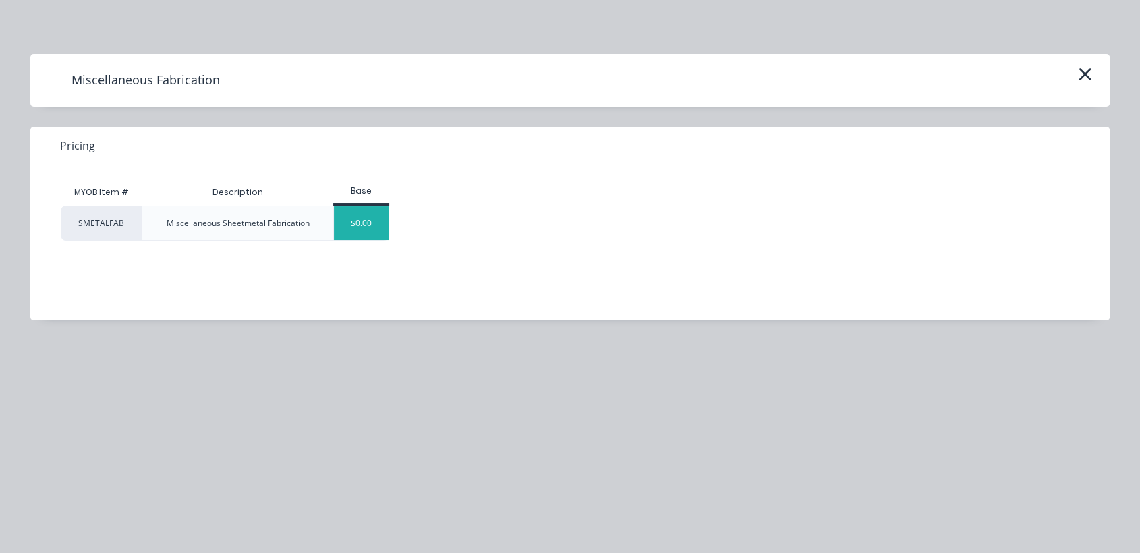
click at [353, 218] on div "$0.00" at bounding box center [361, 223] width 55 height 34
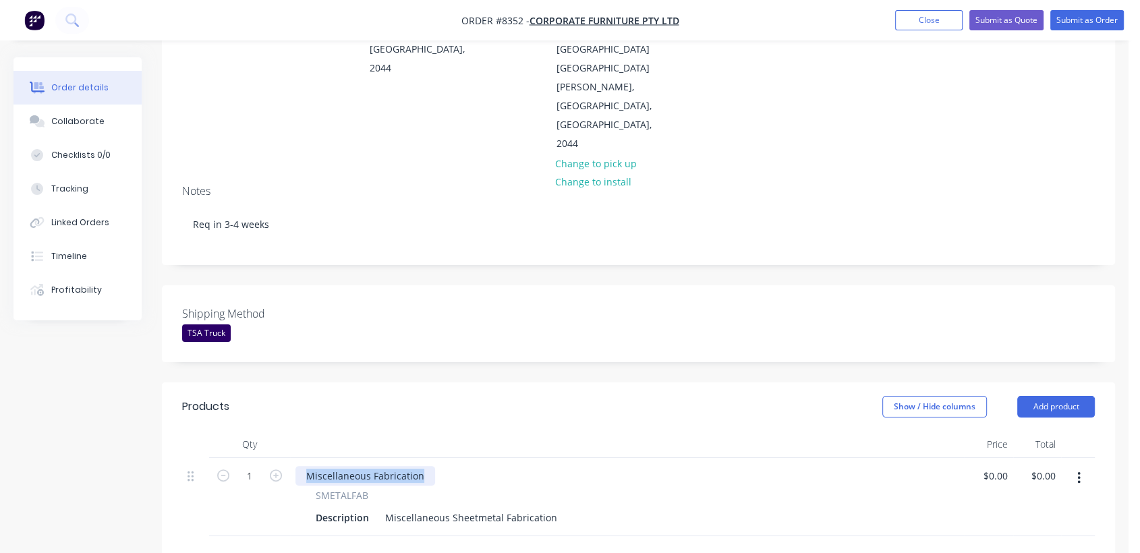
drag, startPoint x: 421, startPoint y: 379, endPoint x: 292, endPoint y: 381, distance: 128.8
click at [292, 458] on div "Miscellaneous Fabrication SMETALFAB Description Miscellaneous Sheetmetal Fabric…" at bounding box center [627, 497] width 674 height 78
drag, startPoint x: 382, startPoint y: 419, endPoint x: 561, endPoint y: 407, distance: 179.1
click at [561, 488] on div "SMETALFAB Description Miscellaneous Sheetmetal Fabrication" at bounding box center [627, 507] width 664 height 39
click at [544, 508] on div "Miscellaneous Sheetmetal Fabrication" at bounding box center [471, 518] width 183 height 20
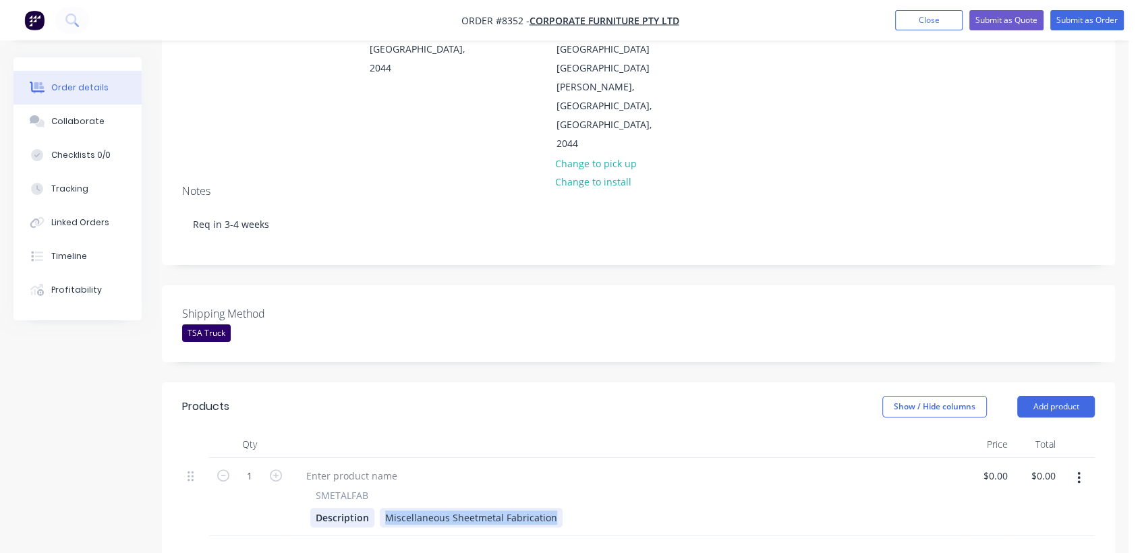
drag, startPoint x: 553, startPoint y: 423, endPoint x: 372, endPoint y: 413, distance: 181.7
click at [372, 508] on div "Description Miscellaneous Sheetmetal Fabrication" at bounding box center [624, 518] width 629 height 20
paste div
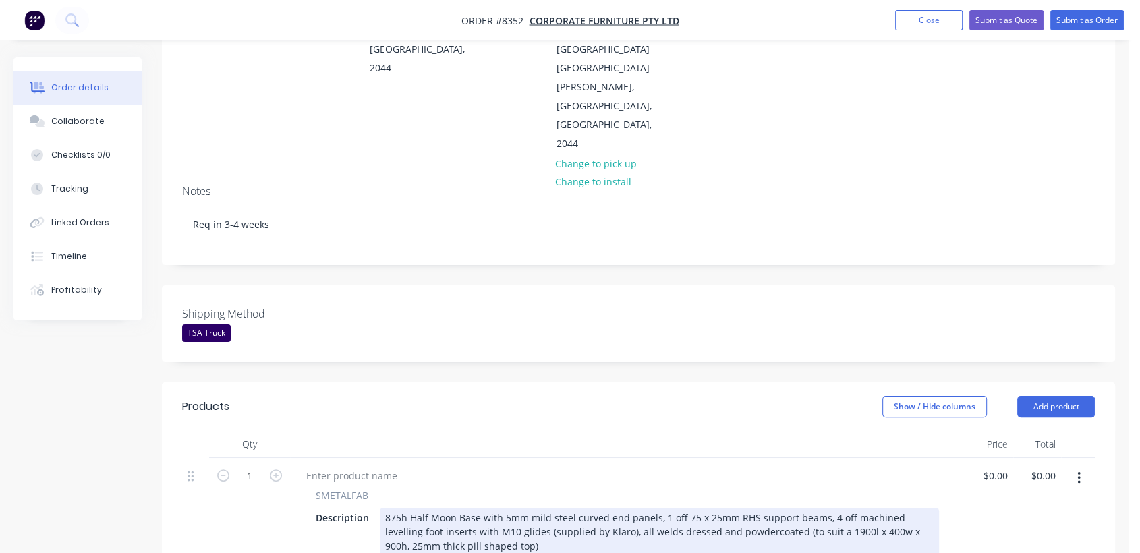
click at [807, 508] on div "875h Half Moon Base with 5mm mild steel curved end panels, 1 off 75 x 25mm RHS …" at bounding box center [659, 532] width 559 height 48
click at [835, 508] on div "875h Half Moon Base with 5mm mild steel curved end panels, 1 off 75 x 25mm RHS …" at bounding box center [659, 532] width 559 height 48
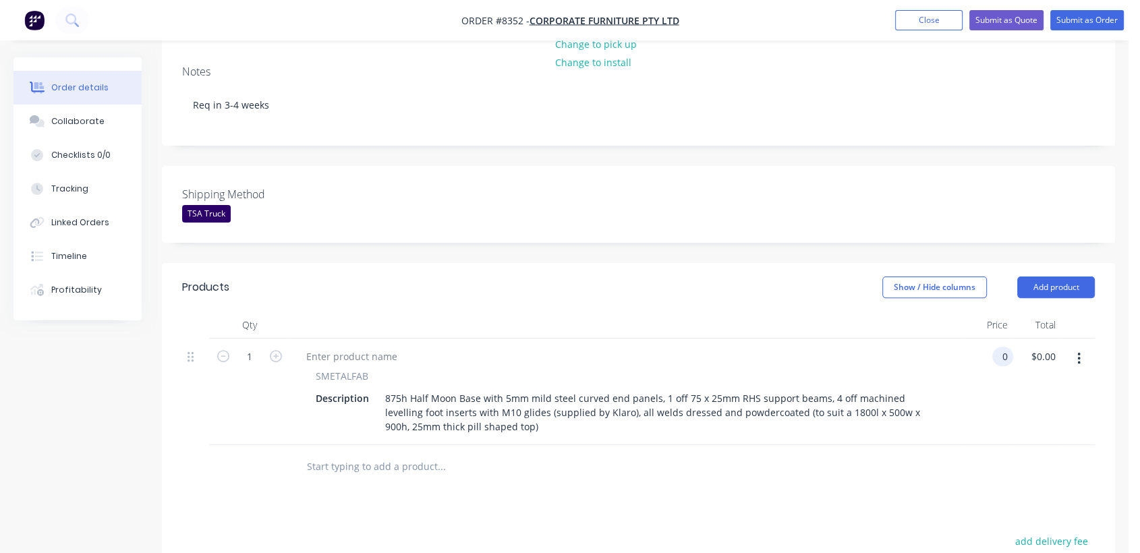
scroll to position [374, 0]
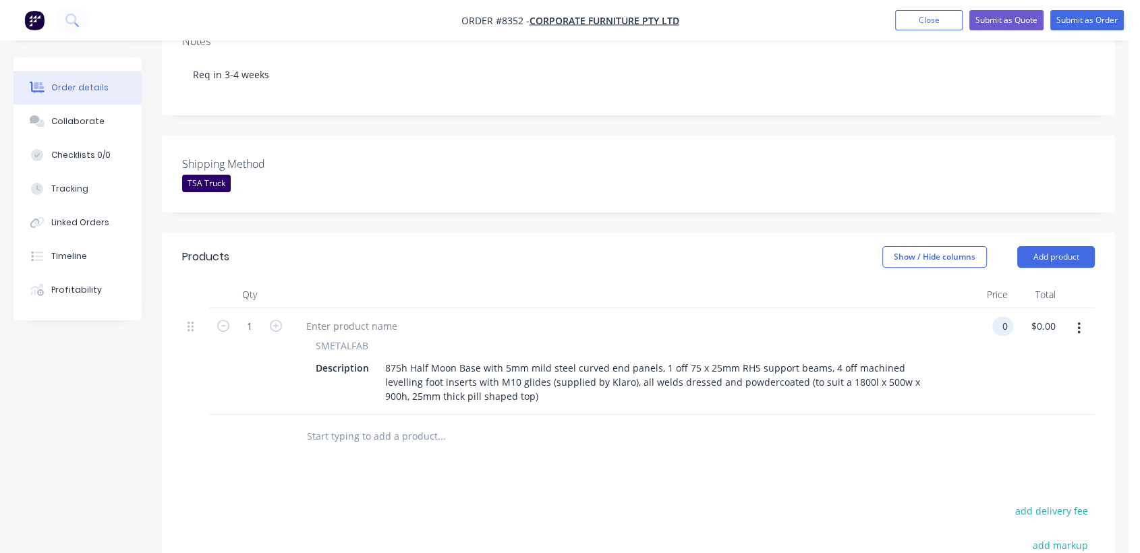
type input "$0.00"
click at [383, 423] on input "text" at bounding box center [441, 436] width 270 height 27
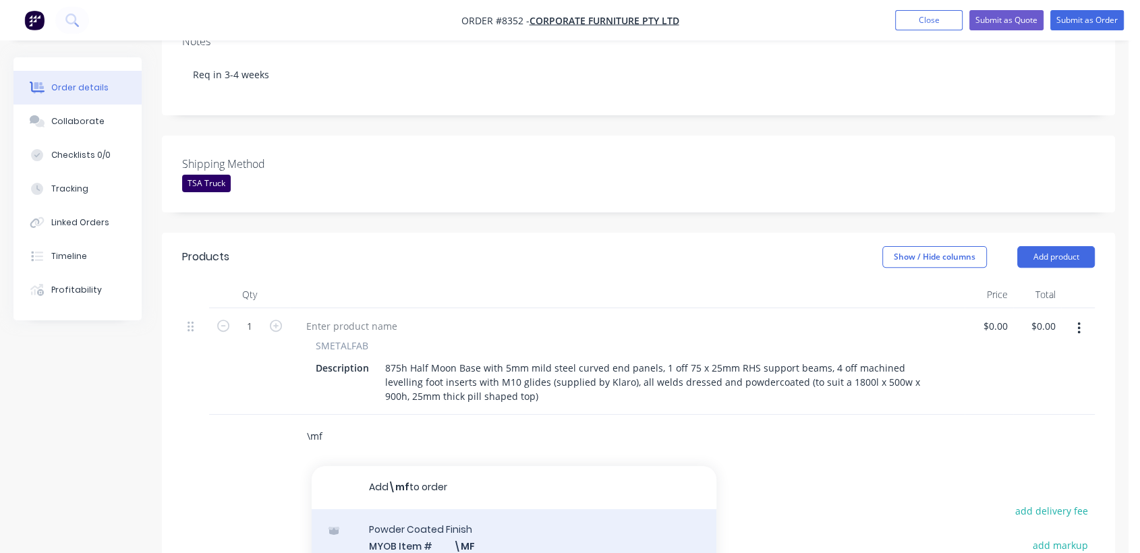
type input "\mf"
click at [463, 509] on div "Powder Coated Finish MYOB Item # \MF Colour FINISH: Standard Interpon or Dulux …" at bounding box center [514, 554] width 405 height 91
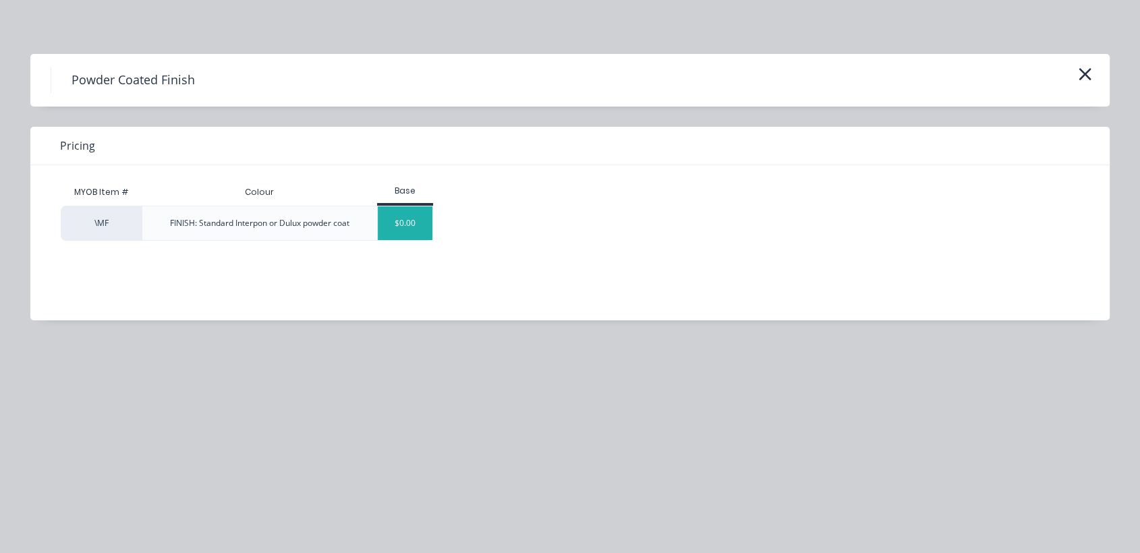
click at [405, 218] on div "$0.00" at bounding box center [405, 223] width 55 height 34
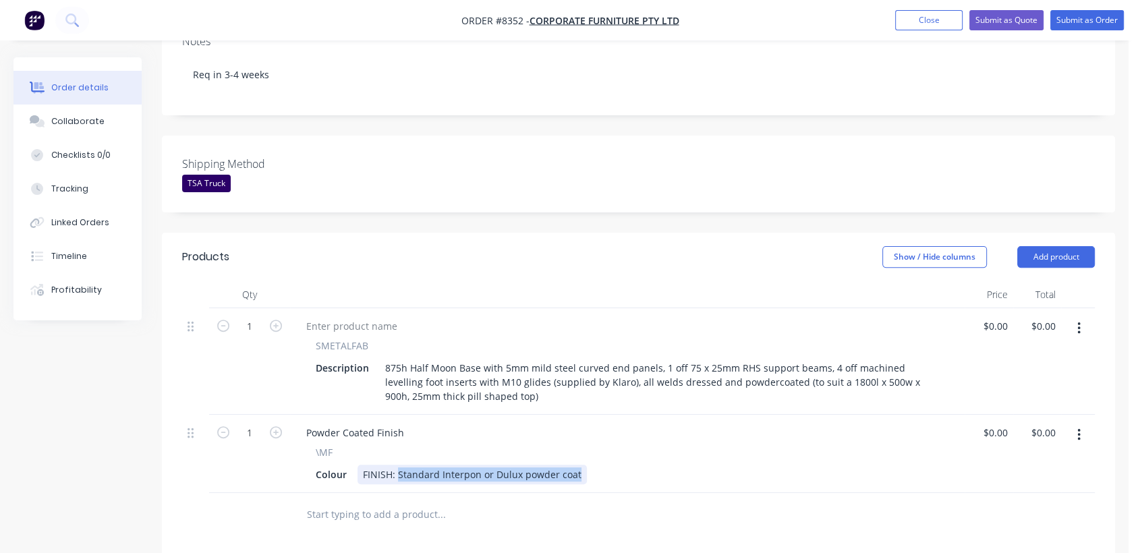
drag, startPoint x: 395, startPoint y: 375, endPoint x: 670, endPoint y: 374, distance: 275.2
click at [670, 465] on div "Colour FINISH: Standard Interpon or Dulux powder coat" at bounding box center [624, 475] width 629 height 20
type input "$0.00"
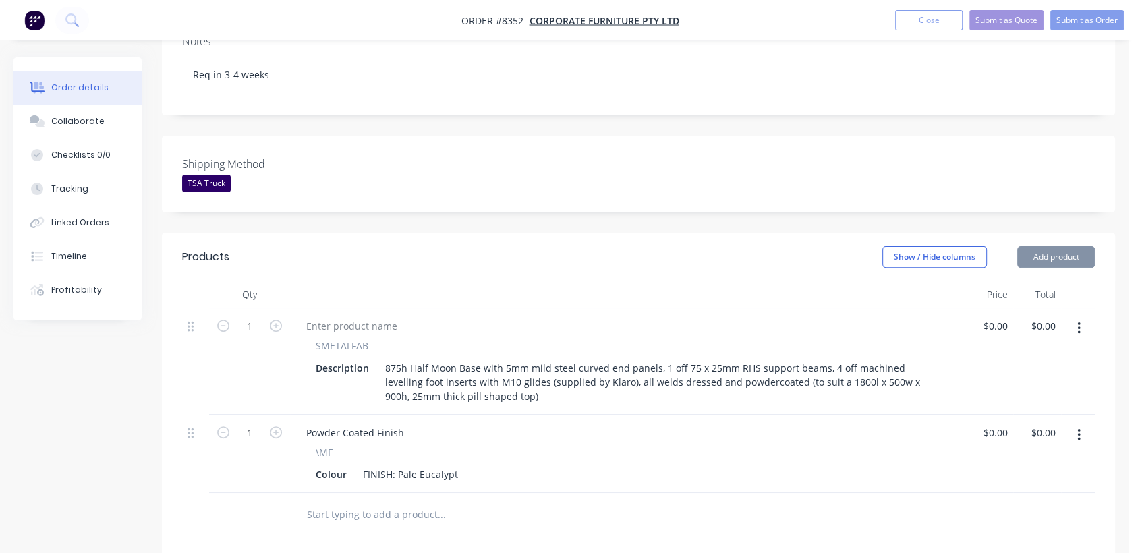
click at [401, 501] on input "text" at bounding box center [441, 514] width 270 height 27
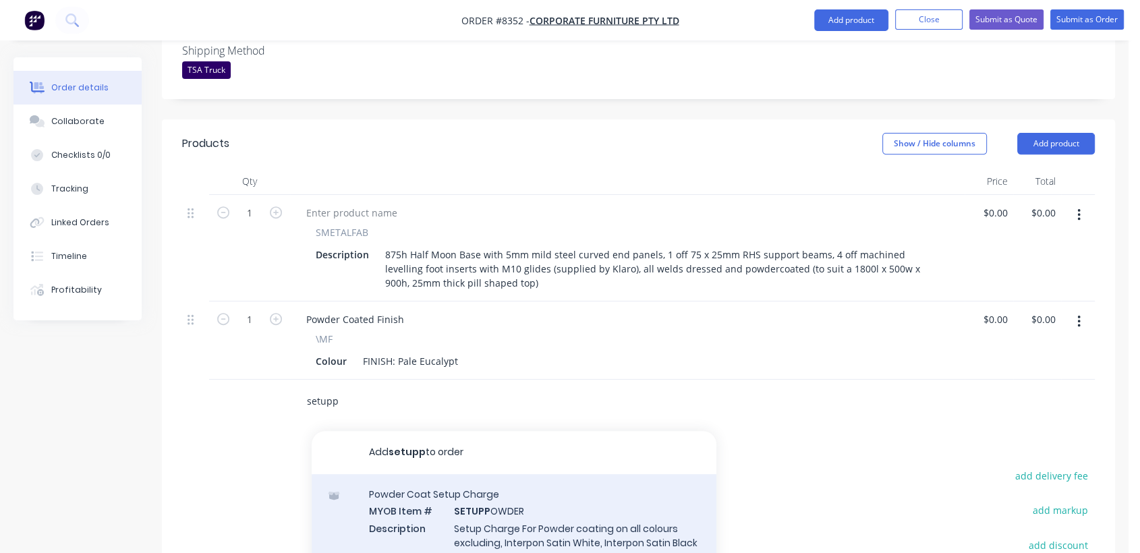
scroll to position [524, 0]
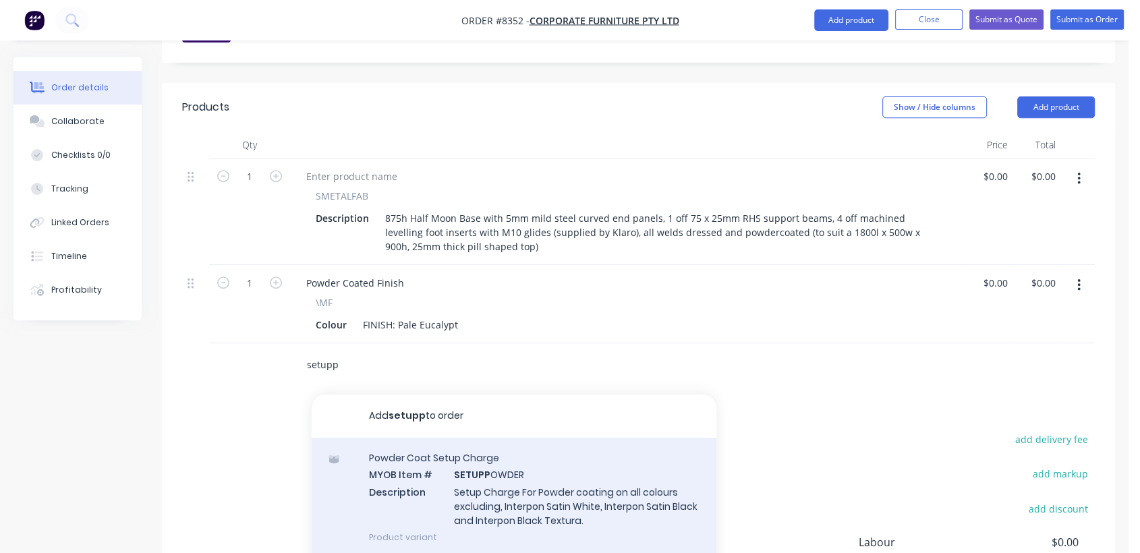
type input "setupp"
click at [507, 438] on div "Powder Coat Setup Charge MYOB Item # SETUPP OWDER Description Setup Charge For …" at bounding box center [514, 497] width 405 height 119
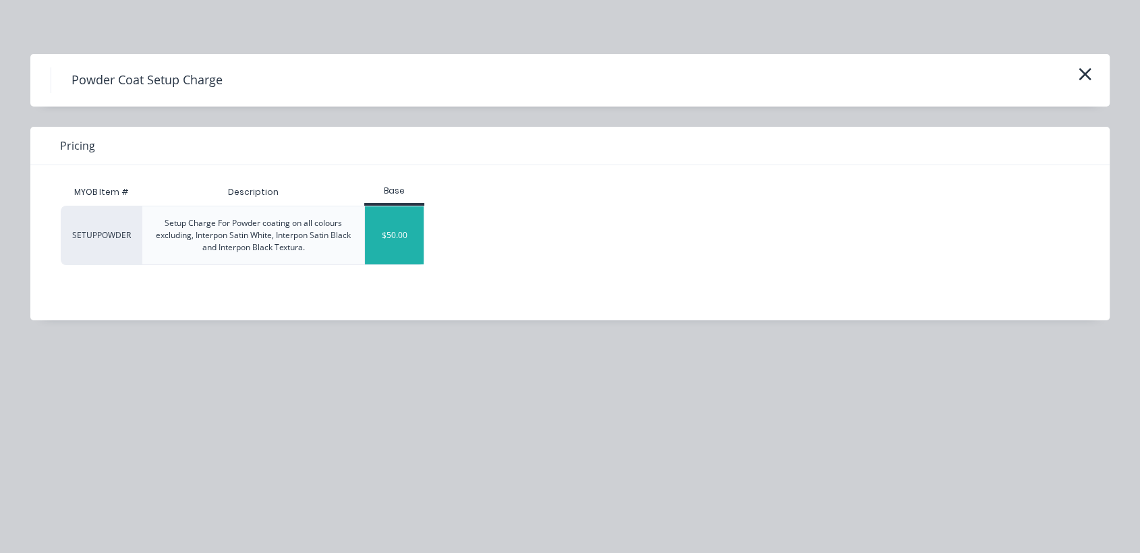
click at [393, 220] on div "$50.00" at bounding box center [394, 235] width 59 height 58
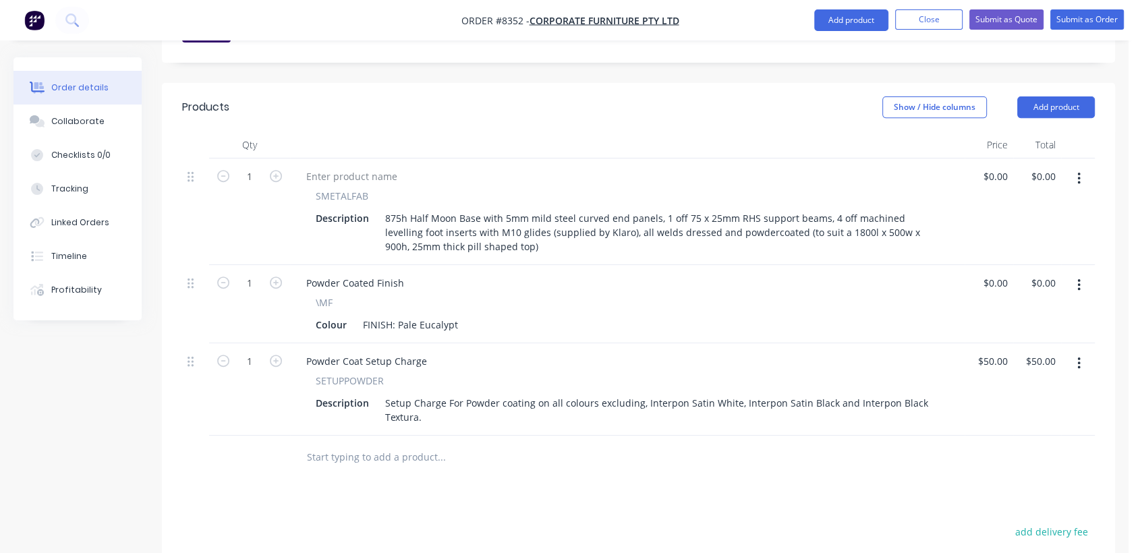
click at [407, 444] on input "text" at bounding box center [441, 457] width 270 height 27
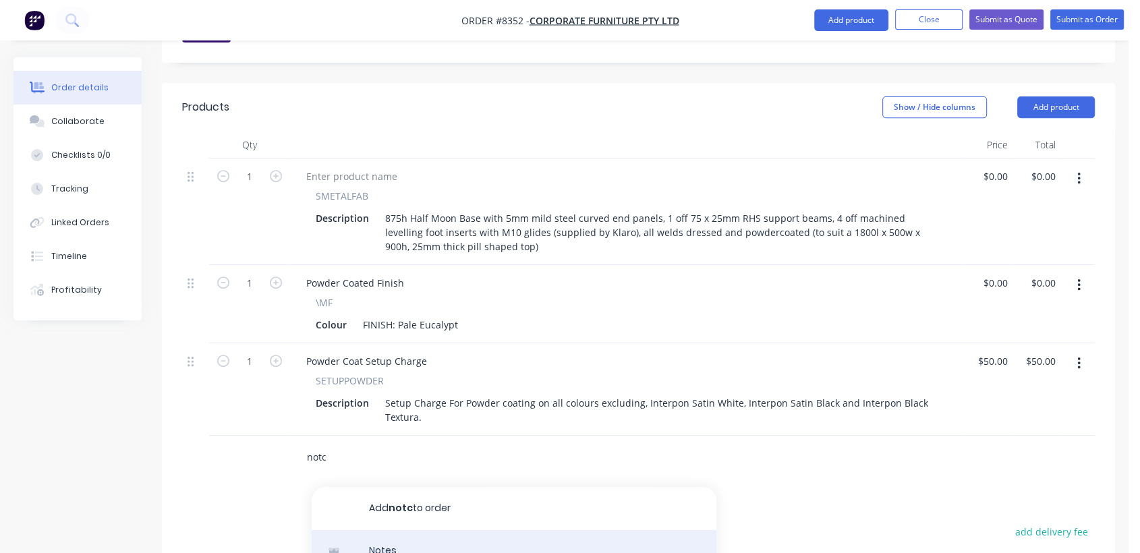
type input "notc"
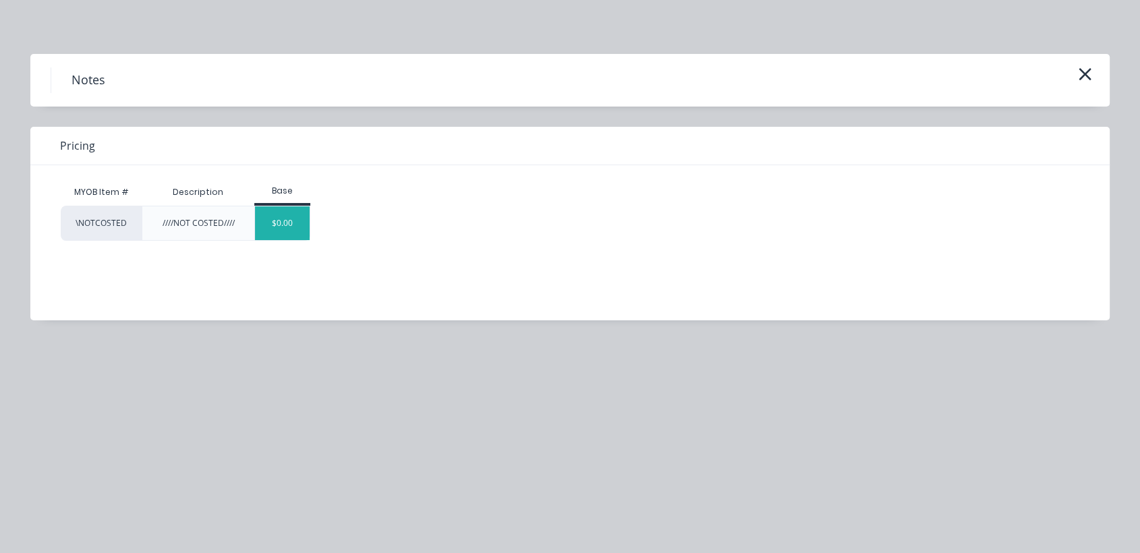
click at [264, 228] on div "$0.00" at bounding box center [282, 223] width 55 height 34
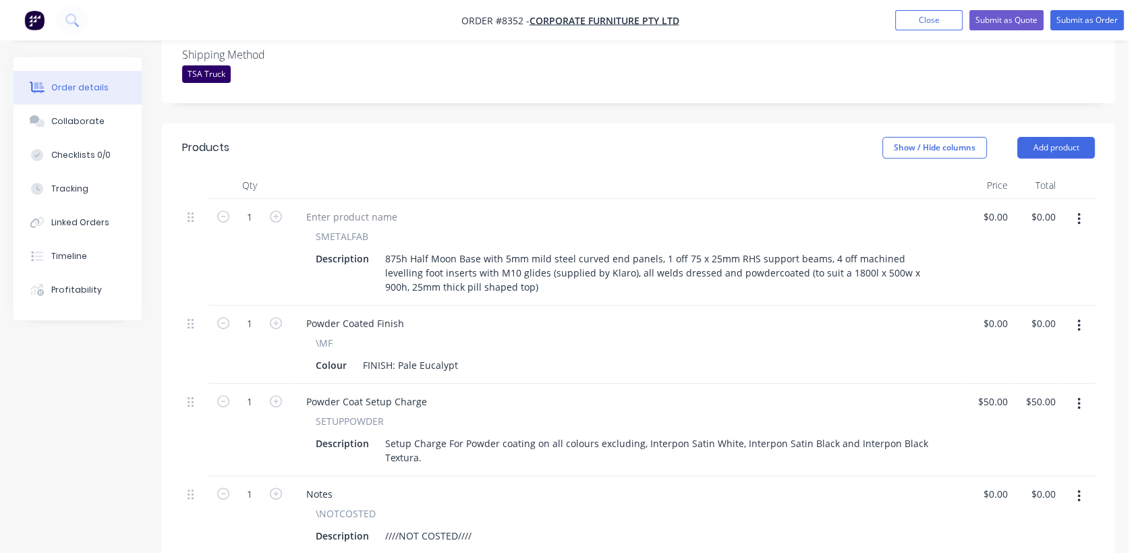
scroll to position [449, 0]
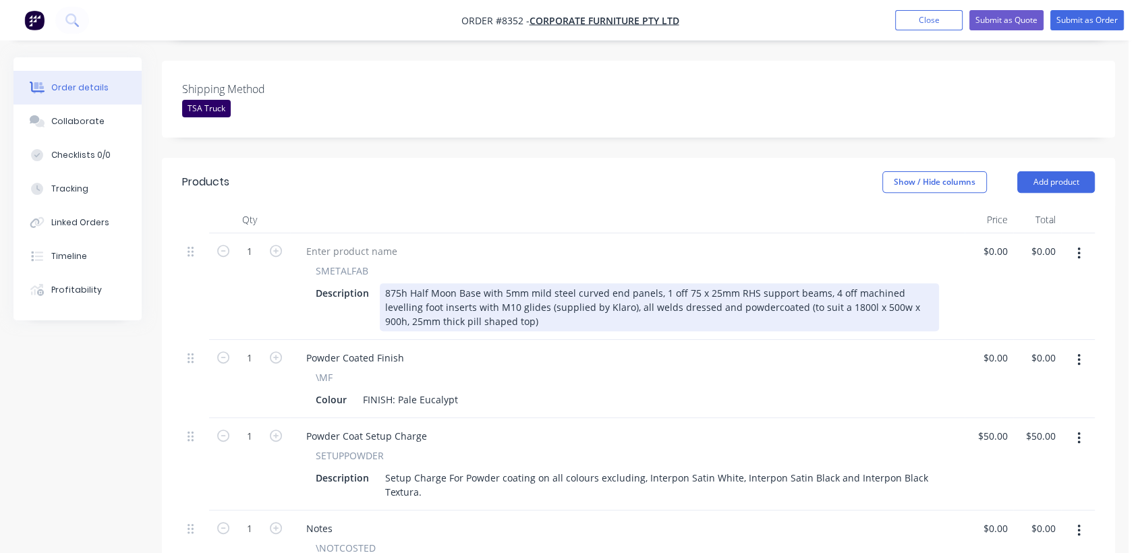
click at [503, 283] on div "875h Half Moon Base with 5mm mild steel curved end panels, 1 off 75 x 25mm RHS …" at bounding box center [659, 307] width 559 height 48
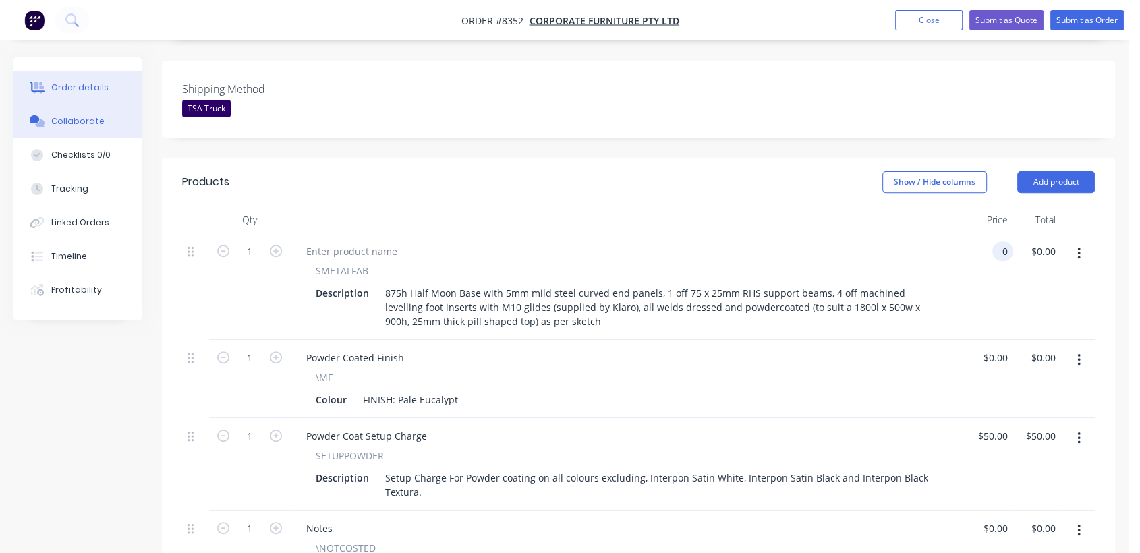
type input "$0.00"
click at [83, 127] on div "Collaborate" at bounding box center [77, 121] width 53 height 12
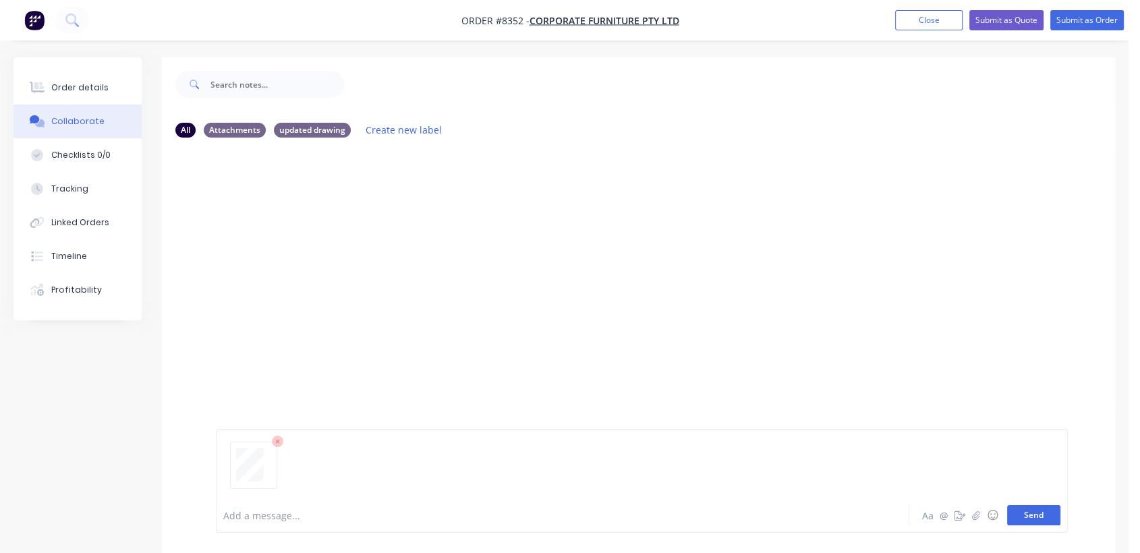
click at [1053, 514] on button "Send" at bounding box center [1033, 515] width 53 height 20
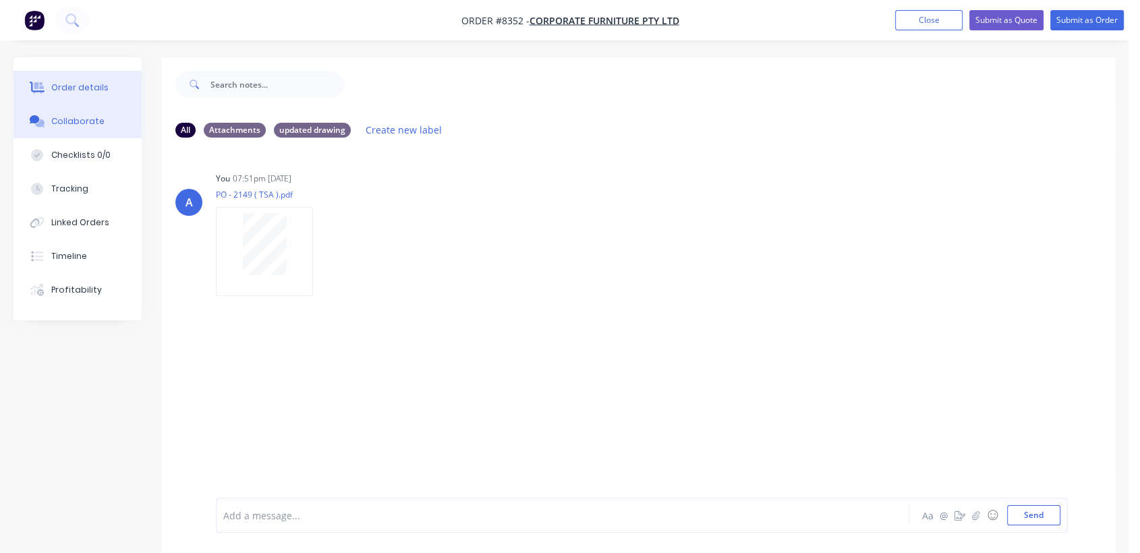
click at [106, 84] on button "Order details" at bounding box center [77, 88] width 128 height 34
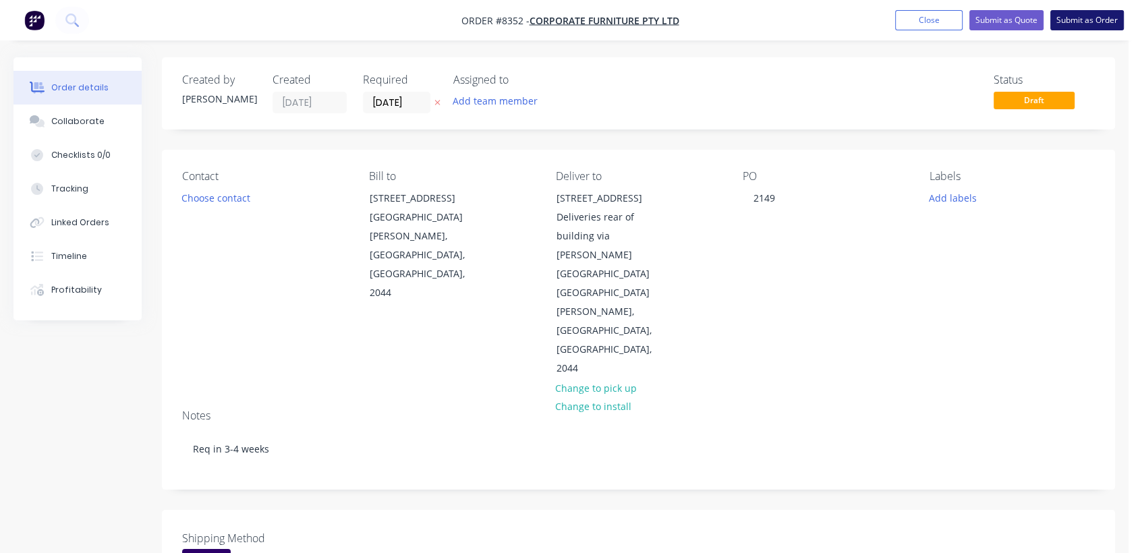
click at [1081, 26] on button "Submit as Order" at bounding box center [1087, 20] width 74 height 20
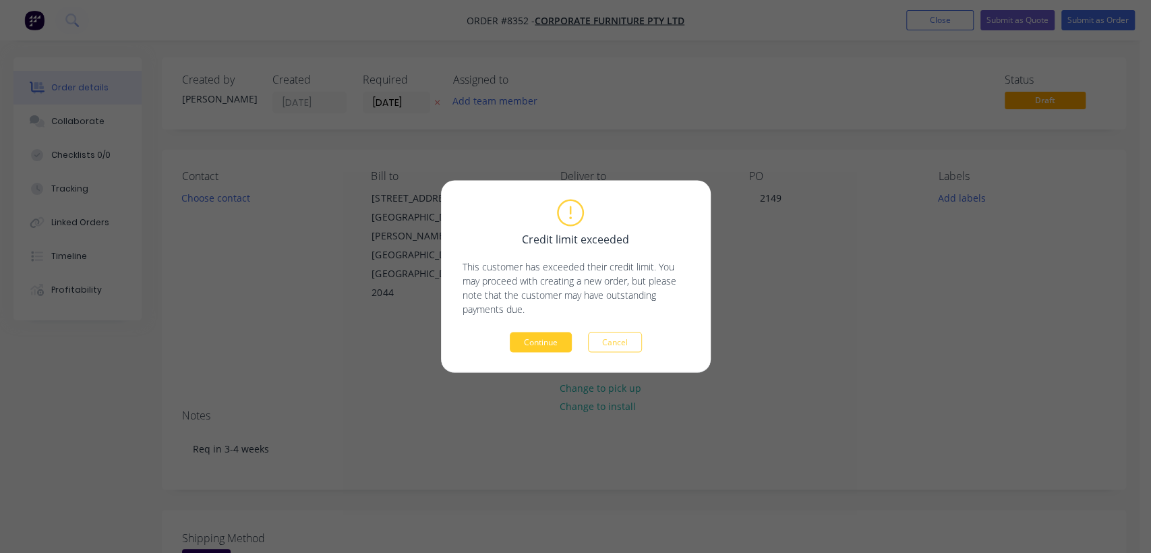
click at [557, 336] on button "Continue" at bounding box center [541, 342] width 62 height 20
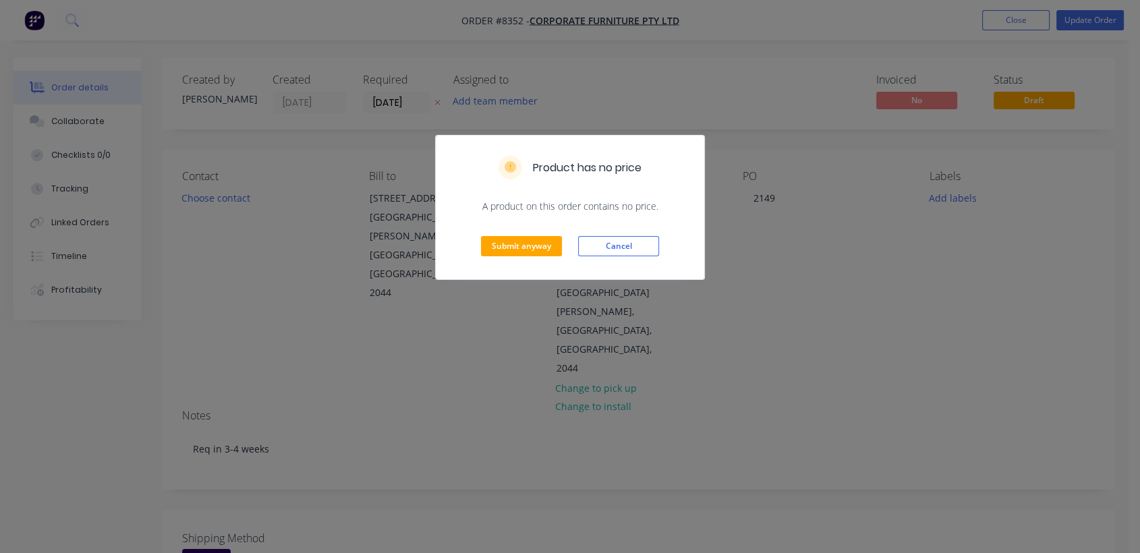
click at [502, 258] on div "Submit anyway Cancel" at bounding box center [570, 246] width 268 height 66
click at [503, 242] on button "Submit anyway" at bounding box center [521, 246] width 81 height 20
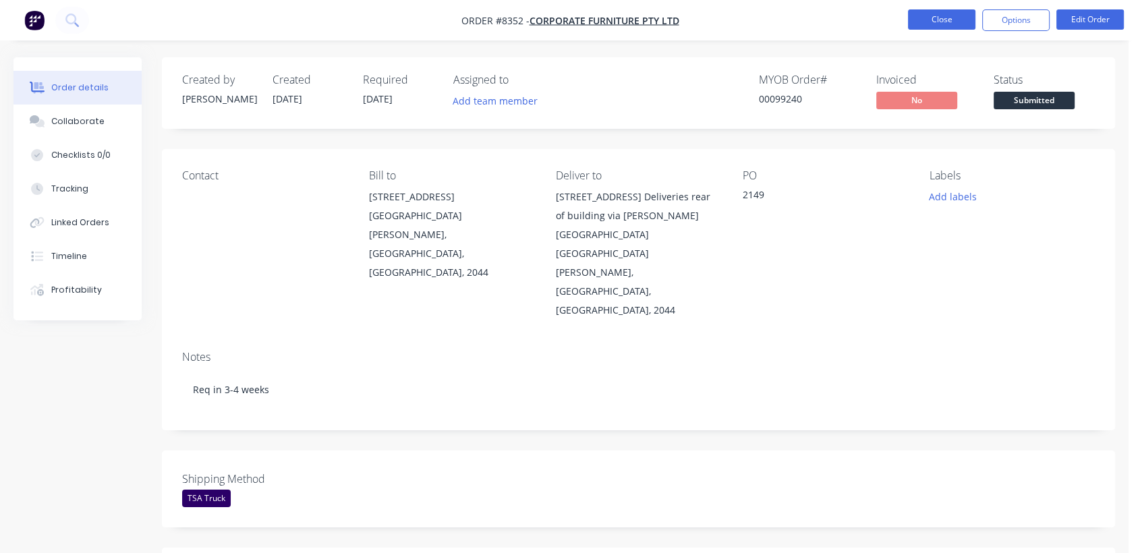
click at [942, 23] on button "Close" at bounding box center [941, 19] width 67 height 20
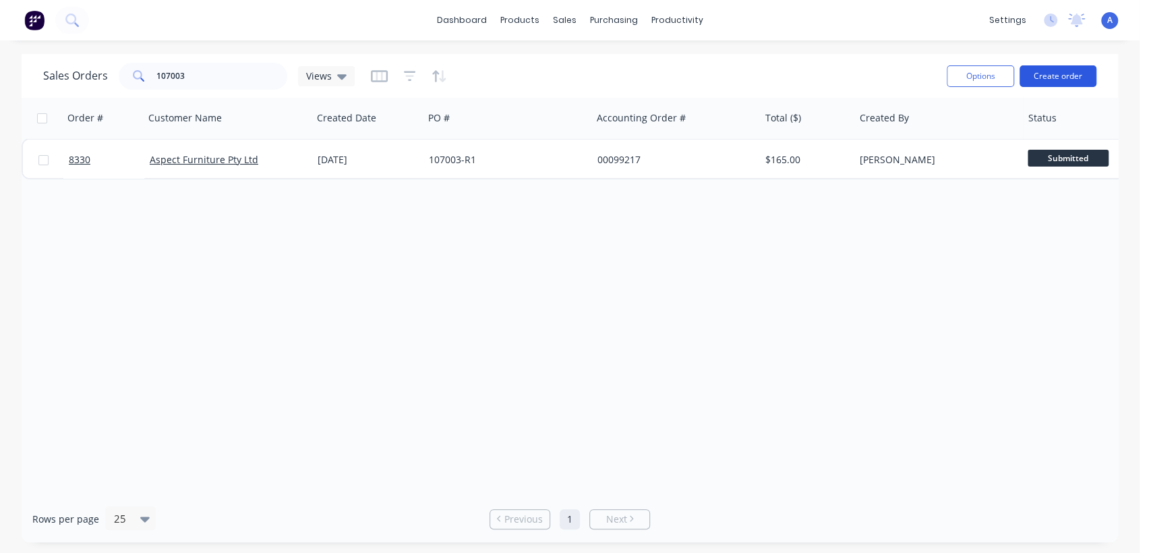
click at [1049, 65] on button "Create order" at bounding box center [1058, 76] width 77 height 22
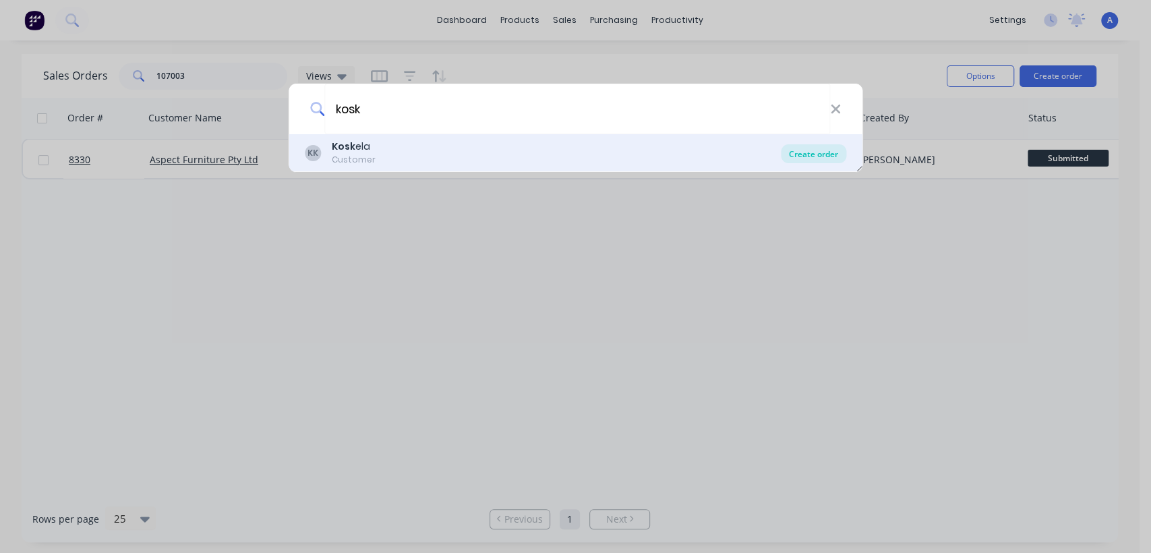
type input "kosk"
click at [825, 154] on div "Create order" at bounding box center [813, 153] width 65 height 19
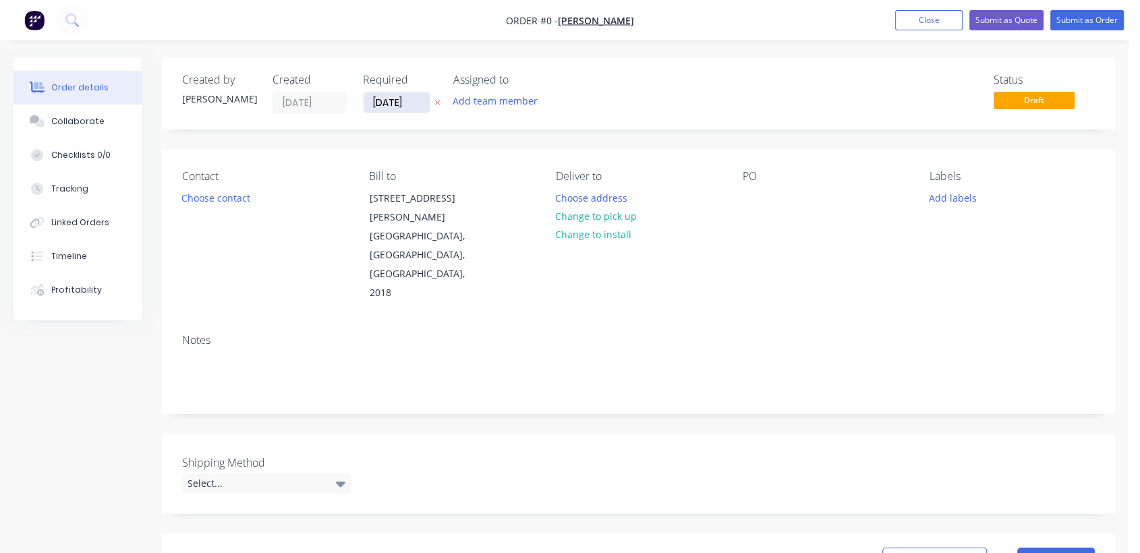
click at [414, 94] on input "[DATE]" at bounding box center [396, 102] width 66 height 20
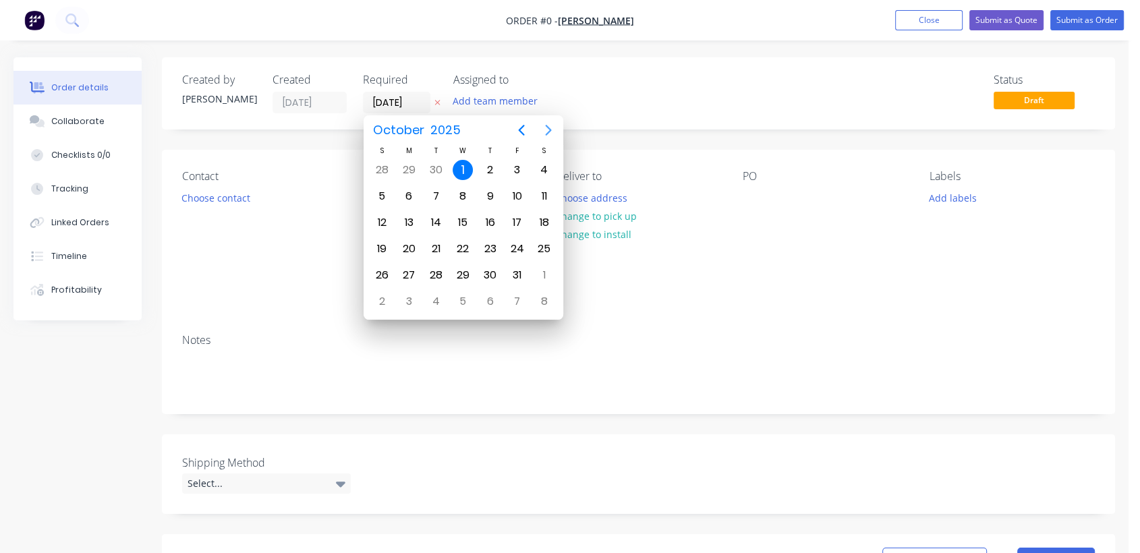
click at [545, 125] on icon "Next page" at bounding box center [548, 130] width 6 height 11
click at [458, 269] on div "31" at bounding box center [463, 275] width 20 height 20
type input "[DATE]"
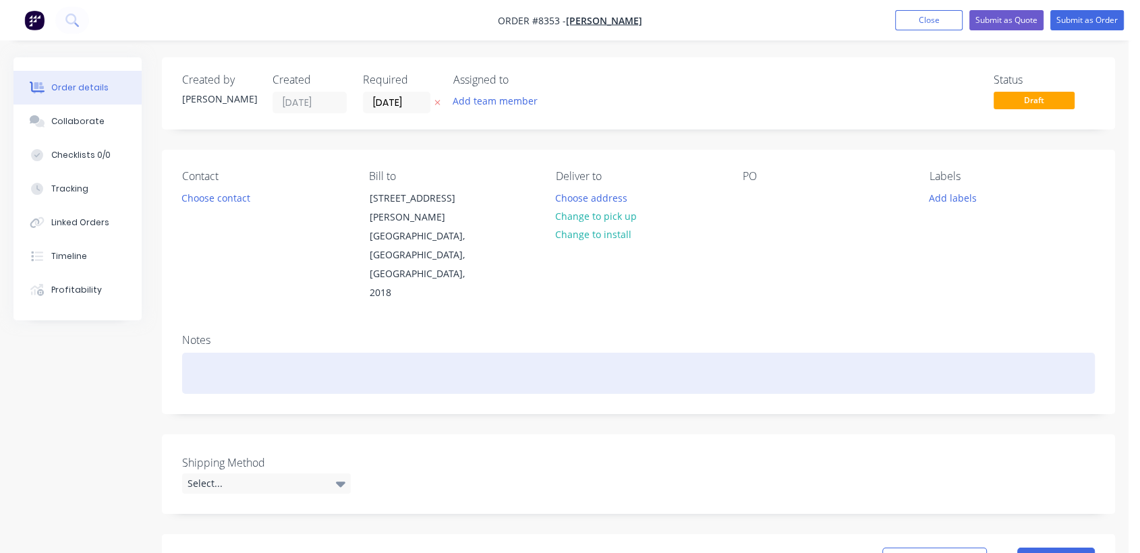
click at [216, 353] on div at bounding box center [638, 373] width 912 height 41
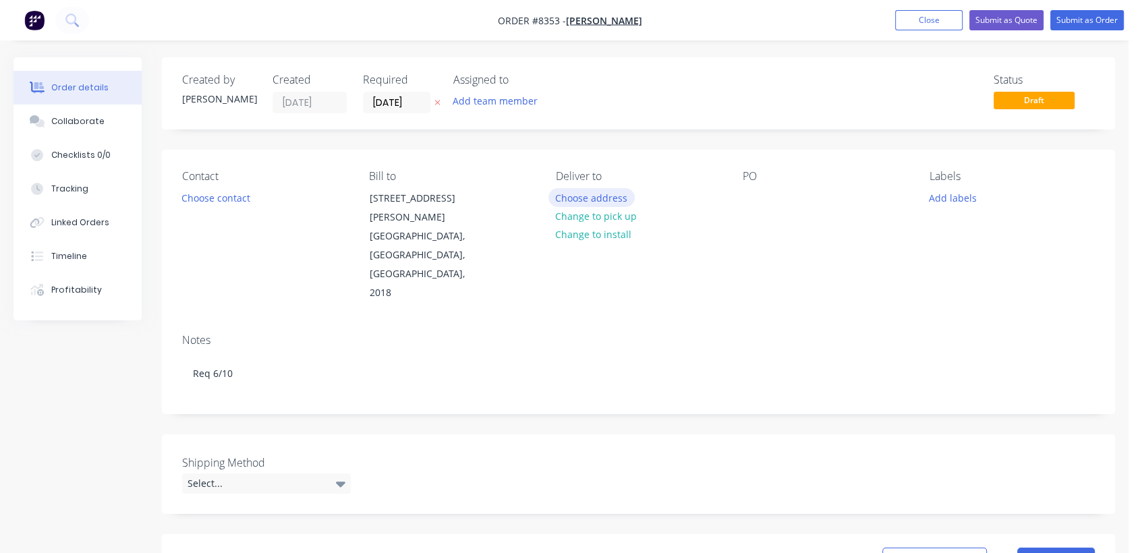
click at [581, 196] on button "Choose address" at bounding box center [591, 197] width 86 height 18
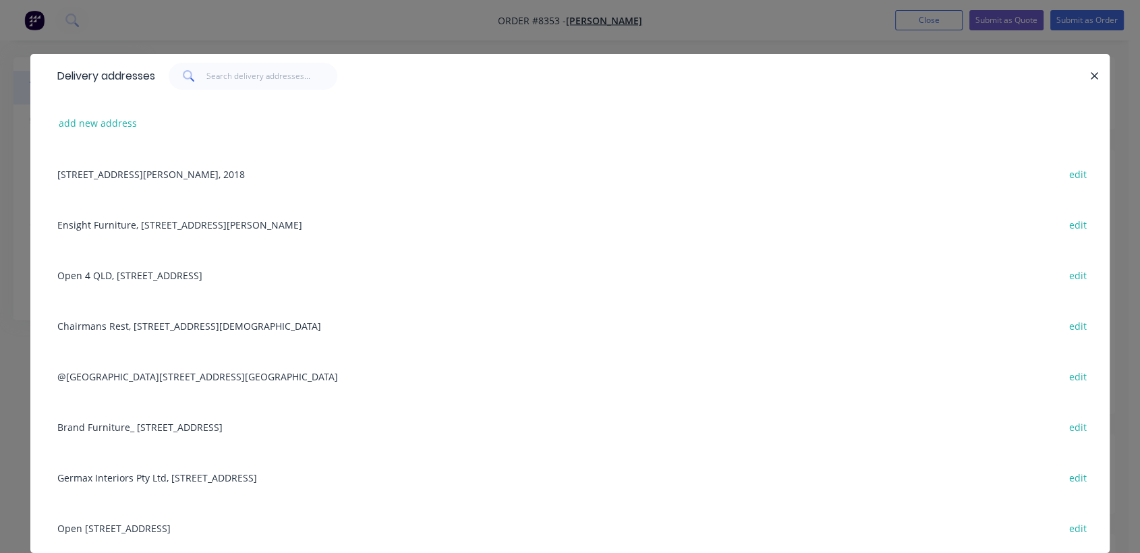
scroll to position [39, 0]
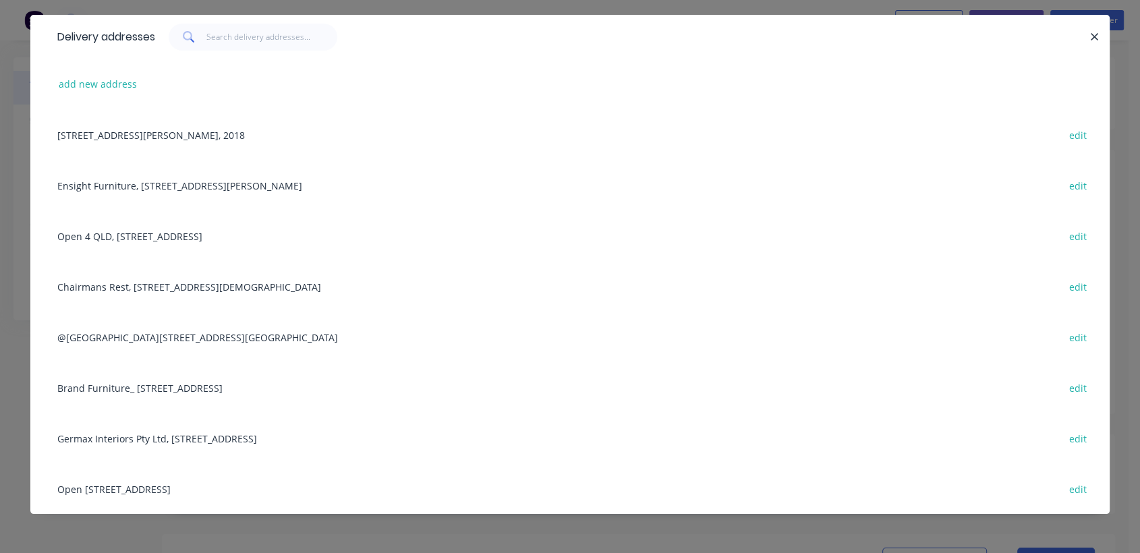
click at [164, 485] on div "Open [STREET_ADDRESS] edit" at bounding box center [570, 488] width 1039 height 51
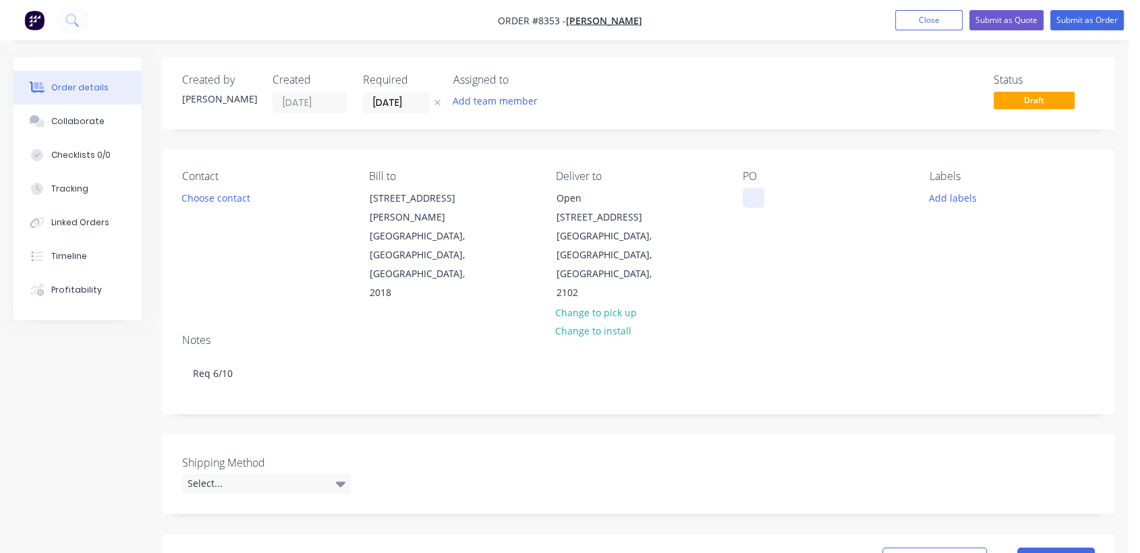
click at [749, 200] on div at bounding box center [753, 198] width 22 height 20
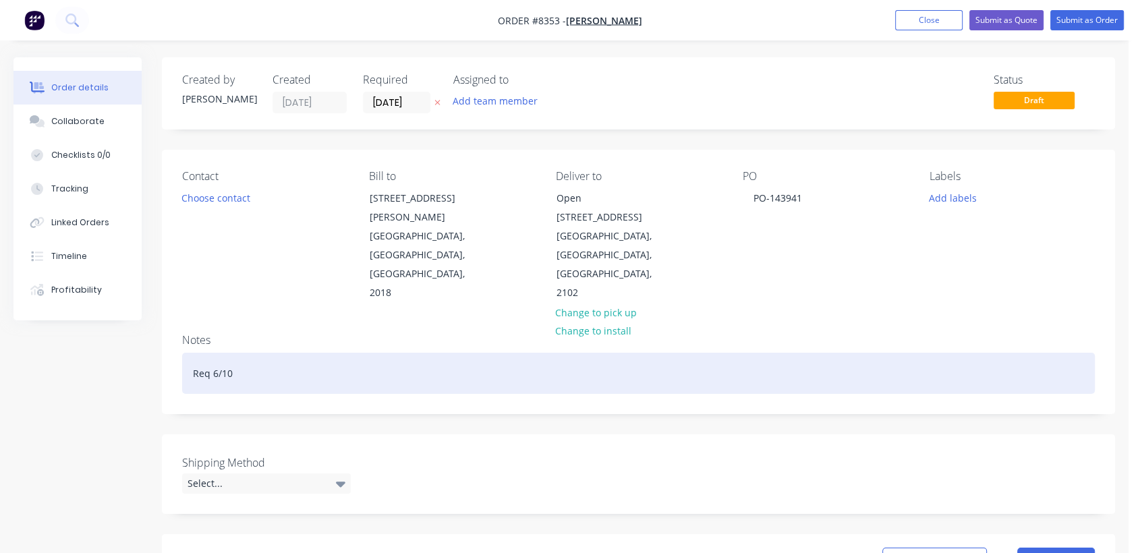
click at [327, 353] on div "Req 6/10" at bounding box center [638, 373] width 912 height 41
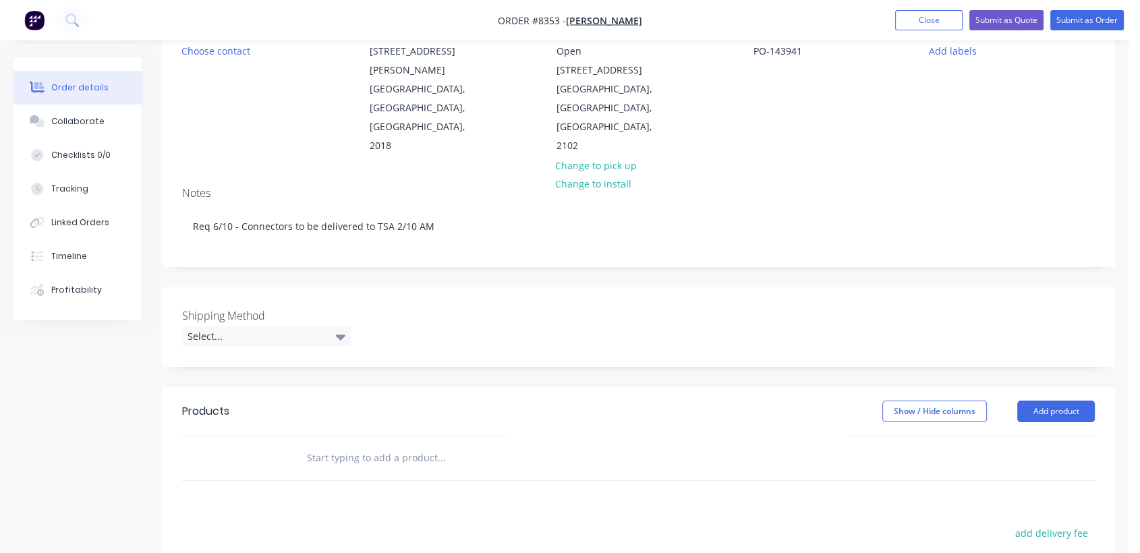
scroll to position [150, 0]
click at [246, 324] on div "Select..." at bounding box center [266, 334] width 169 height 20
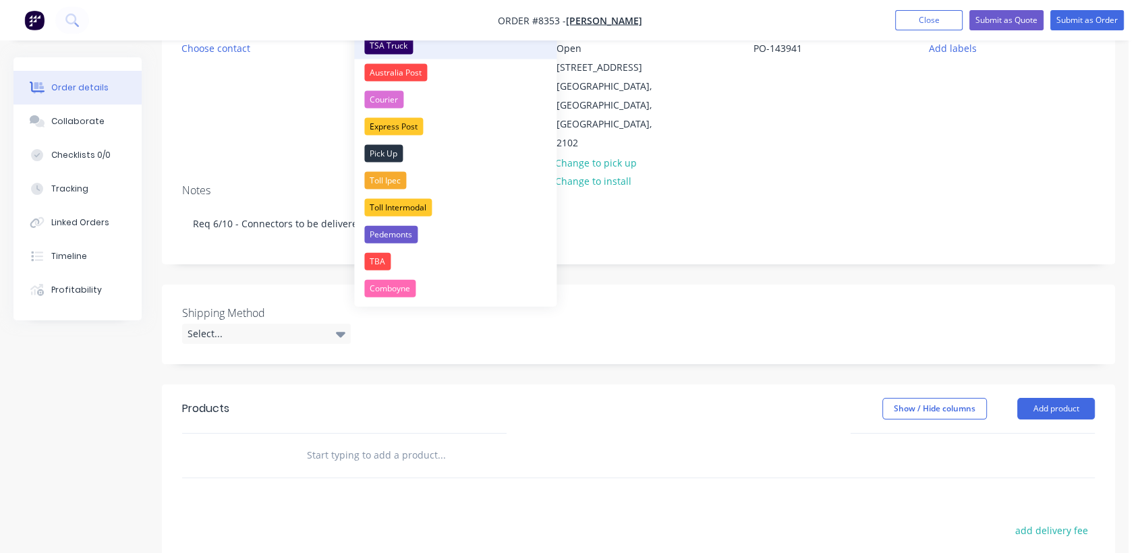
click at [403, 44] on div "TSA Truck" at bounding box center [388, 46] width 49 height 18
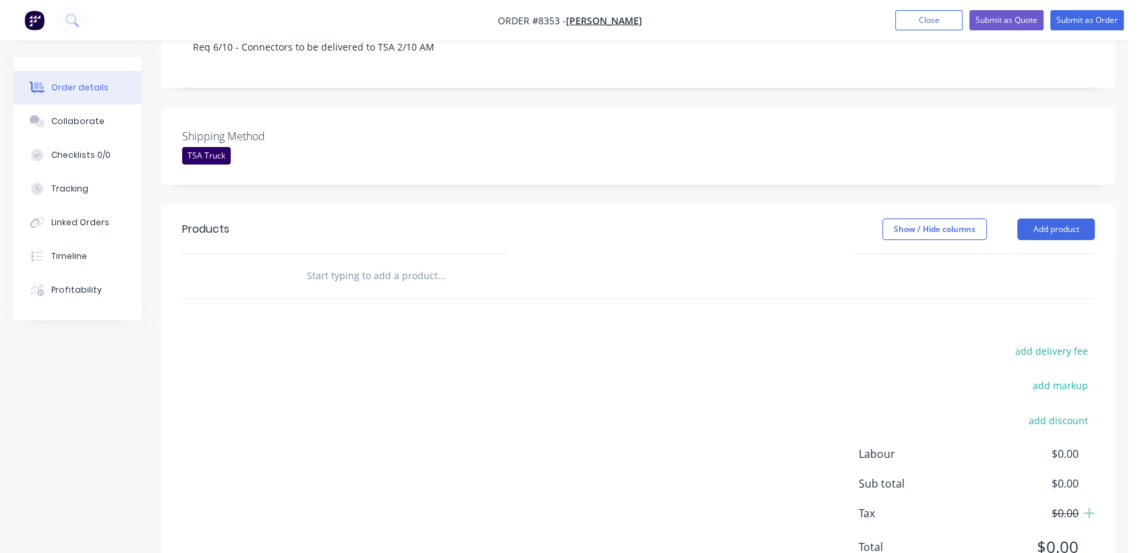
scroll to position [348, 0]
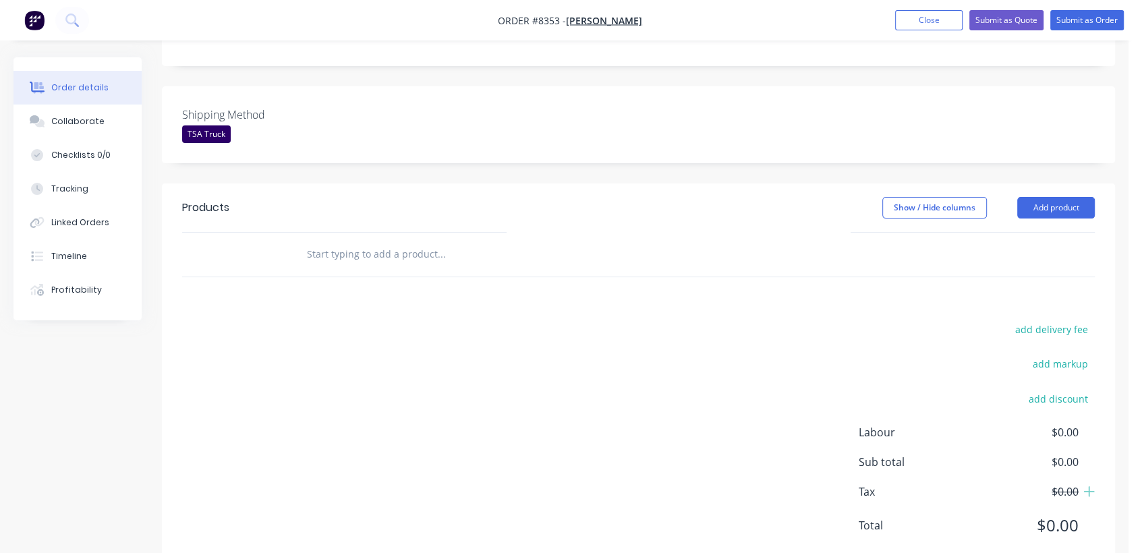
click at [1052, 183] on header "Products Show / Hide columns Add product" at bounding box center [638, 207] width 953 height 49
click at [1047, 197] on button "Add product" at bounding box center [1056, 208] width 78 height 22
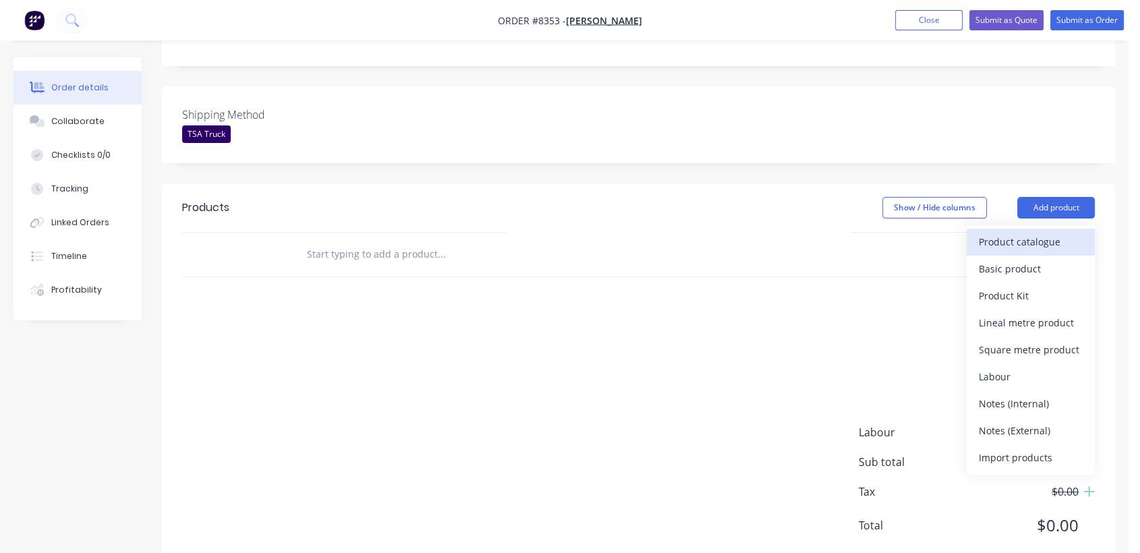
click at [1014, 232] on div "Product catalogue" at bounding box center [1031, 242] width 104 height 20
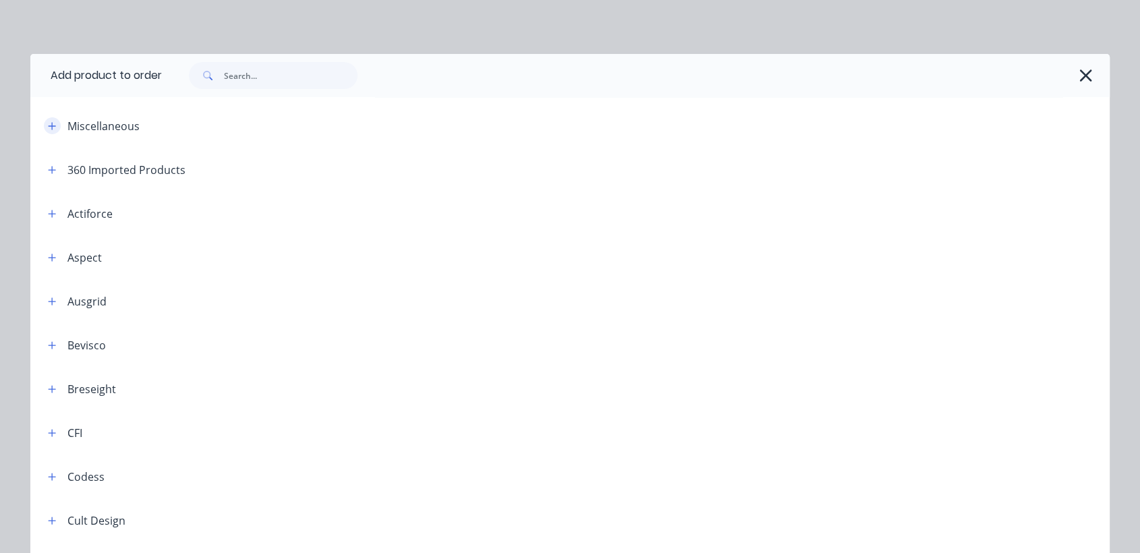
click at [48, 122] on icon "button" at bounding box center [52, 125] width 8 height 9
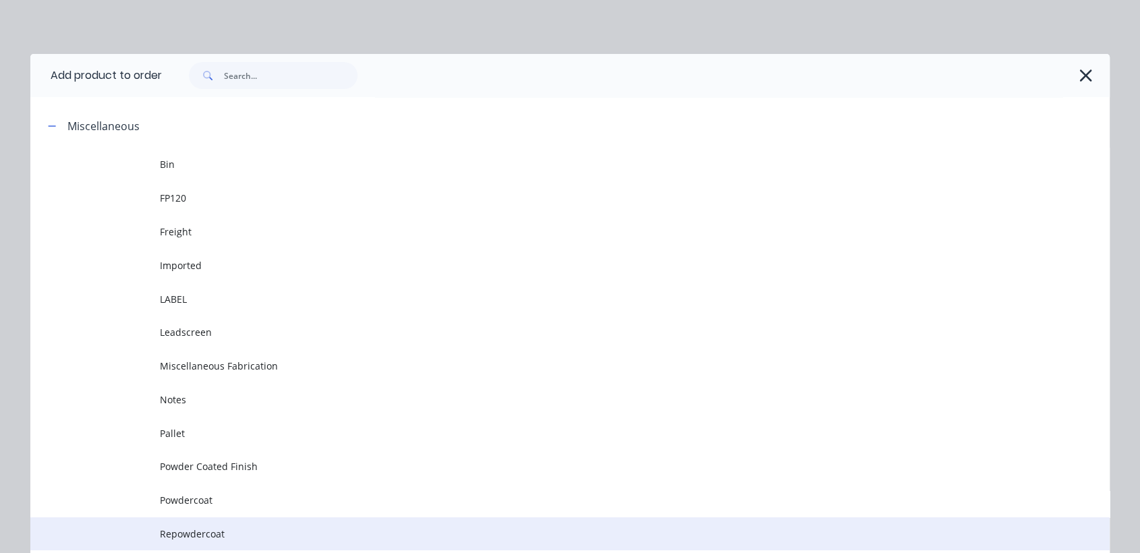
click at [192, 528] on span "Repowdercoat" at bounding box center [539, 534] width 759 height 14
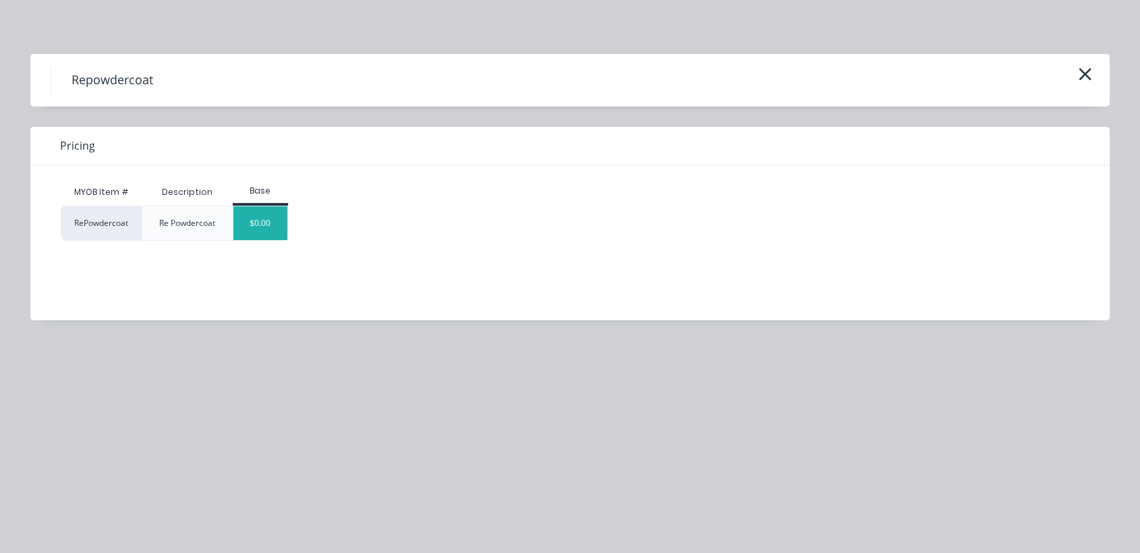
click at [267, 227] on div "$0.00" at bounding box center [260, 223] width 55 height 34
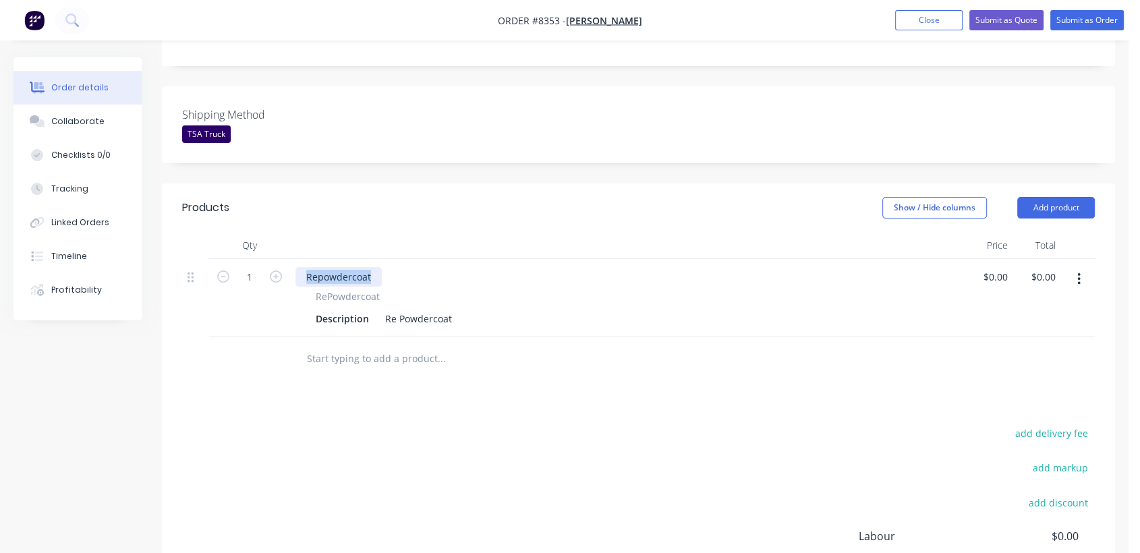
drag, startPoint x: 372, startPoint y: 238, endPoint x: 294, endPoint y: 227, distance: 79.0
click at [295, 259] on div "Repowdercoat RePowdercoat Description Re Powdercoat" at bounding box center [627, 298] width 674 height 78
click at [277, 270] on icon "button" at bounding box center [276, 276] width 12 height 12
type input "2"
click at [455, 309] on div "Description Re Powdercoat" at bounding box center [624, 319] width 629 height 20
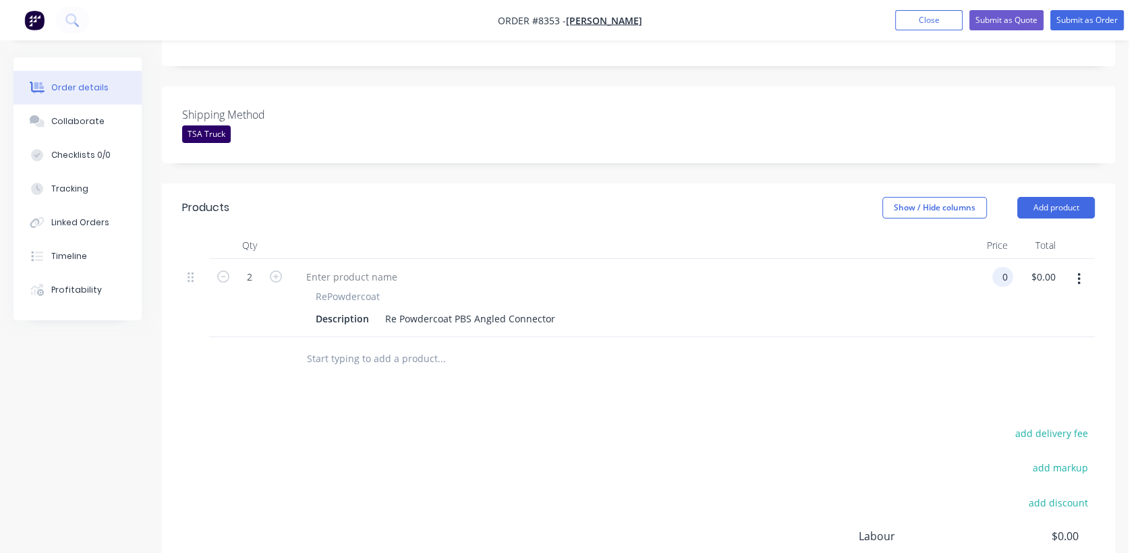
type input "$0.00"
click at [408, 345] on input "text" at bounding box center [441, 358] width 270 height 27
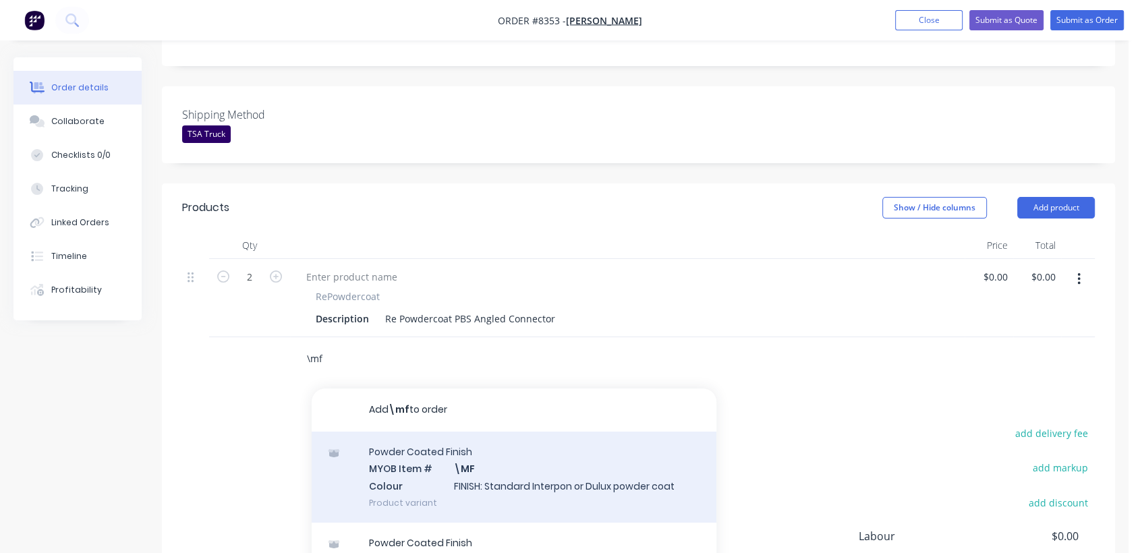
type input "\mf"
click at [495, 440] on div "Powder Coated Finish MYOB Item # \MF Colour FINISH: Standard Interpon or Dulux …" at bounding box center [514, 477] width 405 height 91
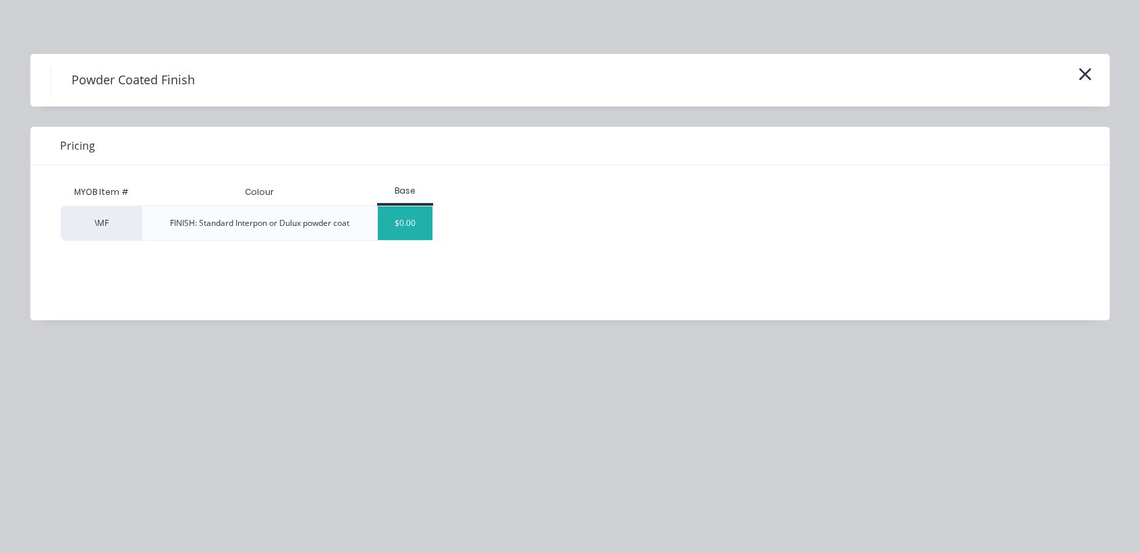
click at [390, 213] on div "$0.00" at bounding box center [405, 223] width 55 height 34
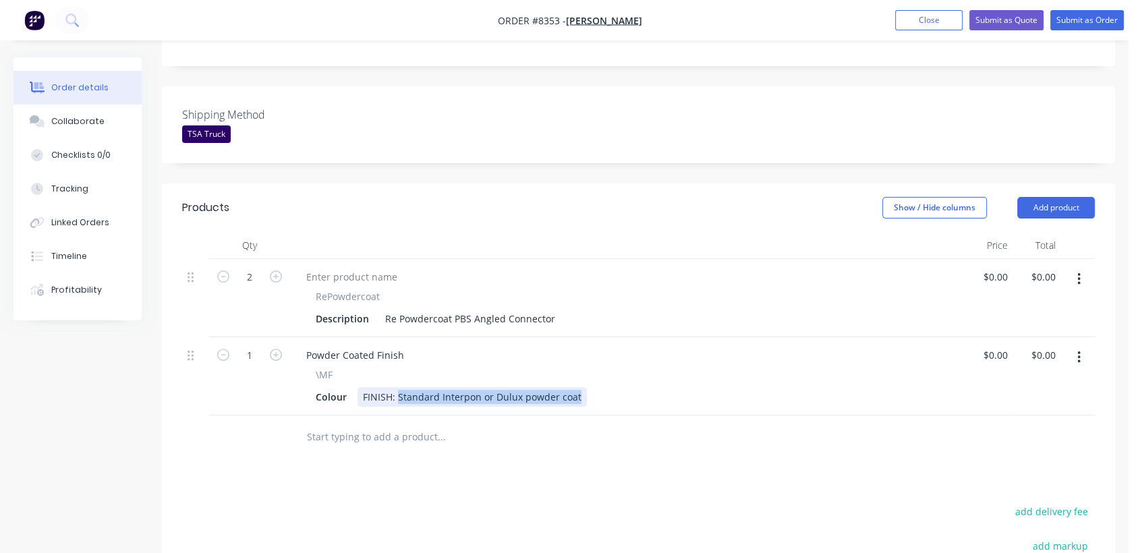
drag, startPoint x: 397, startPoint y: 355, endPoint x: 610, endPoint y: 357, distance: 213.8
click at [610, 387] on div "Colour FINISH: Standard Interpon or Dulux powder coat" at bounding box center [624, 397] width 629 height 20
type input "$0.00"
click at [410, 424] on input "text" at bounding box center [441, 437] width 270 height 27
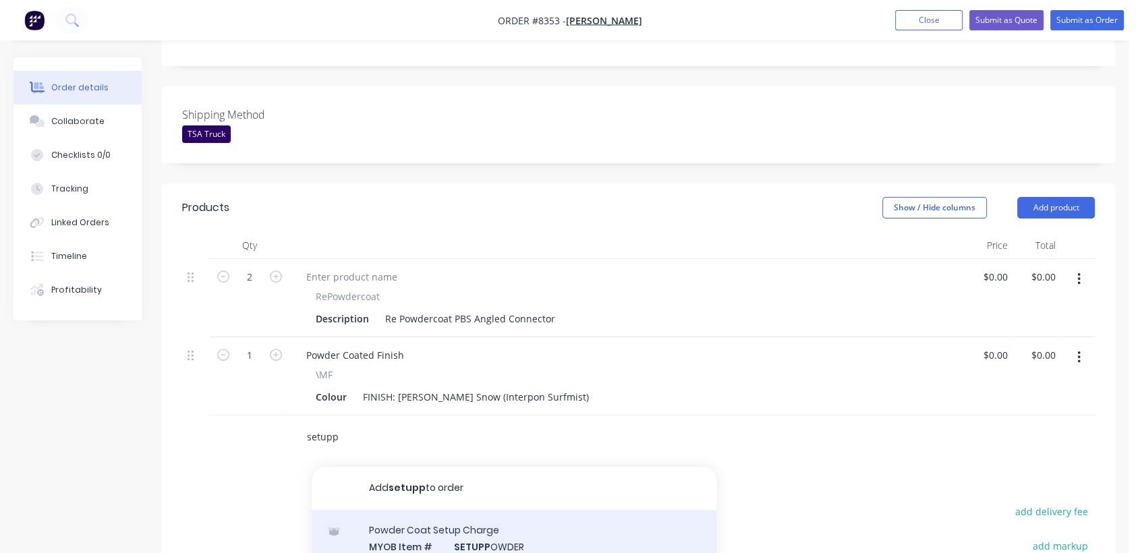
type input "setupp"
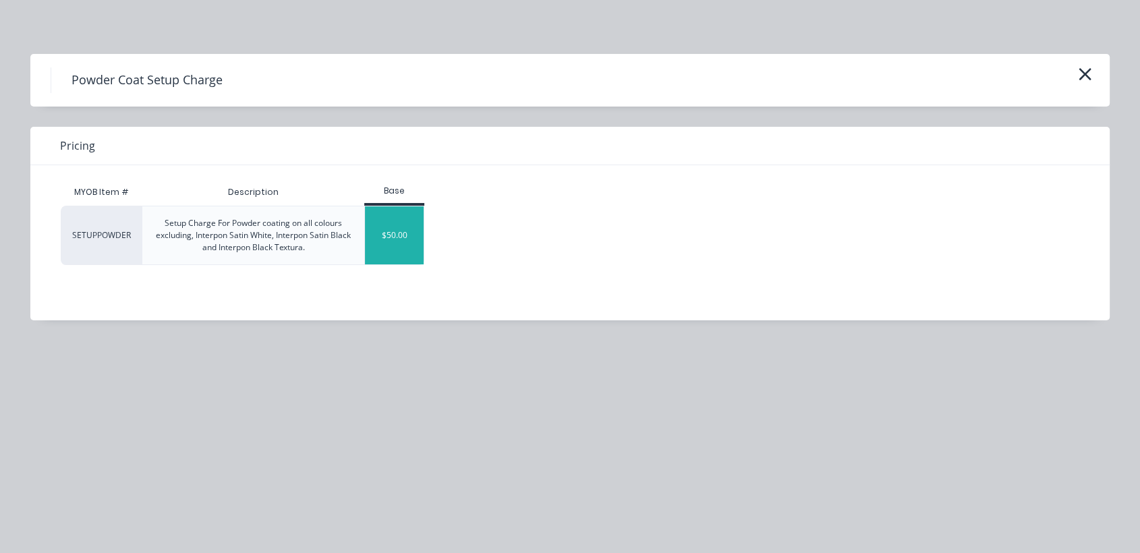
click at [388, 235] on div "$50.00" at bounding box center [394, 235] width 59 height 58
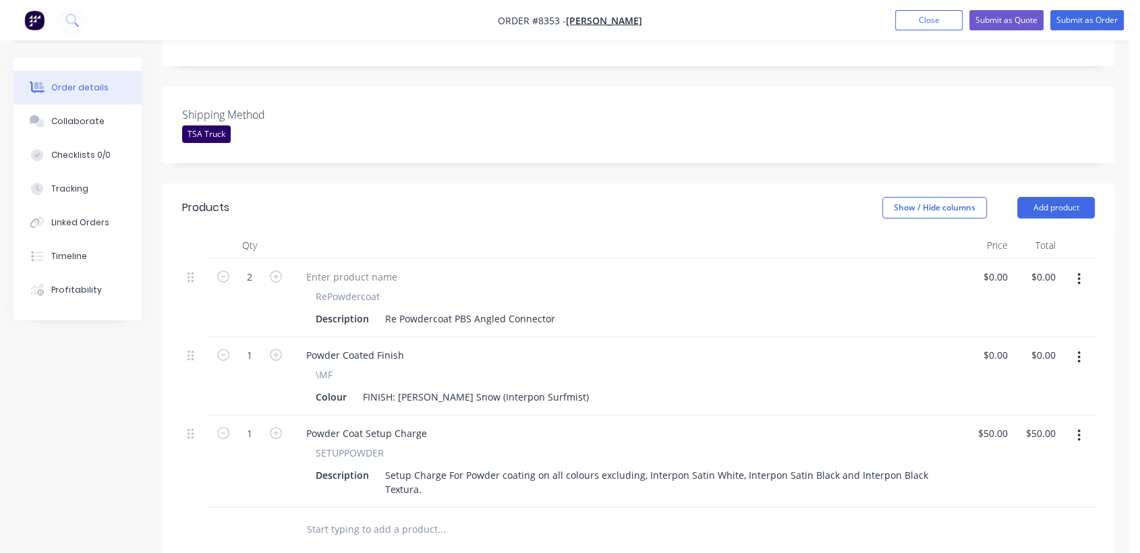
click at [402, 516] on input "text" at bounding box center [441, 529] width 270 height 27
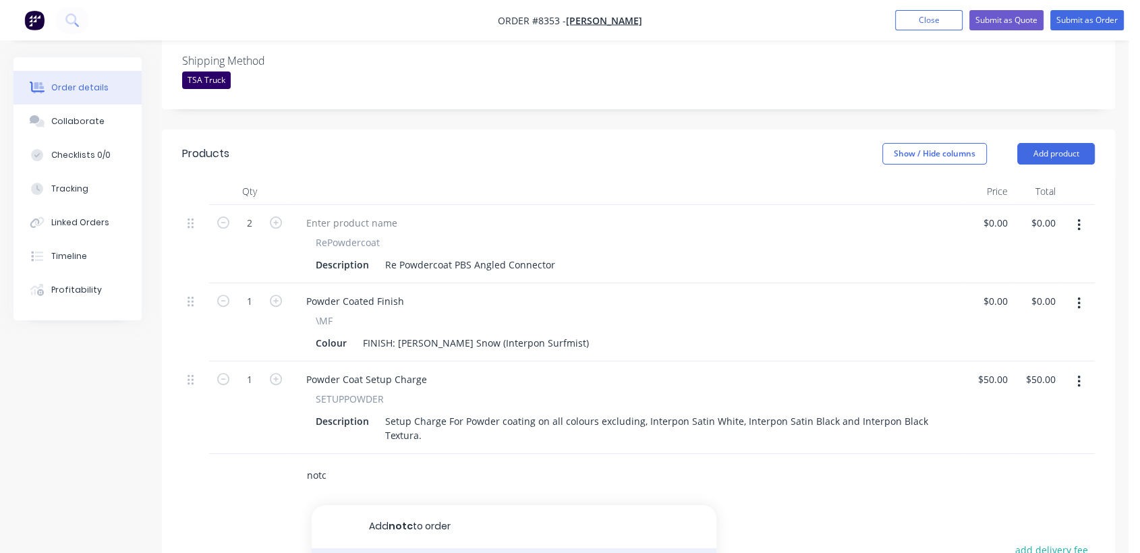
scroll to position [498, 0]
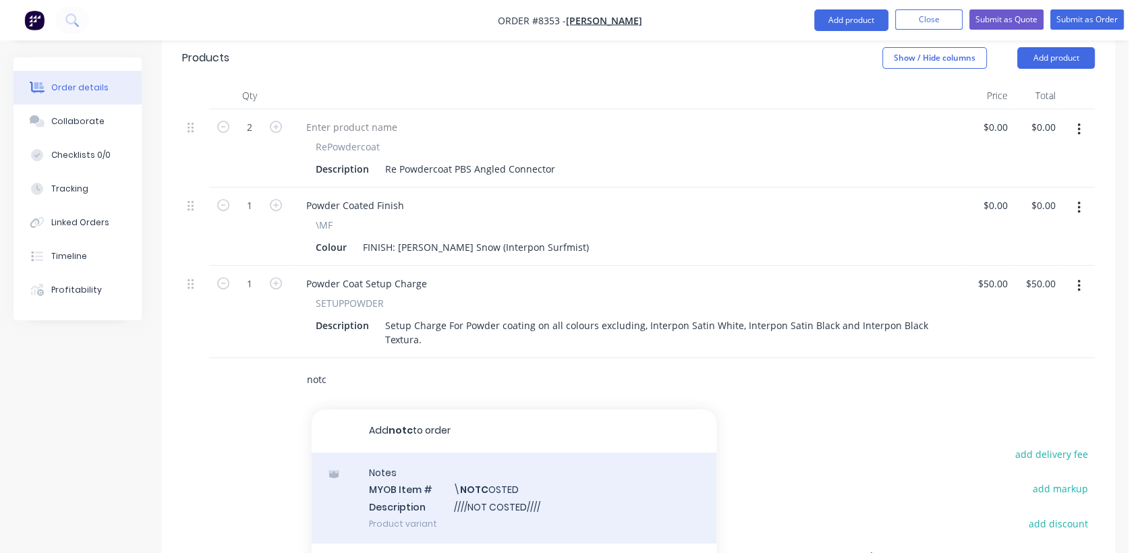
type input "notc"
click at [502, 453] on div "Notes MYOB Item # \ NOTC OSTED Description ////NOT COSTED//// Product variant" at bounding box center [514, 498] width 405 height 91
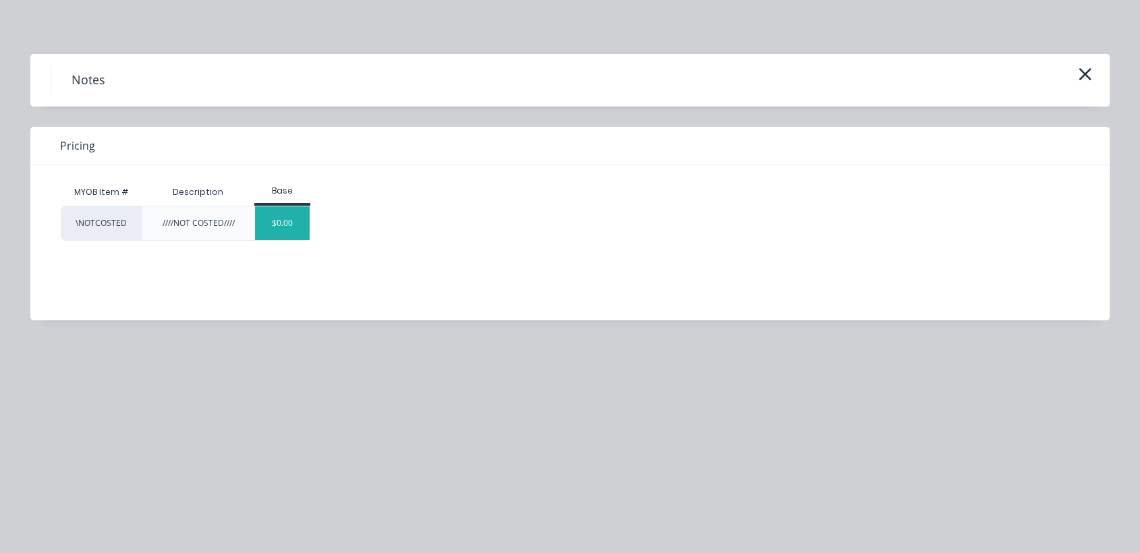
click at [287, 223] on div "$0.00" at bounding box center [282, 223] width 55 height 34
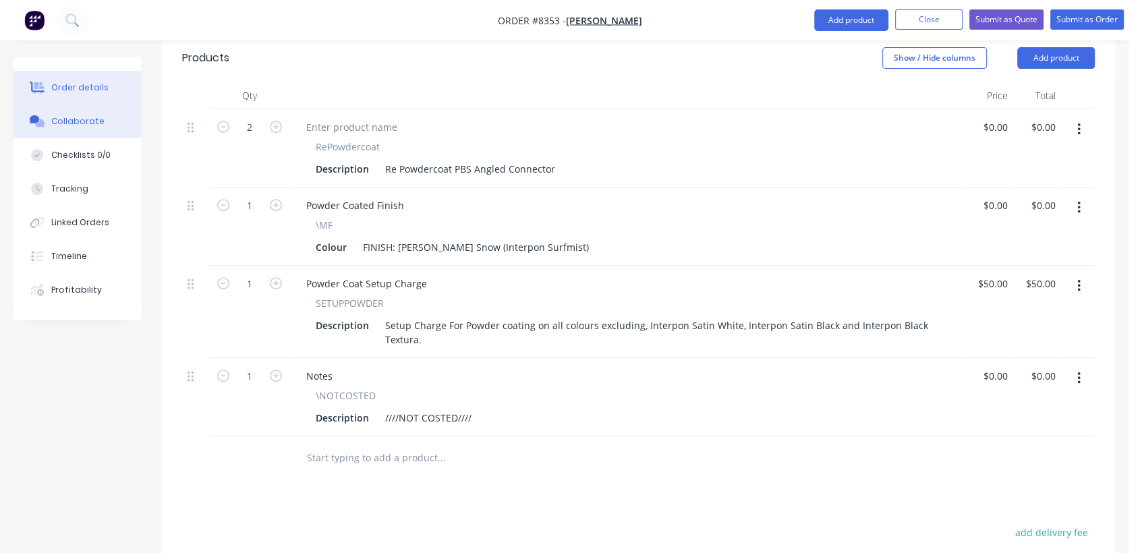
click at [92, 113] on button "Collaborate" at bounding box center [77, 122] width 128 height 34
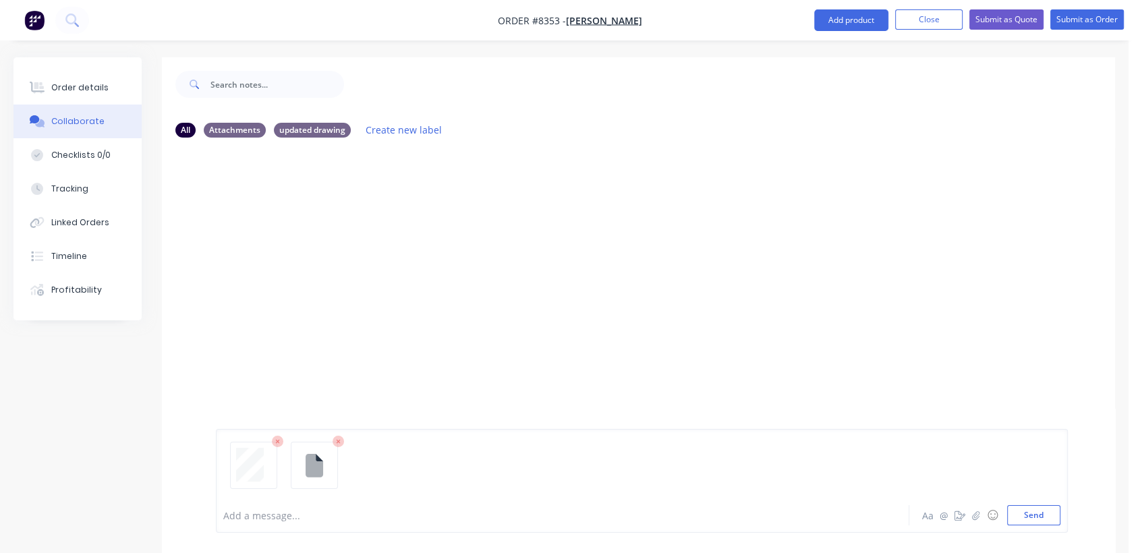
drag, startPoint x: 1044, startPoint y: 509, endPoint x: 998, endPoint y: 484, distance: 52.2
click at [1044, 510] on button "Send" at bounding box center [1033, 515] width 53 height 20
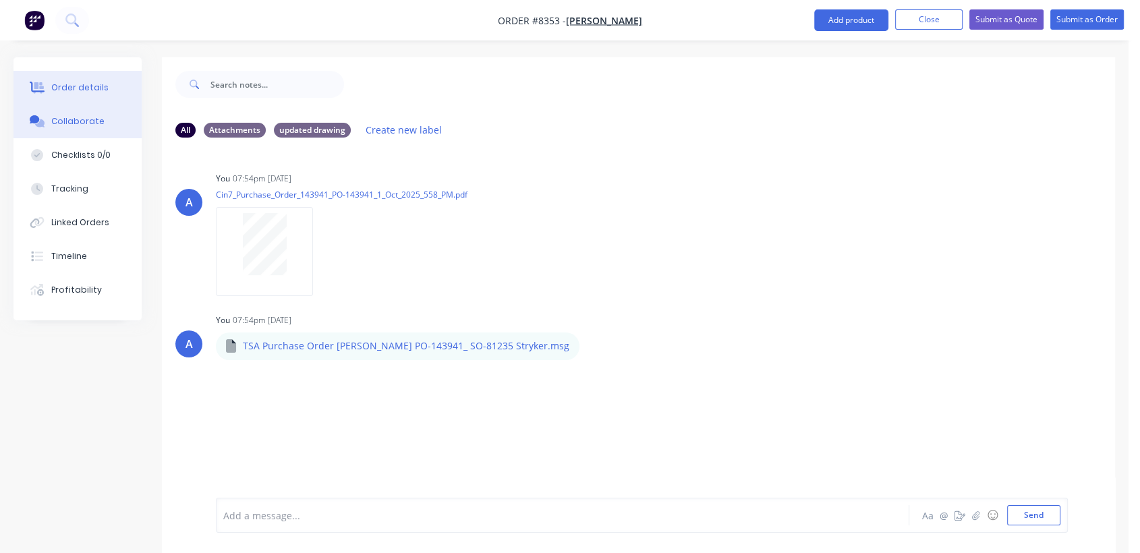
click at [96, 82] on div "Order details" at bounding box center [79, 88] width 57 height 12
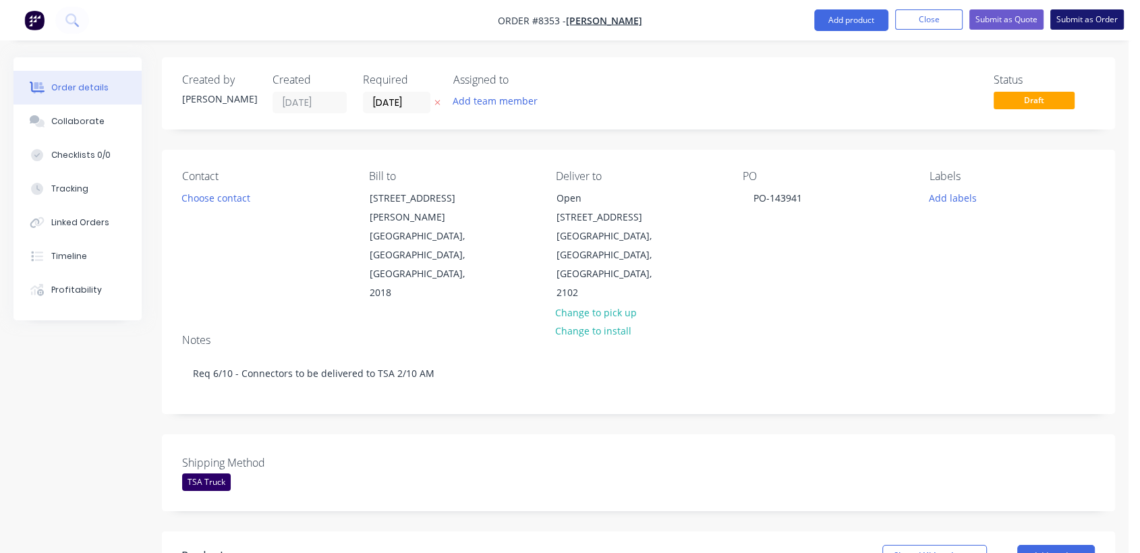
click at [1076, 22] on button "Submit as Order" at bounding box center [1087, 19] width 74 height 20
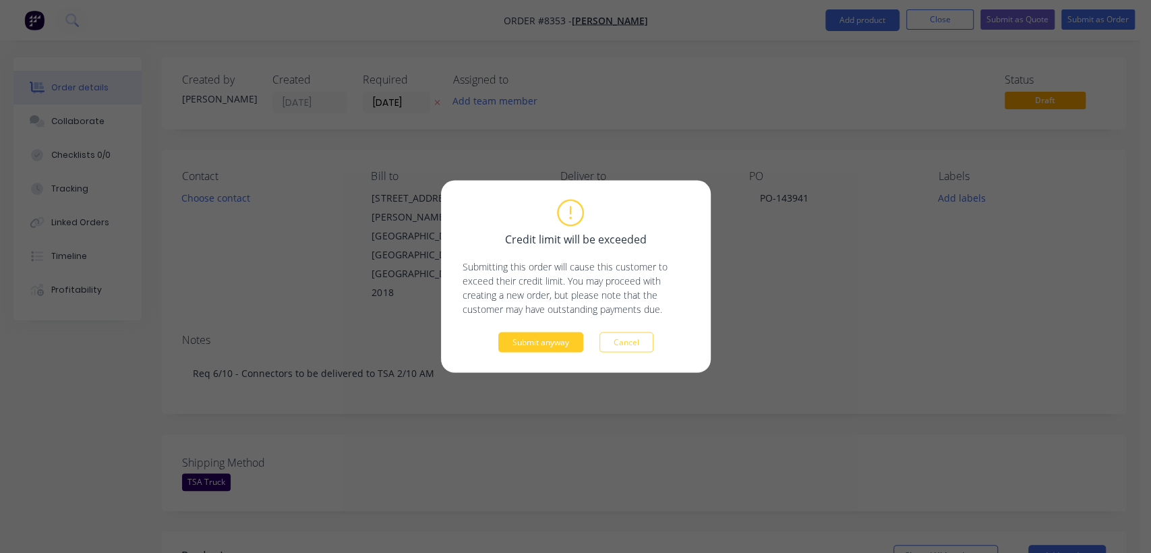
click at [569, 343] on button "Submit anyway" at bounding box center [540, 342] width 85 height 20
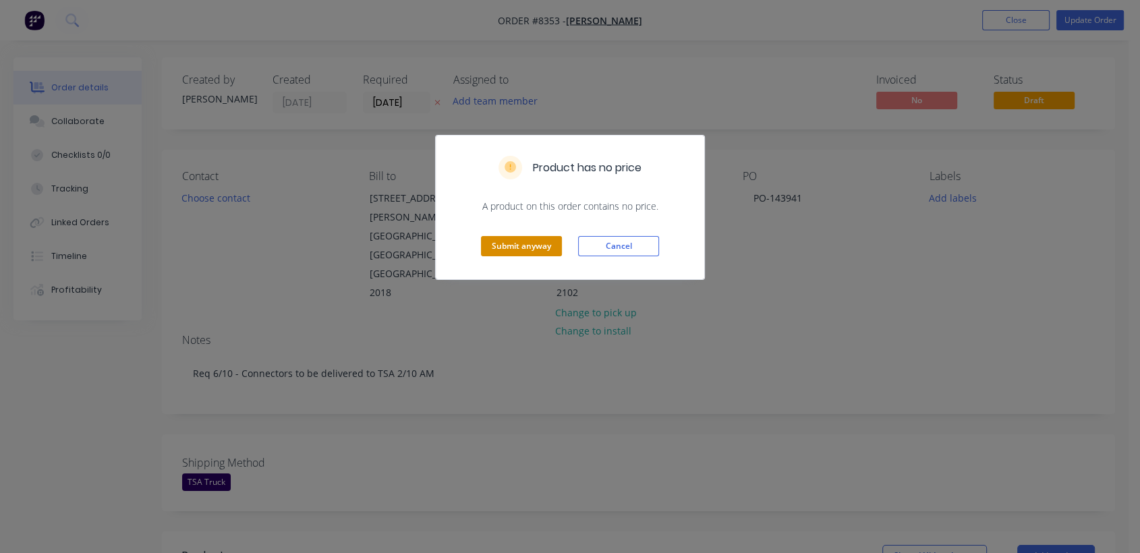
click at [511, 240] on button "Submit anyway" at bounding box center [521, 246] width 81 height 20
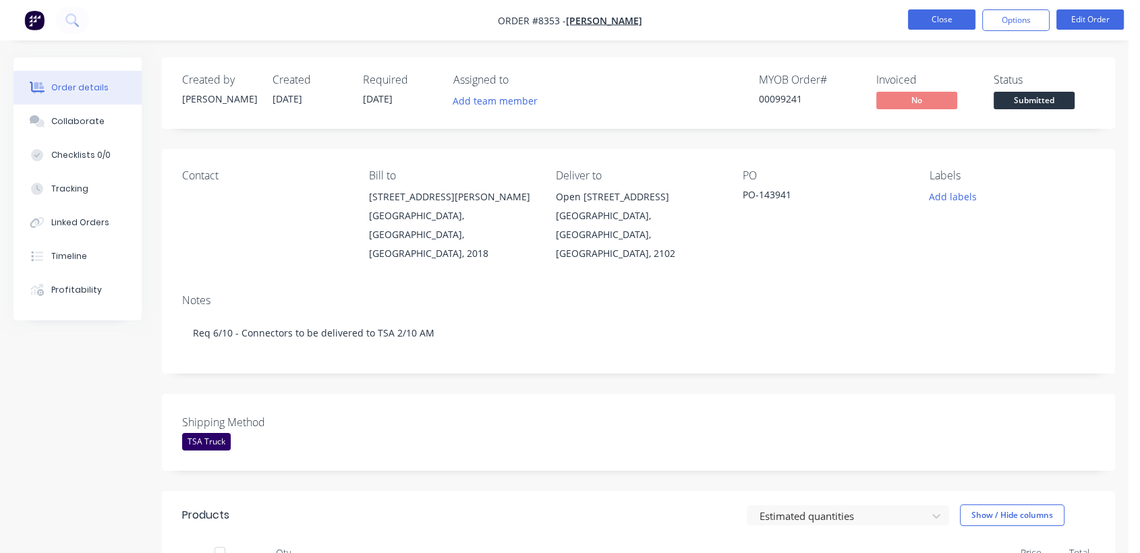
click at [928, 14] on button "Close" at bounding box center [941, 19] width 67 height 20
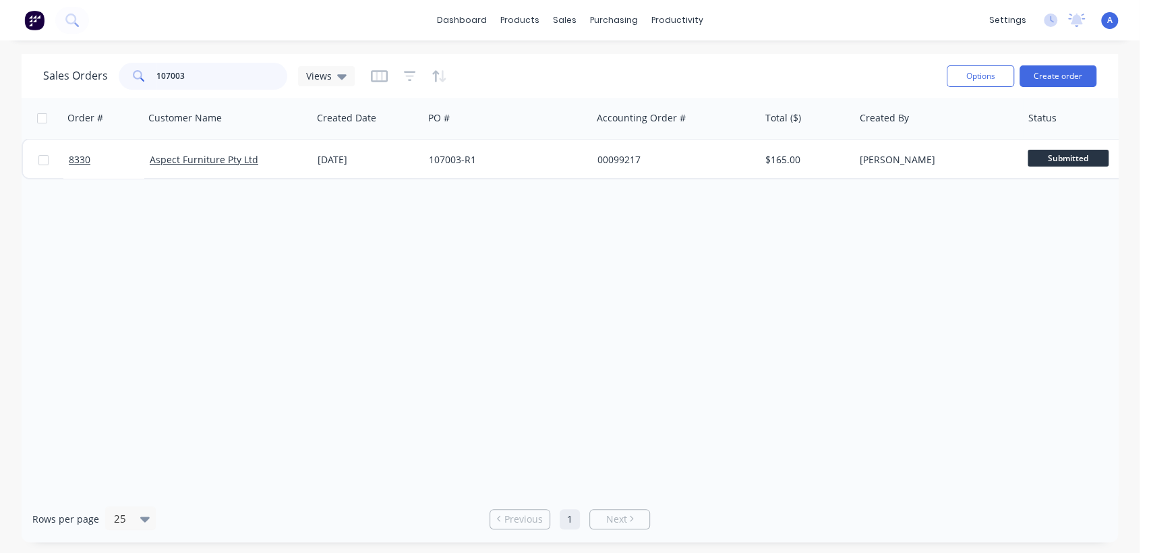
drag, startPoint x: 199, startPoint y: 78, endPoint x: 142, endPoint y: 82, distance: 56.8
click at [142, 82] on div "107003" at bounding box center [203, 76] width 169 height 27
type input "22869"
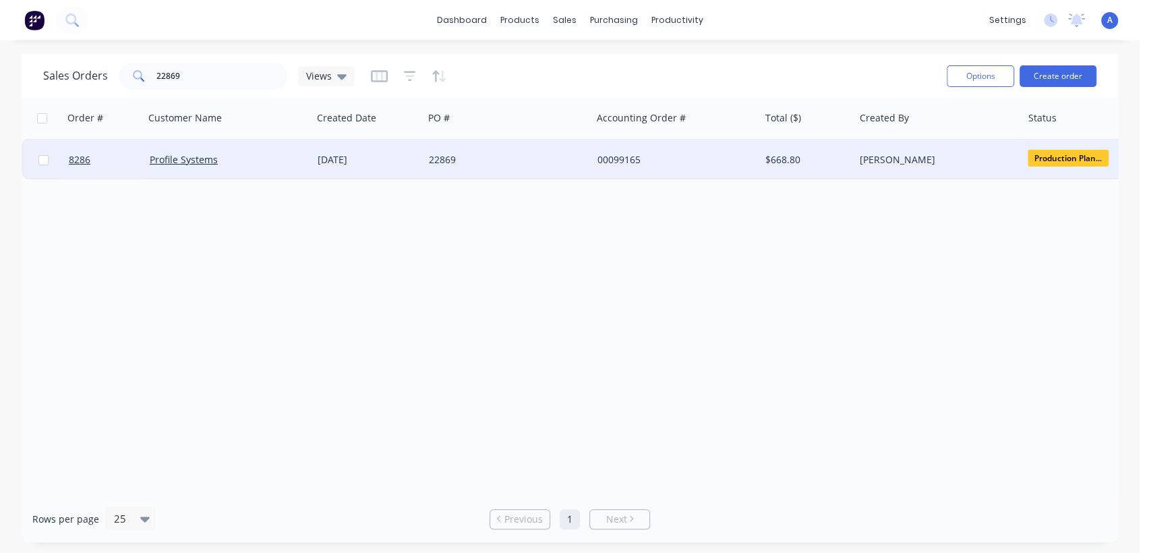
click at [507, 163] on div "22869" at bounding box center [504, 159] width 150 height 13
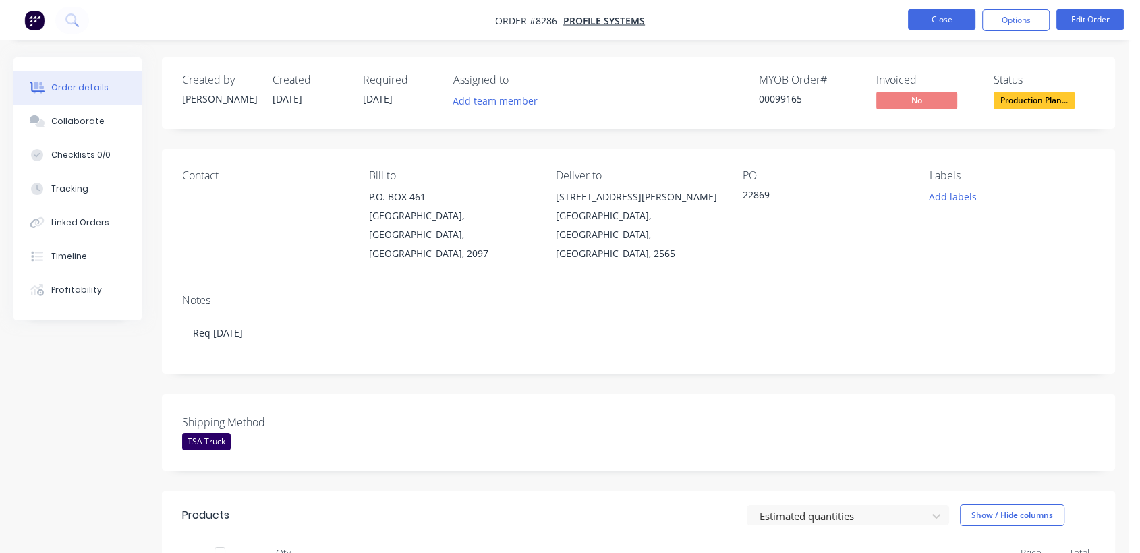
click at [944, 20] on button "Close" at bounding box center [941, 19] width 67 height 20
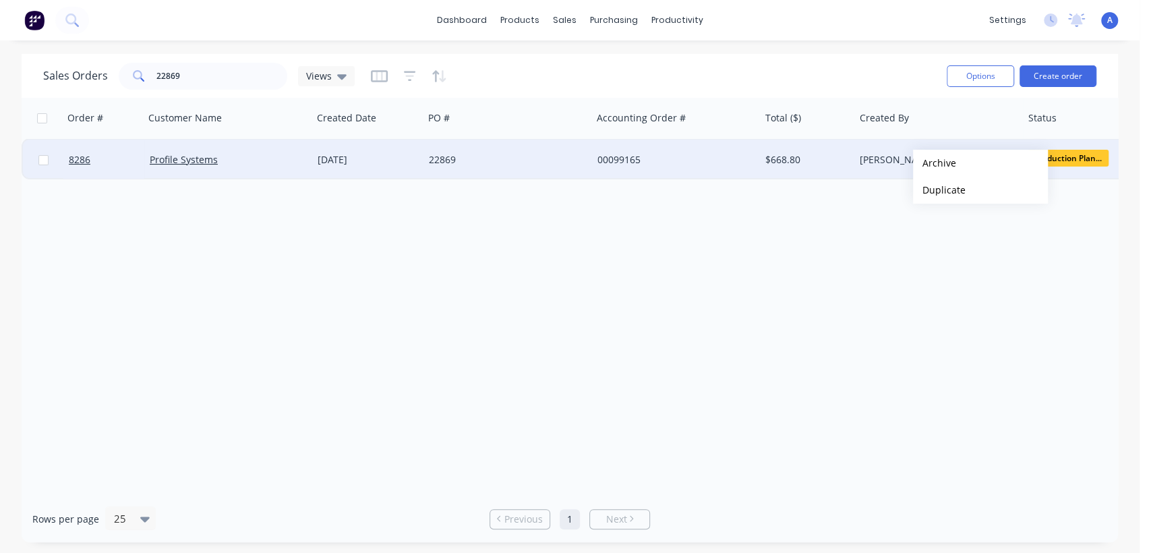
click at [935, 163] on button "Archive" at bounding box center [980, 163] width 135 height 27
